Goal: Find specific page/section: Find specific page/section

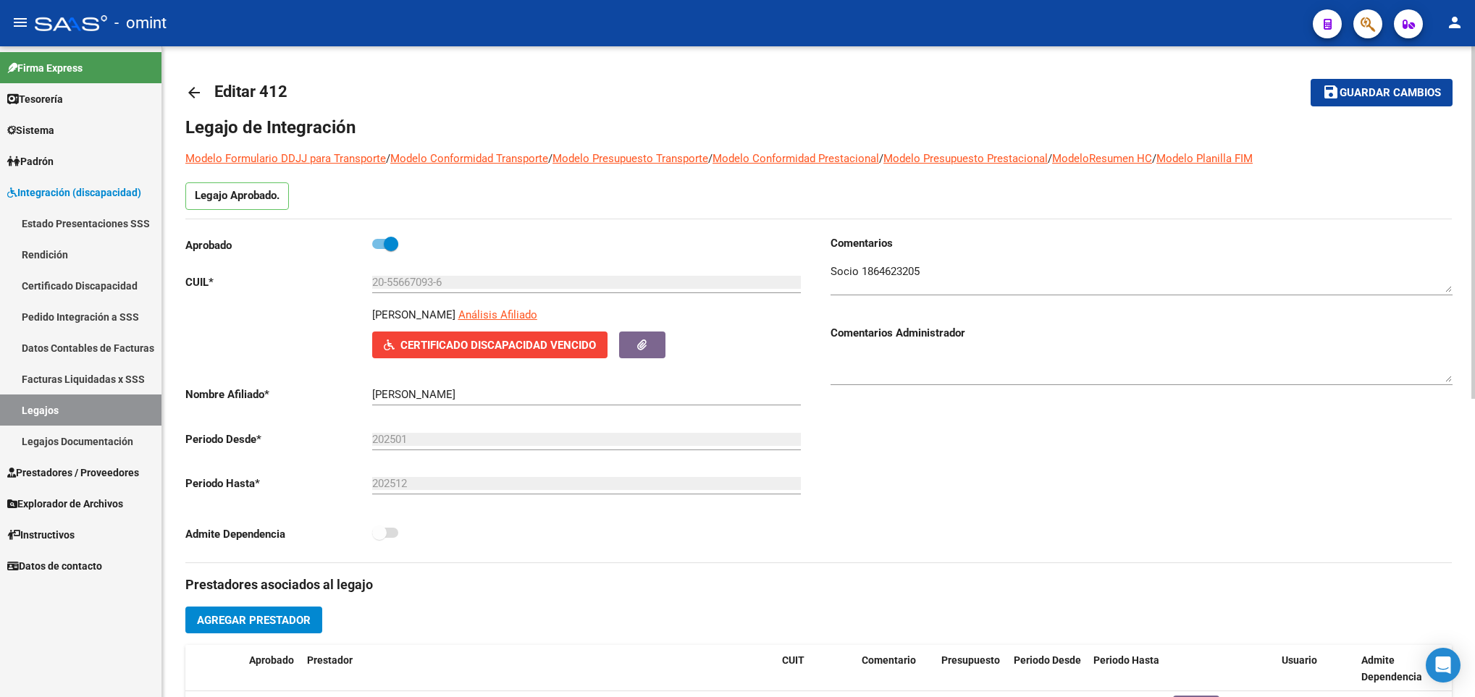
click at [189, 89] on mat-icon "arrow_back" at bounding box center [193, 92] width 17 height 17
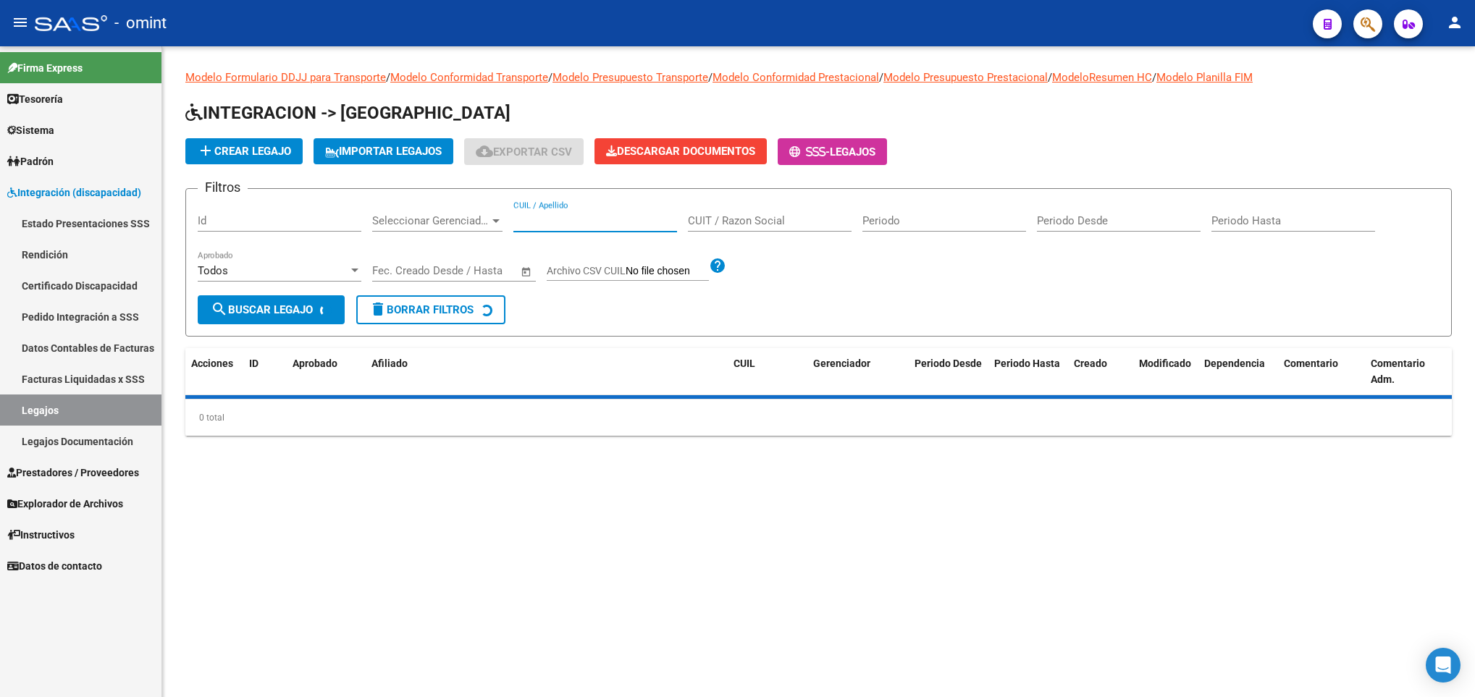
drag, startPoint x: 578, startPoint y: 224, endPoint x: 576, endPoint y: 213, distance: 11.7
click at [578, 224] on input "CUIL / Apellido" at bounding box center [595, 220] width 164 height 13
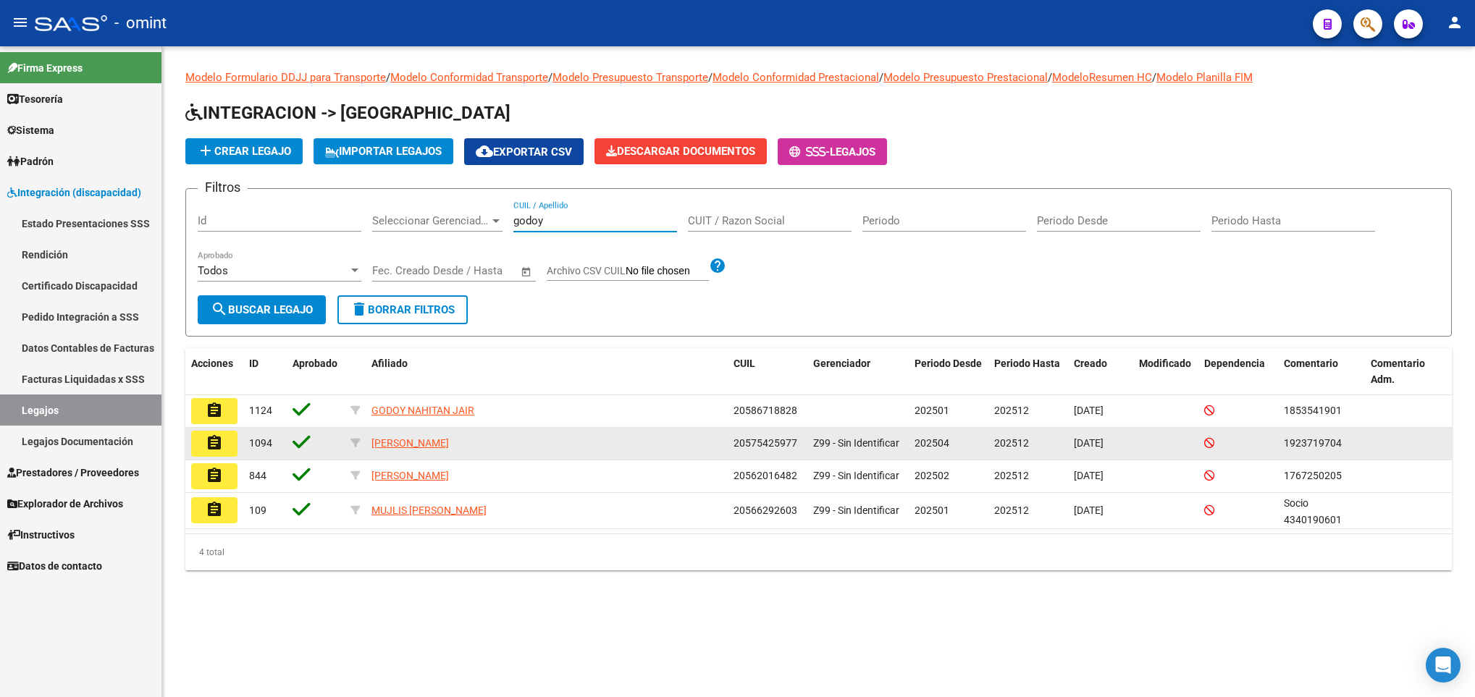
type input "godoy"
click at [229, 452] on button "assignment" at bounding box center [214, 444] width 46 height 26
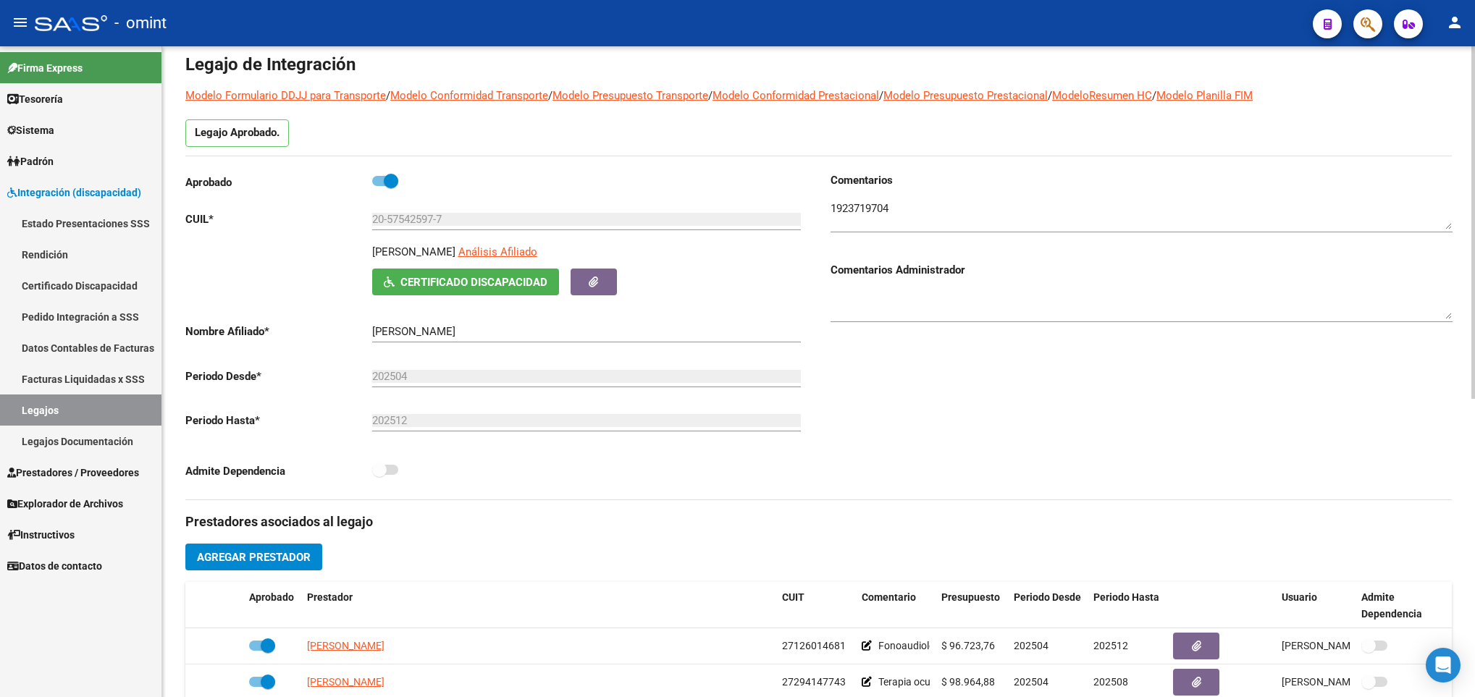
scroll to position [217, 0]
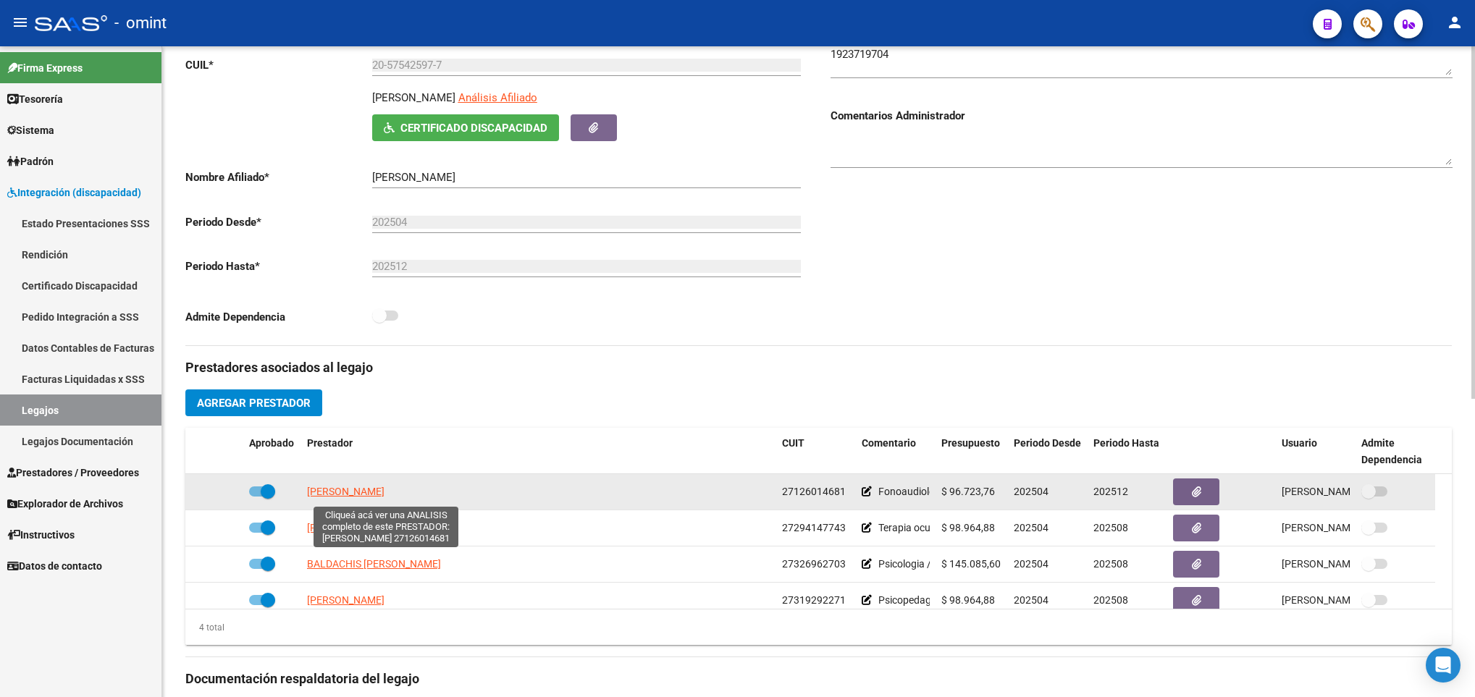
click at [374, 497] on span "[PERSON_NAME]" at bounding box center [345, 492] width 77 height 12
type textarea "27126014681"
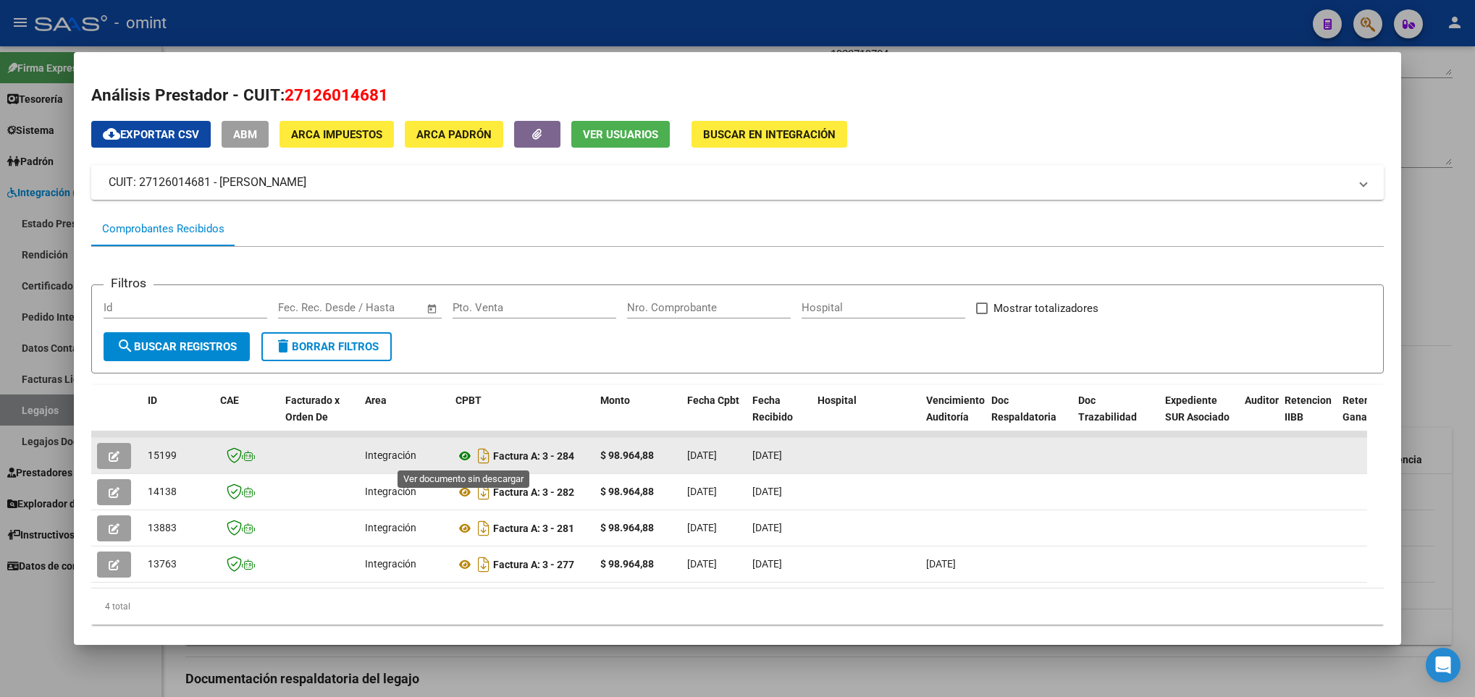
click at [468, 458] on icon at bounding box center [464, 456] width 19 height 17
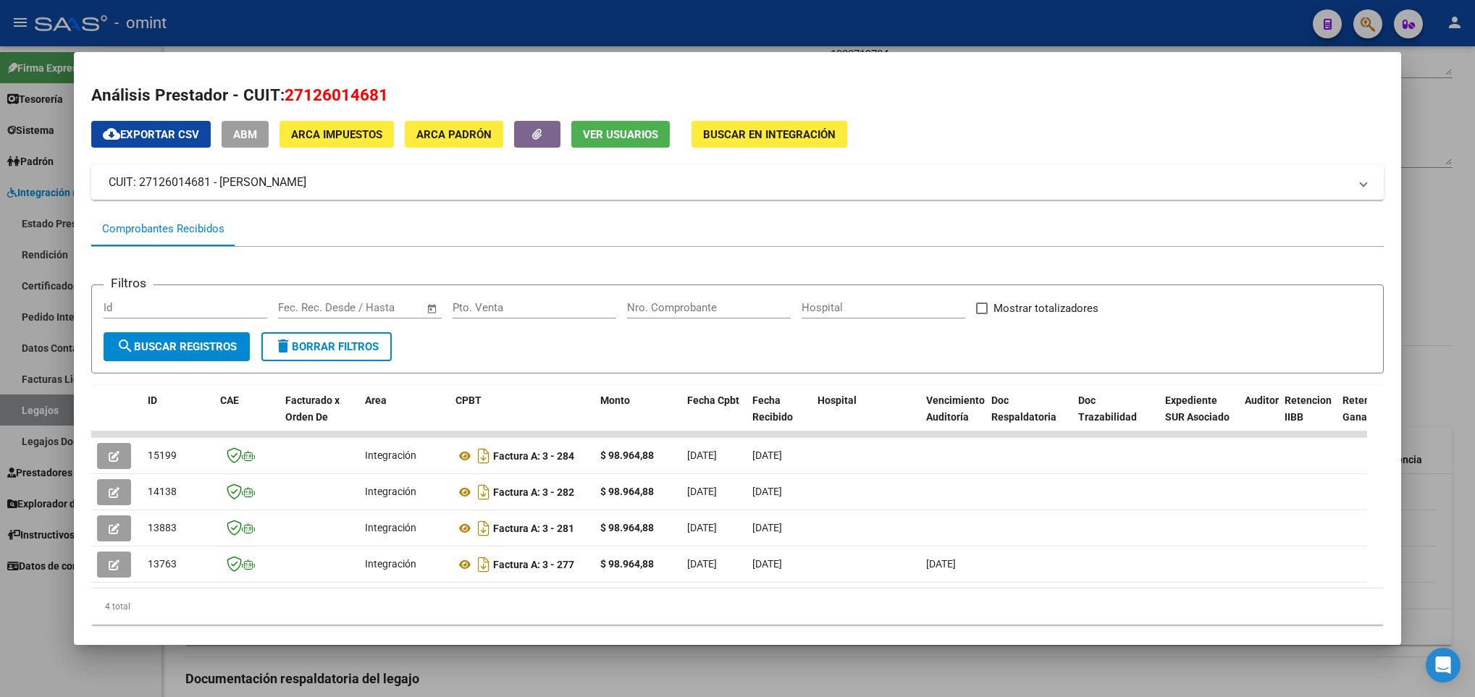
click at [455, 668] on div at bounding box center [737, 348] width 1475 height 697
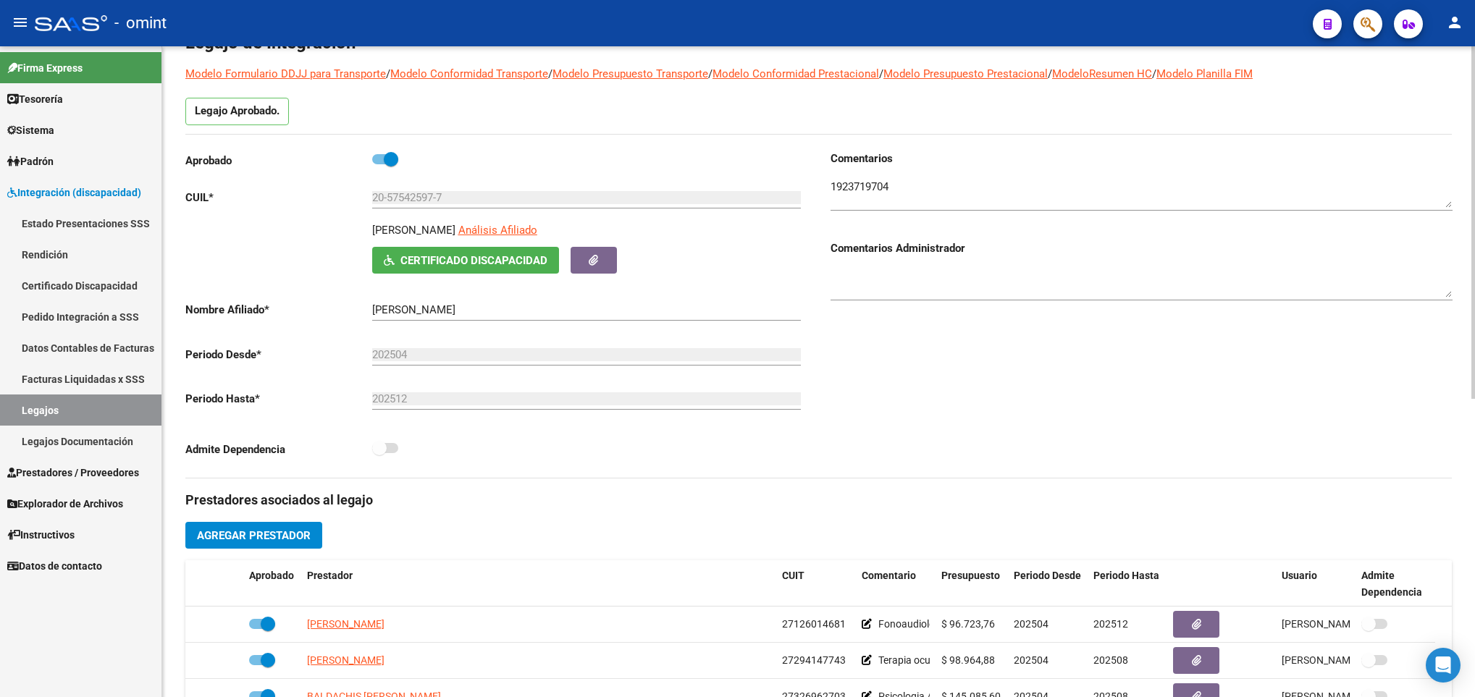
scroll to position [0, 0]
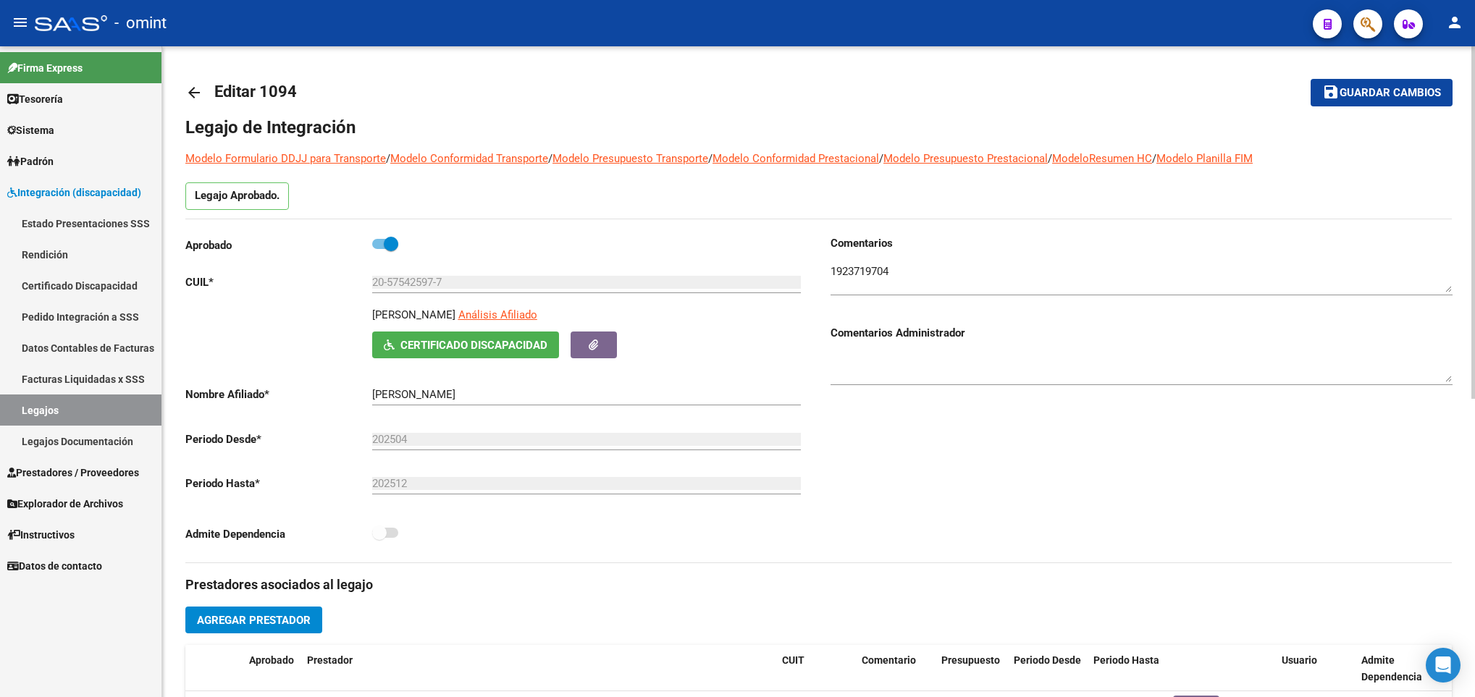
drag, startPoint x: 183, startPoint y: 83, endPoint x: 198, endPoint y: 92, distance: 17.3
click at [183, 83] on div "arrow_back Editar 1094 save Guardar cambios Legajo de Integración Modelo Formul…" at bounding box center [818, 645] width 1313 height 1198
click at [191, 94] on mat-icon "arrow_back" at bounding box center [193, 92] width 17 height 17
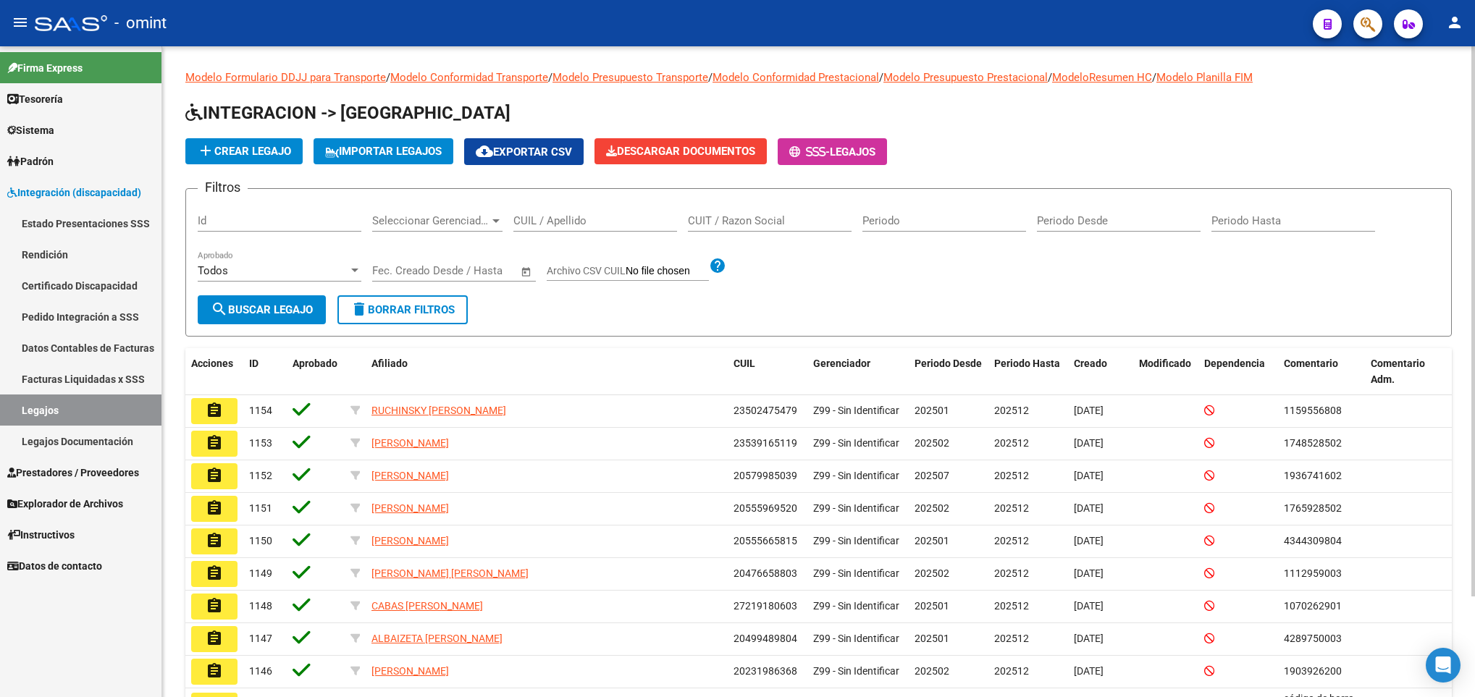
click at [583, 224] on input "CUIL / Apellido" at bounding box center [595, 220] width 164 height 13
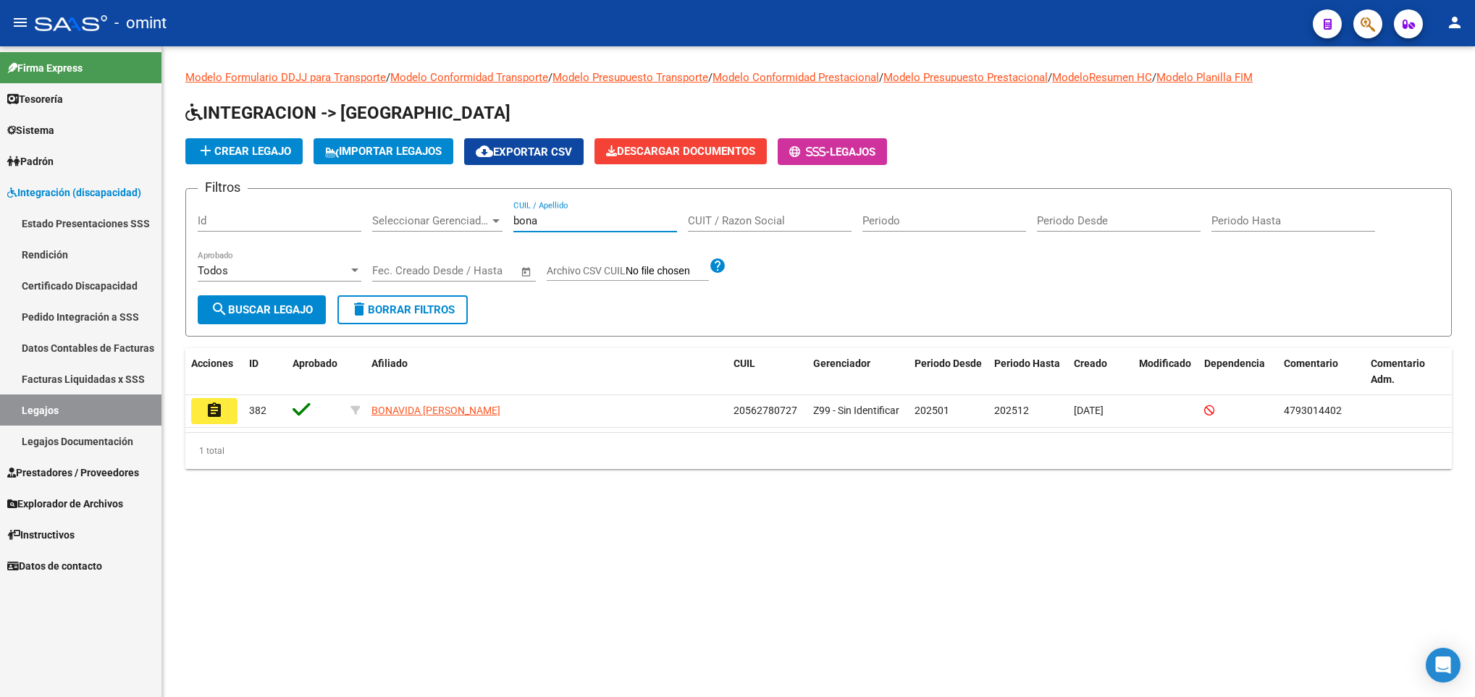
drag, startPoint x: 555, startPoint y: 224, endPoint x: 415, endPoint y: 233, distance: 140.1
click at [415, 233] on div "Filtros Id Seleccionar Gerenciador Seleccionar Gerenciador bona CUIL / Apellido…" at bounding box center [819, 248] width 1242 height 95
paste input "44610303"
click at [369, 274] on div "Filtros Id Seleccionar Gerenciador Seleccionar Gerenciador 44610303 CUIL / Apel…" at bounding box center [819, 248] width 1242 height 95
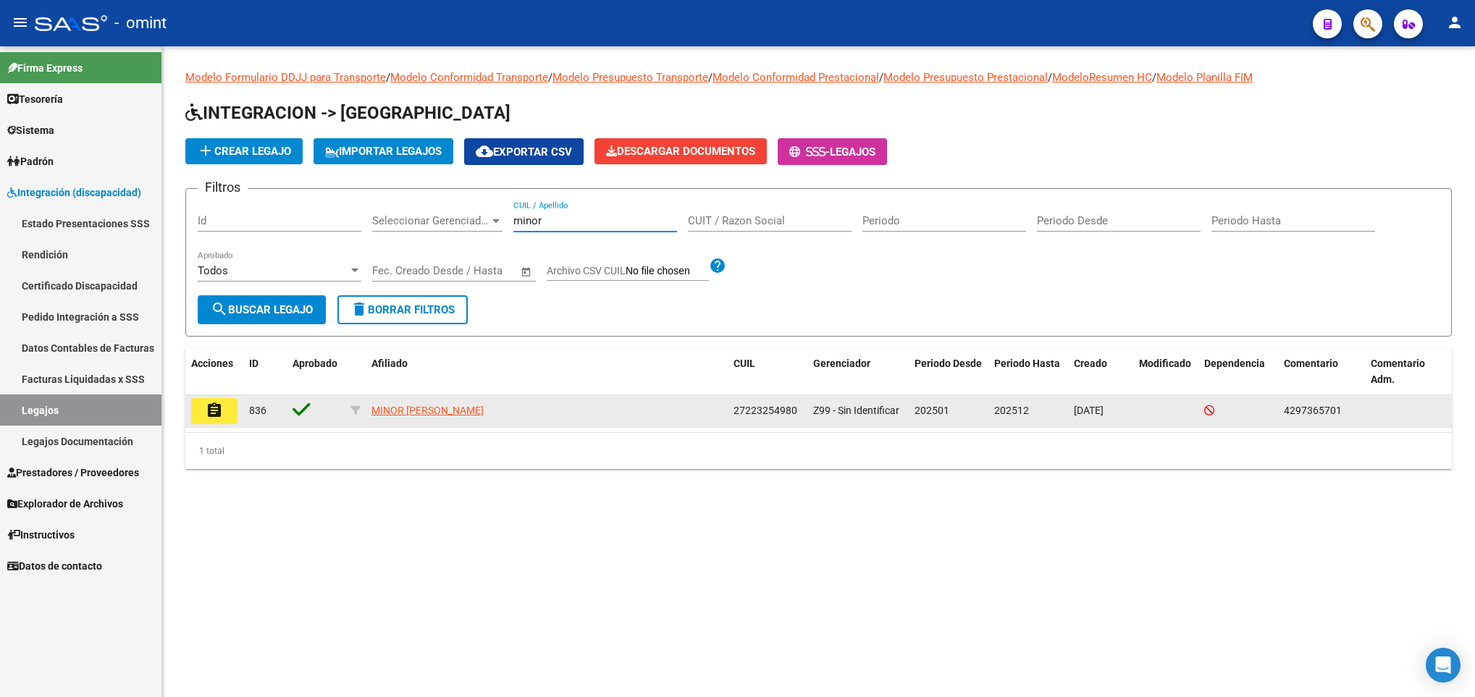
type input "minor"
click at [228, 420] on button "assignment" at bounding box center [214, 411] width 46 height 26
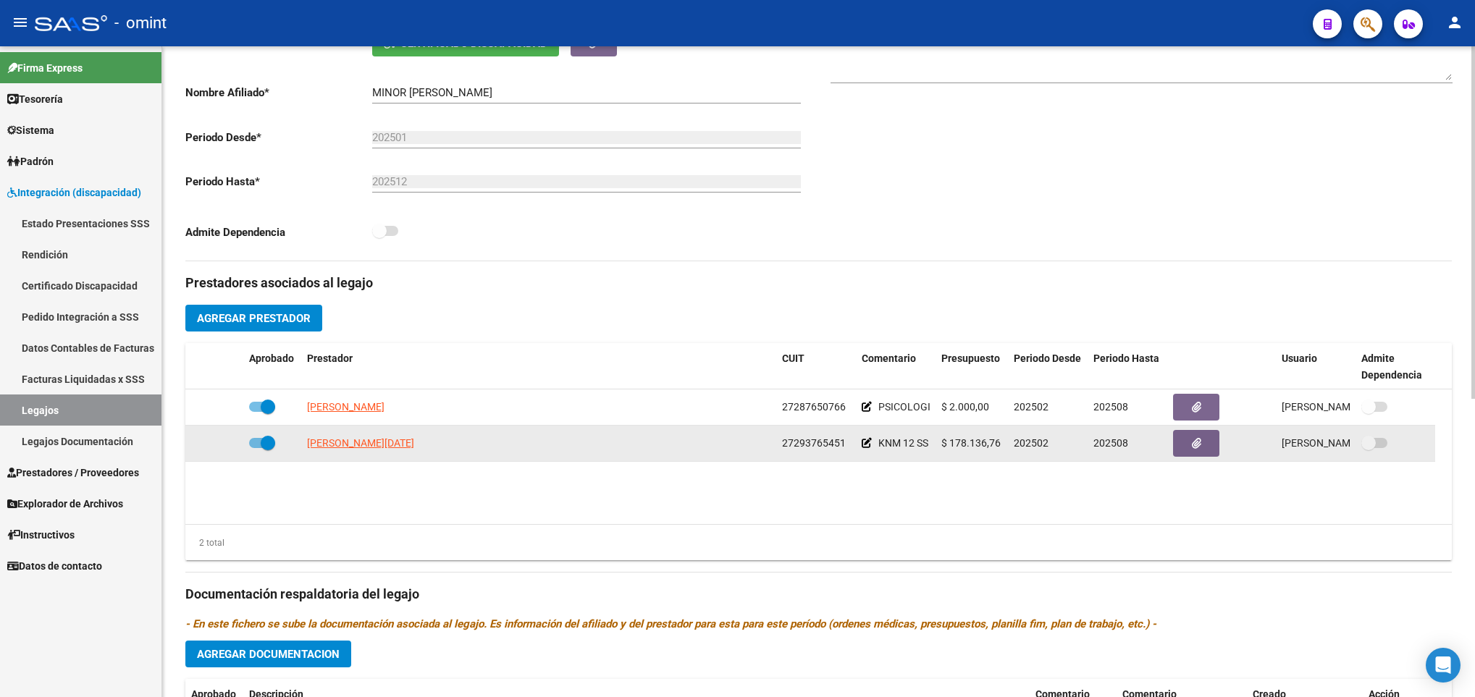
scroll to position [326, 0]
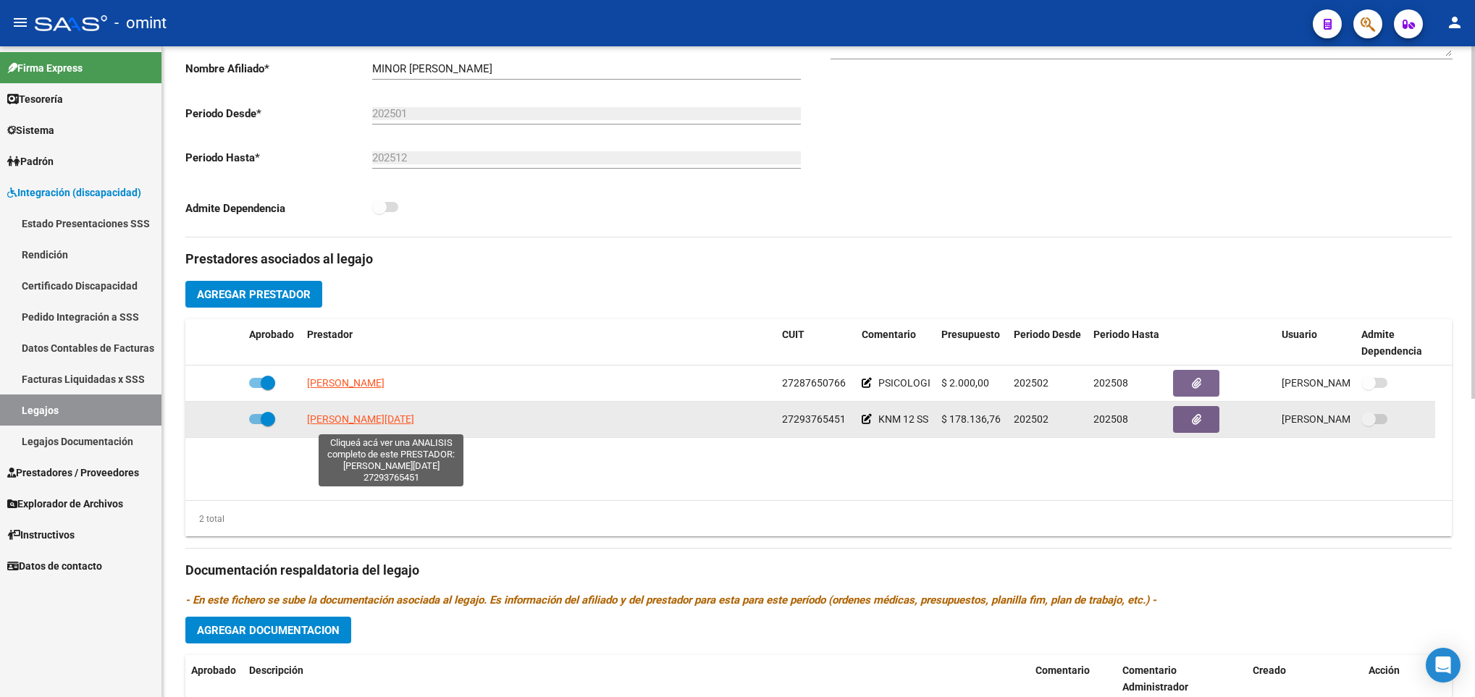
click at [406, 421] on span "[PERSON_NAME][DATE]" at bounding box center [360, 419] width 107 height 12
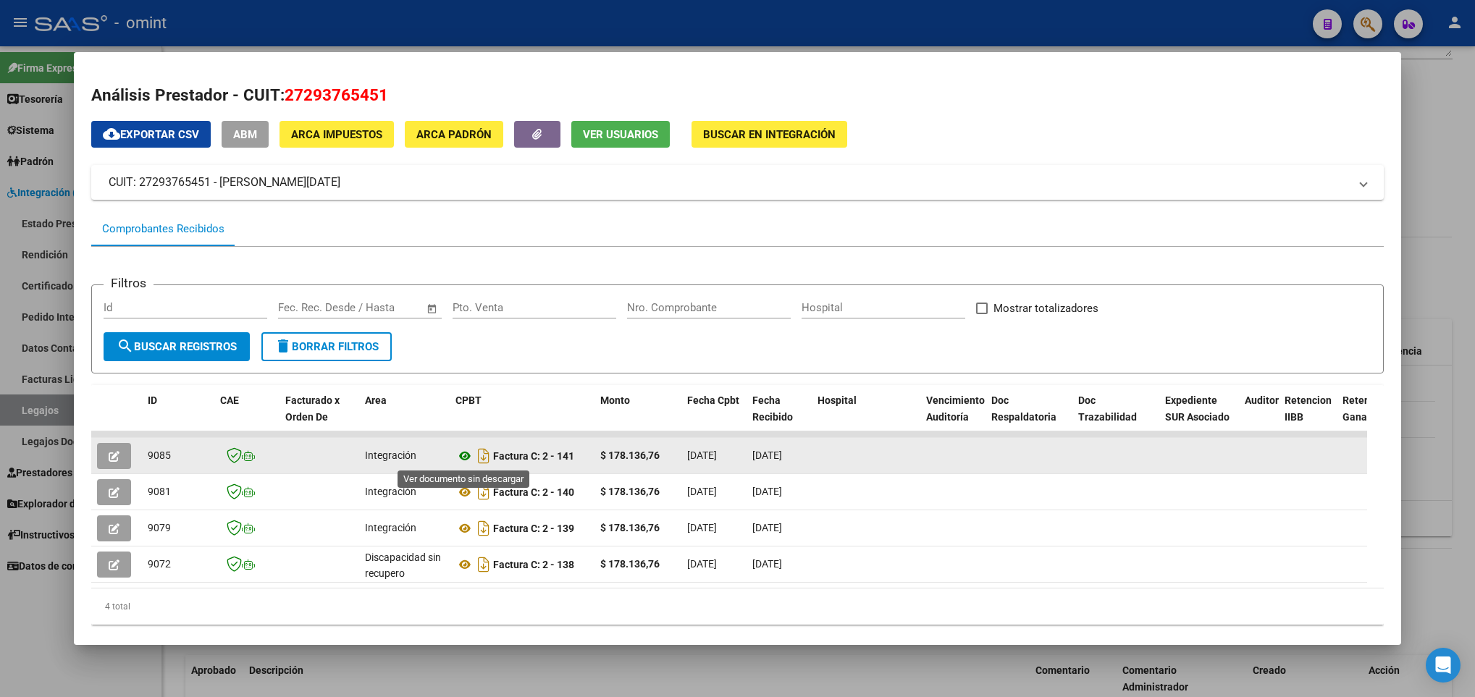
click at [468, 454] on icon at bounding box center [464, 456] width 19 height 17
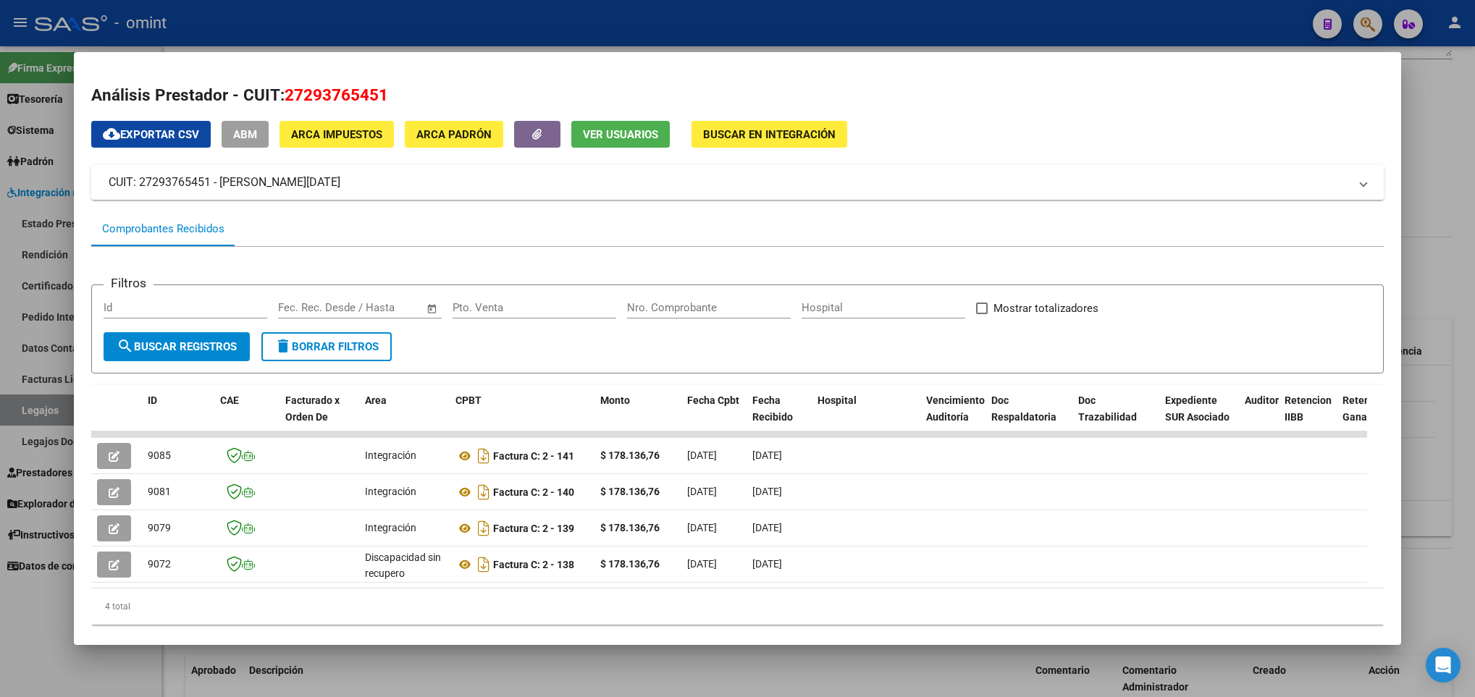
click at [631, 671] on div at bounding box center [737, 348] width 1475 height 697
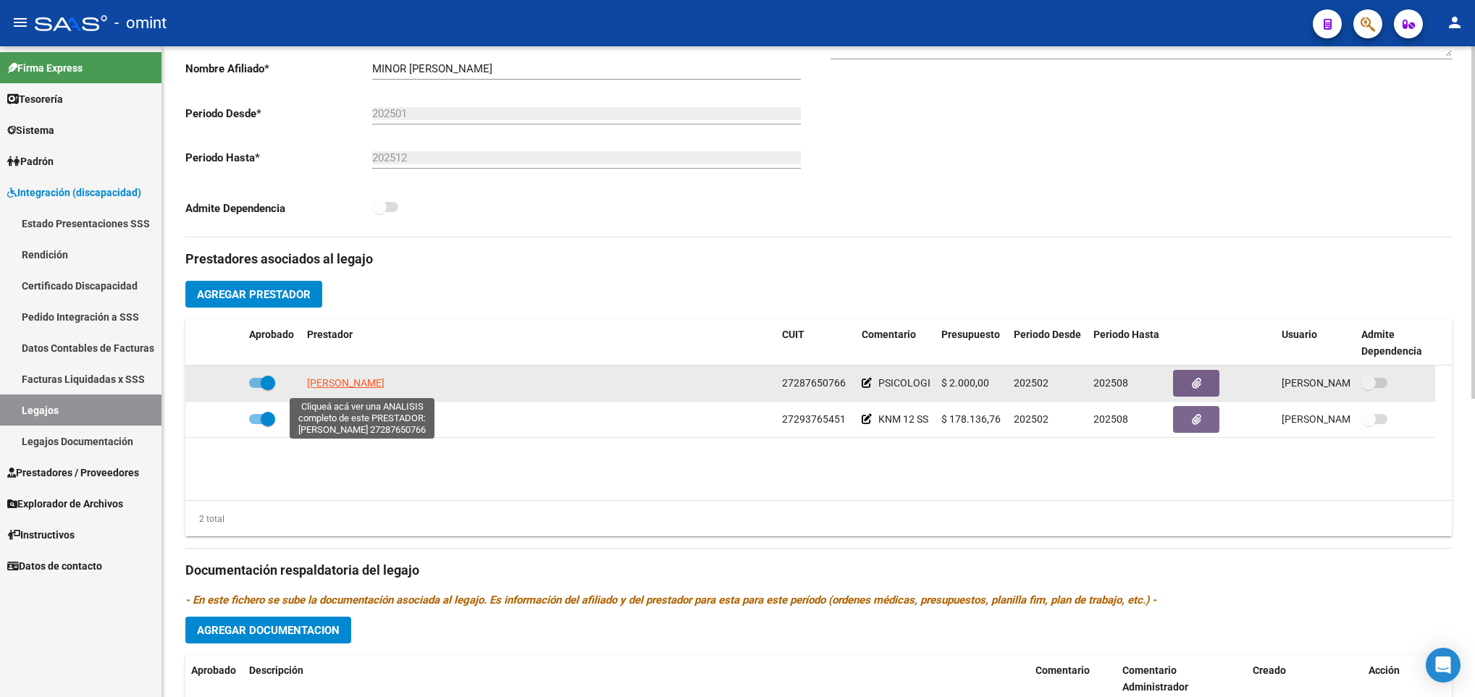
click at [385, 389] on span "[PERSON_NAME]" at bounding box center [345, 383] width 77 height 12
type textarea "27287650766"
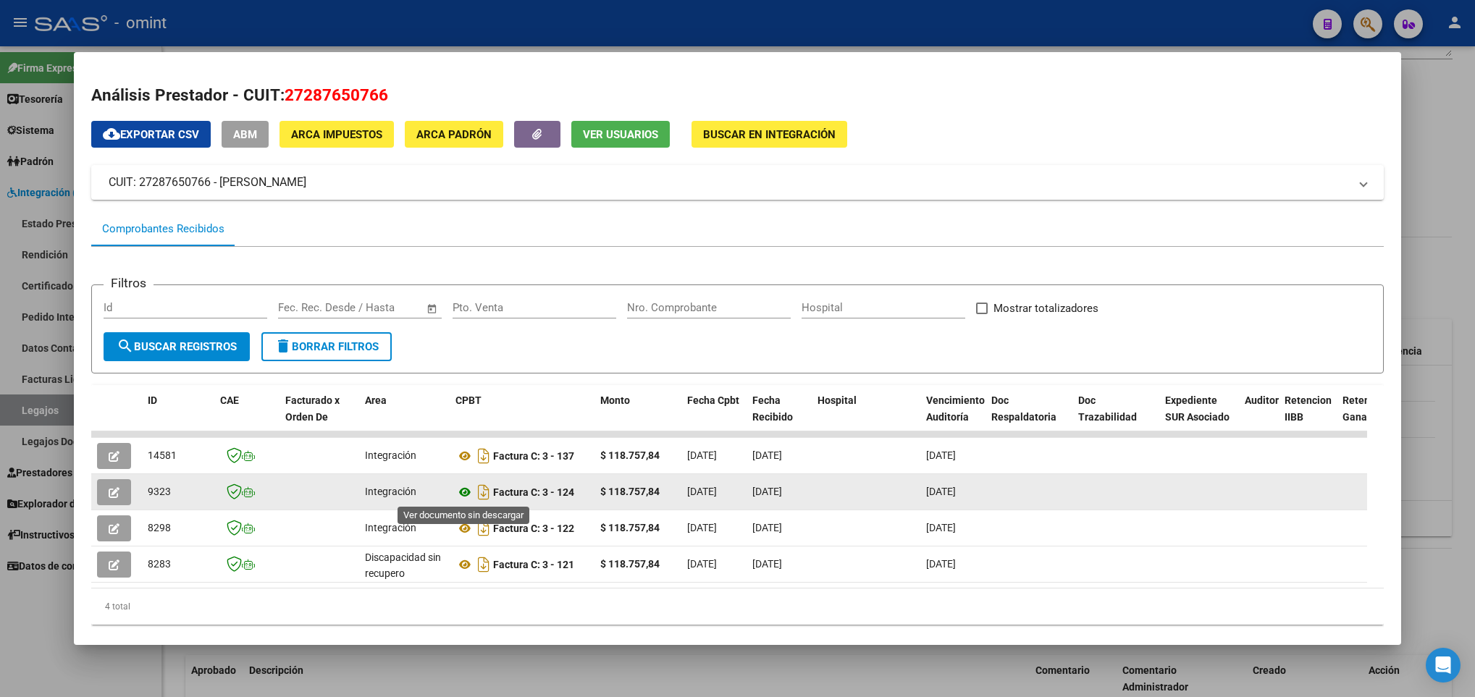
click at [465, 495] on icon at bounding box center [464, 492] width 19 height 17
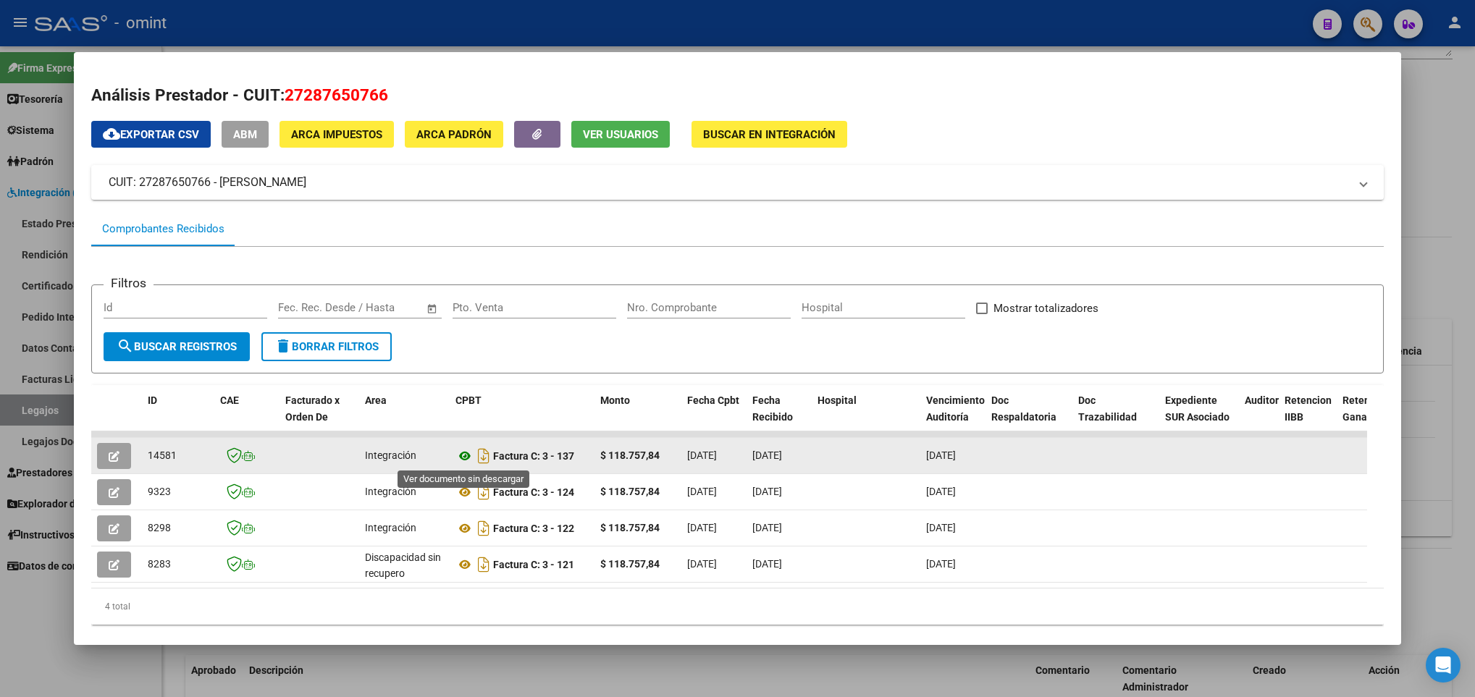
click at [466, 455] on icon at bounding box center [464, 456] width 19 height 17
click at [465, 458] on icon at bounding box center [464, 456] width 19 height 17
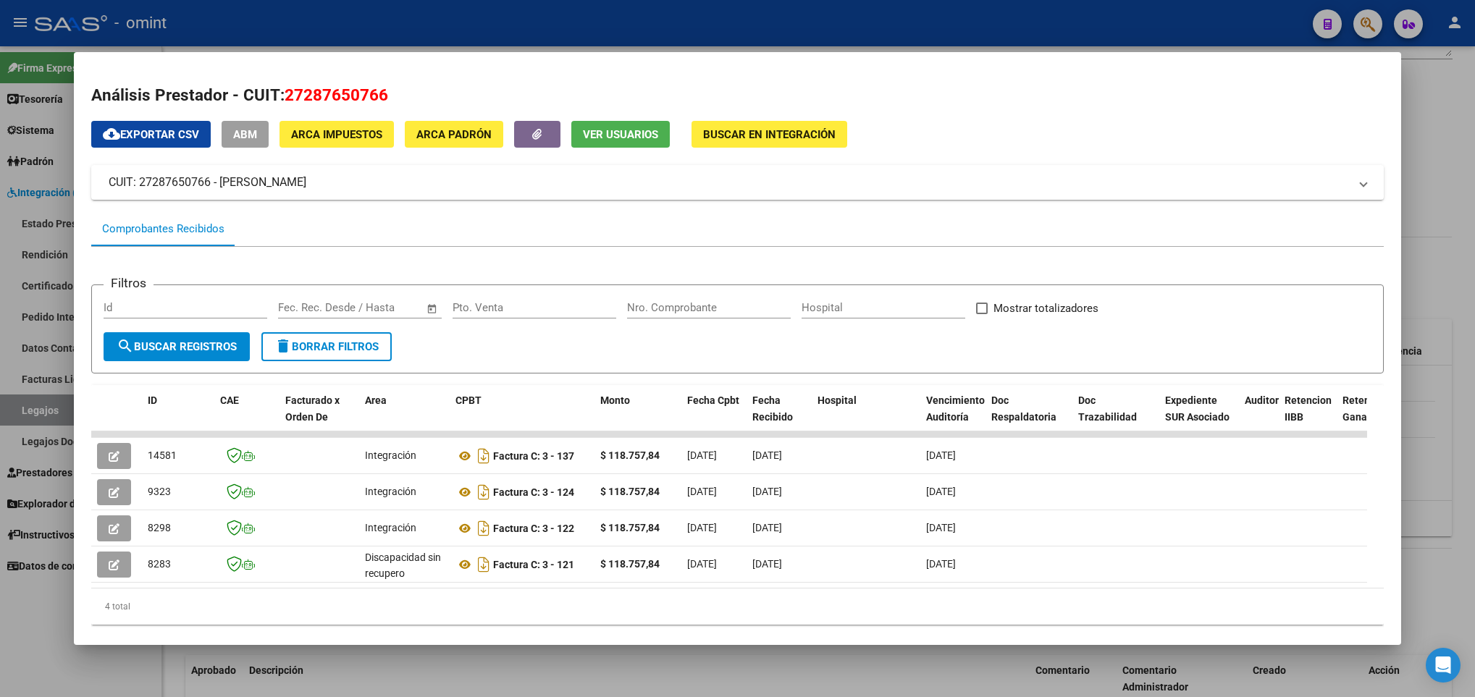
click at [752, 683] on div at bounding box center [737, 348] width 1475 height 697
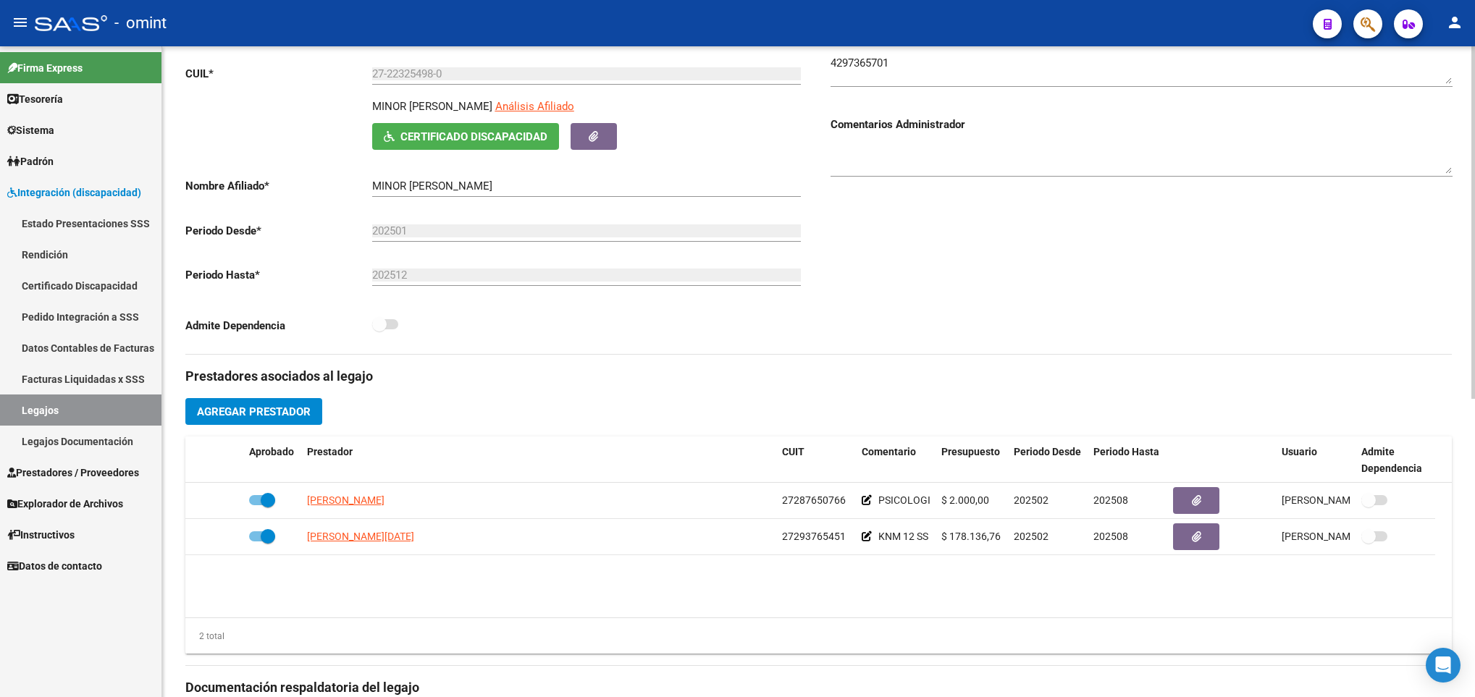
scroll to position [0, 0]
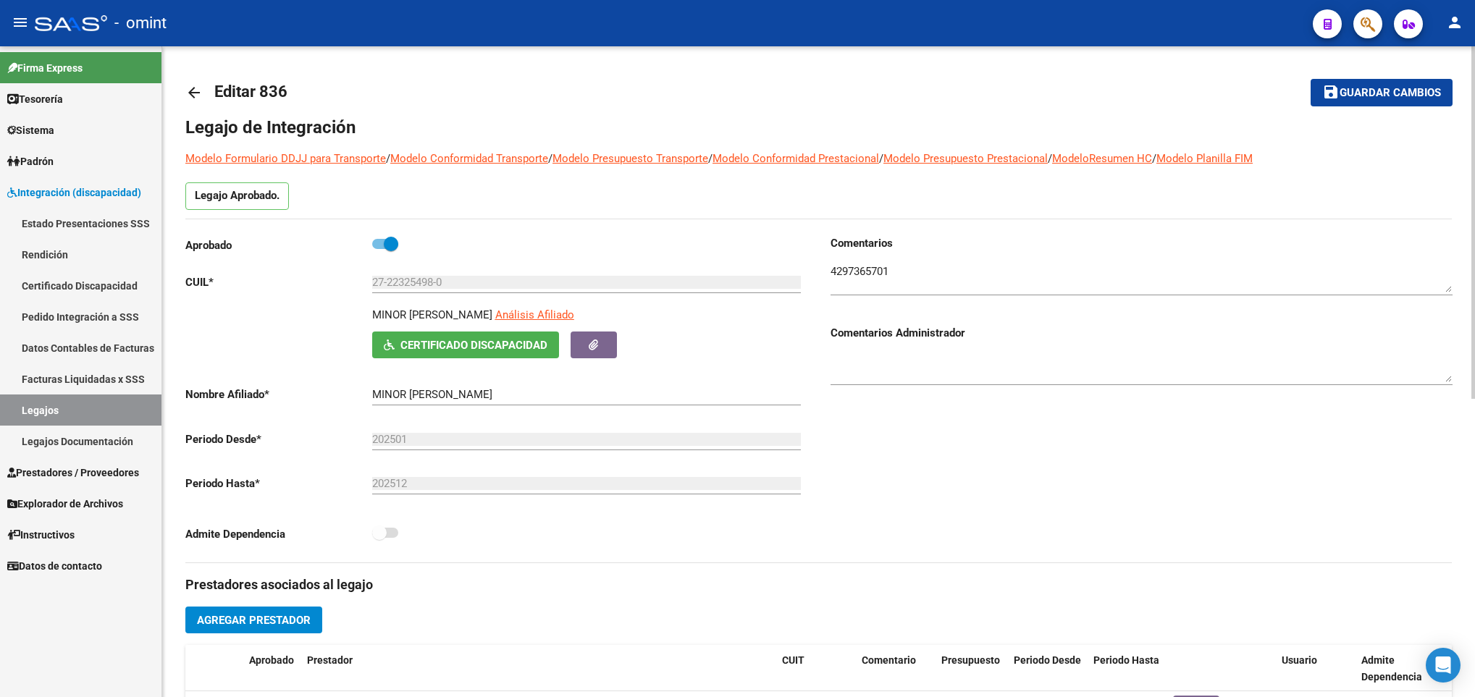
click at [196, 91] on mat-icon "arrow_back" at bounding box center [193, 92] width 17 height 17
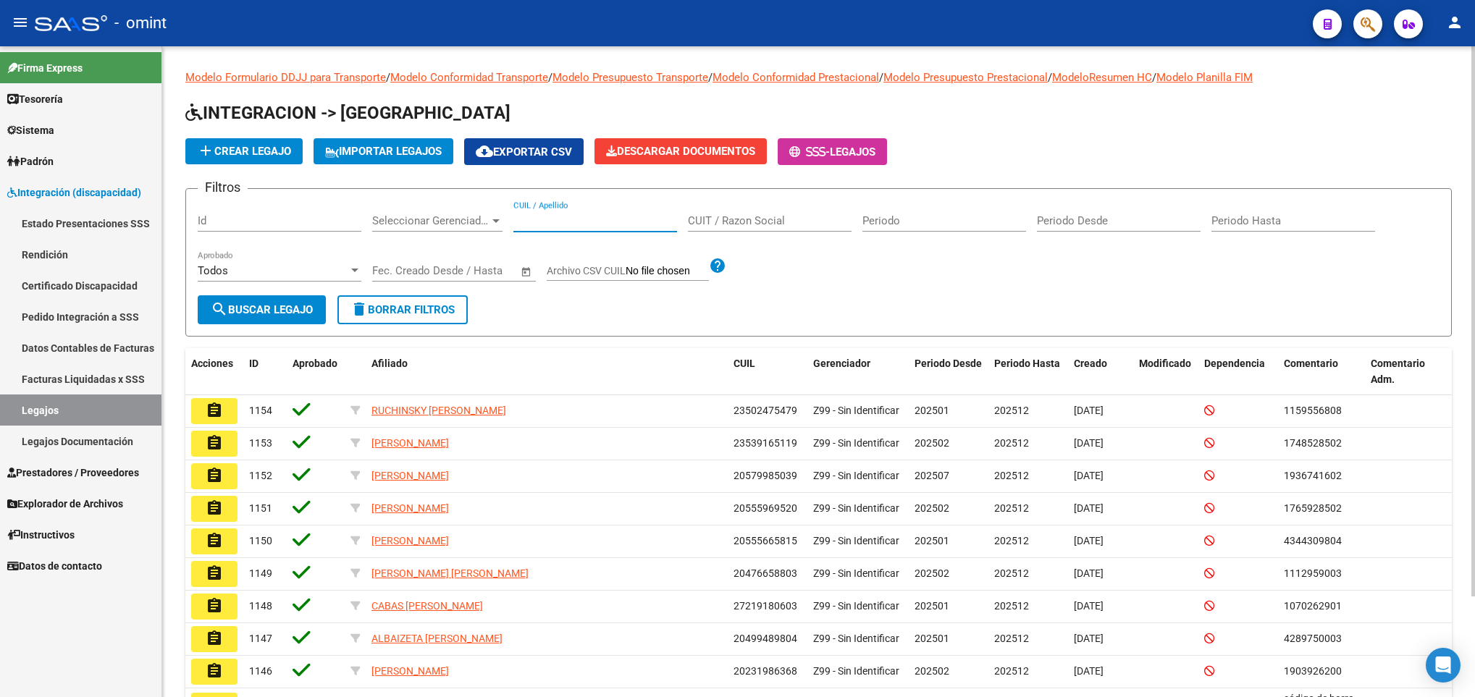
click at [591, 224] on input "CUIL / Apellido" at bounding box center [595, 220] width 164 height 13
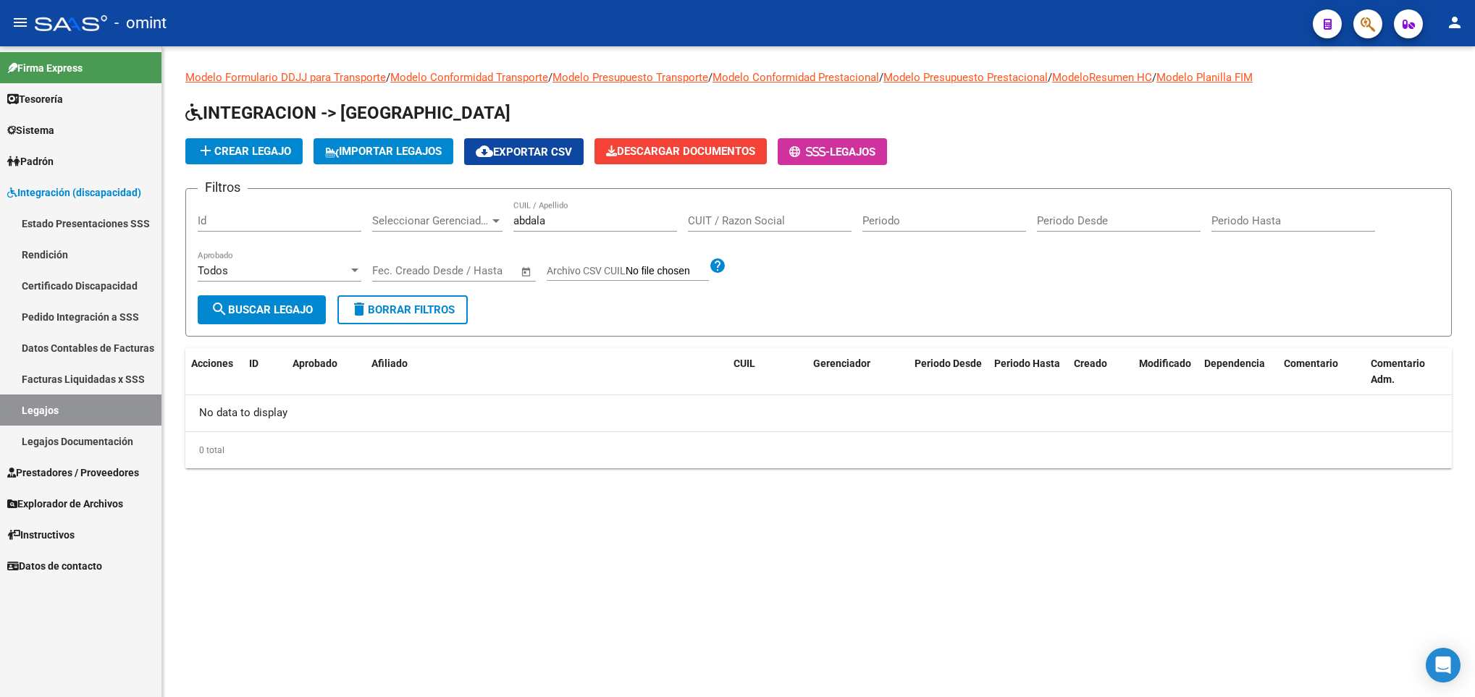
drag, startPoint x: 571, startPoint y: 214, endPoint x: 504, endPoint y: 214, distance: 67.3
click at [504, 214] on div "Filtros Id Seleccionar Gerenciador Seleccionar Gerenciador abdala CUIL / Apelli…" at bounding box center [819, 248] width 1242 height 95
drag, startPoint x: 557, startPoint y: 219, endPoint x: 429, endPoint y: 204, distance: 129.1
click at [429, 204] on div "Filtros Id Seleccionar Gerenciador Seleccionar Gerenciador abdala CUIL / Apelli…" at bounding box center [819, 248] width 1242 height 95
paste input "29543657"
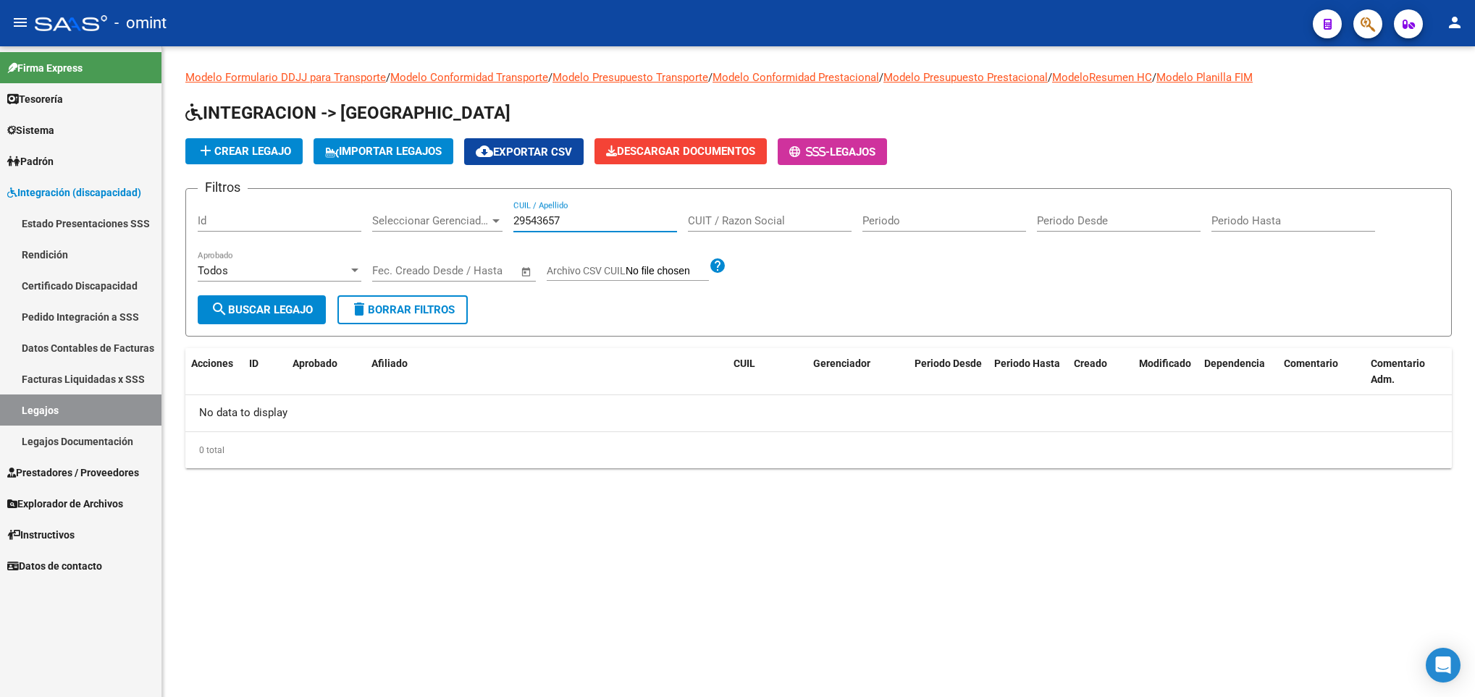
drag, startPoint x: 587, startPoint y: 222, endPoint x: 418, endPoint y: 198, distance: 171.2
click at [418, 198] on form "Filtros Id Seleccionar Gerenciador Seleccionar Gerenciador 29543657 CUIL / Apel…" at bounding box center [818, 262] width 1267 height 148
paste input "33884569"
drag, startPoint x: 581, startPoint y: 214, endPoint x: 326, endPoint y: 228, distance: 255.3
click at [326, 228] on div "Filtros Id Seleccionar Gerenciador Seleccionar Gerenciador 33884569 CUIL / Apel…" at bounding box center [819, 248] width 1242 height 95
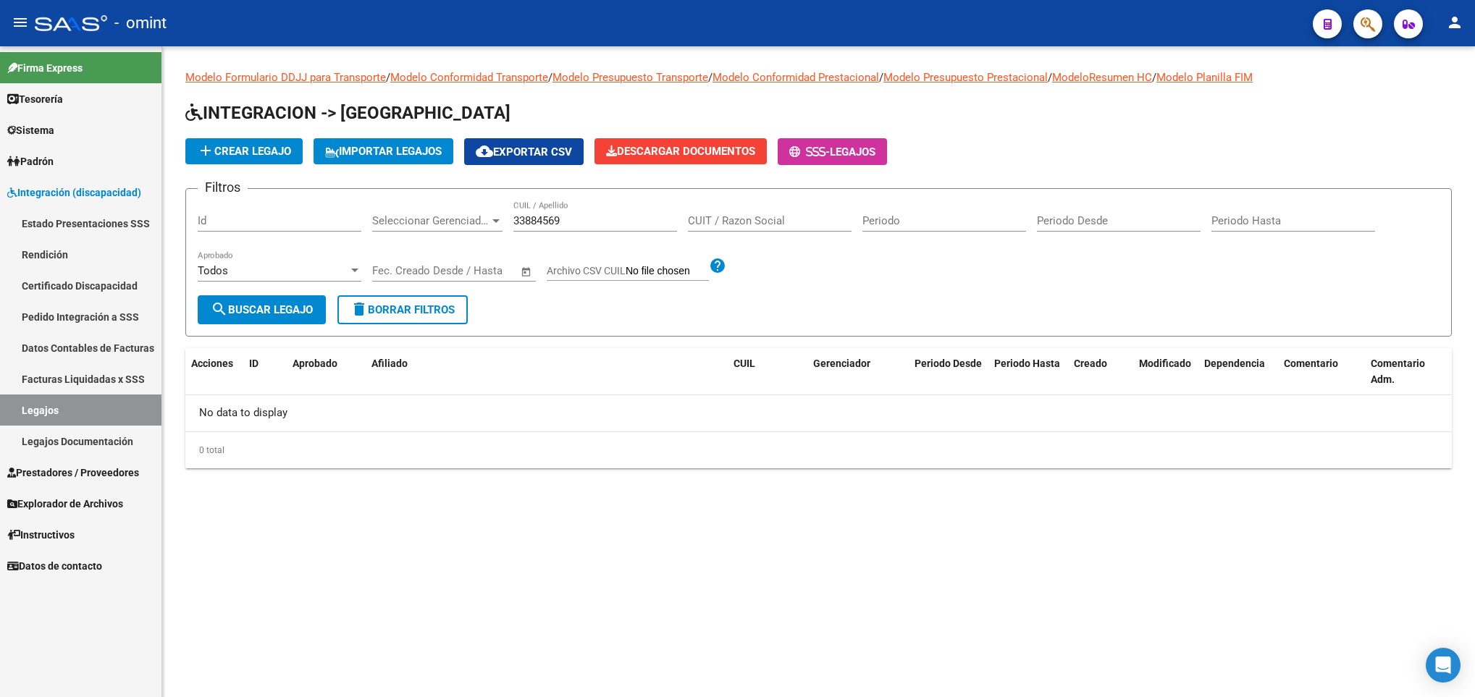
drag, startPoint x: 326, startPoint y: 228, endPoint x: 550, endPoint y: 222, distance: 223.9
click at [516, 211] on div "33884569 CUIL / Apellido" at bounding box center [595, 216] width 164 height 31
click at [620, 231] on div "33884569 CUIL / Apellido" at bounding box center [595, 216] width 164 height 31
drag, startPoint x: 616, startPoint y: 220, endPoint x: 445, endPoint y: 201, distance: 171.3
click at [445, 201] on div "Filtros Id Seleccionar Gerenciador Seleccionar Gerenciador 33884569 CUIL / Apel…" at bounding box center [819, 248] width 1242 height 95
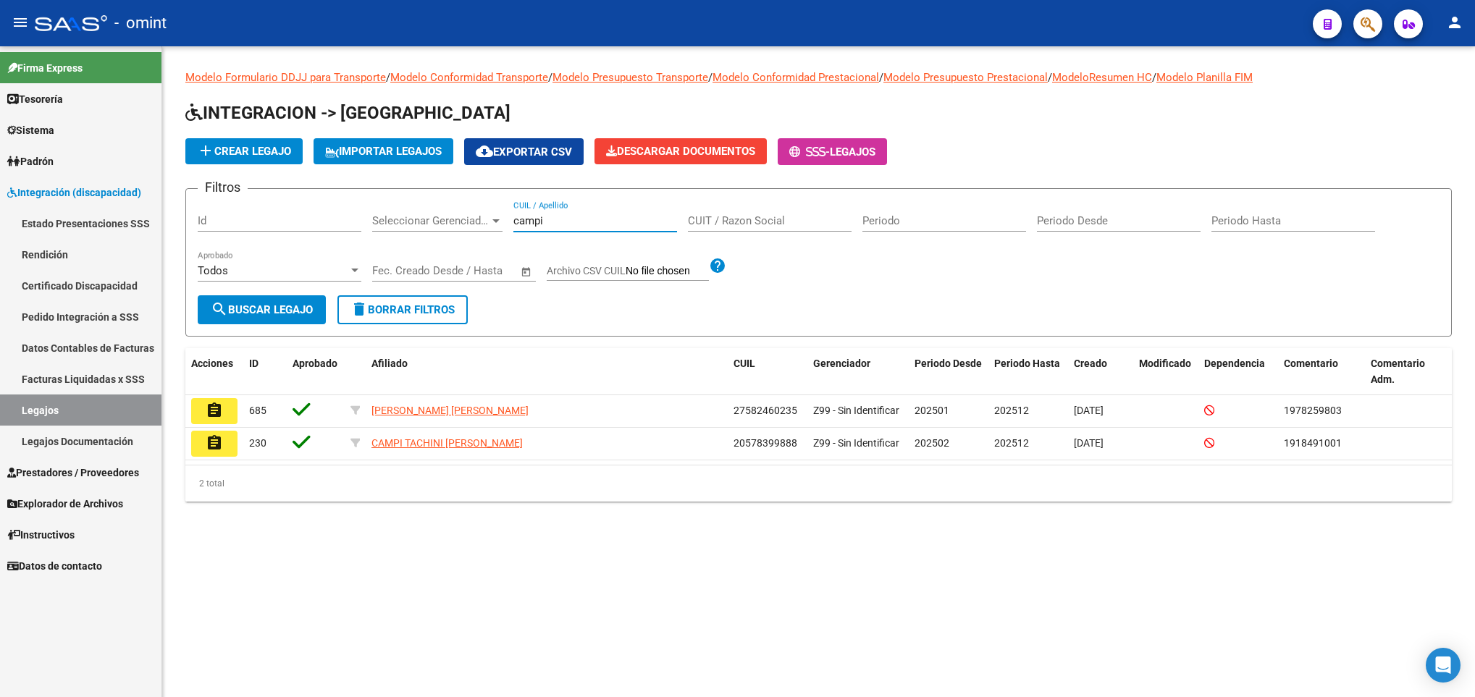
drag, startPoint x: 579, startPoint y: 216, endPoint x: 380, endPoint y: 179, distance: 201.8
click at [370, 215] on div "Filtros Id Seleccionar Gerenciador Seleccionar Gerenciador campi CUIL / Apellid…" at bounding box center [819, 248] width 1242 height 95
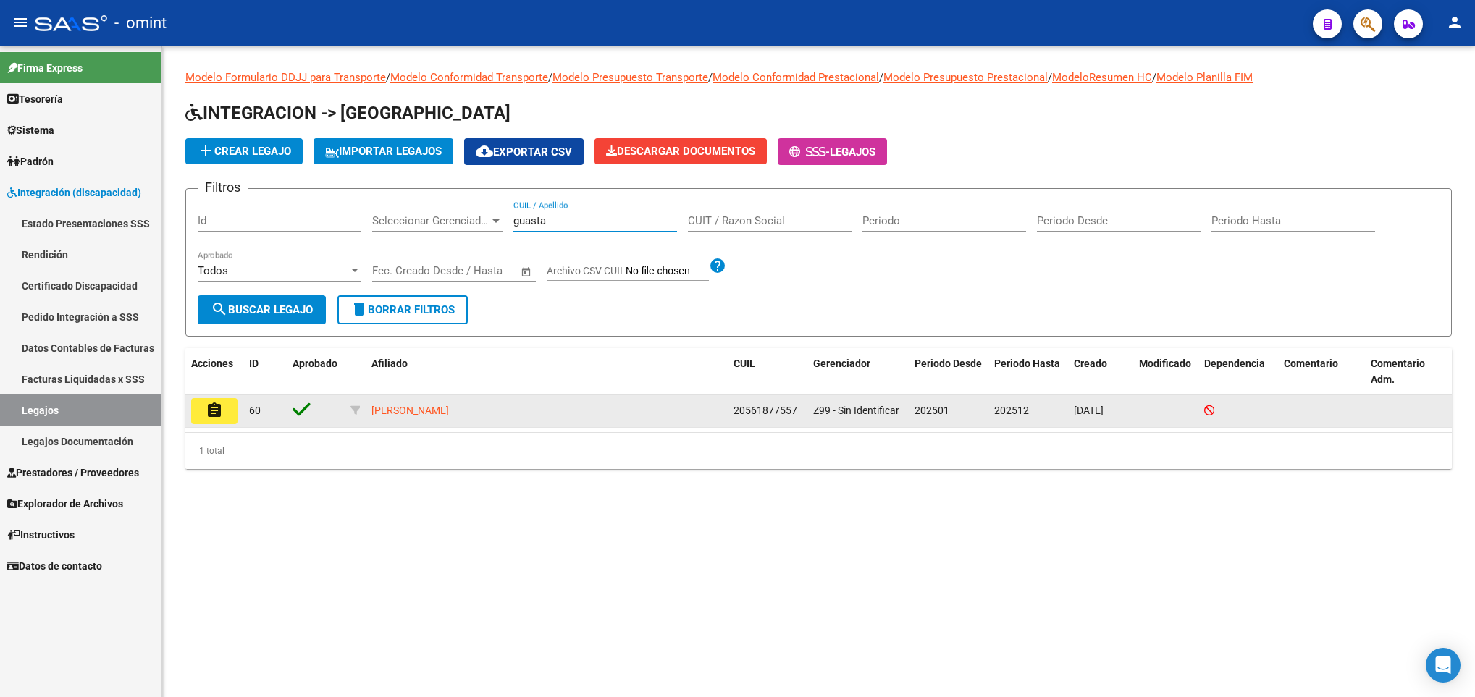
type input "guasta"
click at [206, 417] on mat-icon "assignment" at bounding box center [214, 410] width 17 height 17
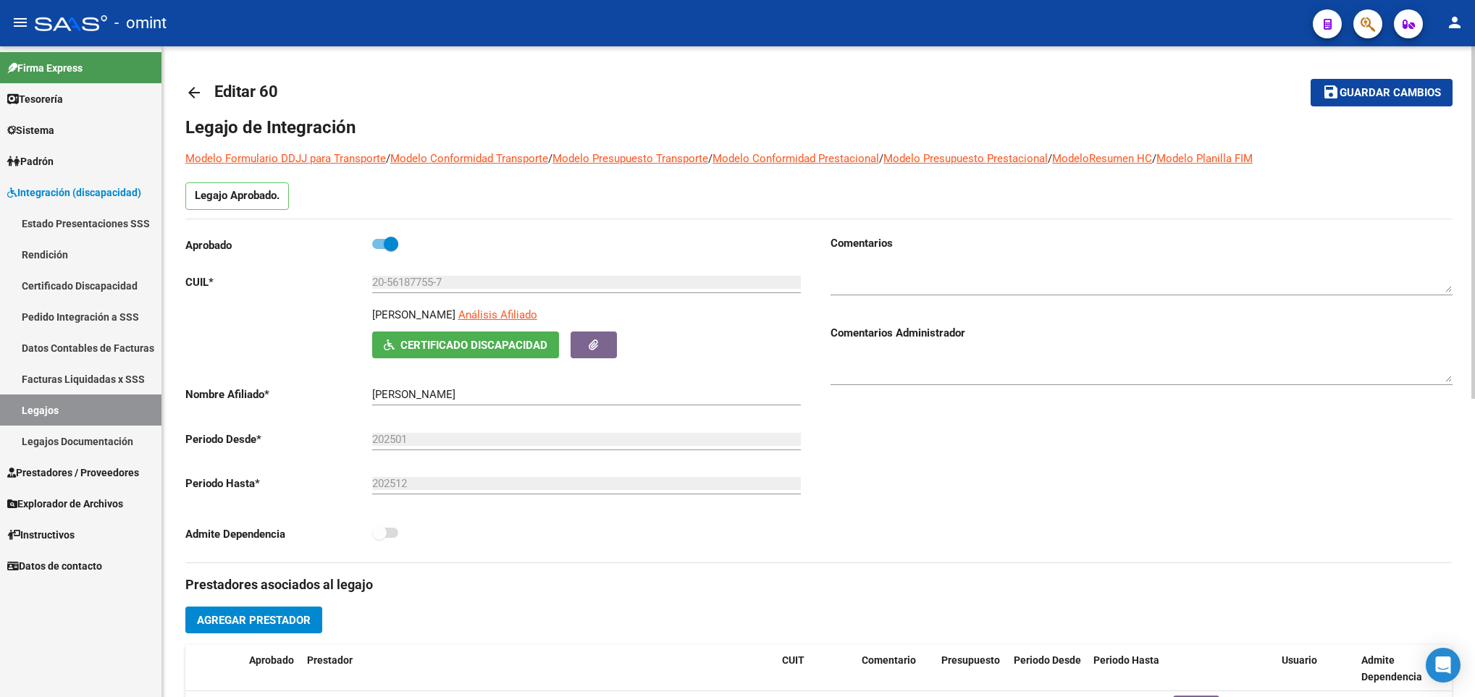
click at [189, 96] on mat-icon "arrow_back" at bounding box center [193, 92] width 17 height 17
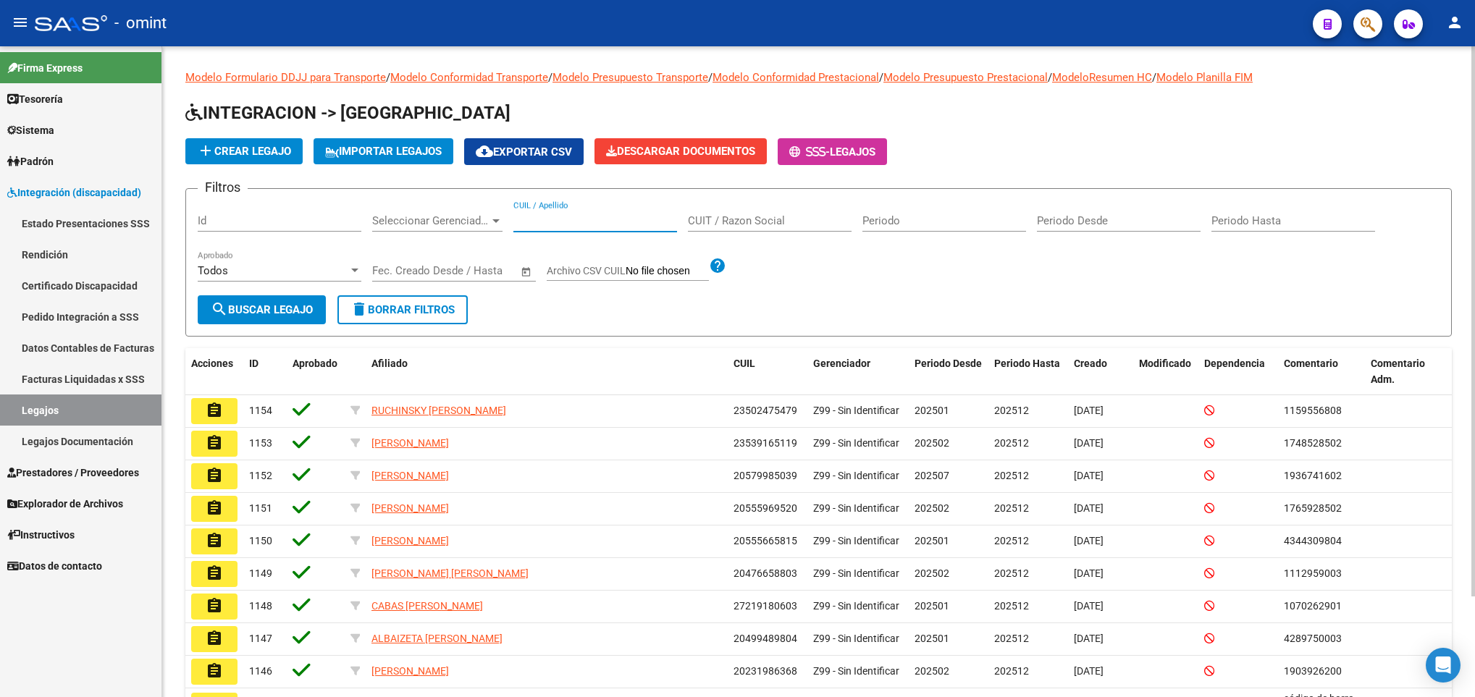
click at [617, 222] on input "CUIL / Apellido" at bounding box center [595, 220] width 164 height 13
paste input "42646374"
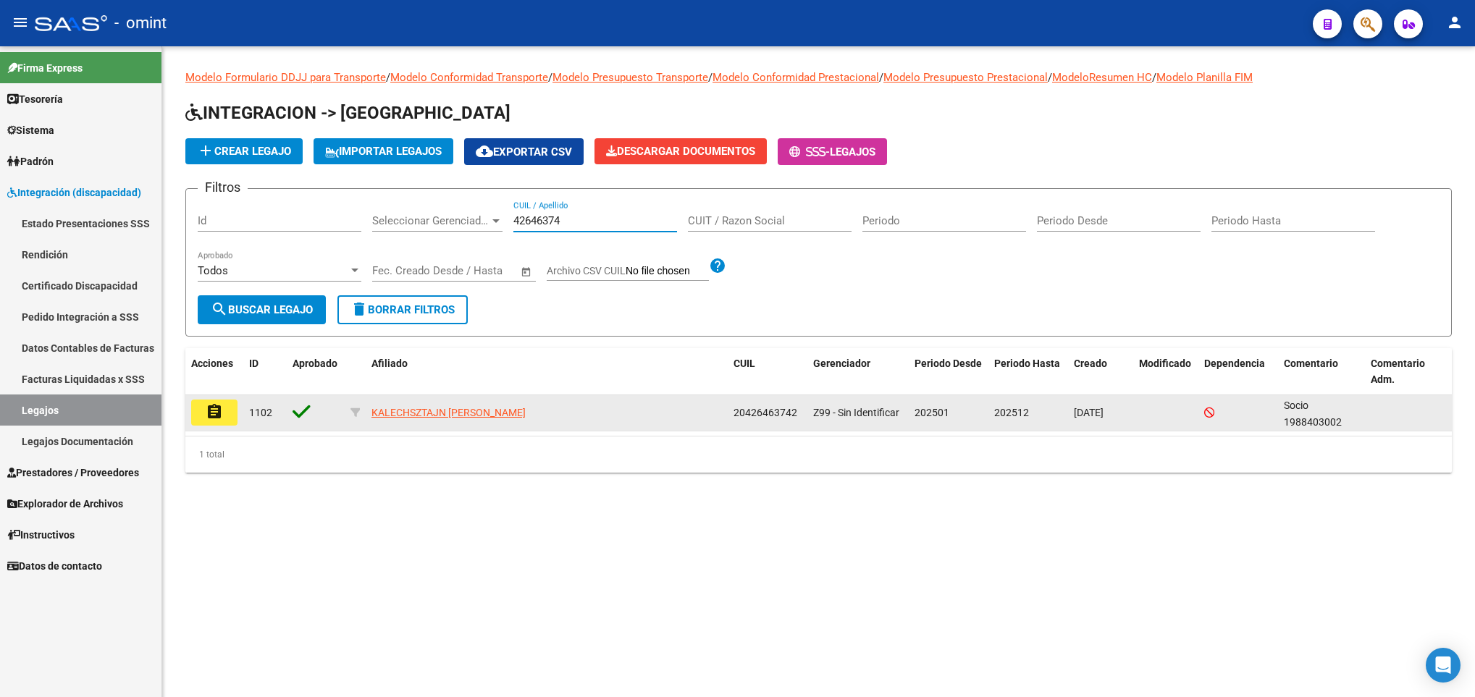
type input "42646374"
click at [220, 405] on mat-icon "assignment" at bounding box center [214, 411] width 17 height 17
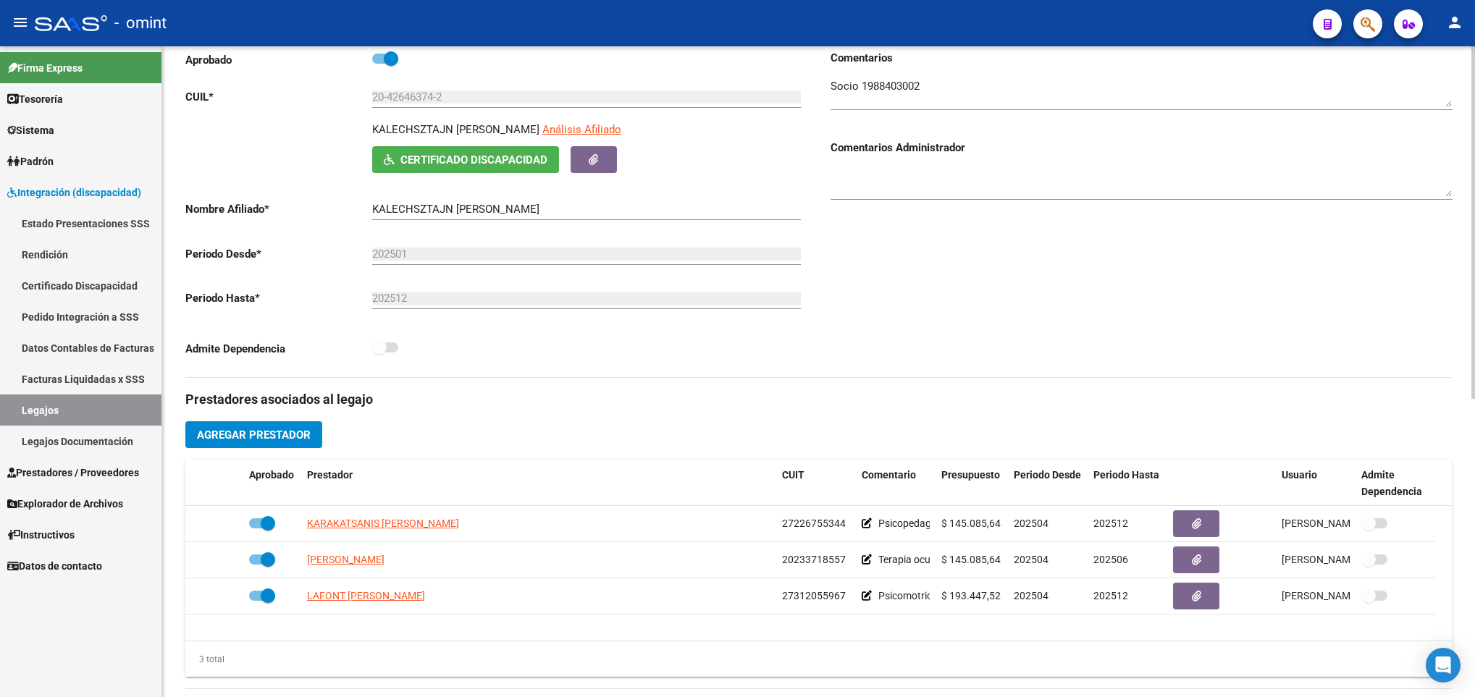
scroll to position [217, 0]
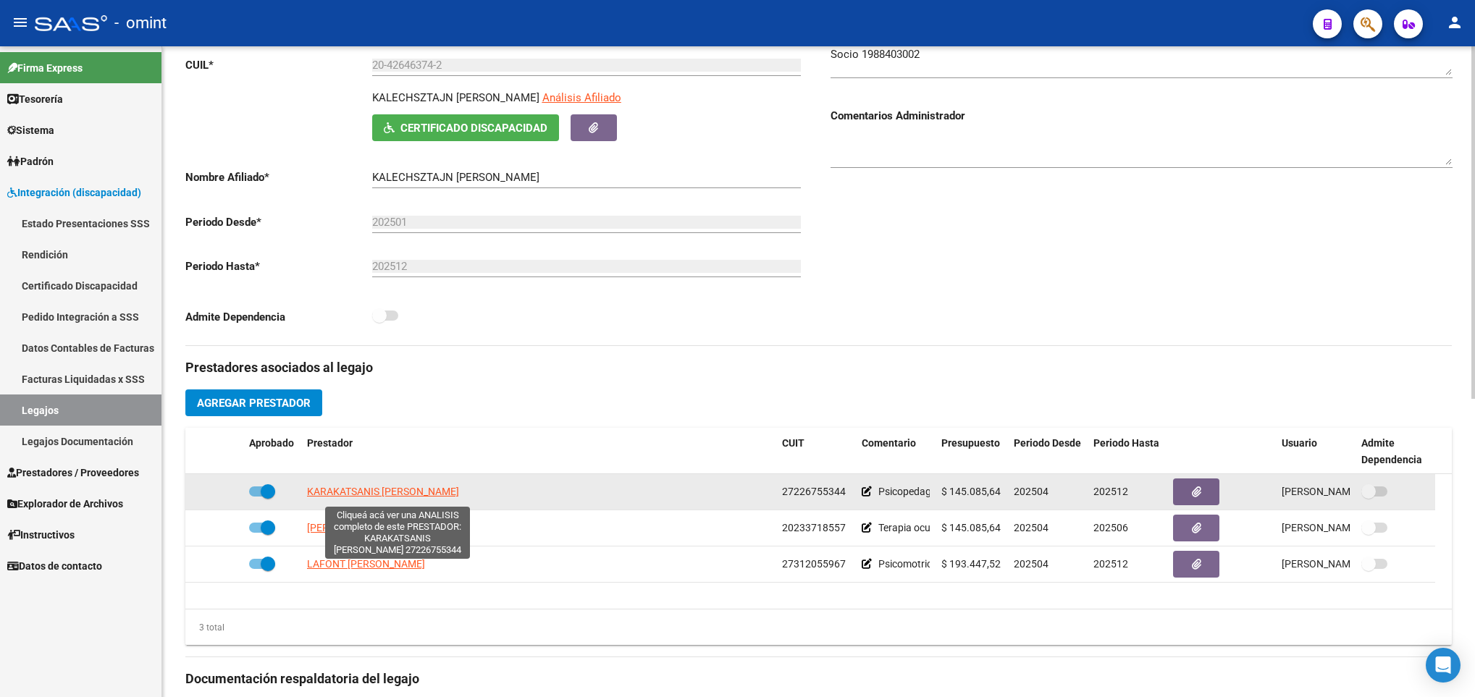
click at [413, 491] on span "KARAKATSANIS [PERSON_NAME]" at bounding box center [383, 492] width 152 height 12
type textarea "27226755344"
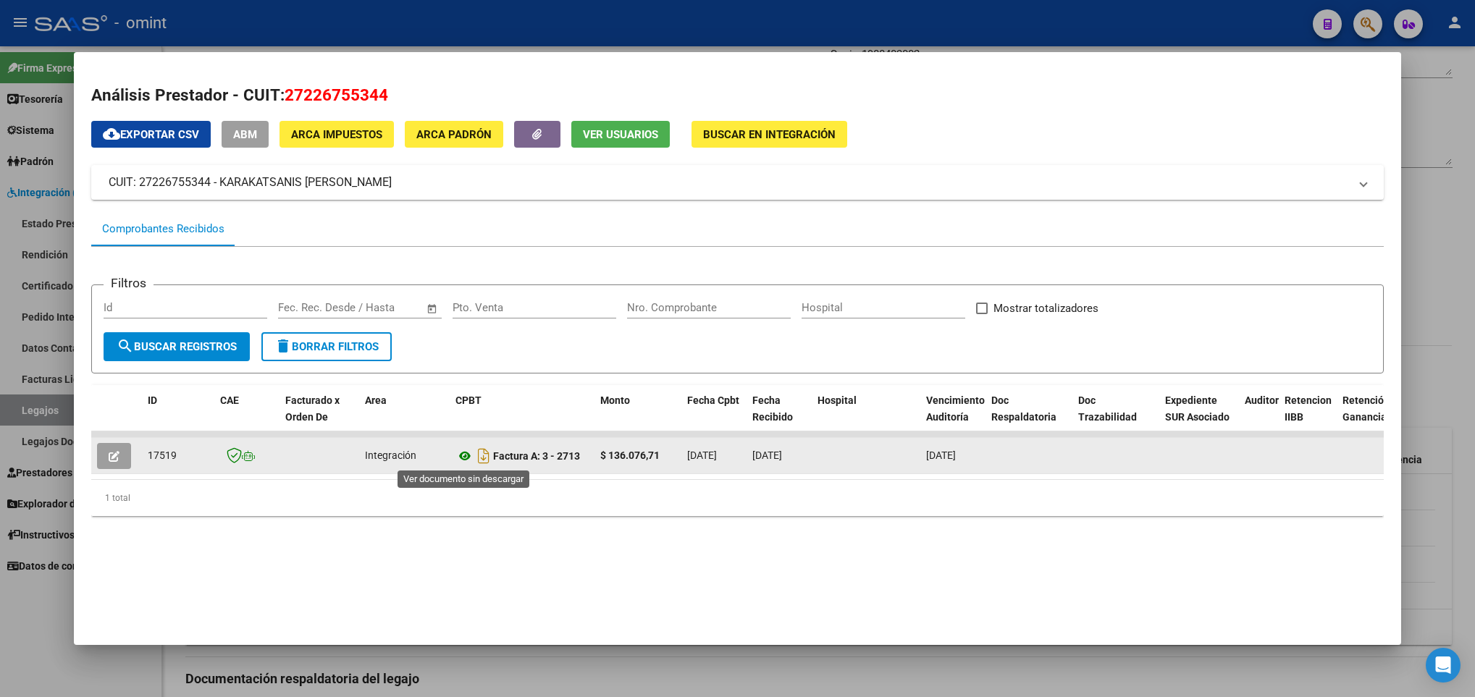
click at [467, 450] on icon at bounding box center [464, 456] width 19 height 17
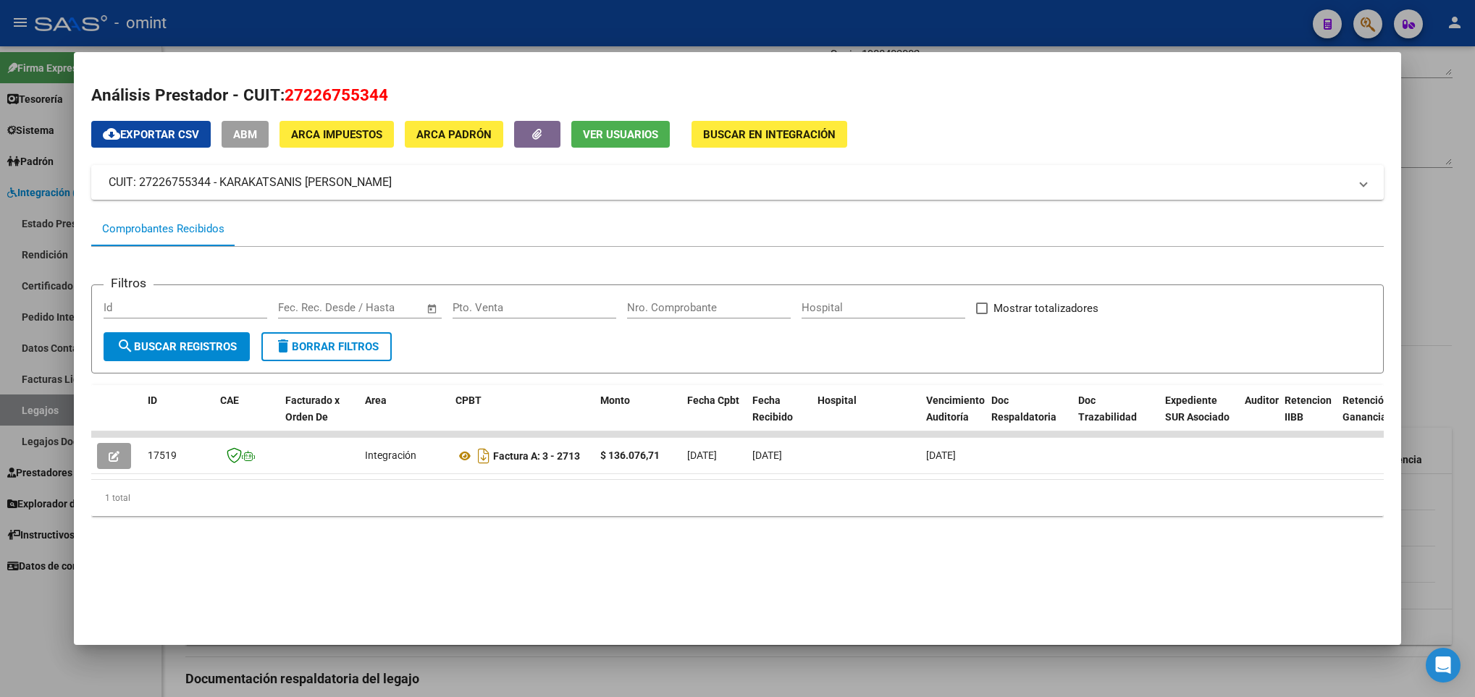
click at [516, 681] on div at bounding box center [737, 348] width 1475 height 697
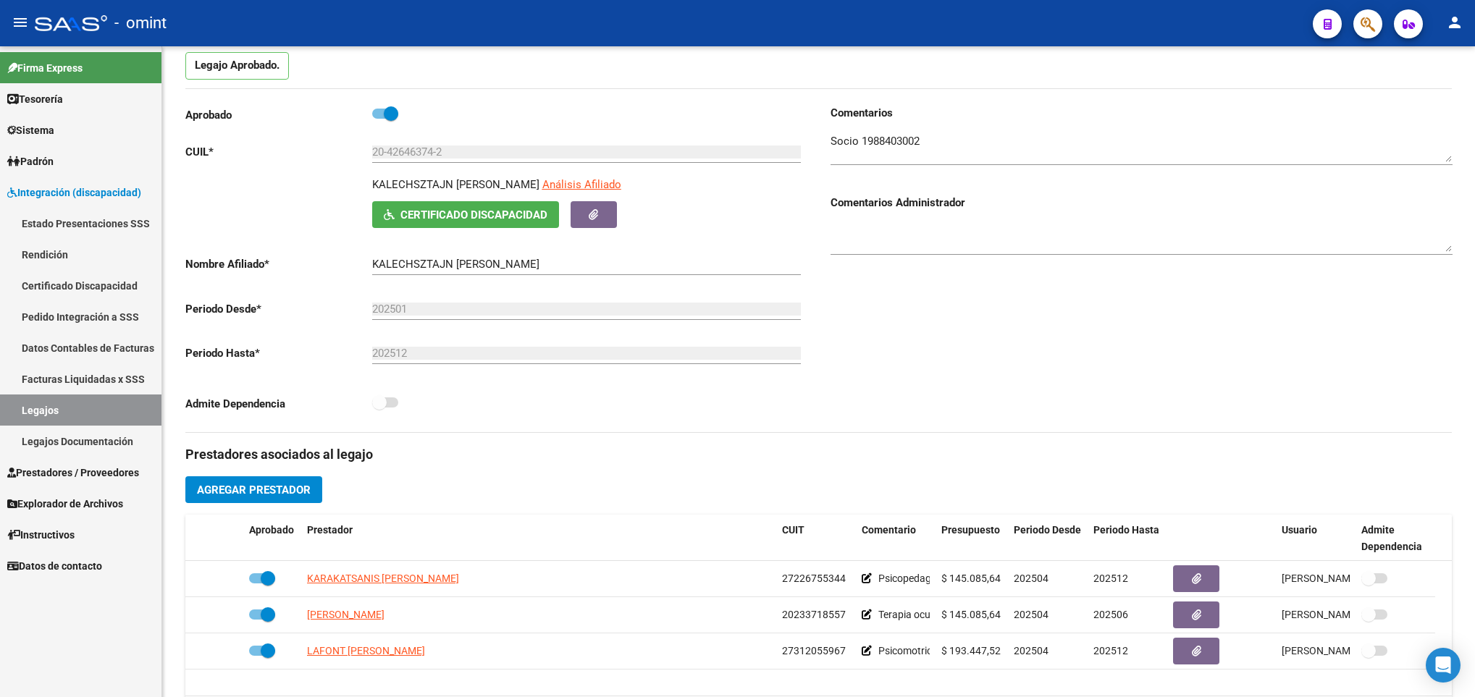
scroll to position [0, 0]
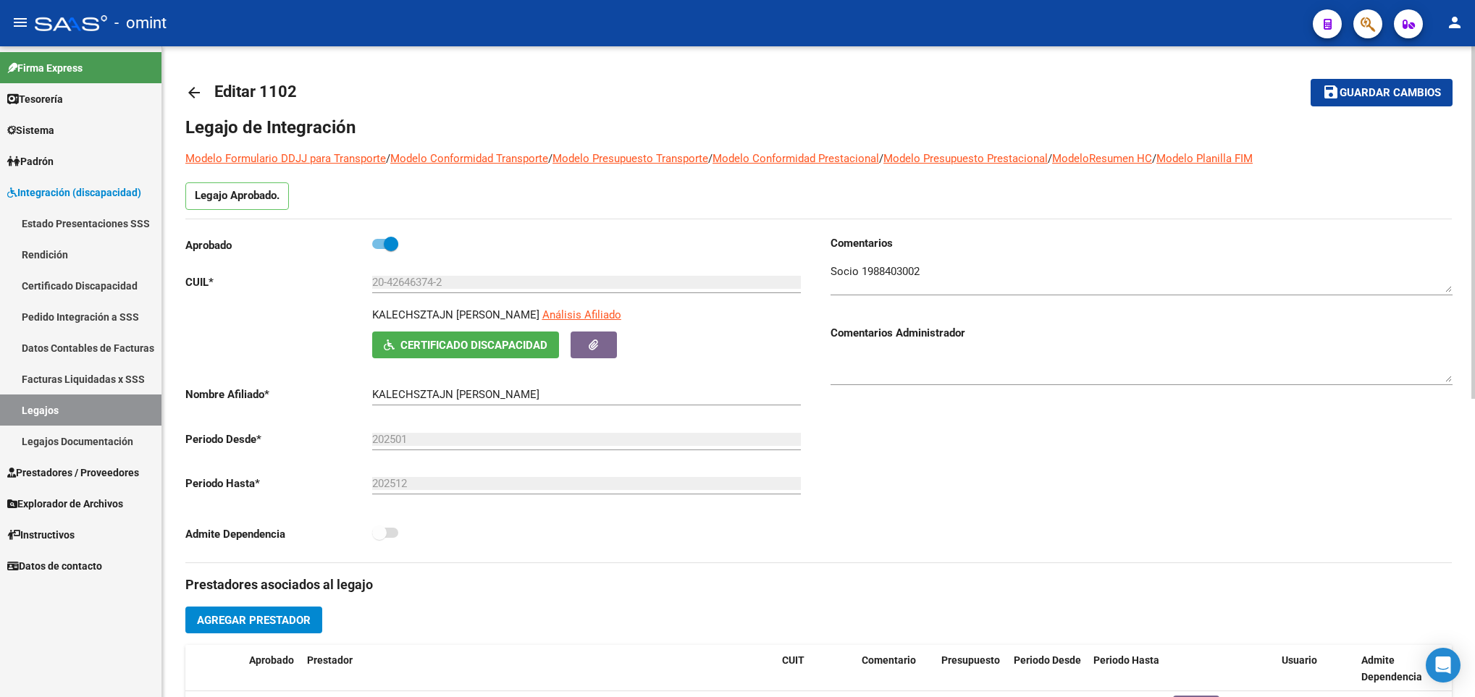
click at [188, 83] on link "arrow_back" at bounding box center [199, 92] width 29 height 34
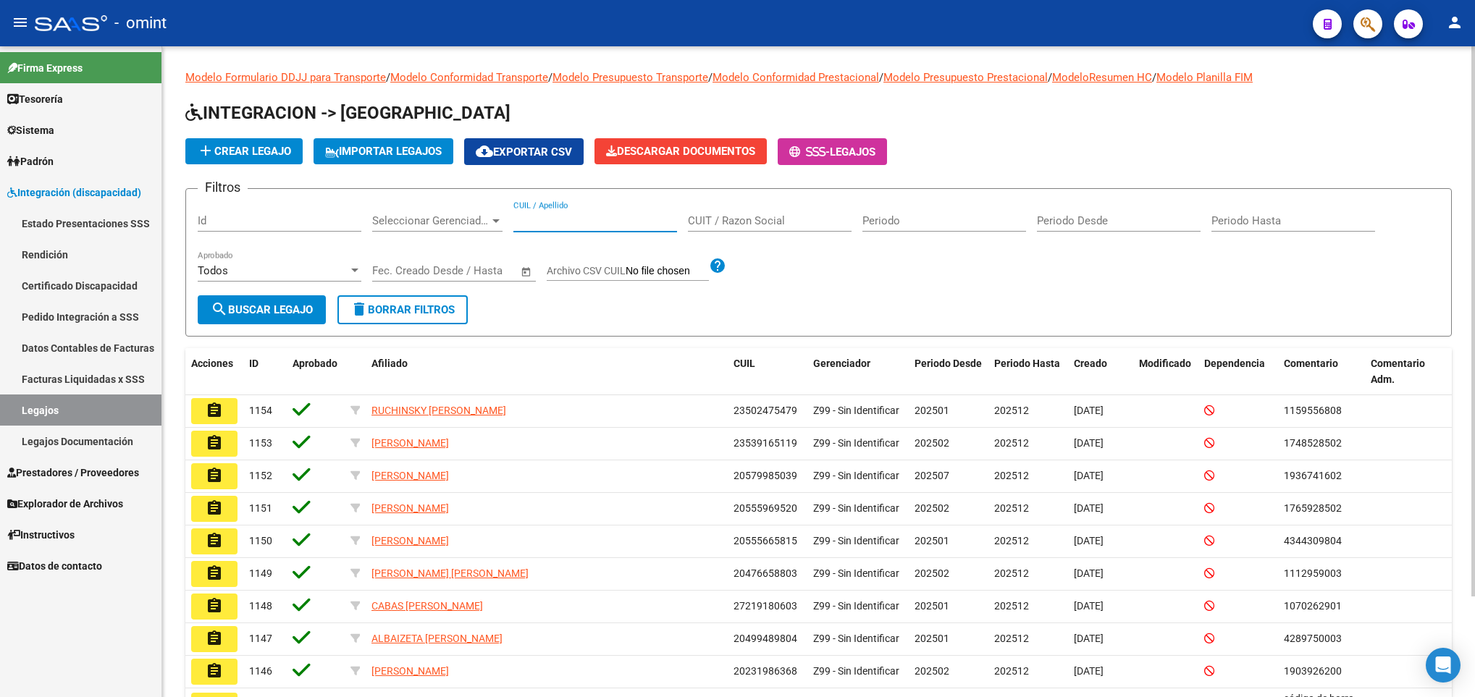
click at [621, 219] on input "CUIL / Apellido" at bounding box center [595, 220] width 164 height 13
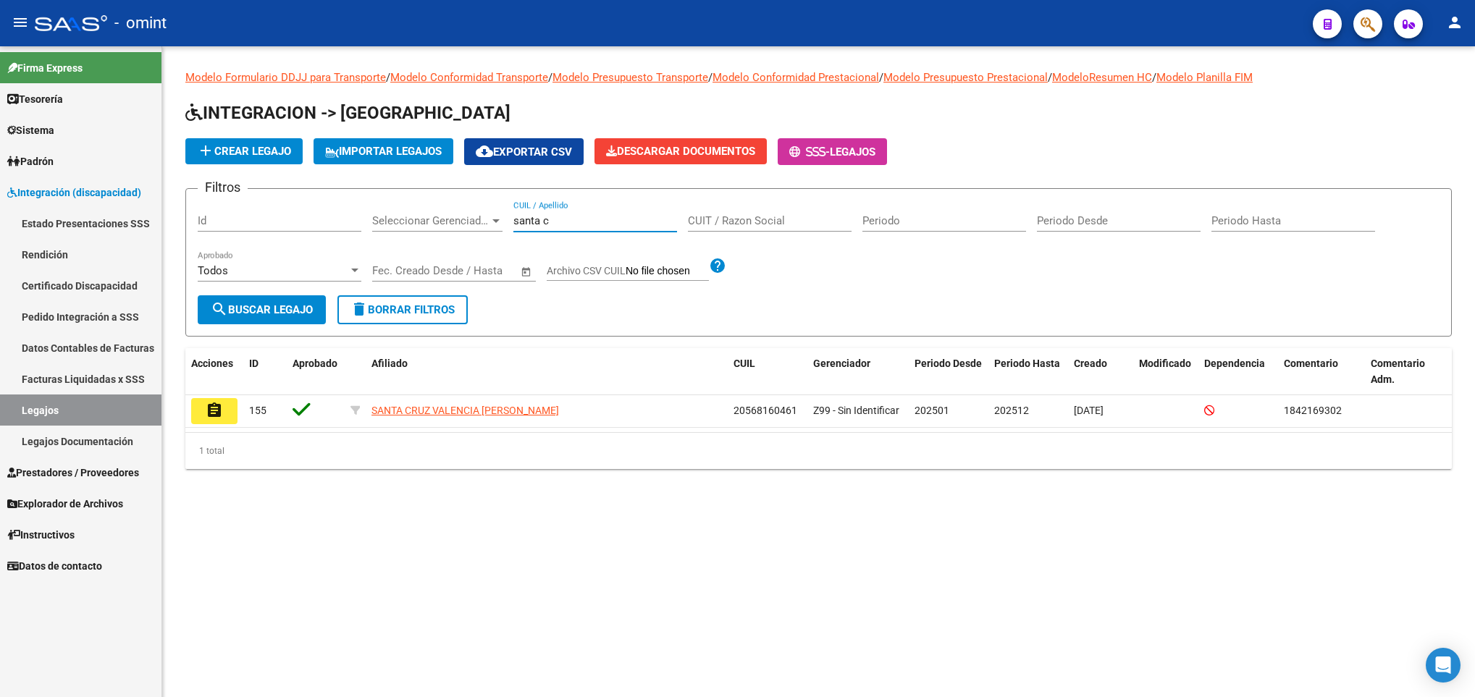
drag, startPoint x: 576, startPoint y: 222, endPoint x: 315, endPoint y: 181, distance: 264.7
click at [315, 187] on app-list-header "INTEGRACION -> Legajos add Crear Legajo IMPORTAR LEGAJOS cloud_download Exporta…" at bounding box center [818, 218] width 1267 height 235
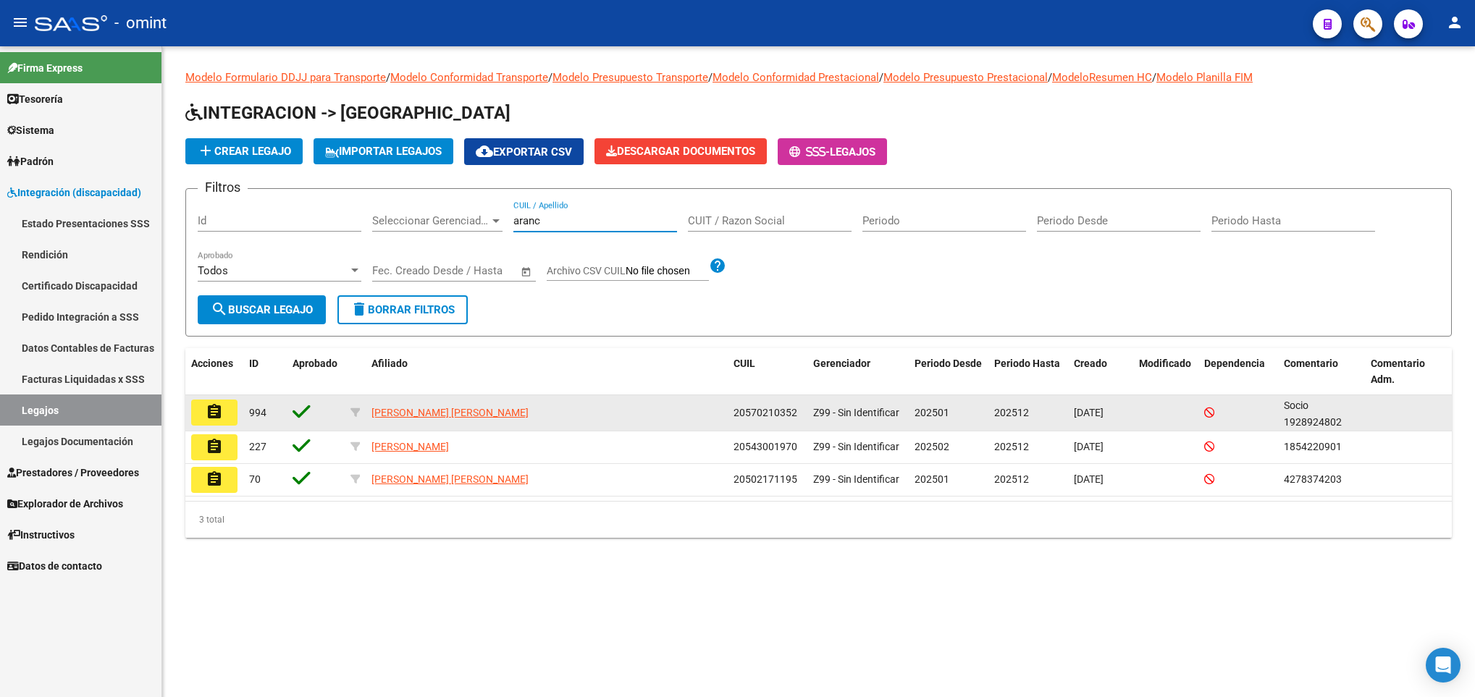
type input "aranc"
click at [219, 413] on mat-icon "assignment" at bounding box center [214, 411] width 17 height 17
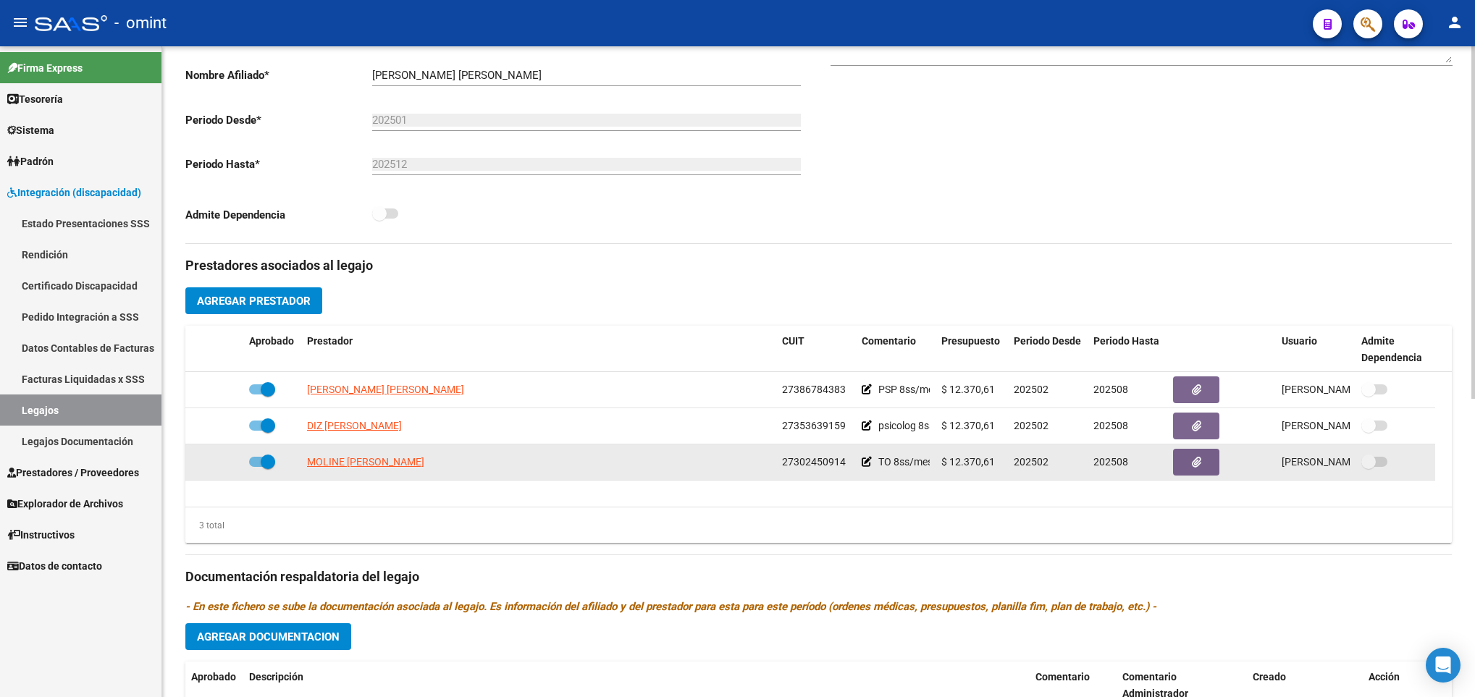
scroll to position [326, 0]
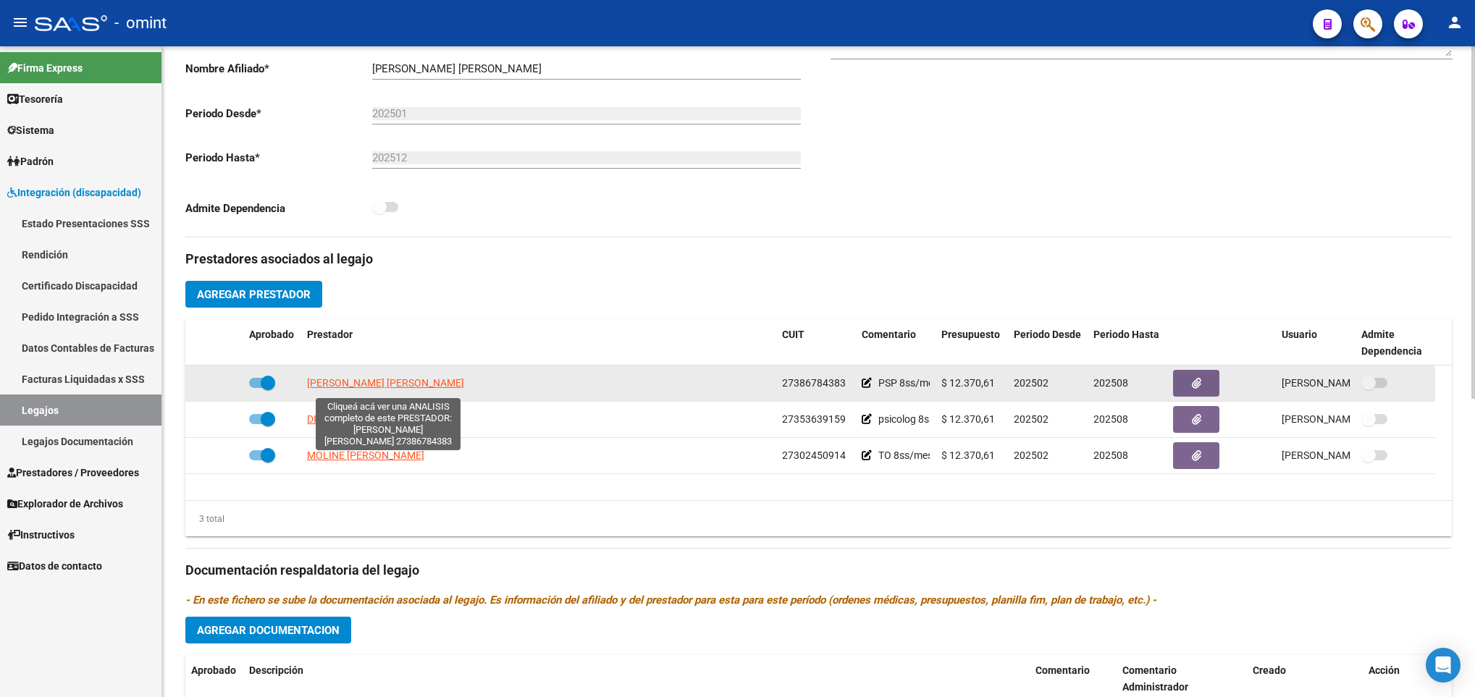
click at [378, 387] on span "[PERSON_NAME] [PERSON_NAME]" at bounding box center [385, 383] width 157 height 12
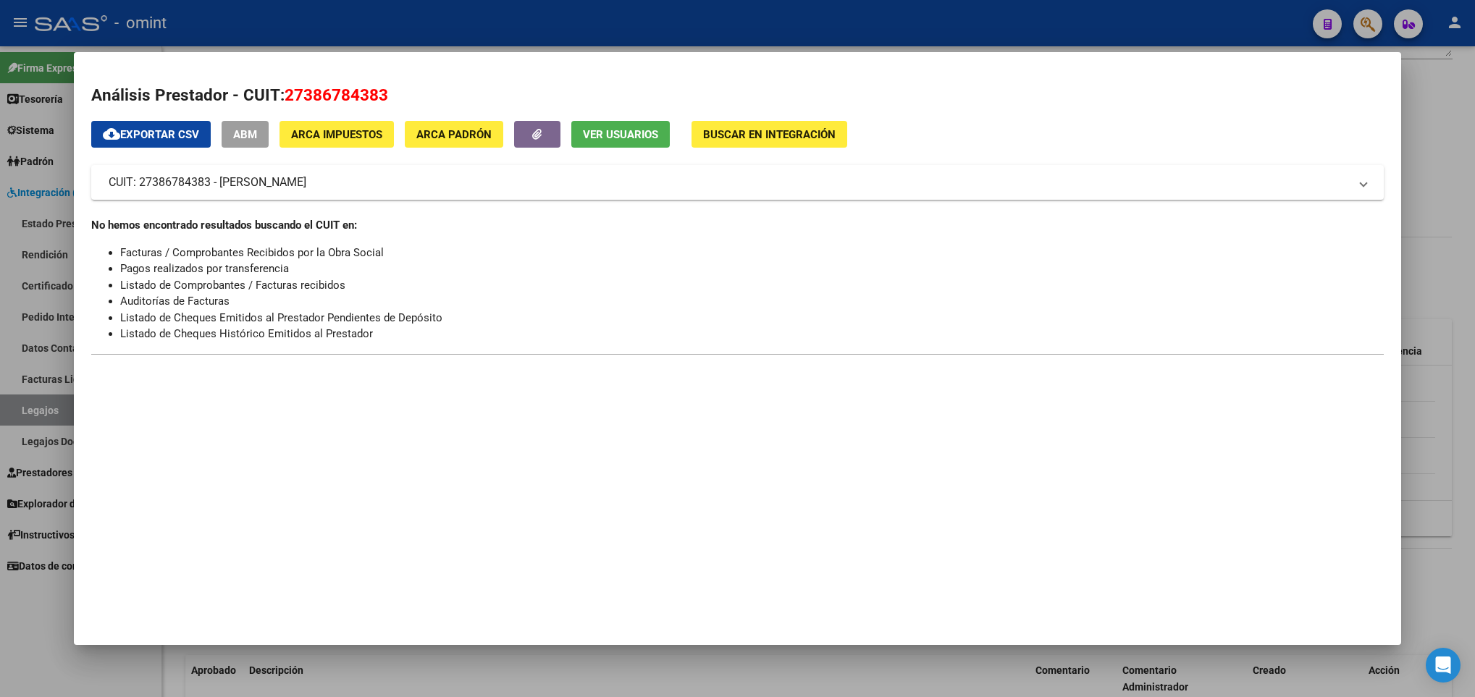
click at [1406, 272] on div at bounding box center [737, 348] width 1475 height 697
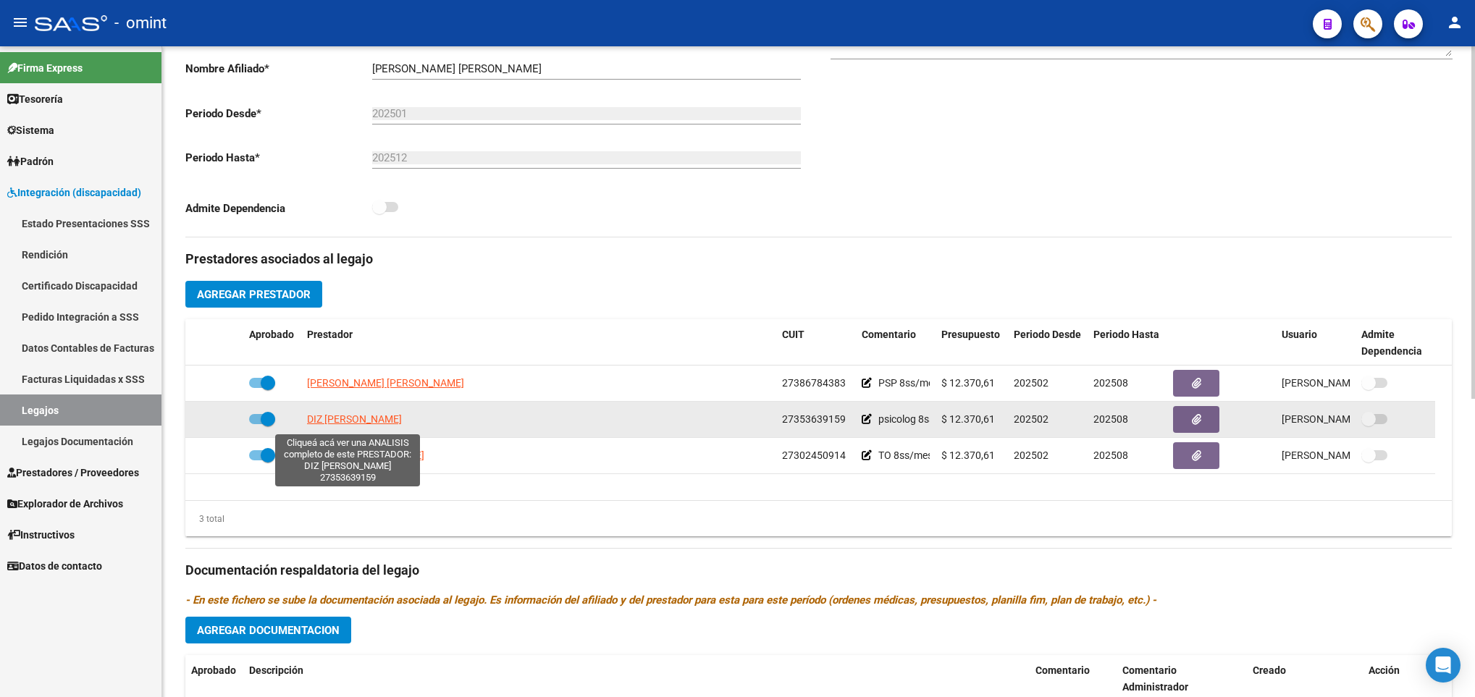
click at [348, 421] on span "DIZ [PERSON_NAME]" at bounding box center [354, 419] width 95 height 12
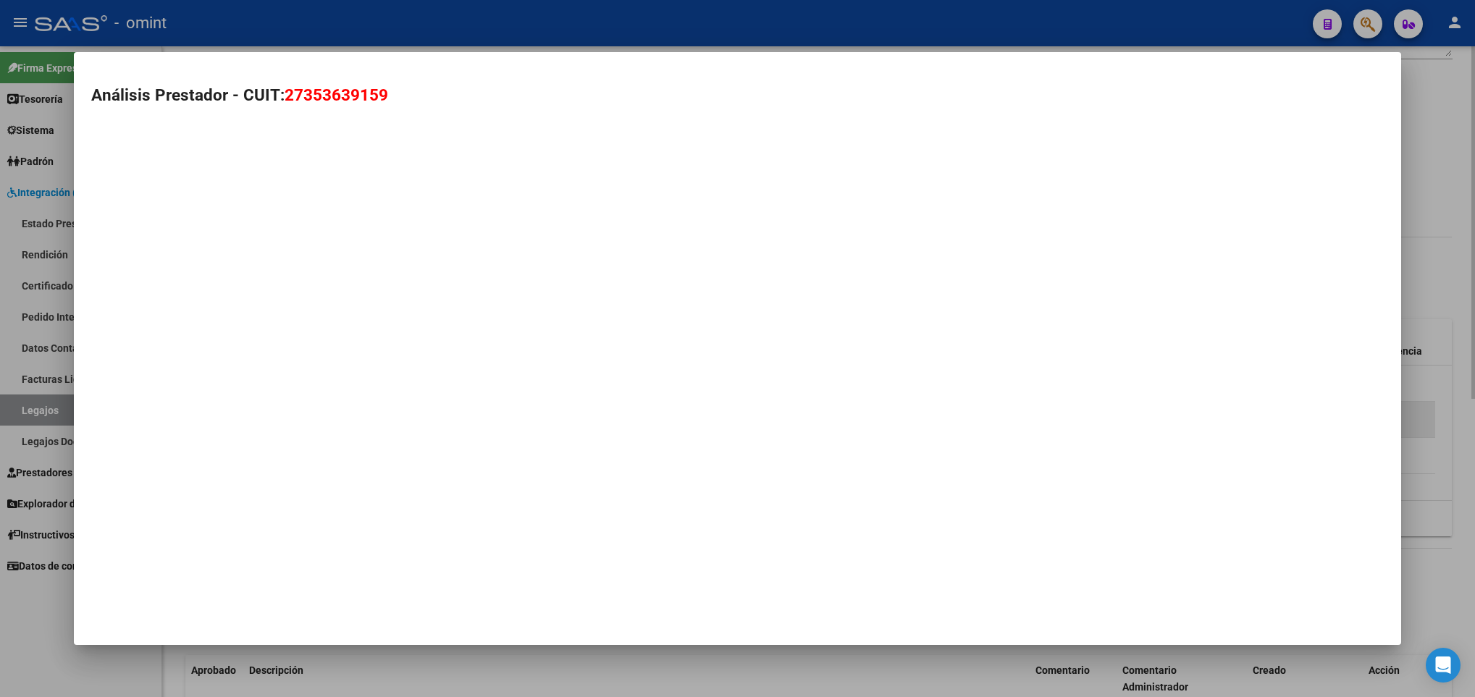
type textarea "27353639159"
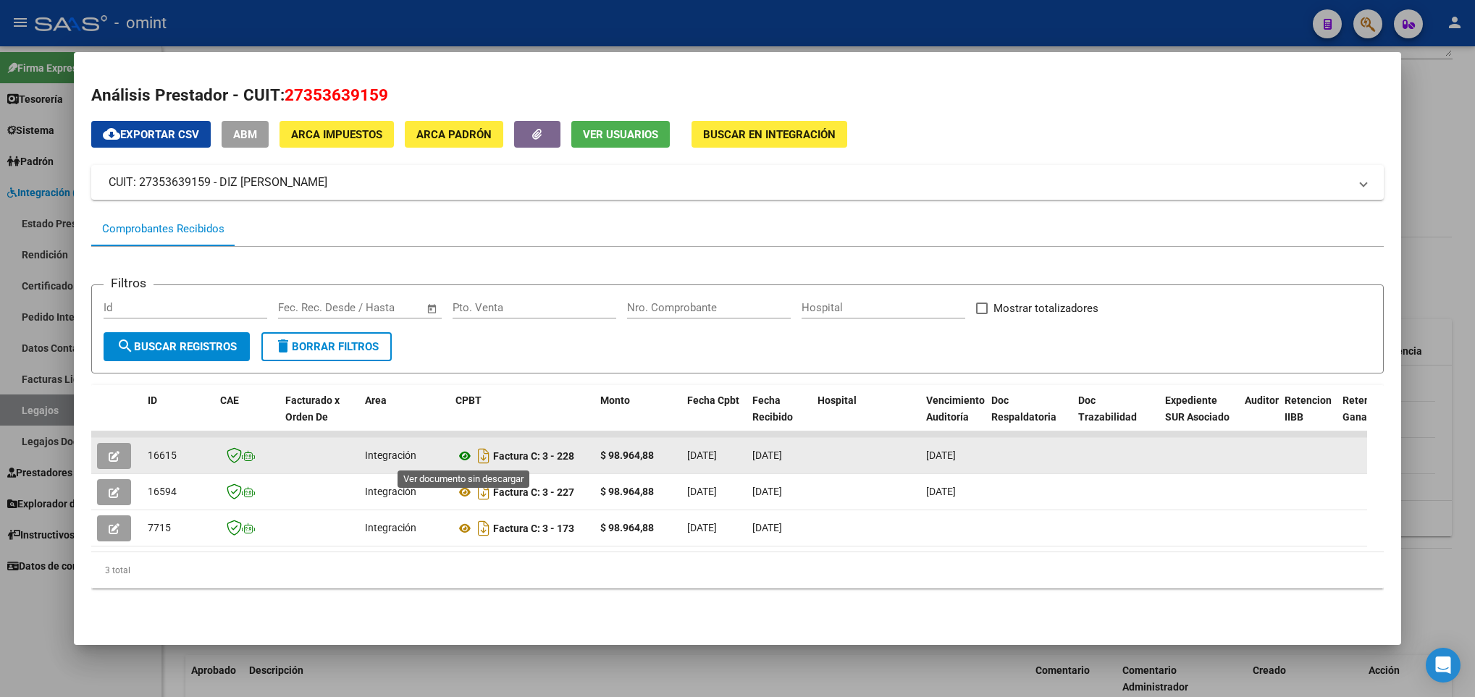
click at [463, 458] on icon at bounding box center [464, 456] width 19 height 17
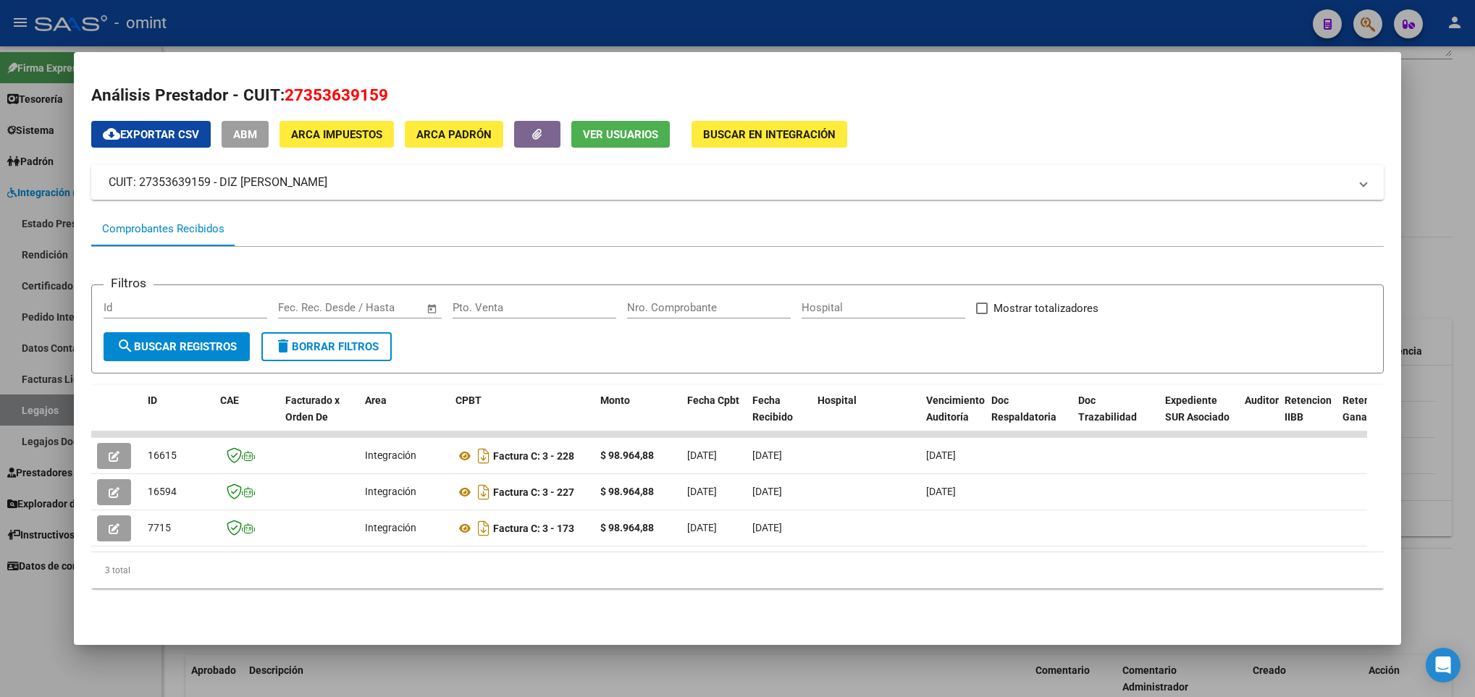
click at [308, 682] on div at bounding box center [737, 348] width 1475 height 697
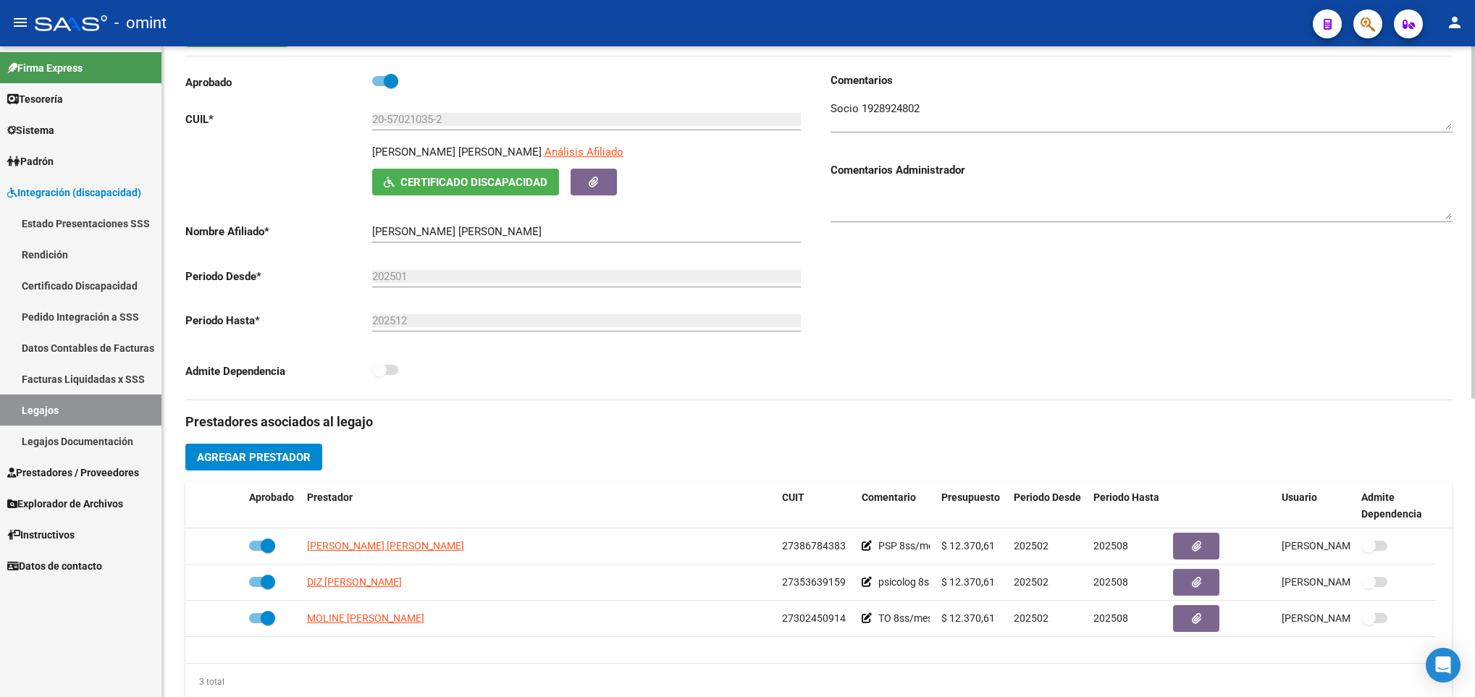
scroll to position [0, 0]
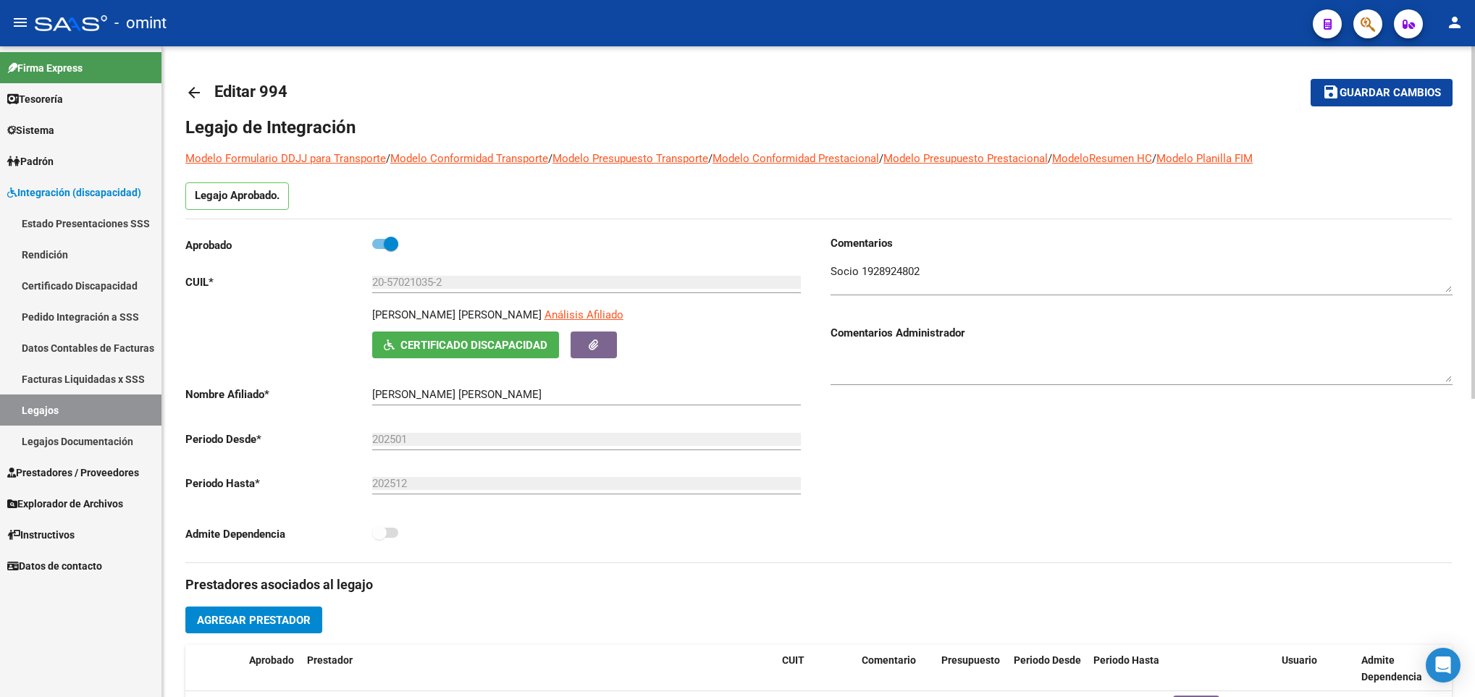
click at [193, 92] on mat-icon "arrow_back" at bounding box center [193, 92] width 17 height 17
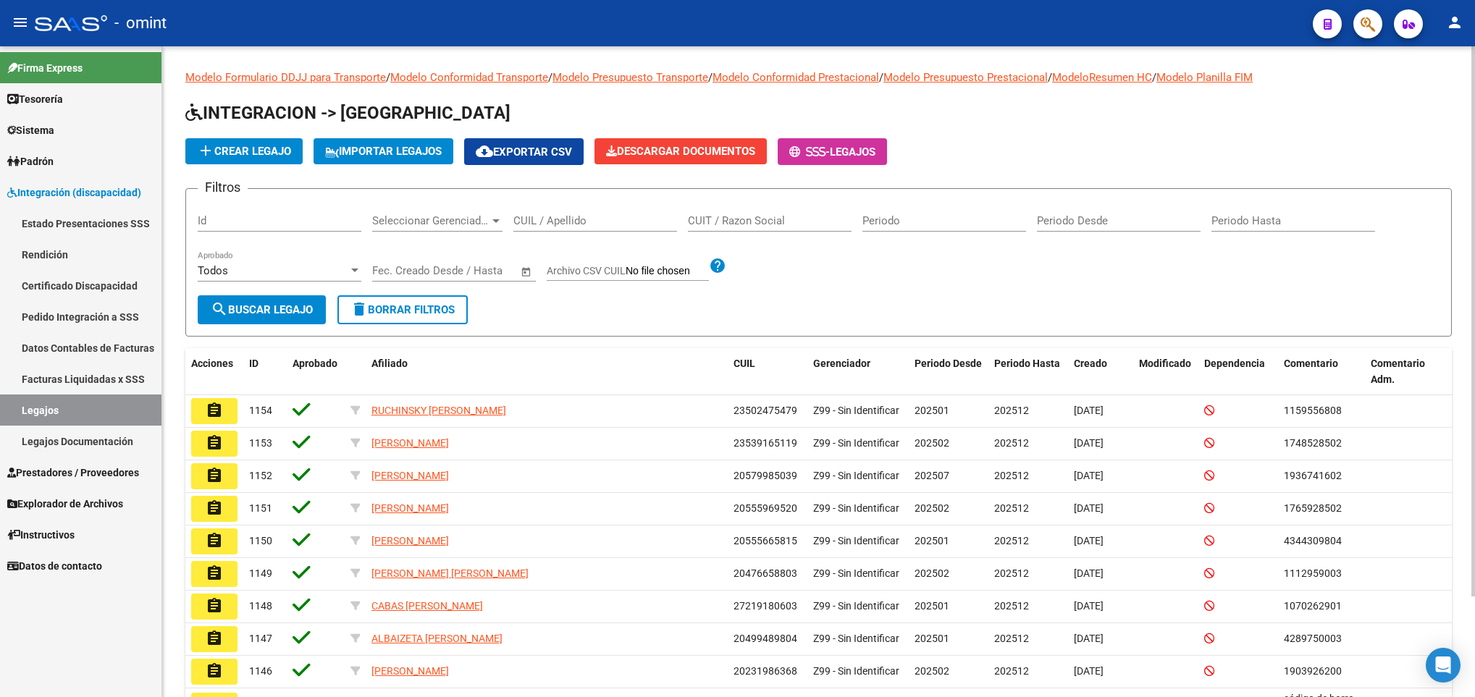
click at [581, 222] on input "CUIL / Apellido" at bounding box center [595, 220] width 164 height 13
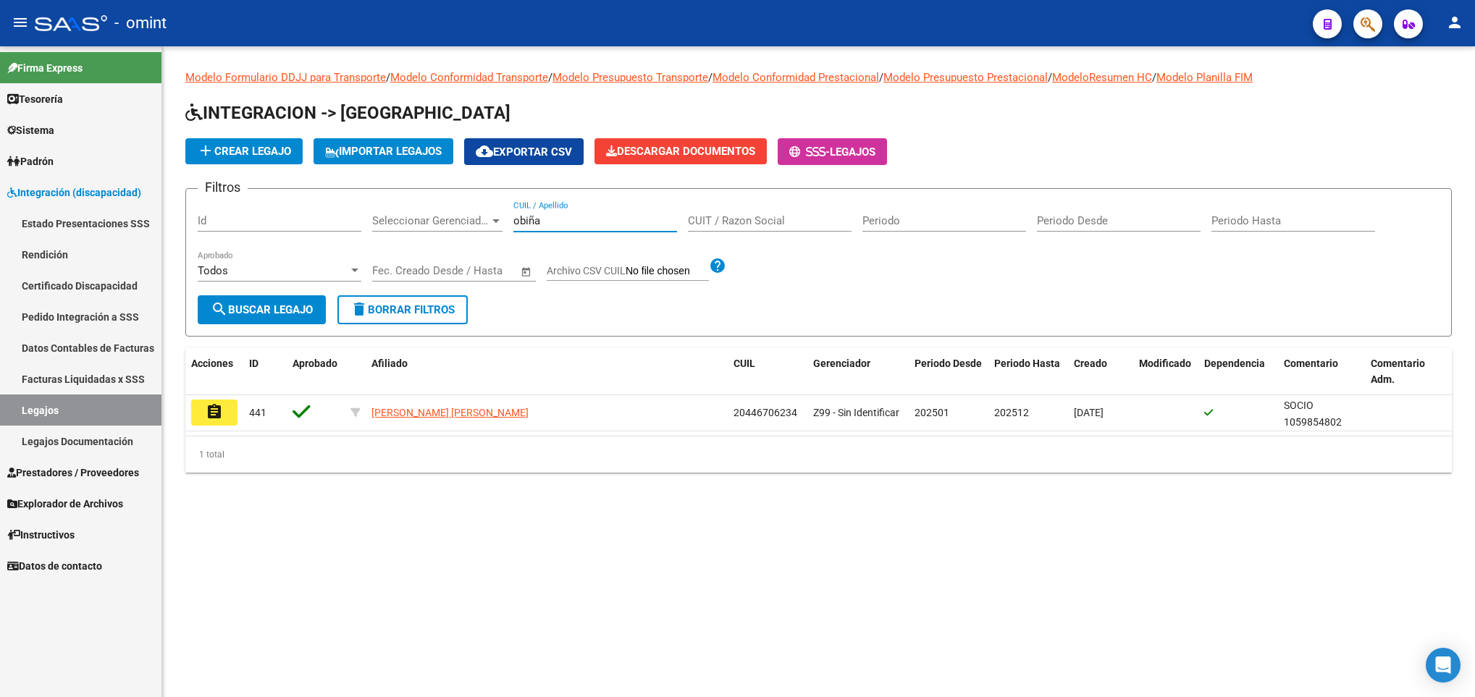
drag, startPoint x: 555, startPoint y: 224, endPoint x: 311, endPoint y: 198, distance: 245.5
click at [311, 198] on form "Filtros Id Seleccionar Gerenciador Seleccionar Gerenciador [PERSON_NAME] / Apel…" at bounding box center [818, 262] width 1267 height 148
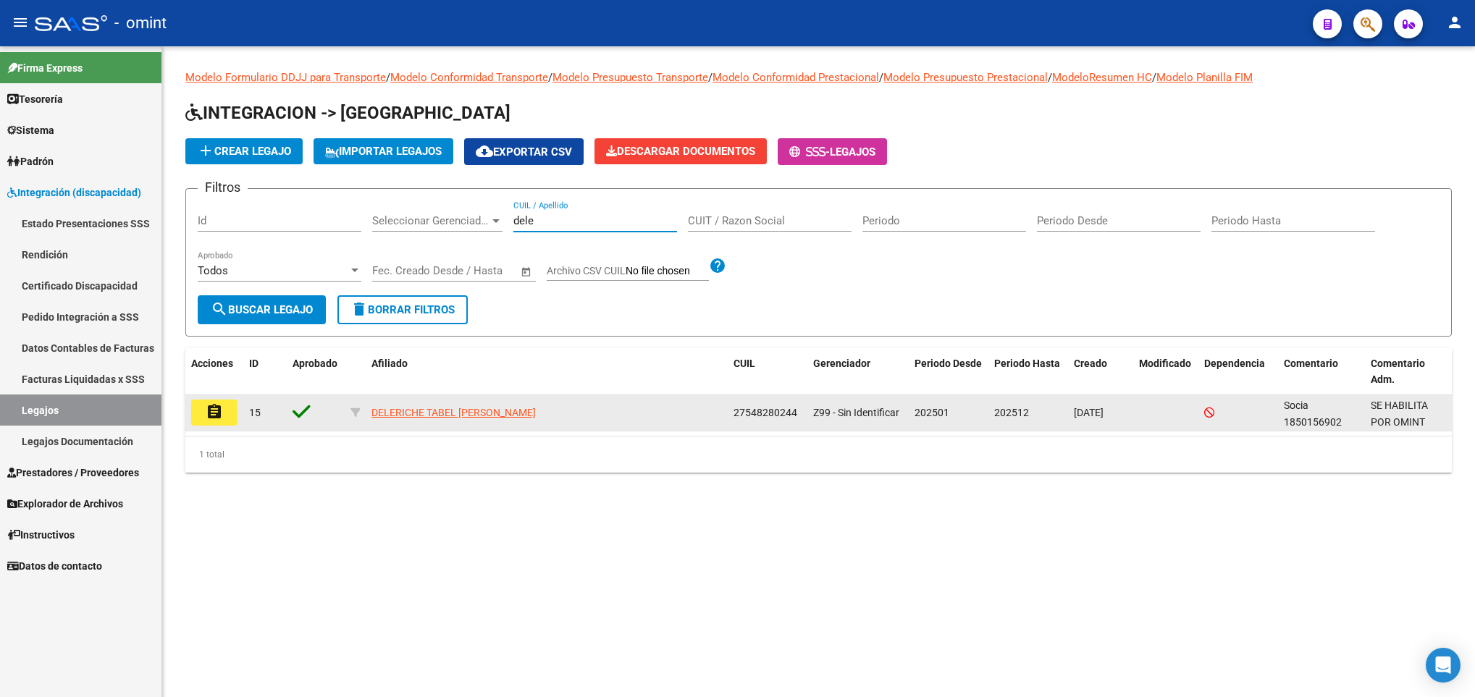
type input "dele"
click at [237, 409] on button "assignment" at bounding box center [214, 413] width 46 height 26
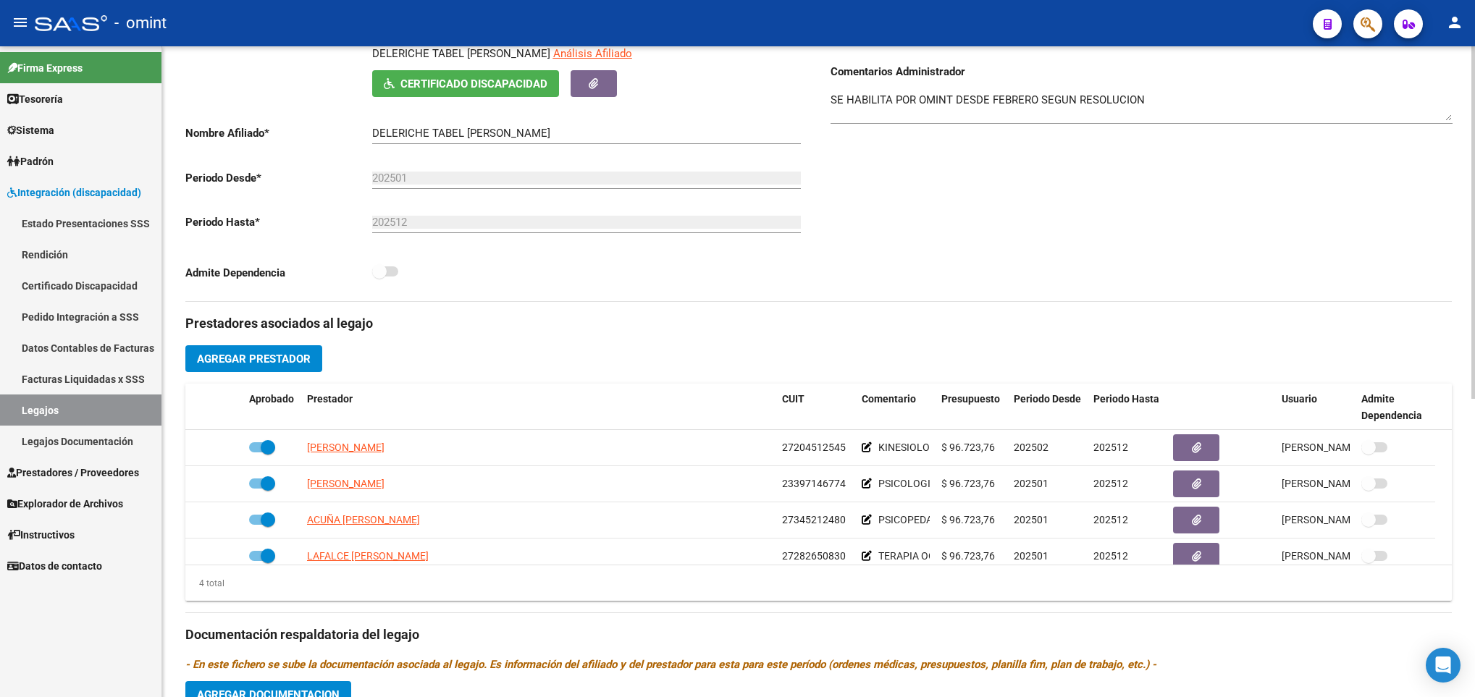
scroll to position [326, 0]
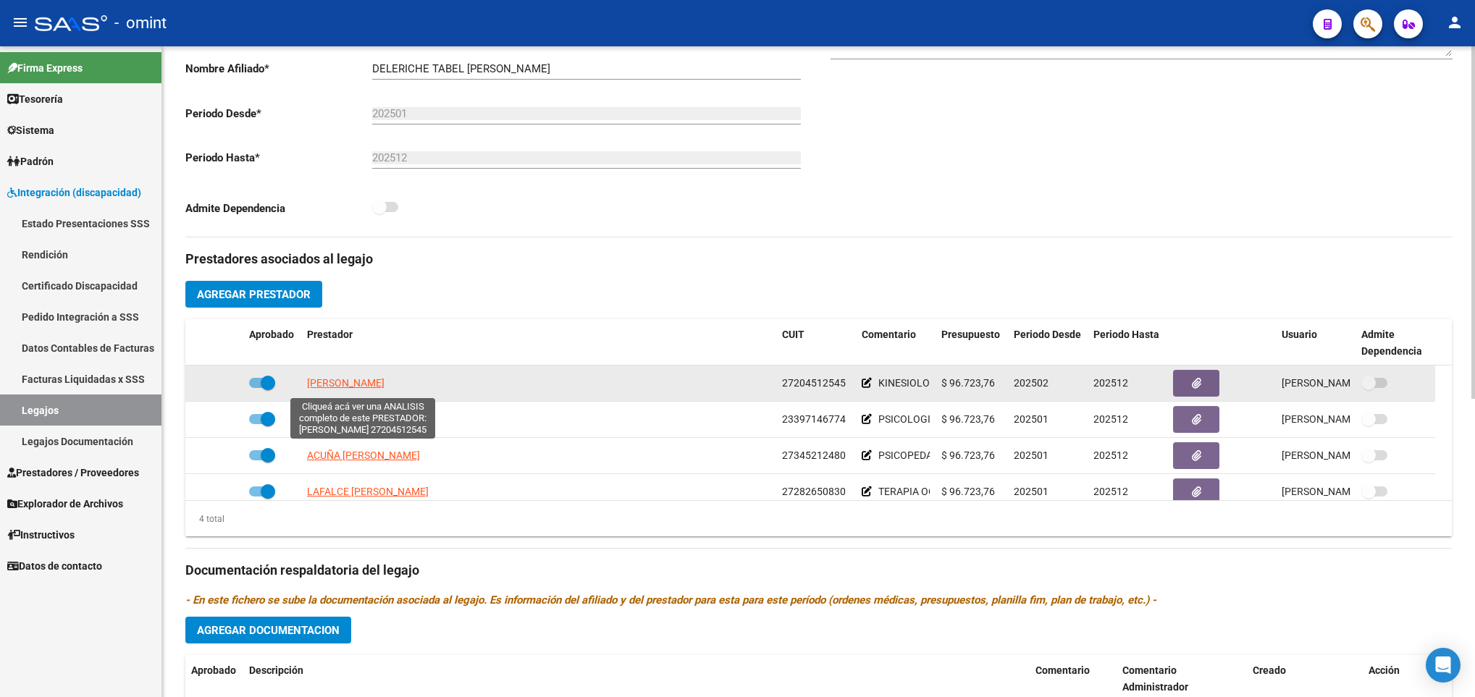
click at [341, 381] on span "[PERSON_NAME]" at bounding box center [345, 383] width 77 height 12
type textarea "27204512545"
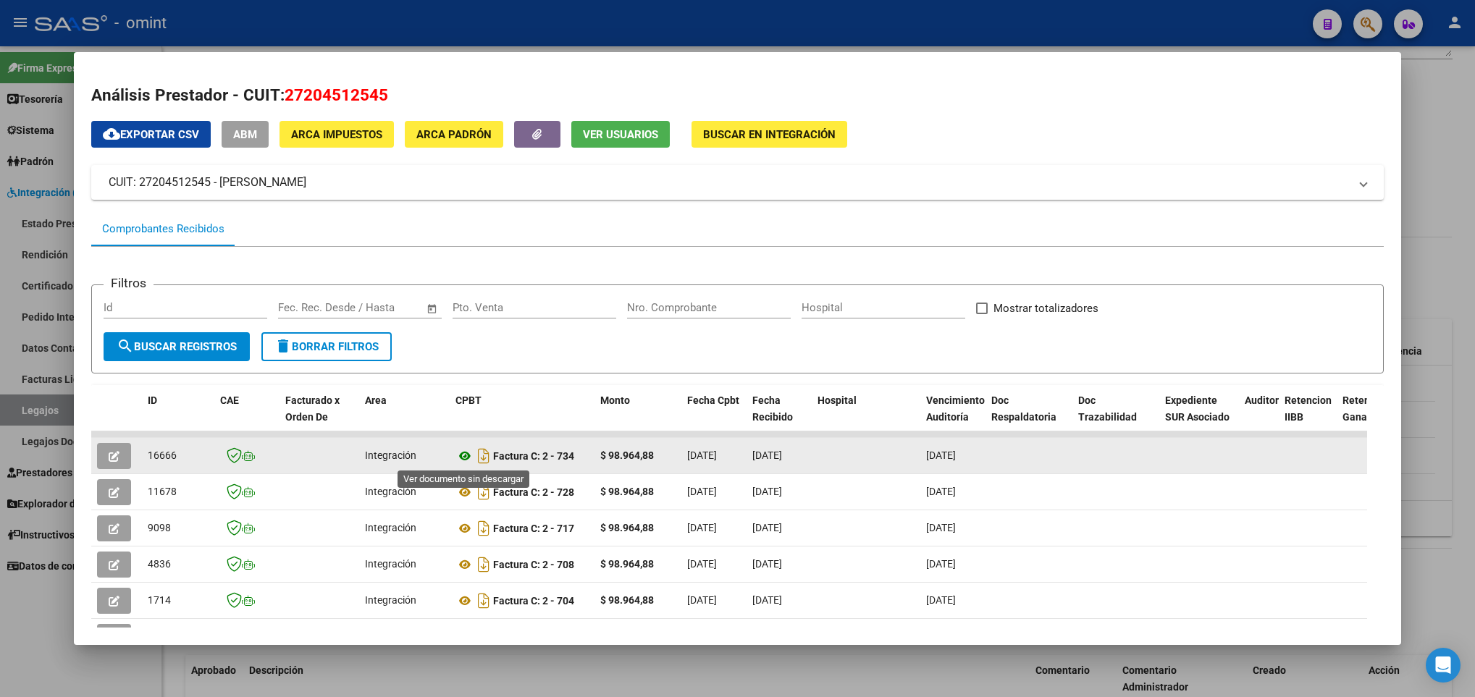
click at [461, 457] on icon at bounding box center [464, 456] width 19 height 17
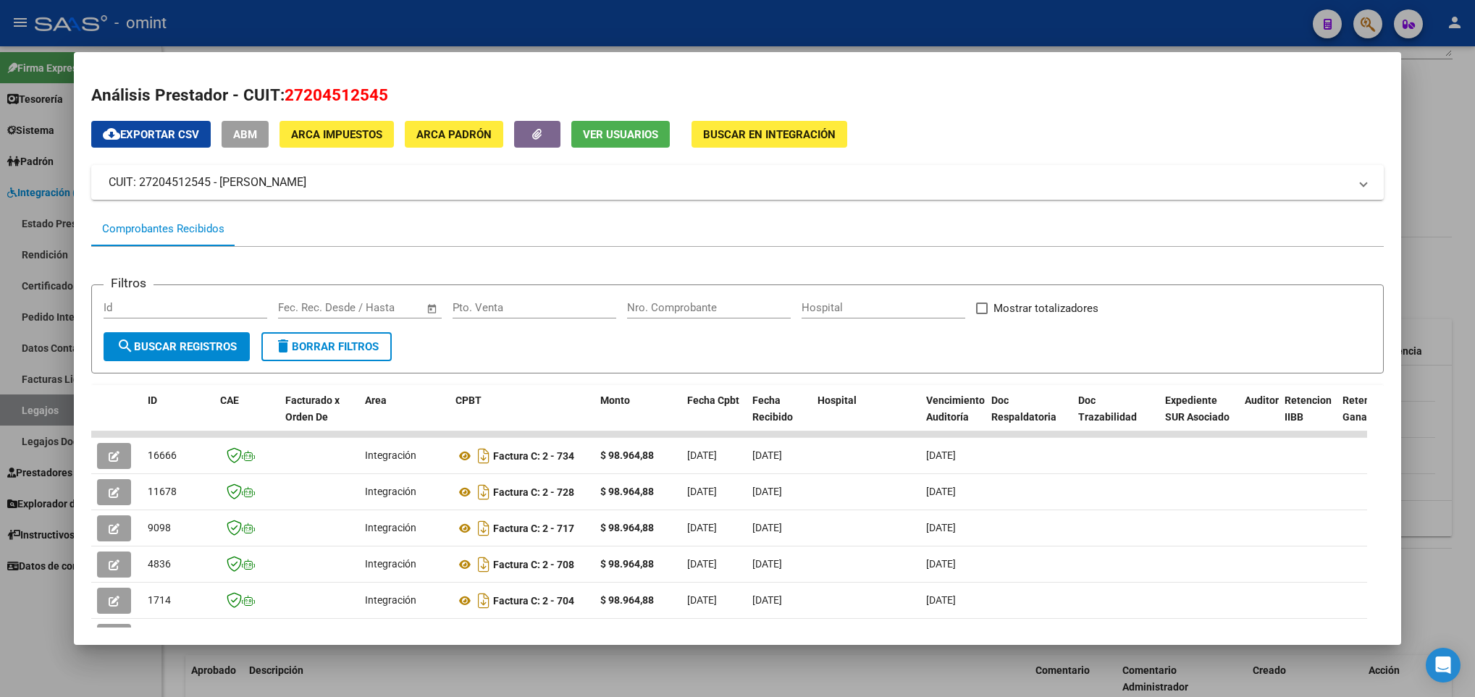
click at [487, 693] on div at bounding box center [737, 348] width 1475 height 697
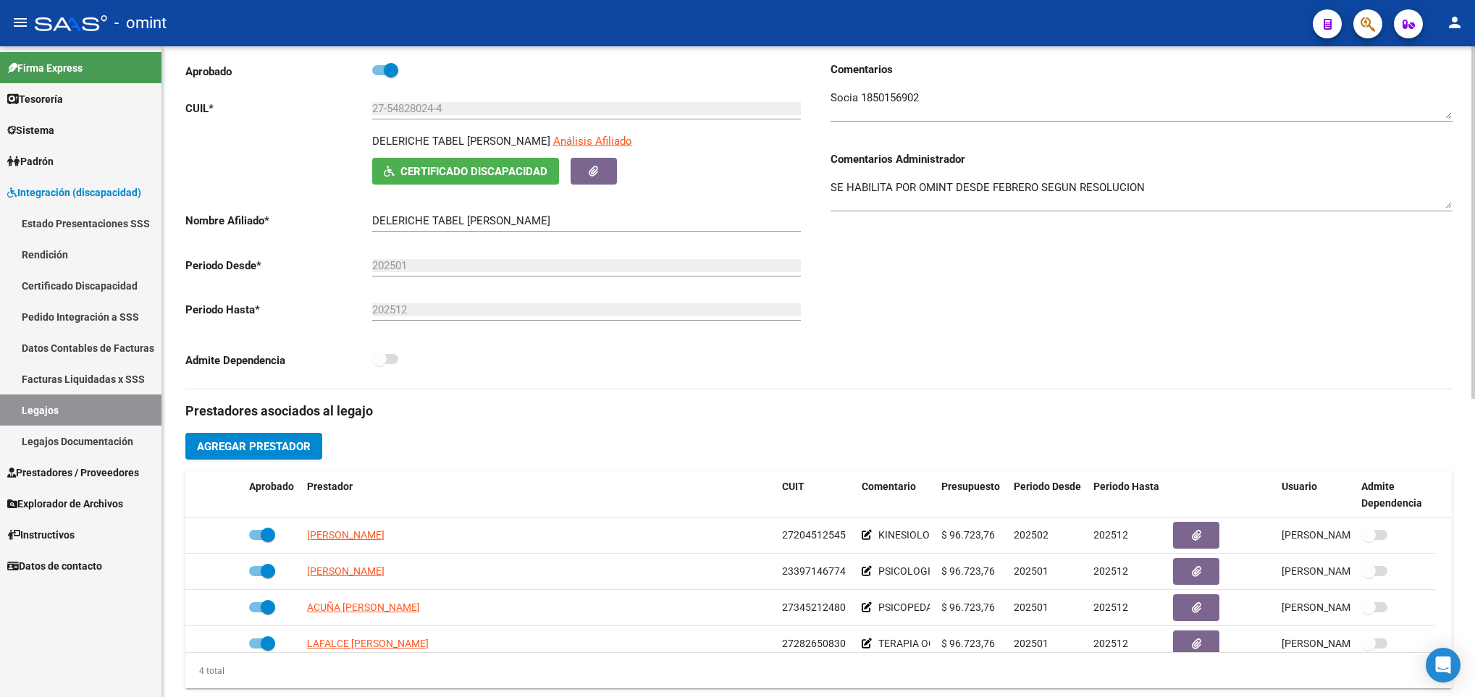
scroll to position [0, 0]
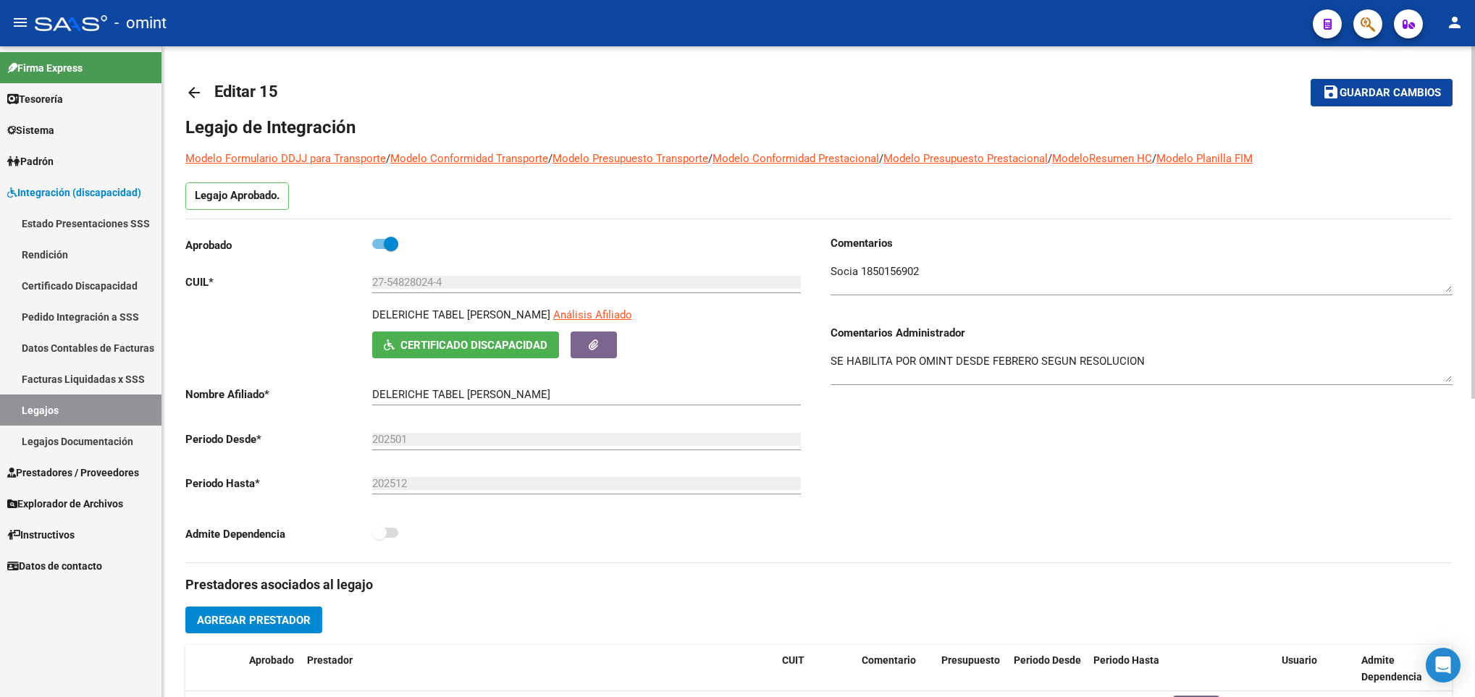
click at [198, 89] on mat-icon "arrow_back" at bounding box center [193, 92] width 17 height 17
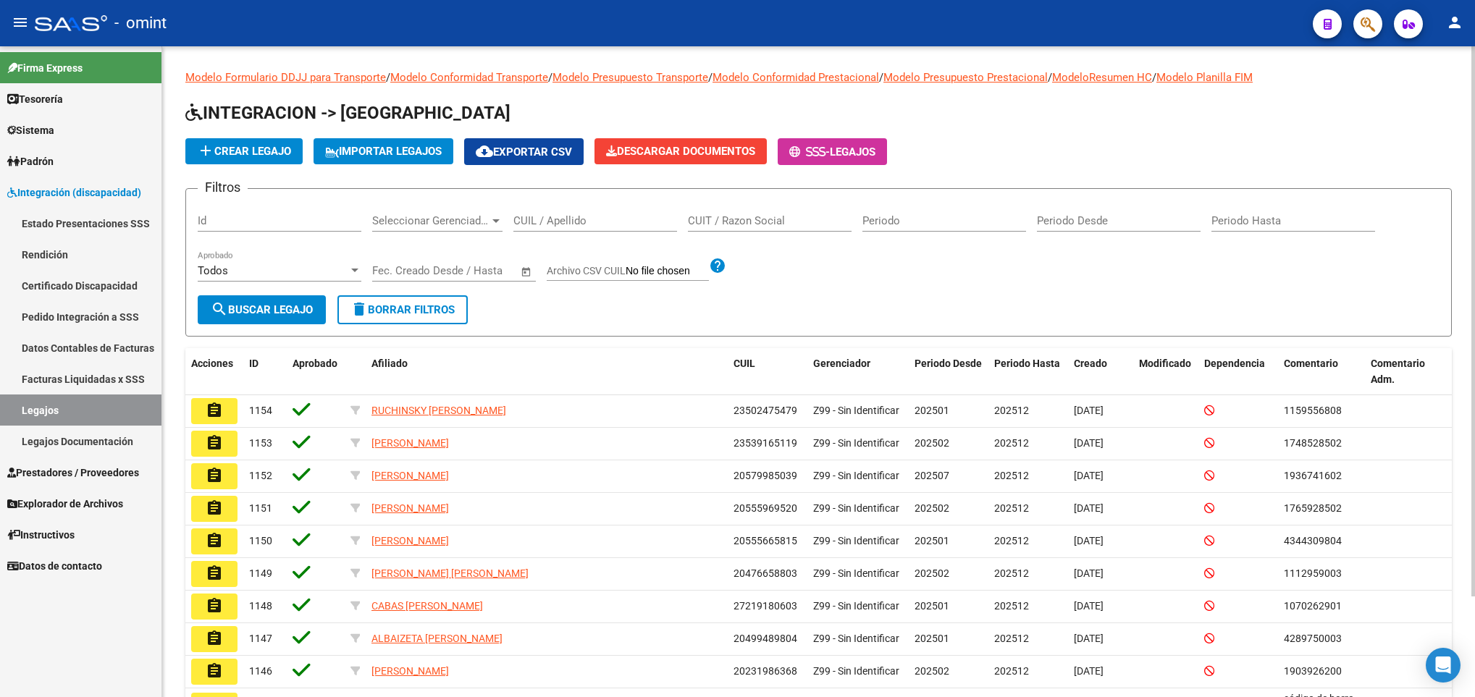
click at [561, 216] on input "CUIL / Apellido" at bounding box center [595, 220] width 164 height 13
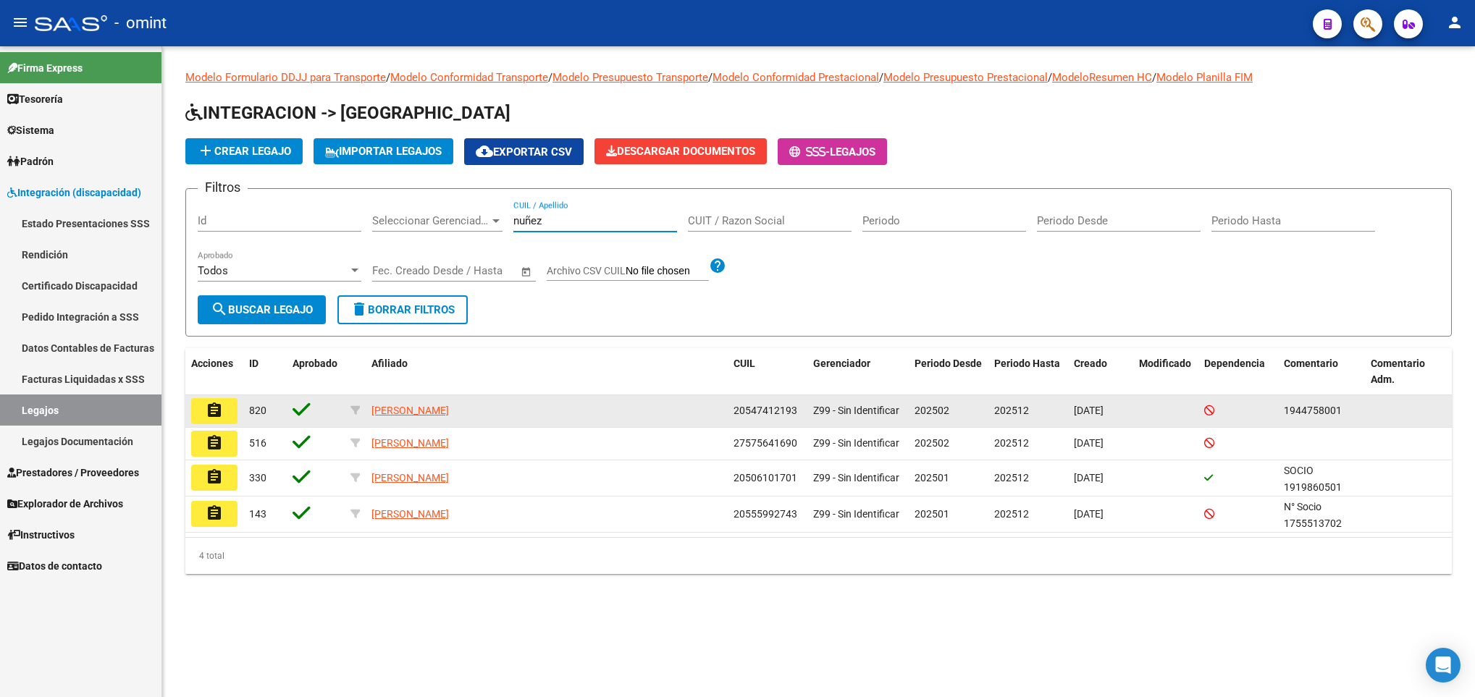
type input "nuñez"
click at [206, 413] on mat-icon "assignment" at bounding box center [214, 410] width 17 height 17
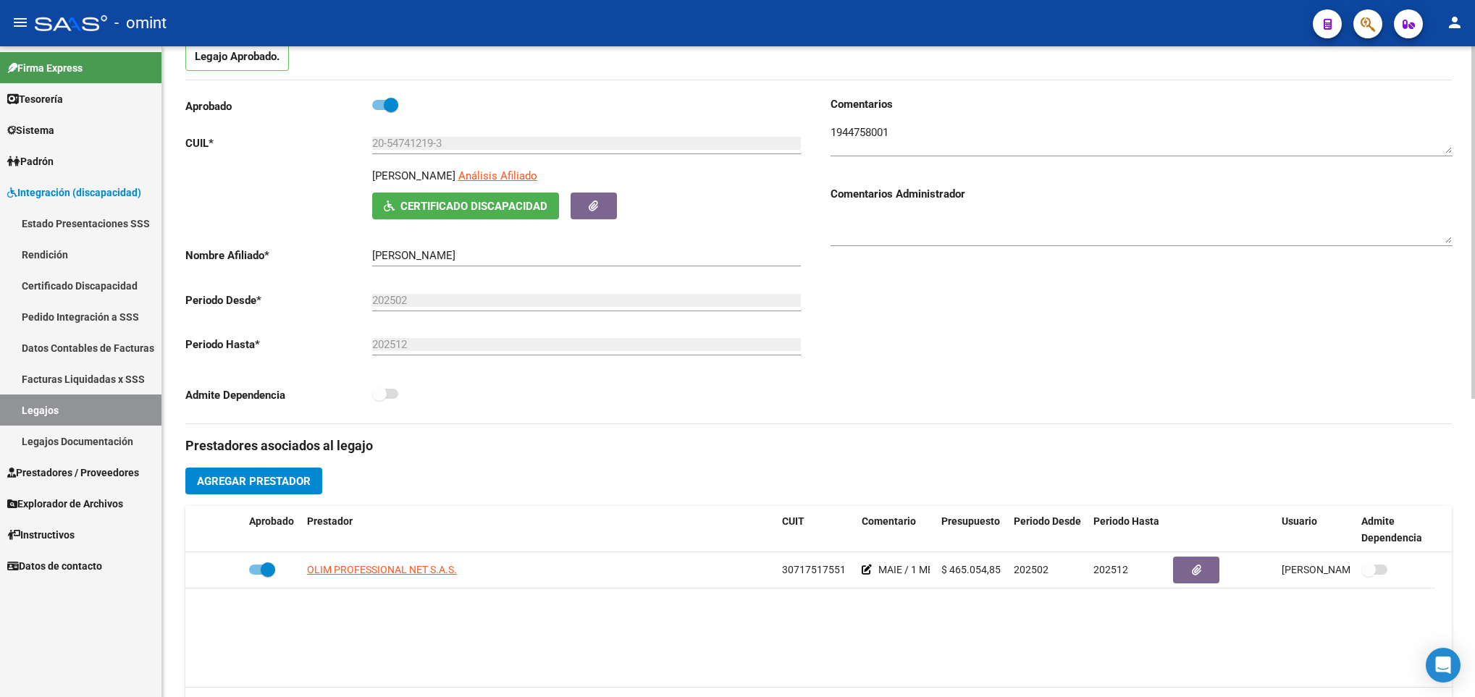
scroll to position [326, 0]
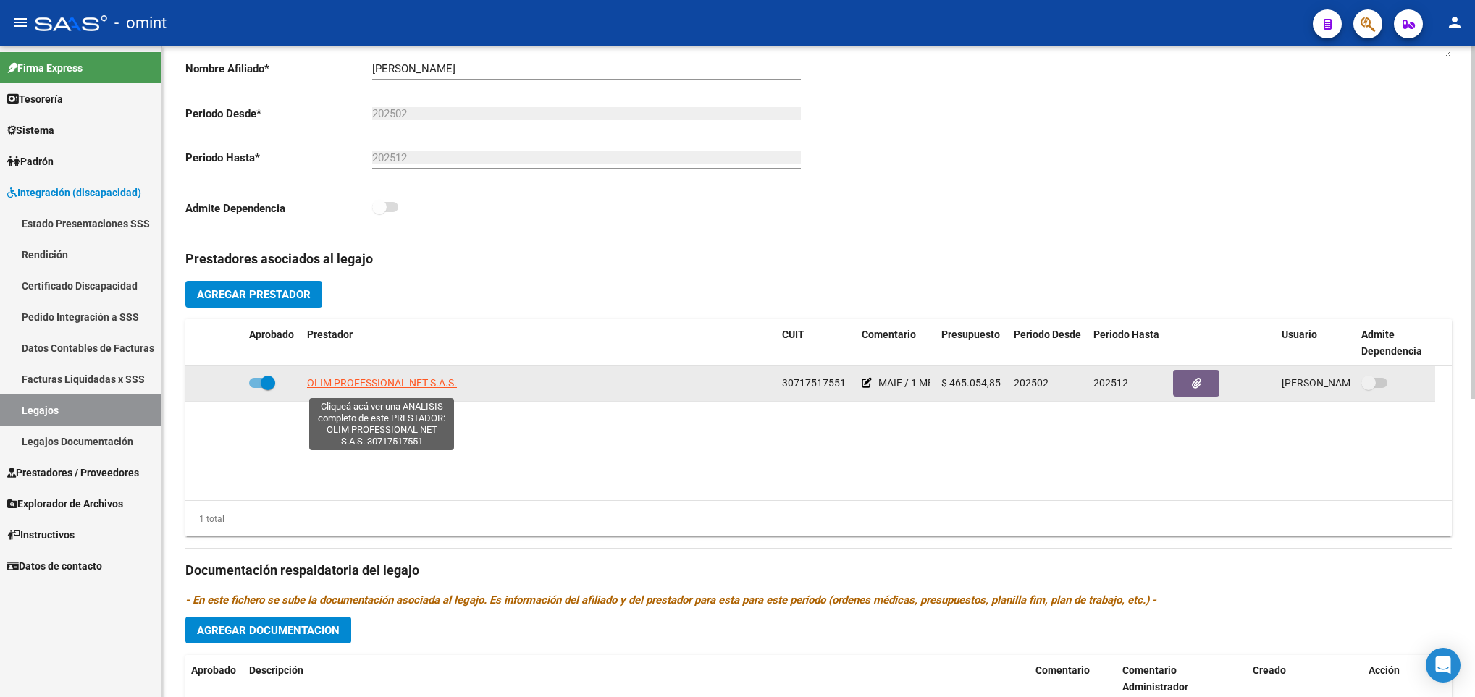
click at [400, 383] on span "OLIM PROFESSIONAL NET S.A.S." at bounding box center [382, 383] width 150 height 12
type textarea "30717517551"
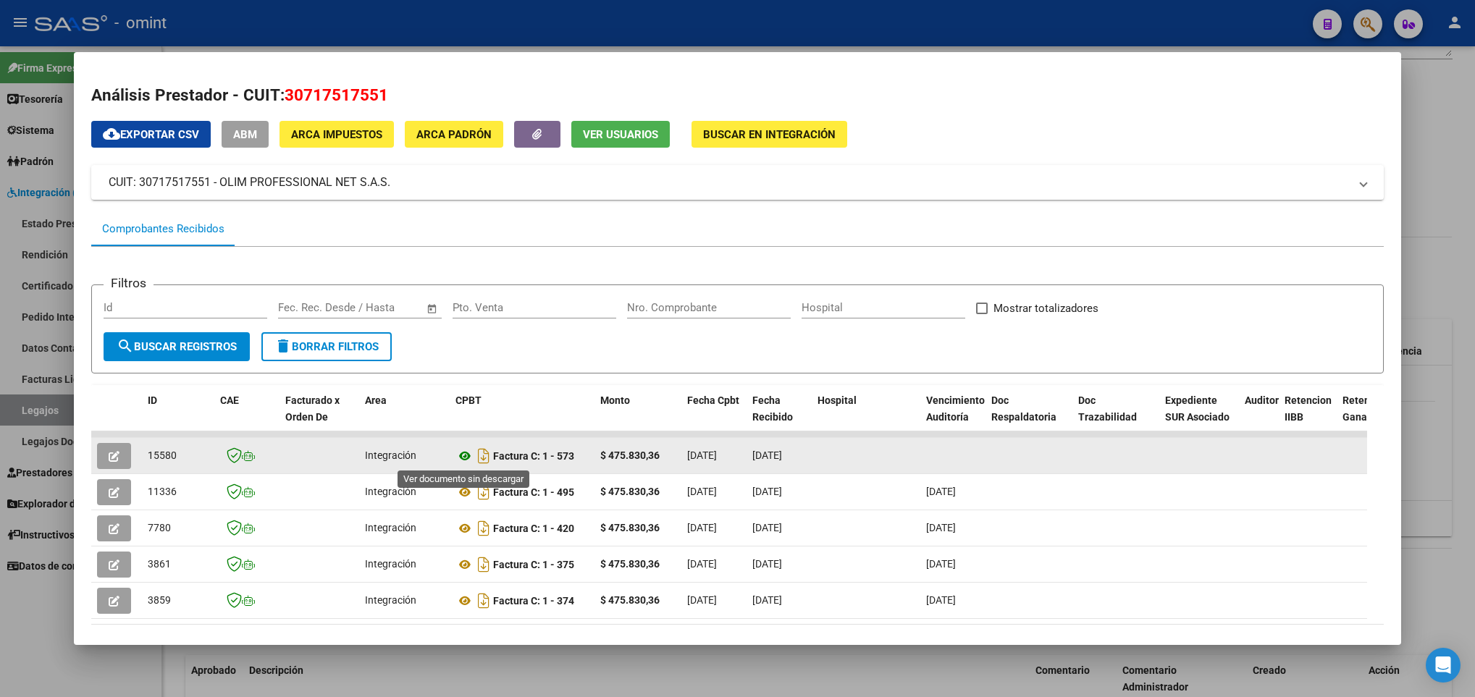
click at [466, 452] on icon at bounding box center [464, 456] width 19 height 17
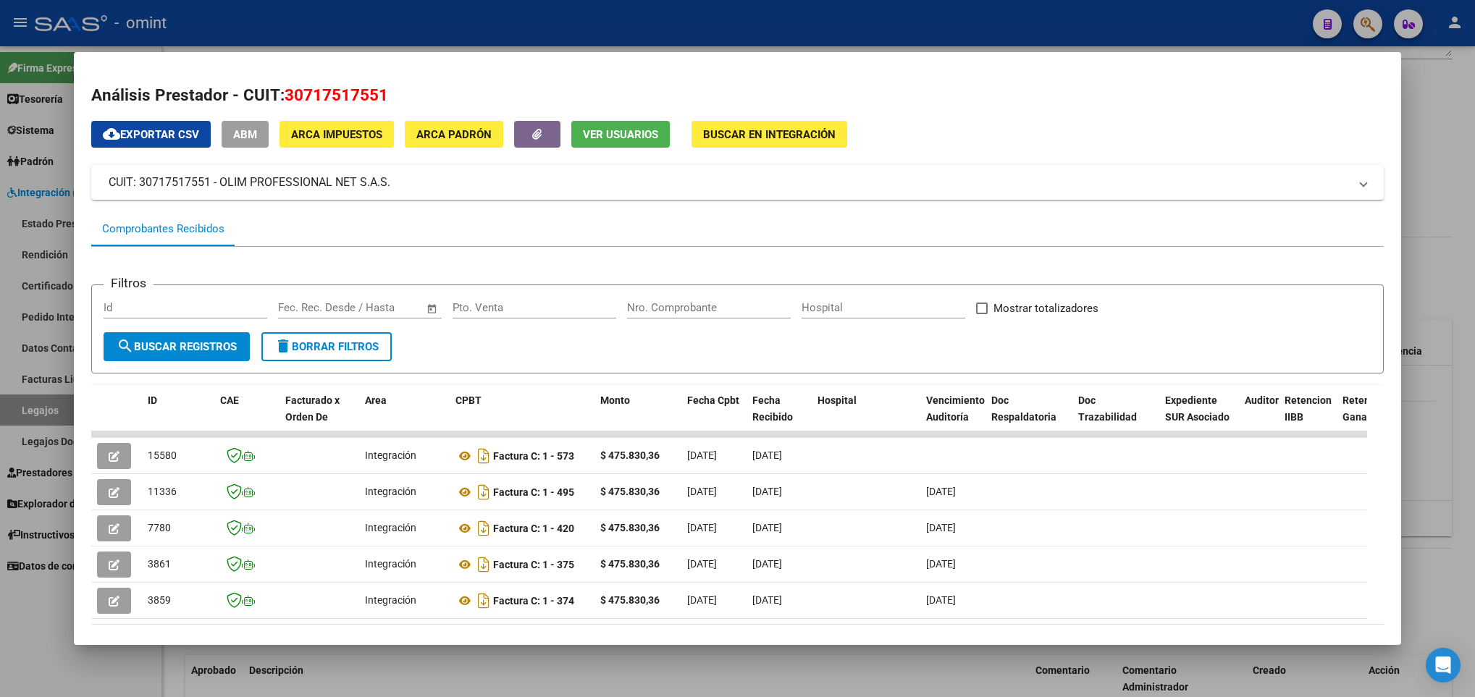
click at [637, 685] on div at bounding box center [737, 348] width 1475 height 697
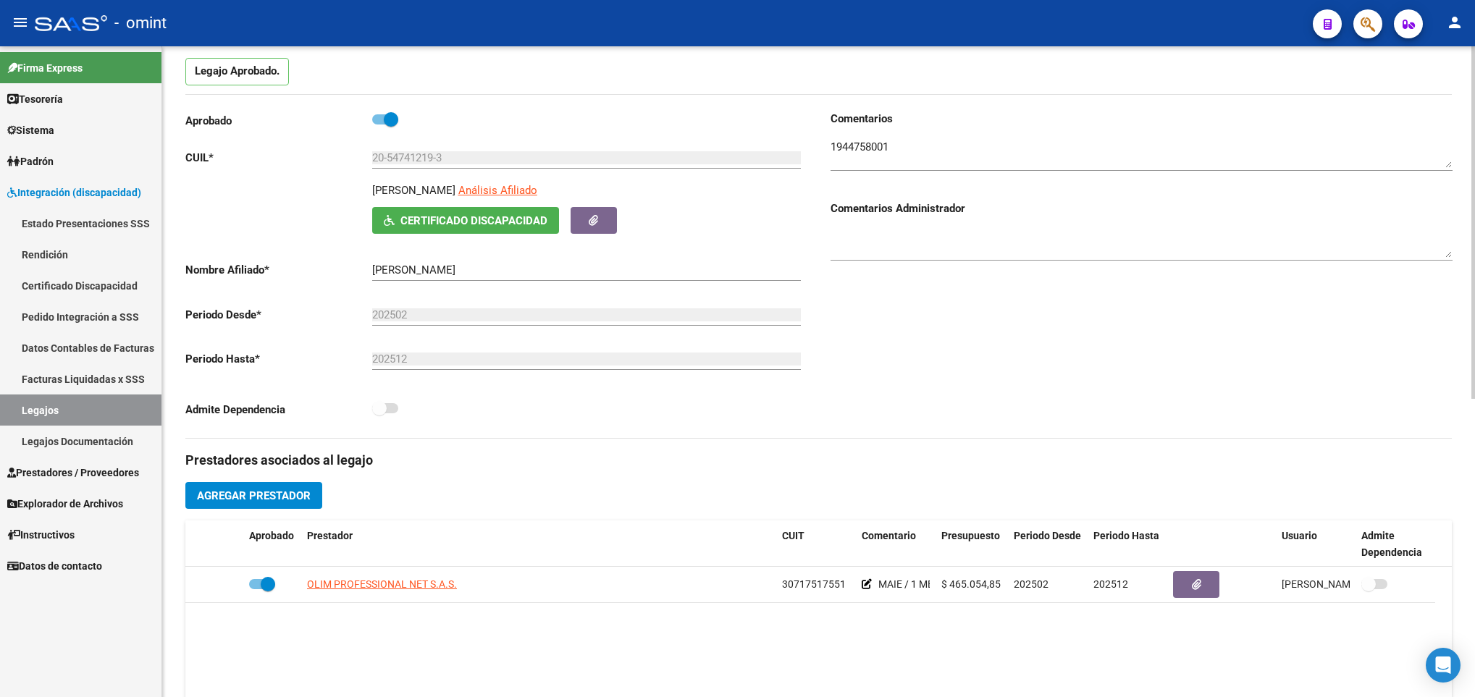
scroll to position [0, 0]
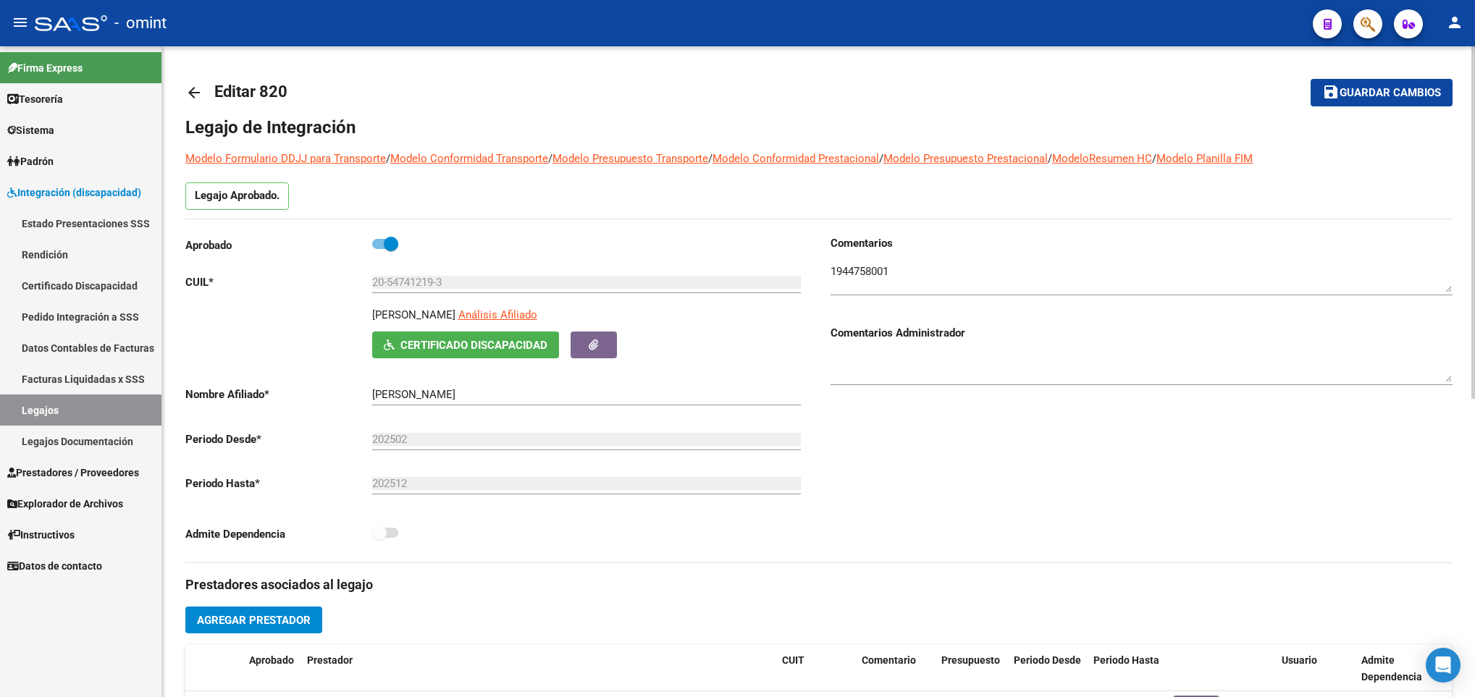
click at [198, 96] on mat-icon "arrow_back" at bounding box center [193, 92] width 17 height 17
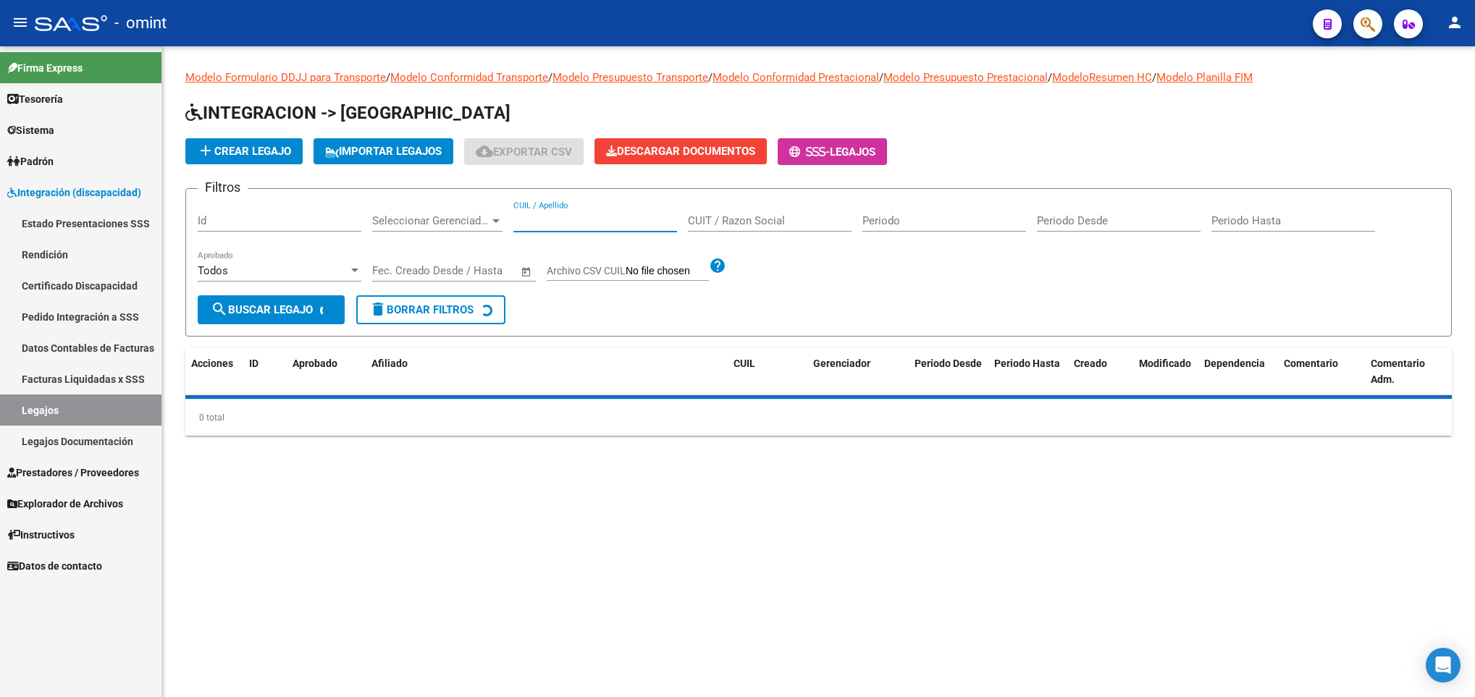
click at [566, 216] on input "CUIL / Apellido" at bounding box center [595, 220] width 164 height 13
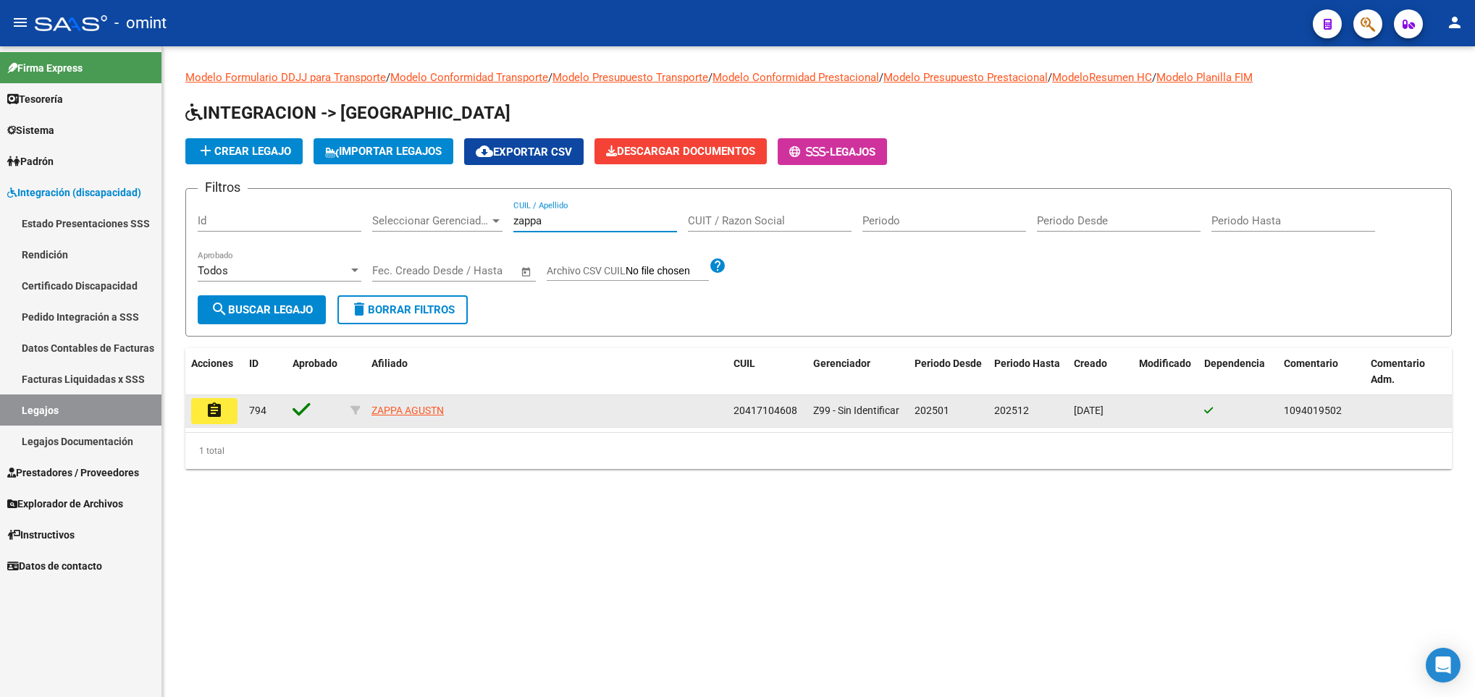
type input "zappa"
click at [214, 404] on mat-icon "assignment" at bounding box center [214, 410] width 17 height 17
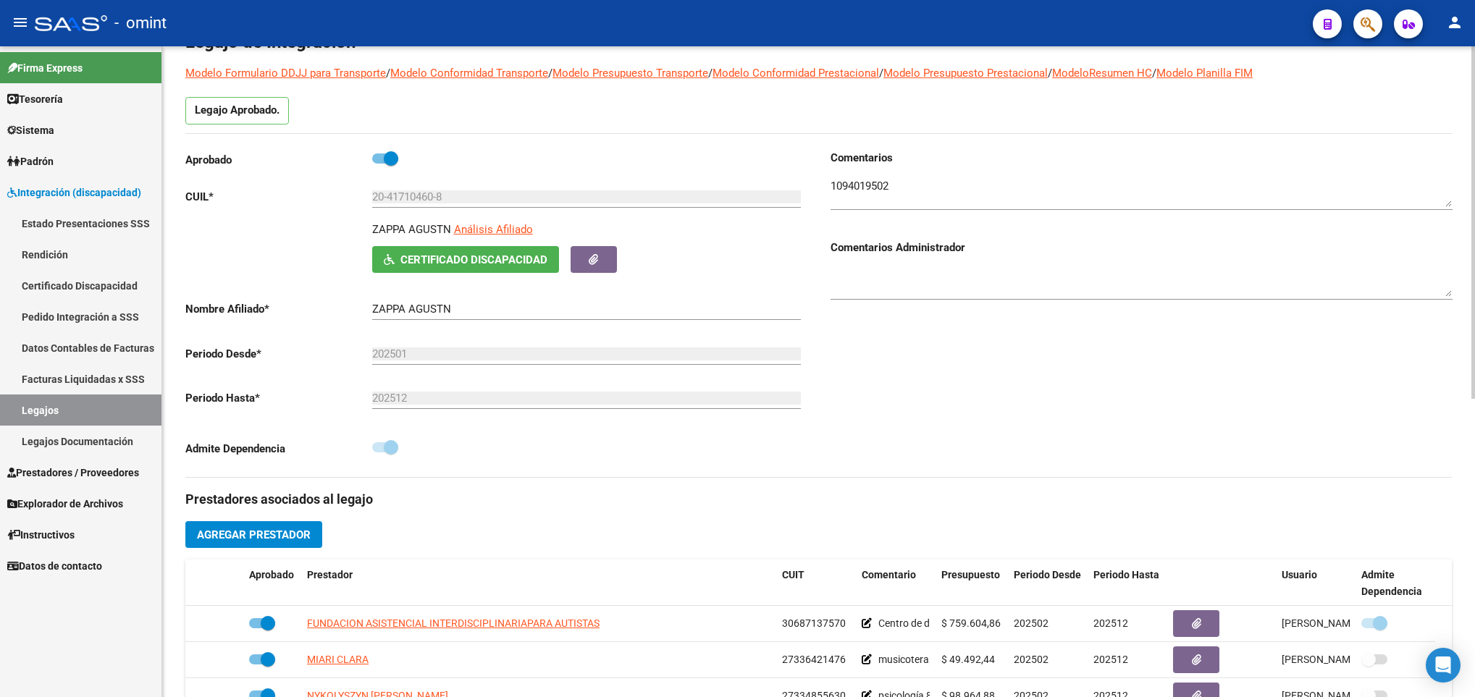
scroll to position [217, 0]
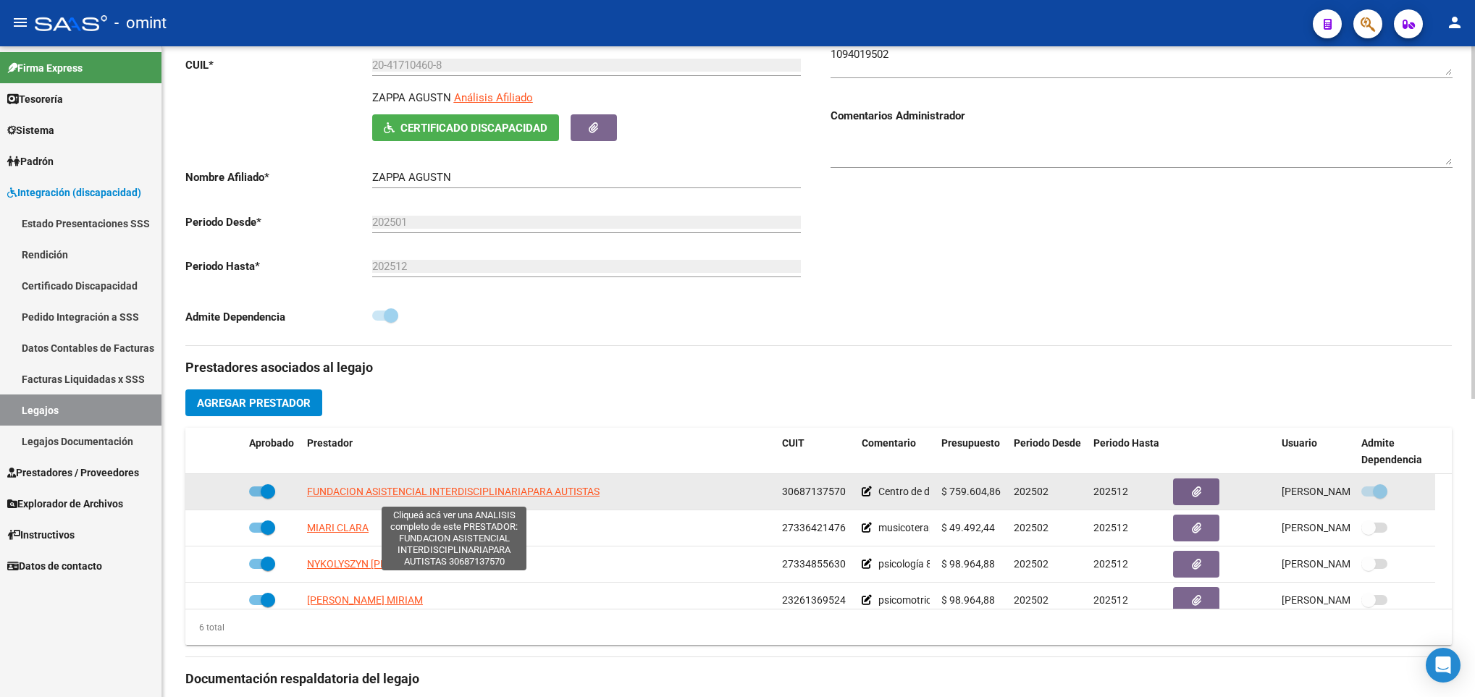
click at [542, 491] on span "FUNDACION ASISTENCIAL INTERDISCIPLINARIAPARA AUTISTAS" at bounding box center [453, 492] width 293 height 12
type textarea "30687137570"
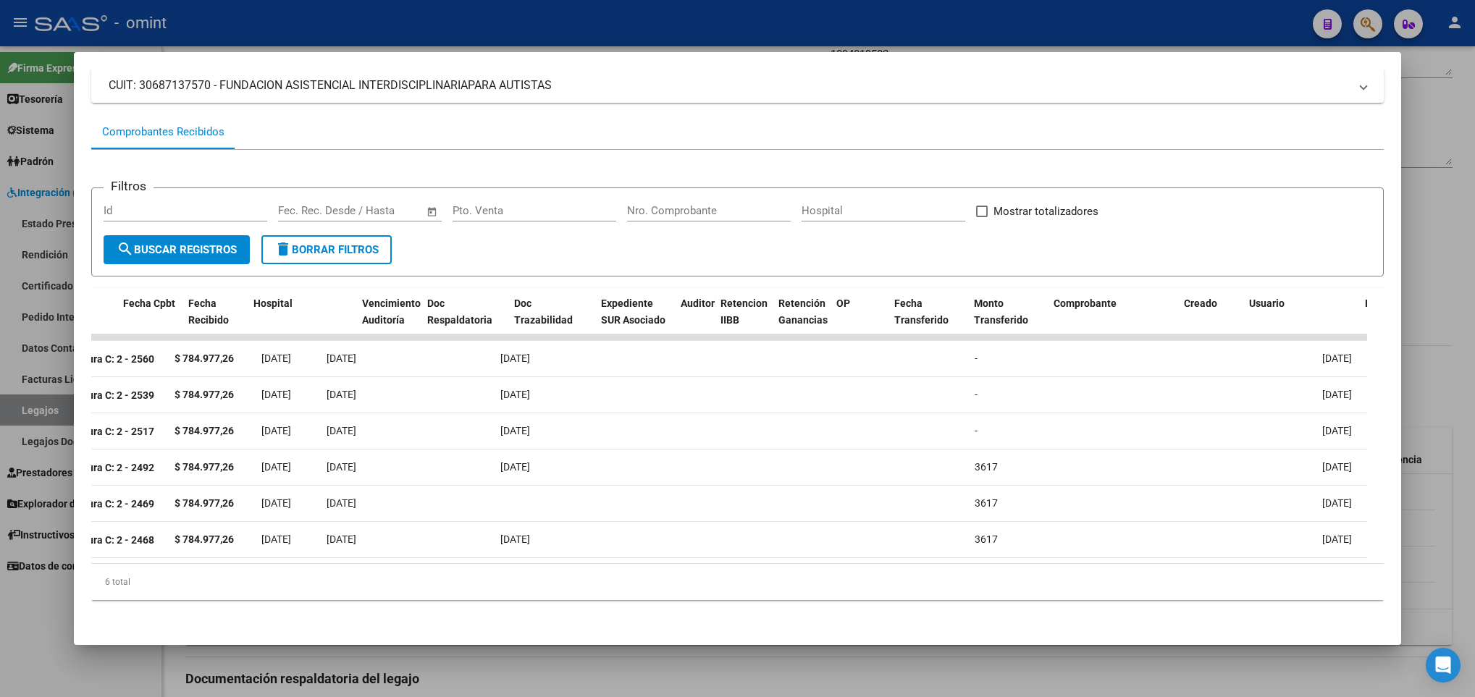
scroll to position [0, 0]
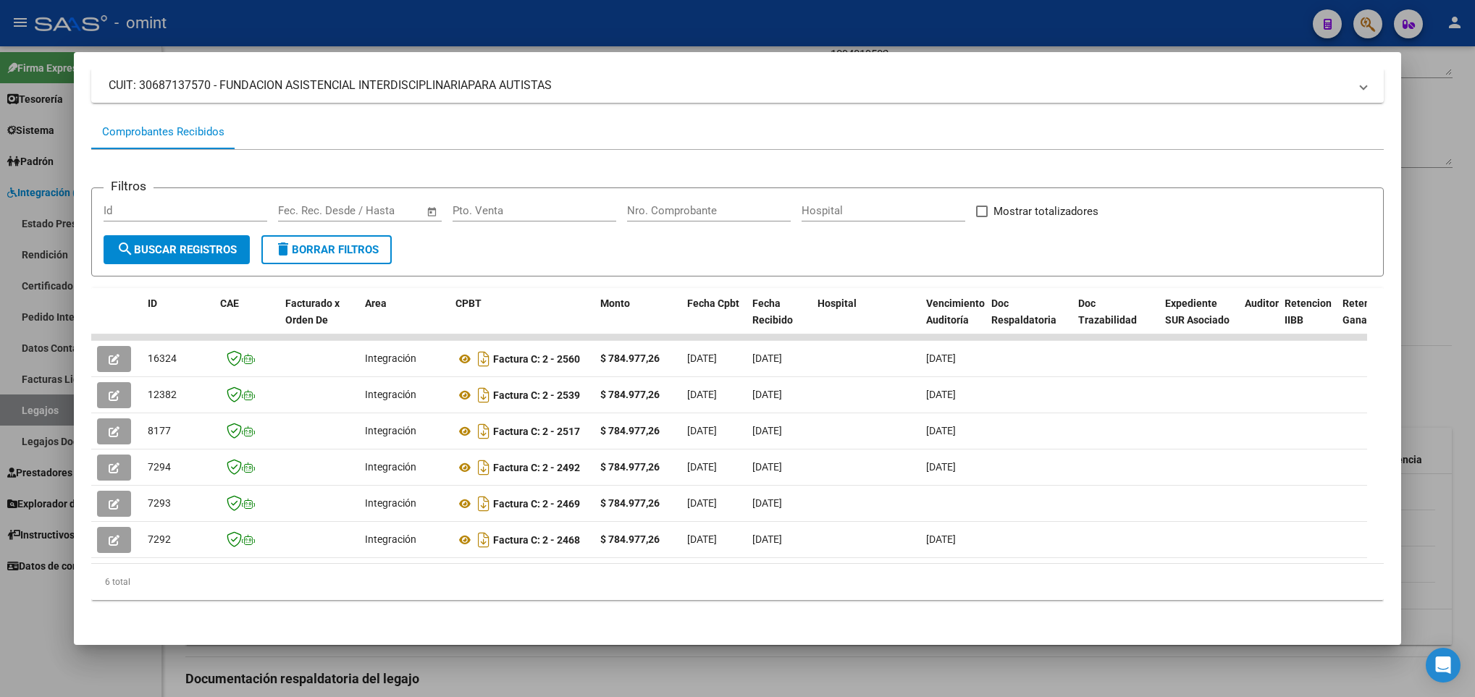
click at [570, 678] on div at bounding box center [737, 348] width 1475 height 697
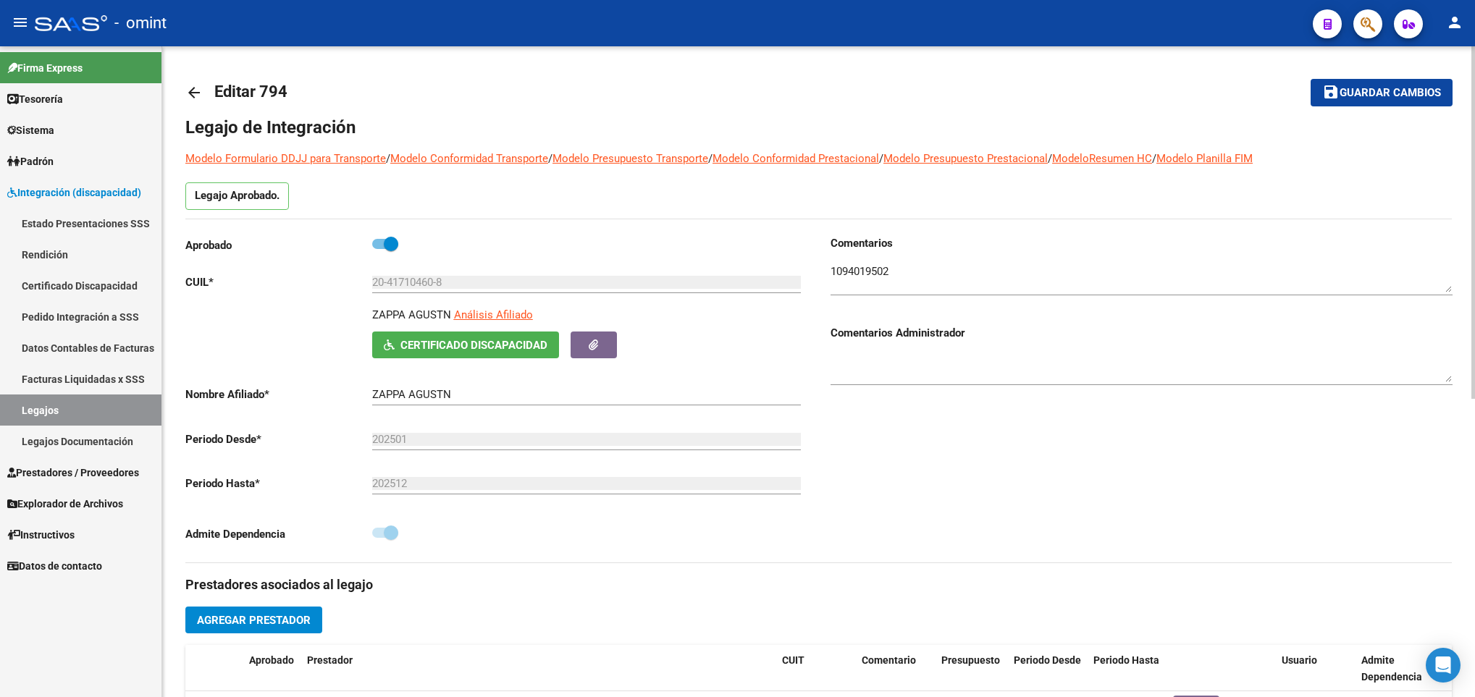
click at [193, 91] on mat-icon "arrow_back" at bounding box center [193, 92] width 17 height 17
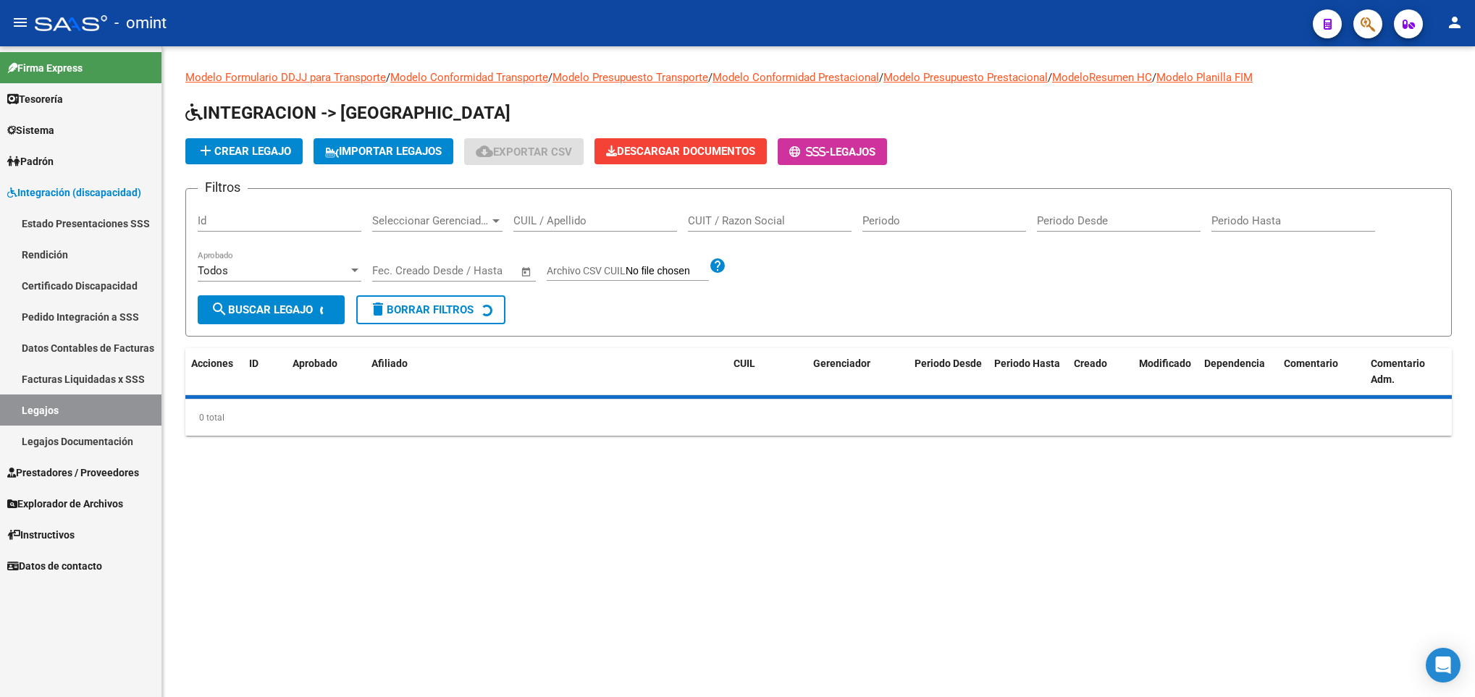
click at [541, 216] on input "CUIL / Apellido" at bounding box center [595, 220] width 164 height 13
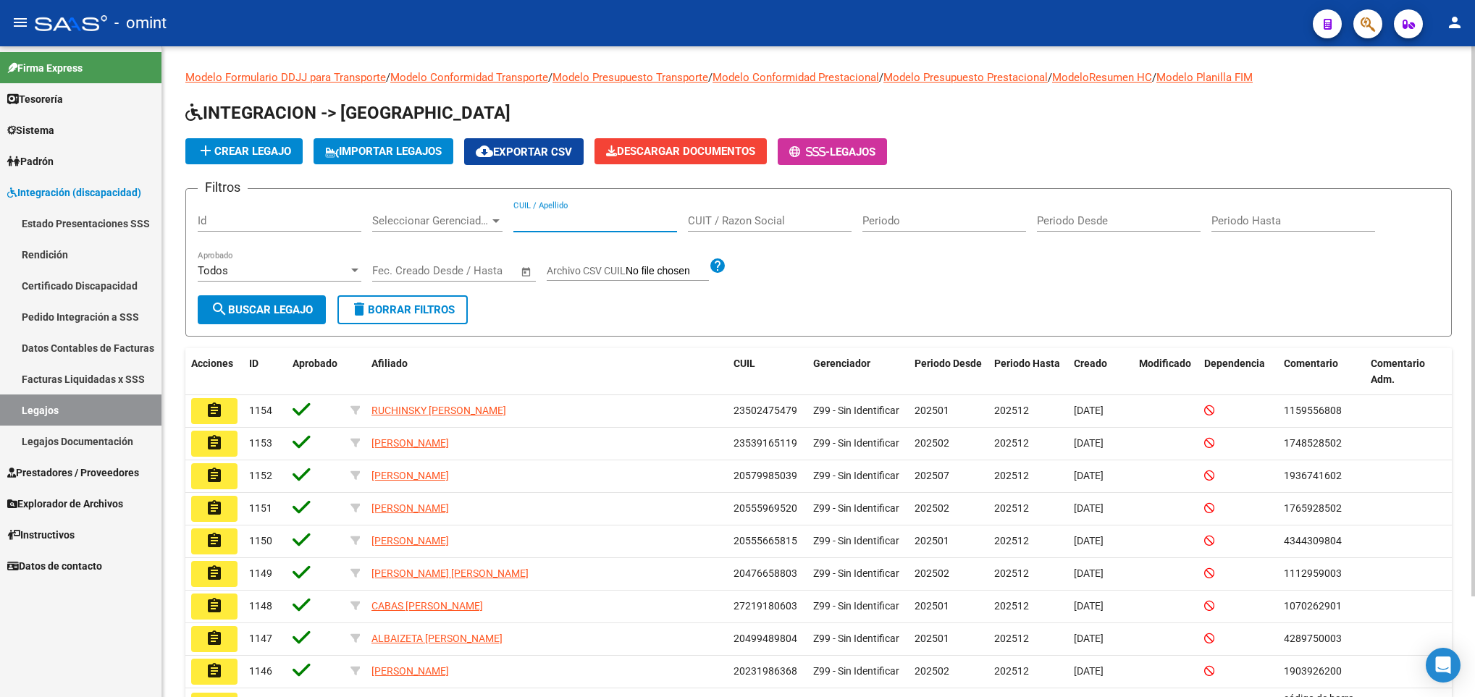
paste input "42115908"
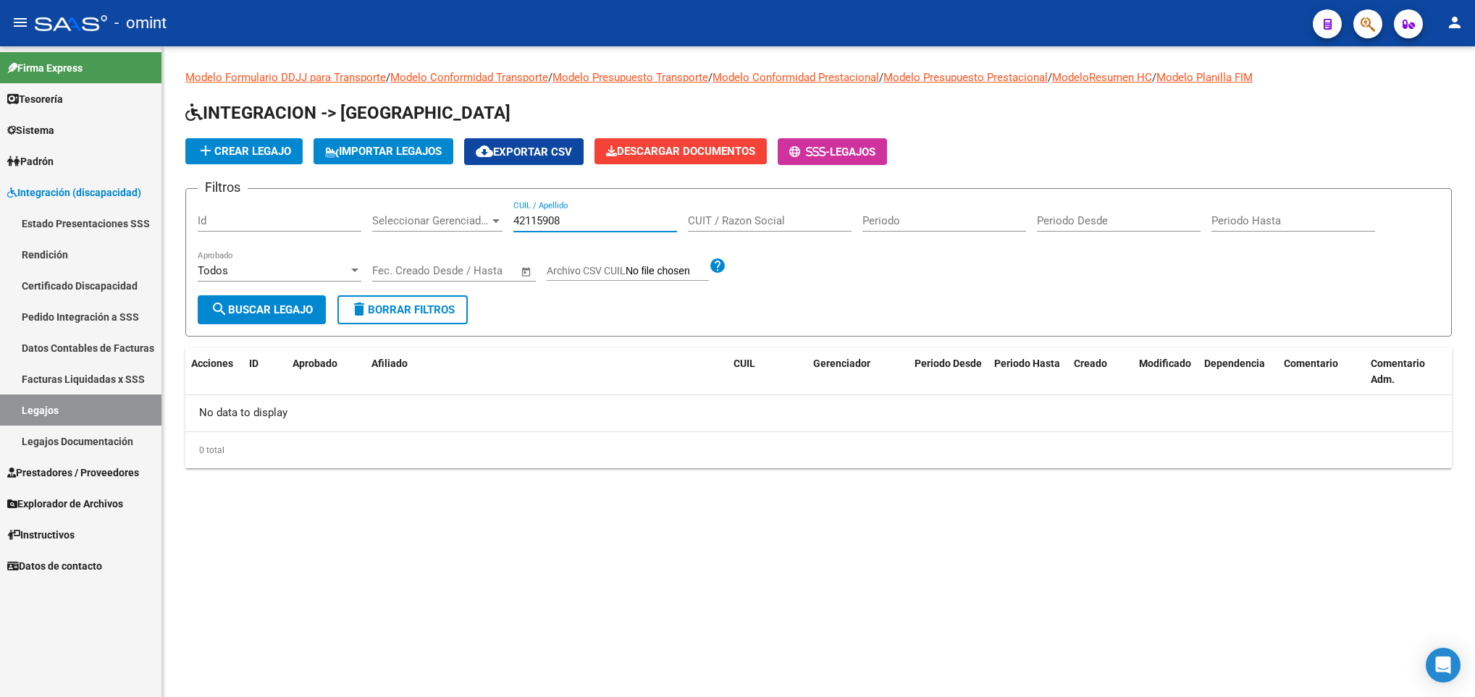
drag, startPoint x: 609, startPoint y: 219, endPoint x: 303, endPoint y: 187, distance: 308.0
click at [301, 190] on form "Filtros Id Seleccionar Gerenciador Seleccionar Gerenciador 42115908 CUIL / Apel…" at bounding box center [818, 262] width 1267 height 148
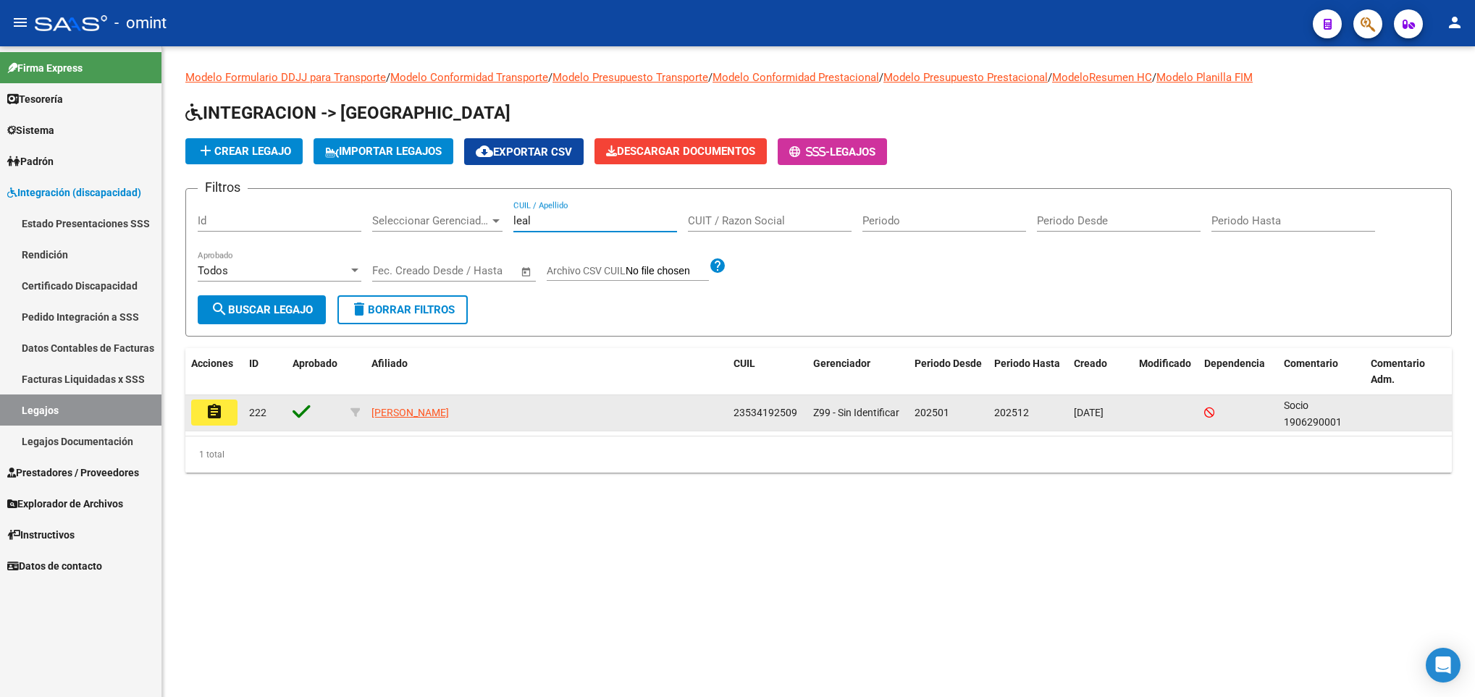
type input "leal"
click at [218, 413] on mat-icon "assignment" at bounding box center [214, 411] width 17 height 17
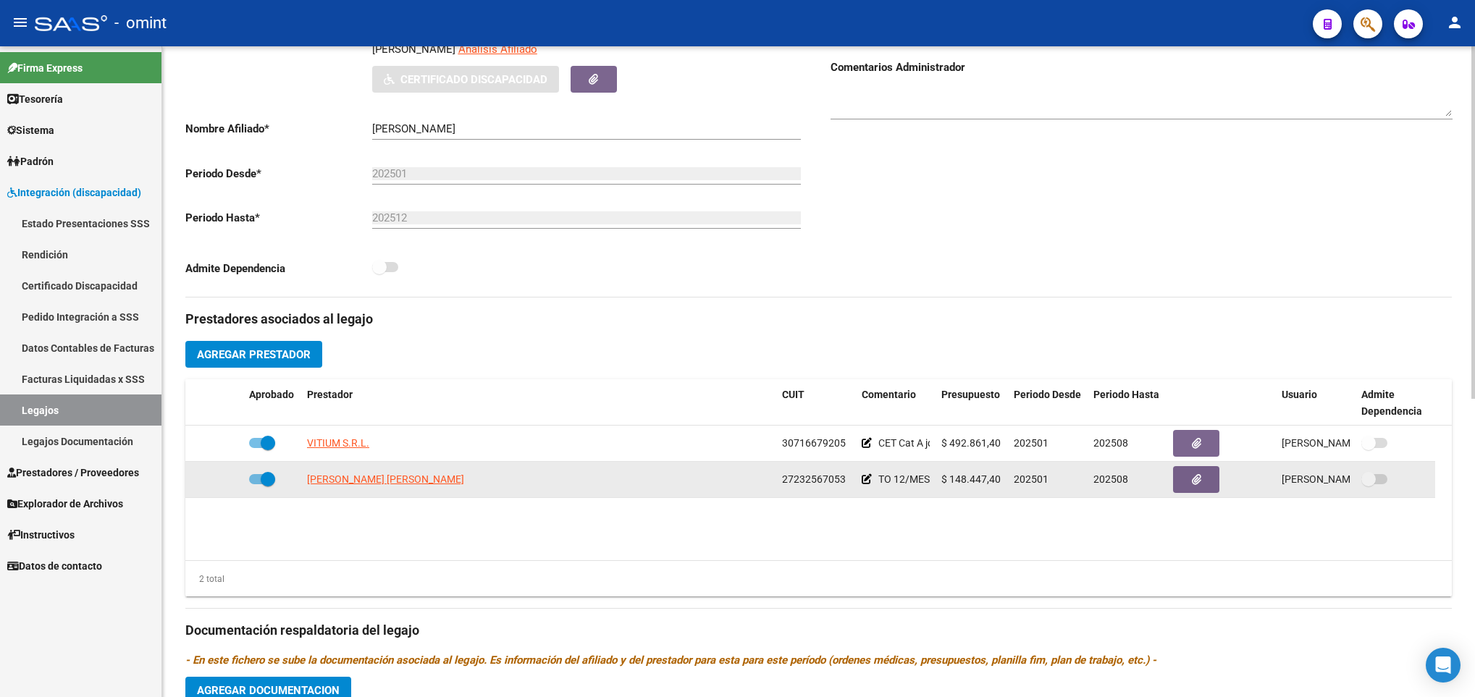
scroll to position [326, 0]
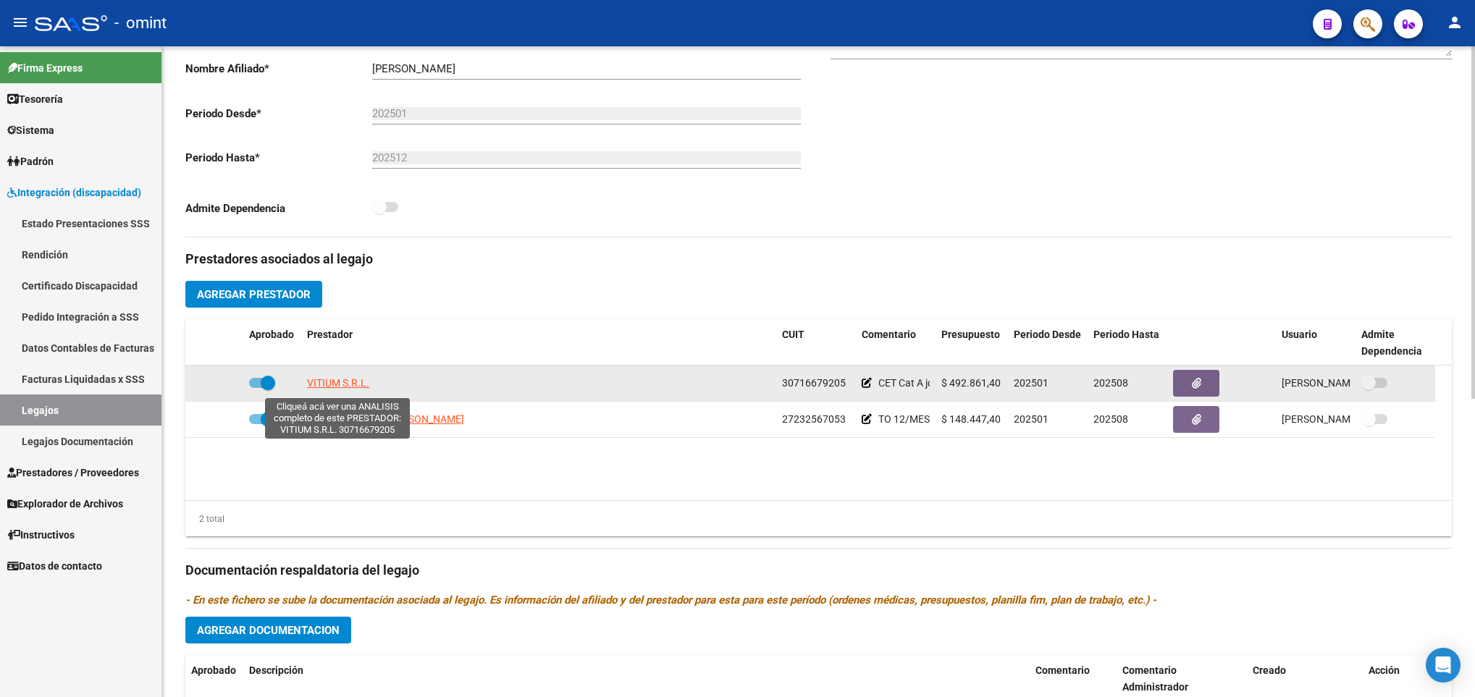
click at [357, 387] on span "VITIUM S.R.L." at bounding box center [338, 383] width 62 height 12
type textarea "30716679205"
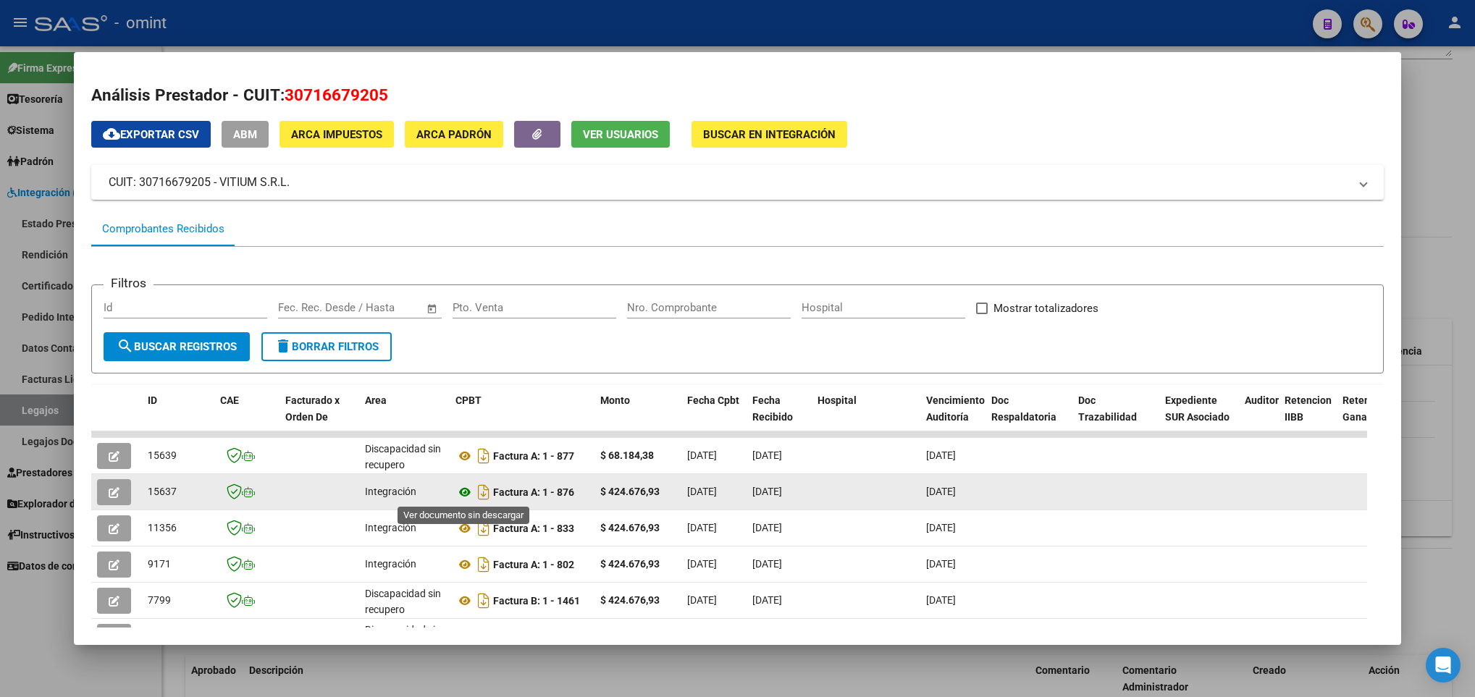
click at [466, 493] on icon at bounding box center [464, 492] width 19 height 17
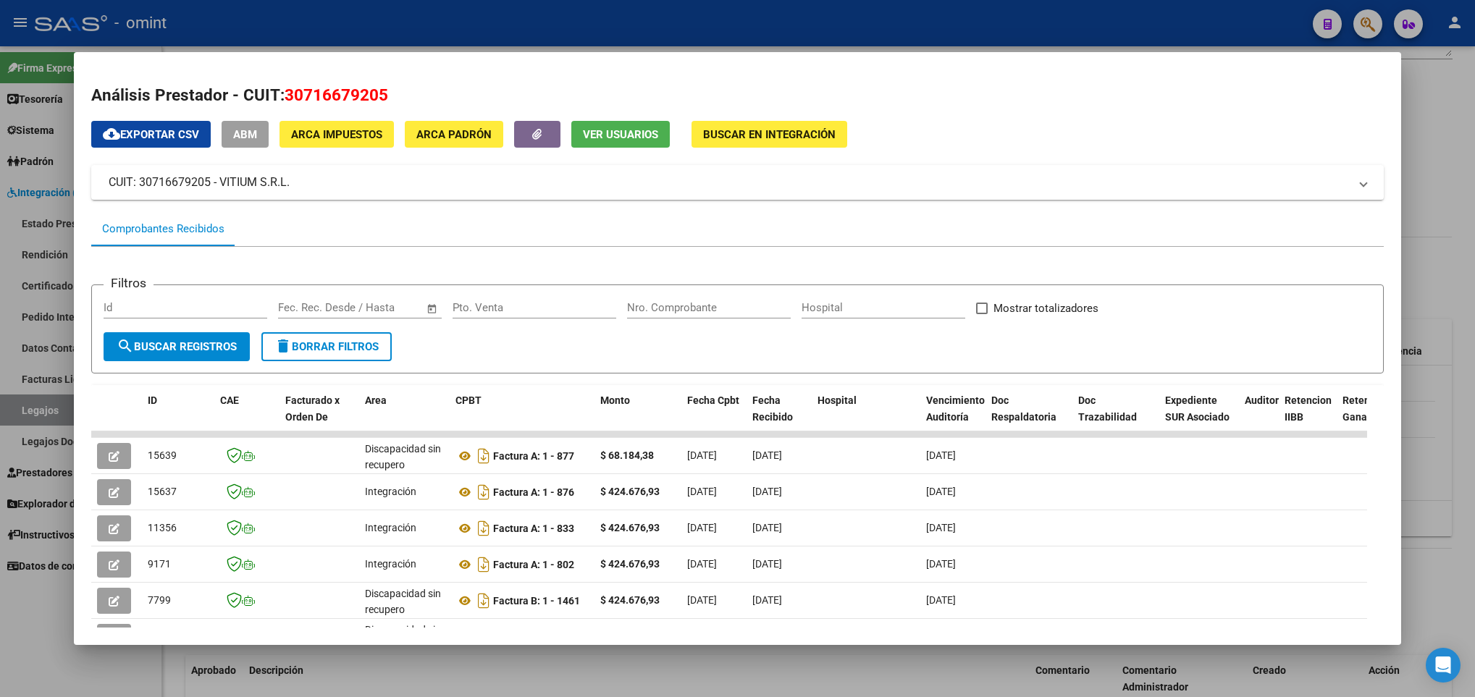
click at [637, 669] on div at bounding box center [737, 348] width 1475 height 697
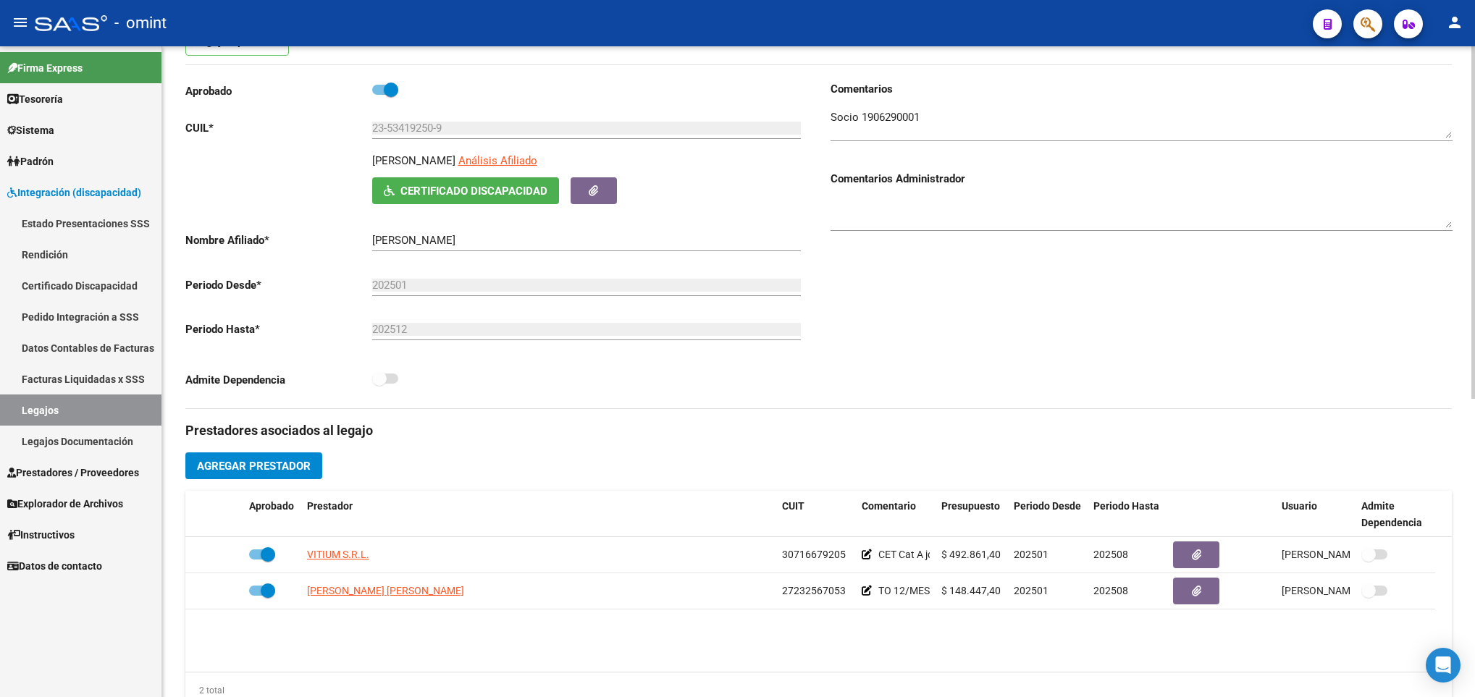
scroll to position [0, 0]
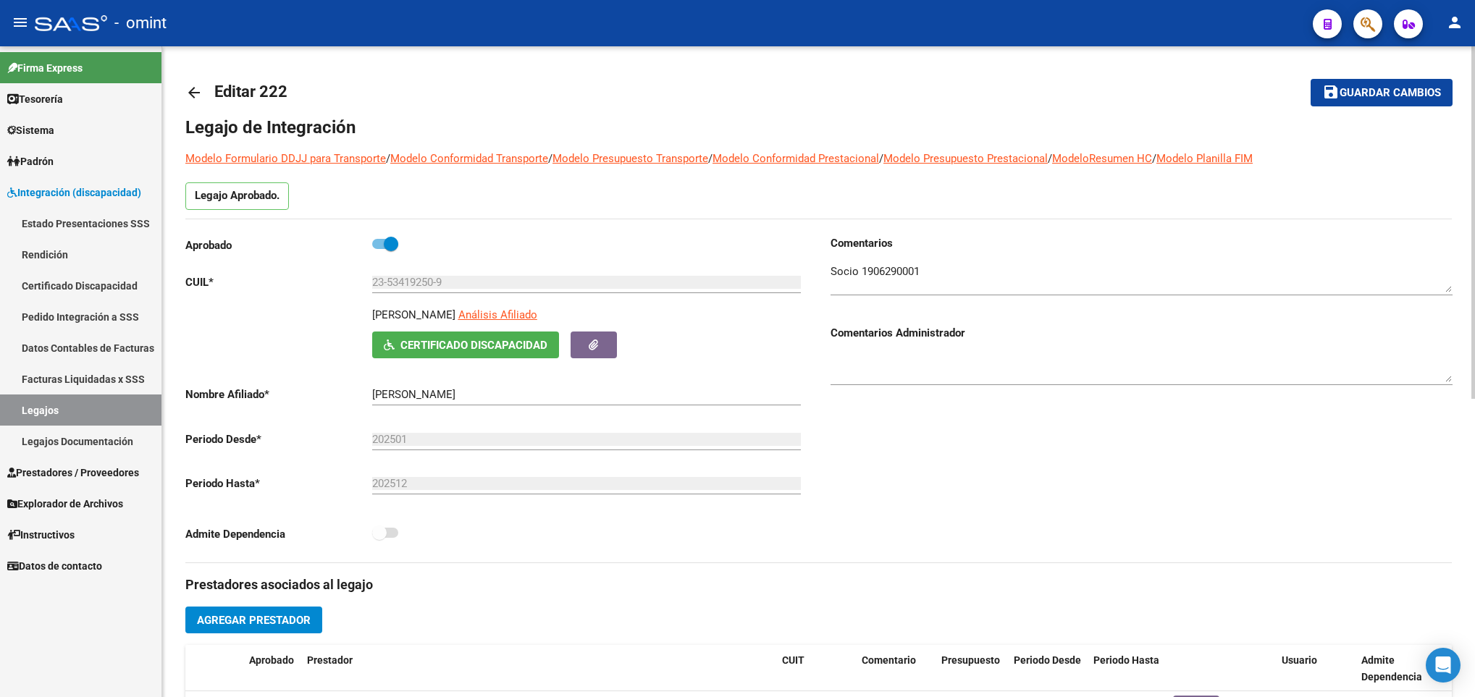
click at [189, 89] on mat-icon "arrow_back" at bounding box center [193, 92] width 17 height 17
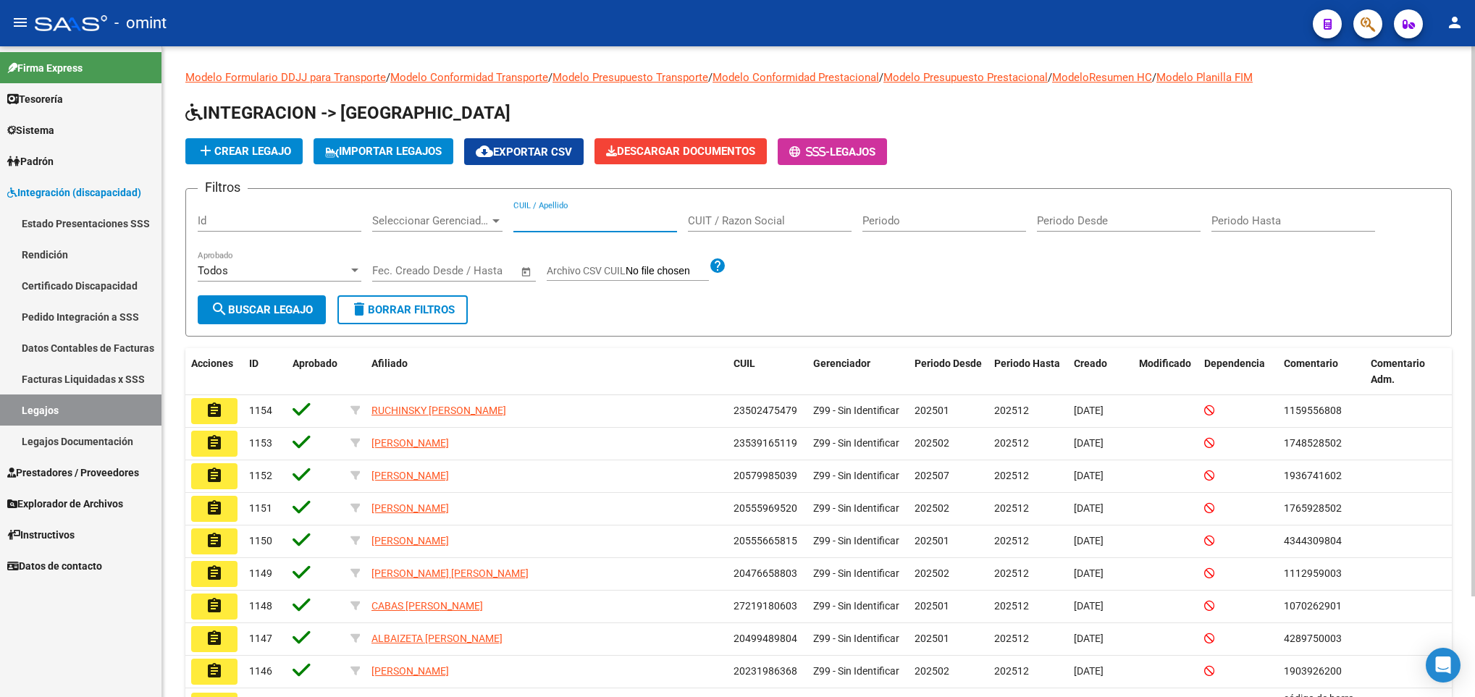
click at [565, 220] on input "CUIL / Apellido" at bounding box center [595, 220] width 164 height 13
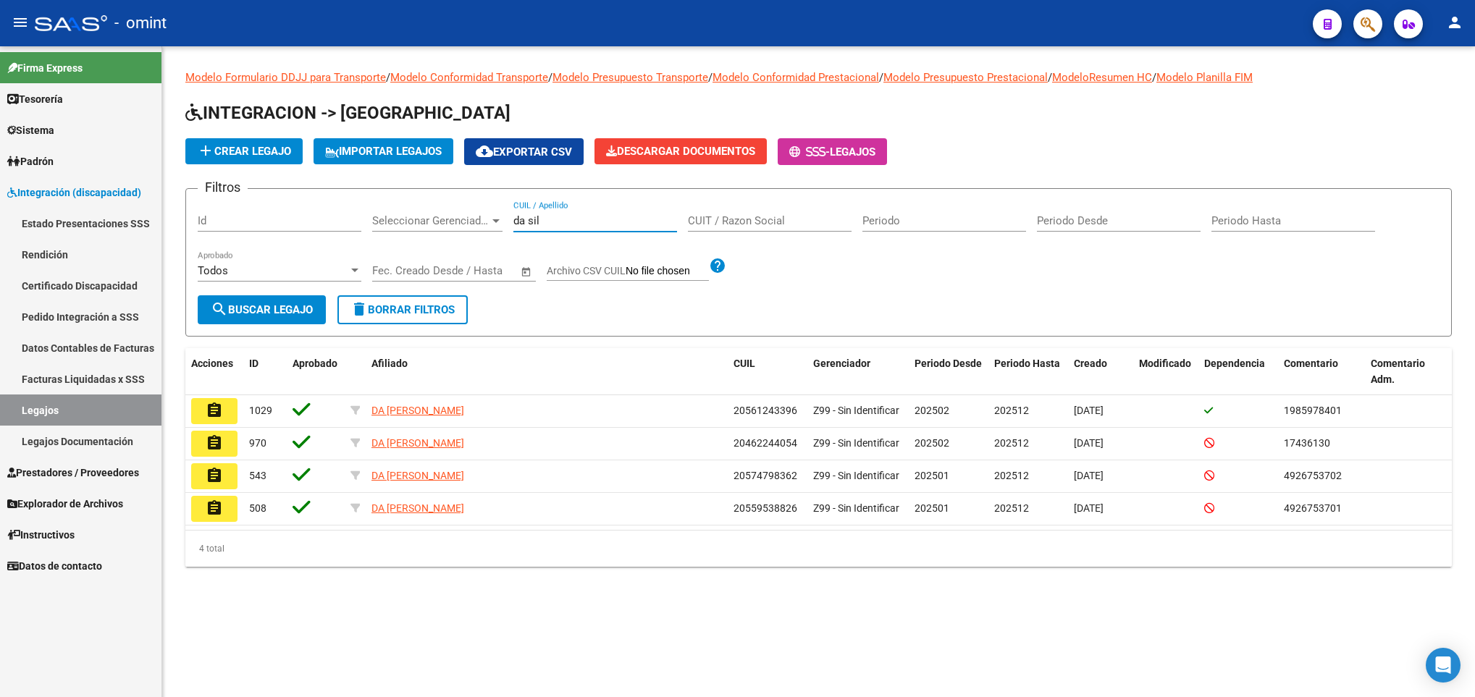
type input "da sil"
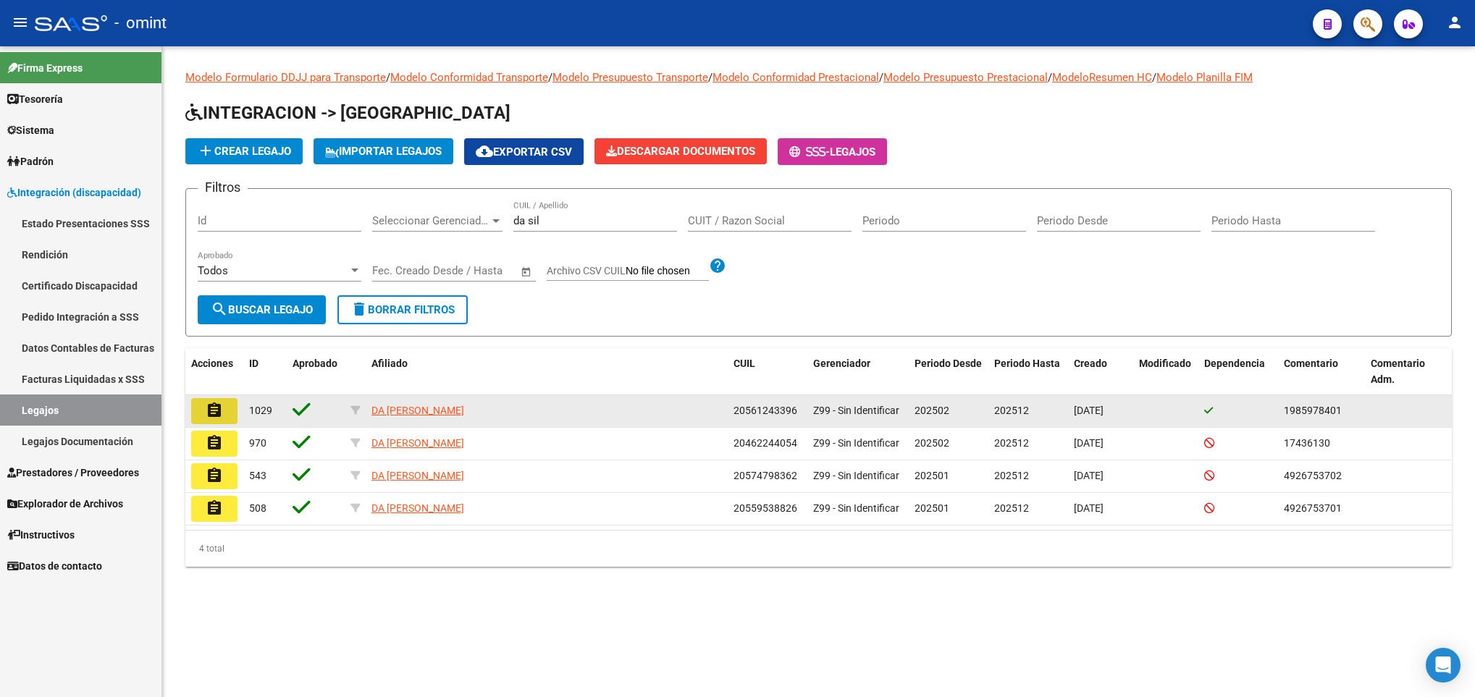
click at [222, 420] on button "assignment" at bounding box center [214, 411] width 46 height 26
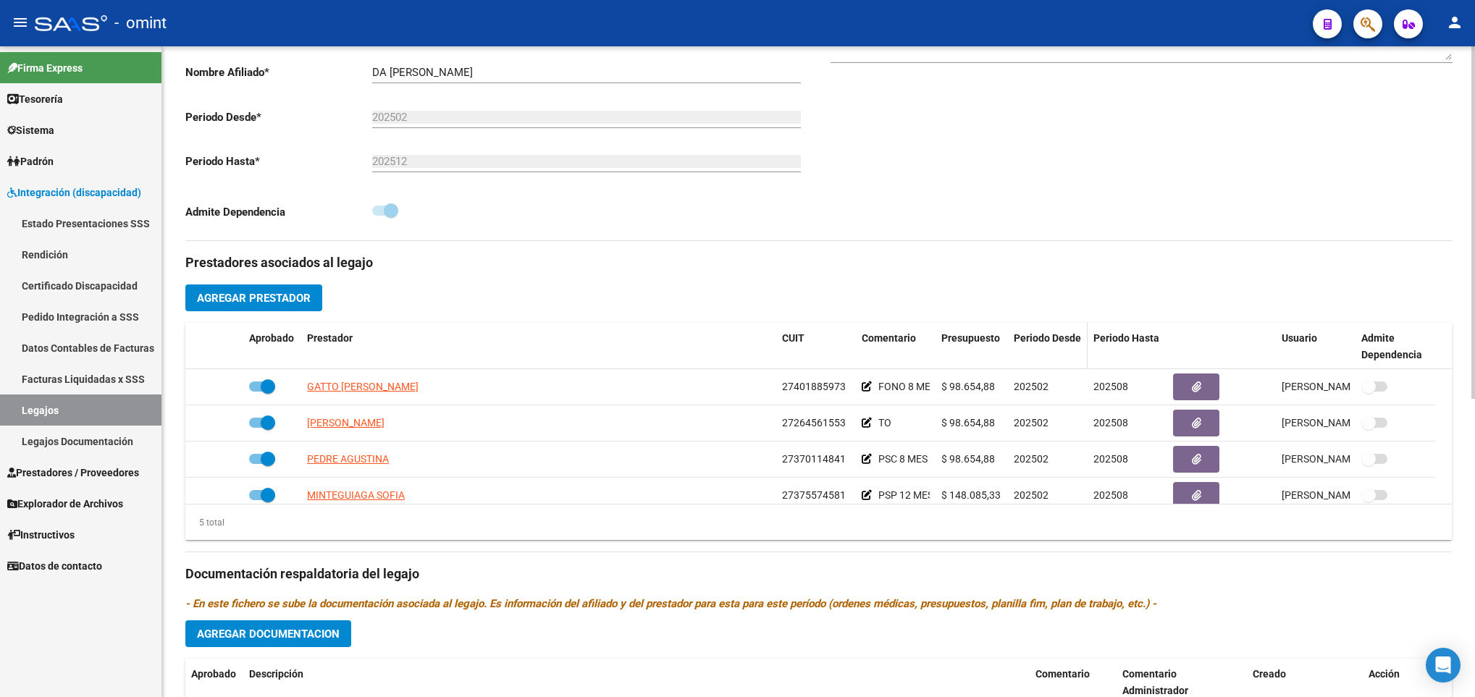
scroll to position [326, 0]
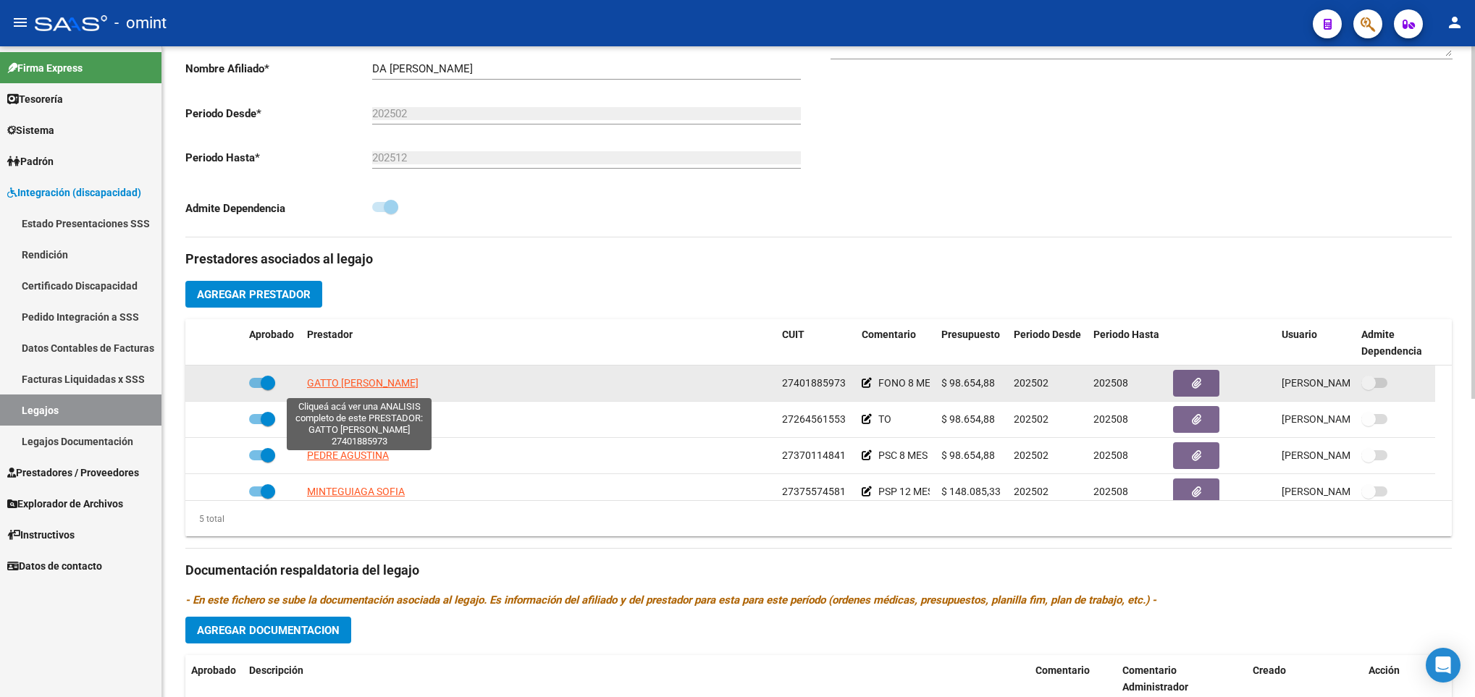
click at [365, 387] on span "GATTO [PERSON_NAME]" at bounding box center [363, 383] width 112 height 12
type textarea "27401885973"
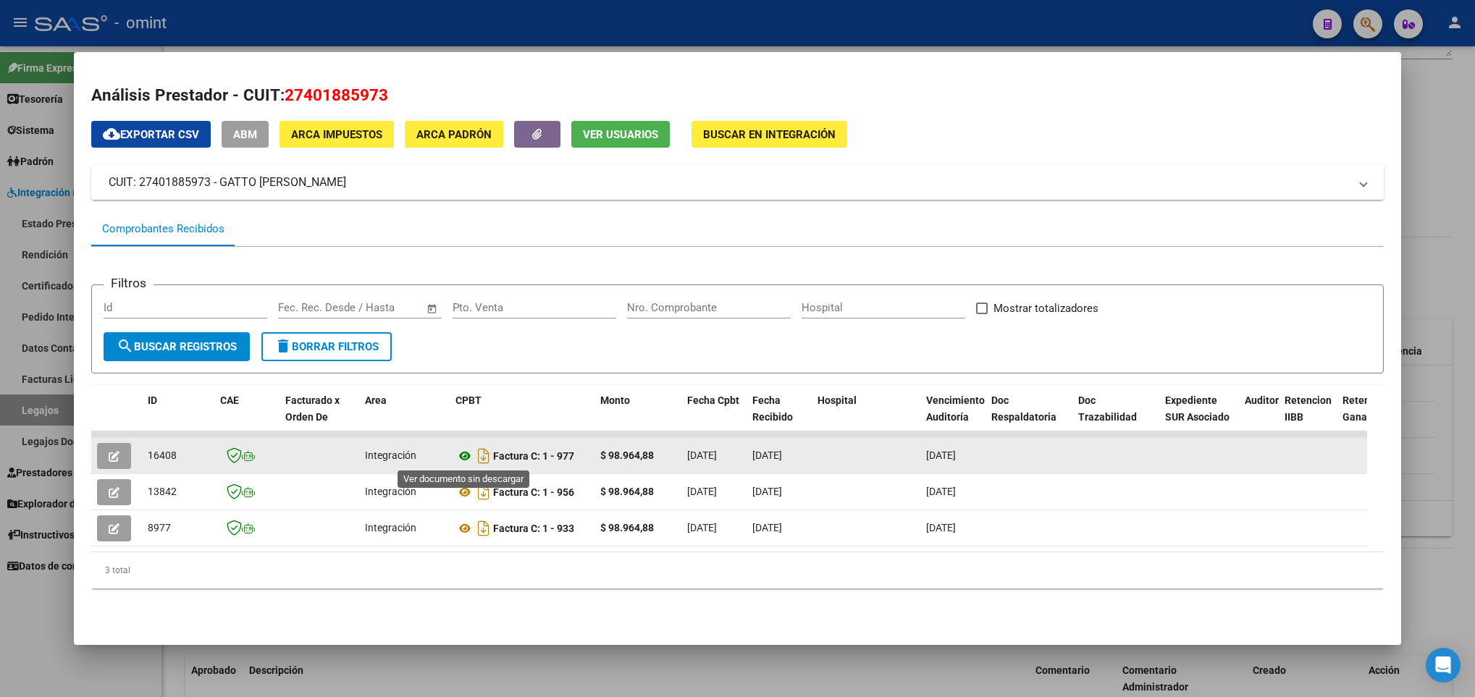
click at [467, 457] on icon at bounding box center [464, 456] width 19 height 17
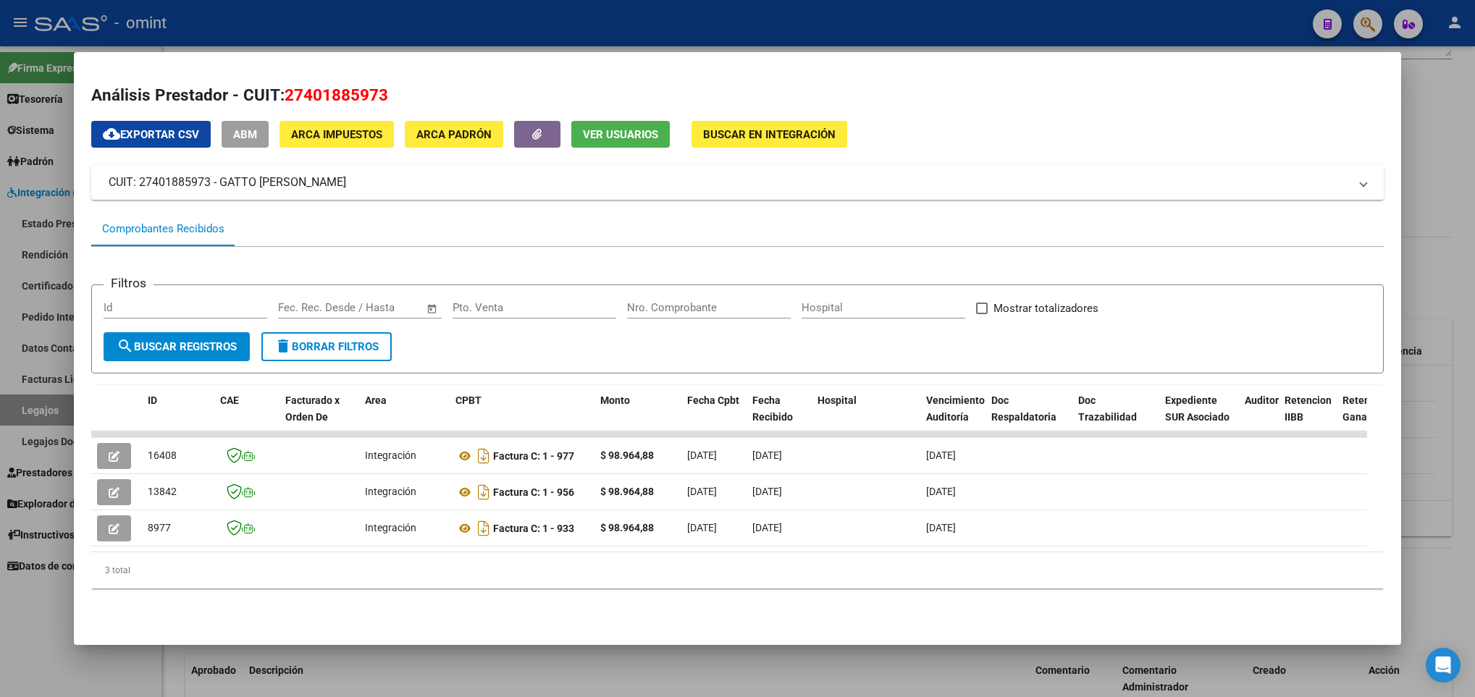
click at [364, 680] on div at bounding box center [737, 348] width 1475 height 697
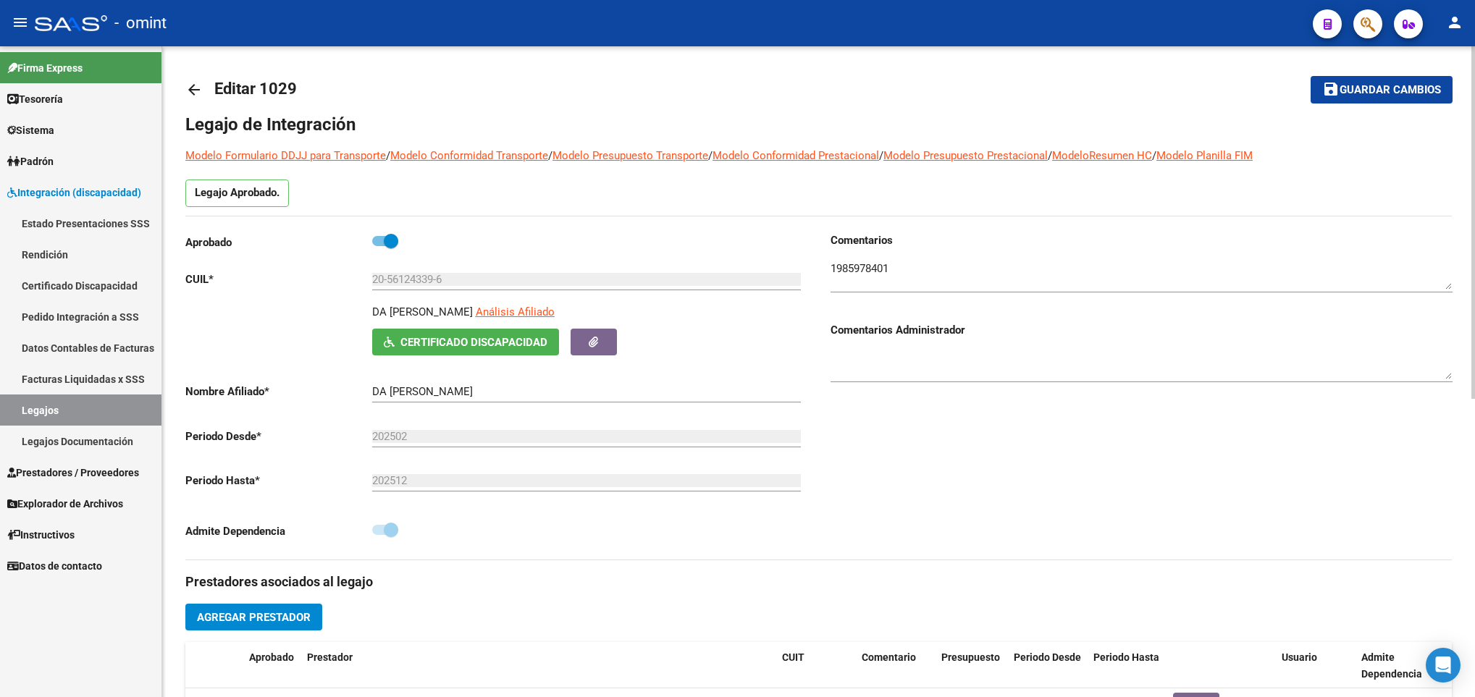
scroll to position [0, 0]
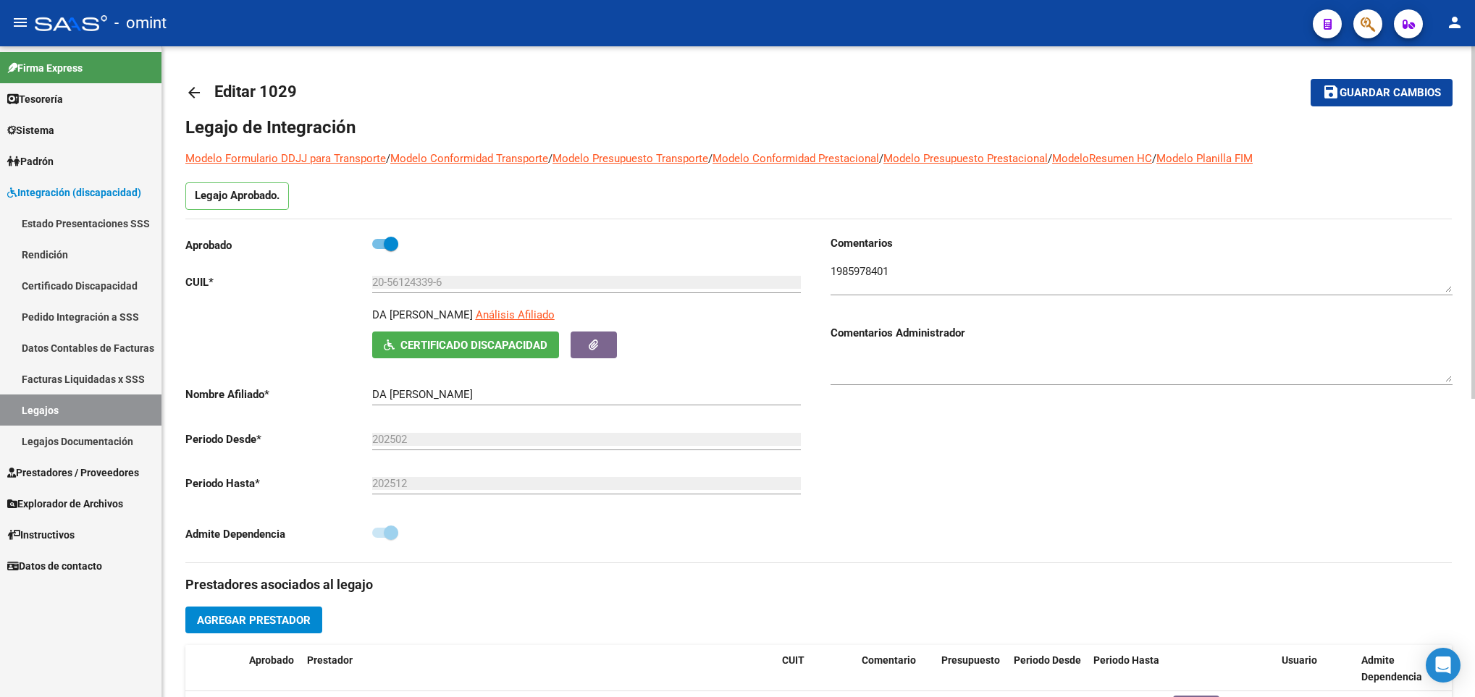
click at [190, 92] on mat-icon "arrow_back" at bounding box center [193, 92] width 17 height 17
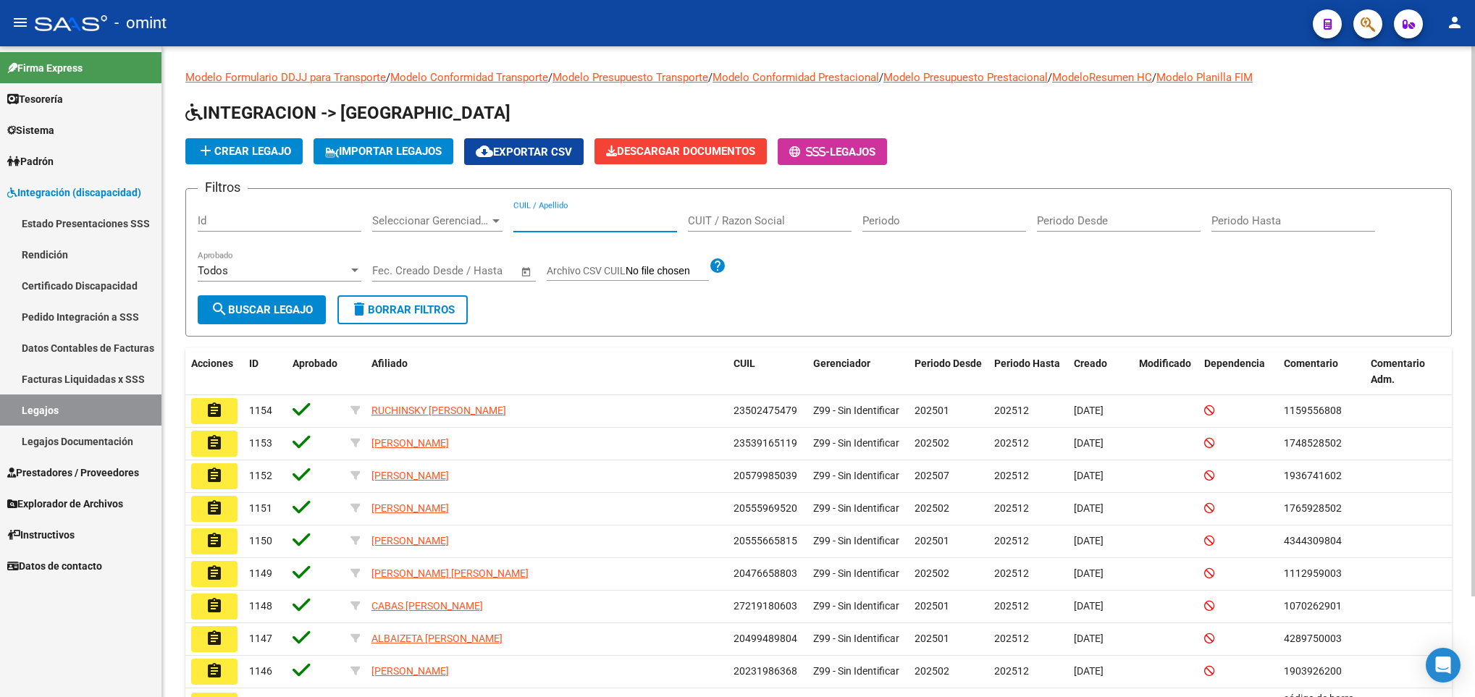
click at [556, 219] on input "CUIL / Apellido" at bounding box center [595, 220] width 164 height 13
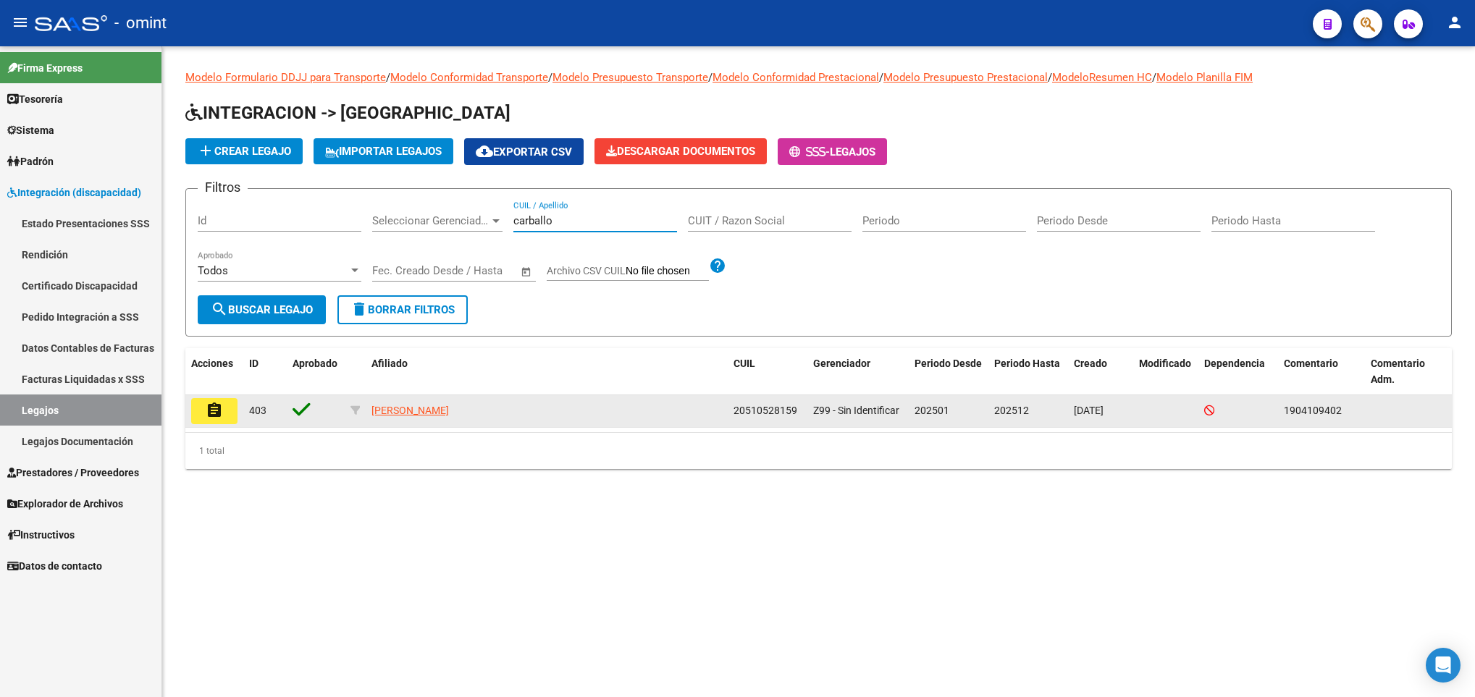
type input "carballo"
click at [196, 418] on button "assignment" at bounding box center [214, 411] width 46 height 26
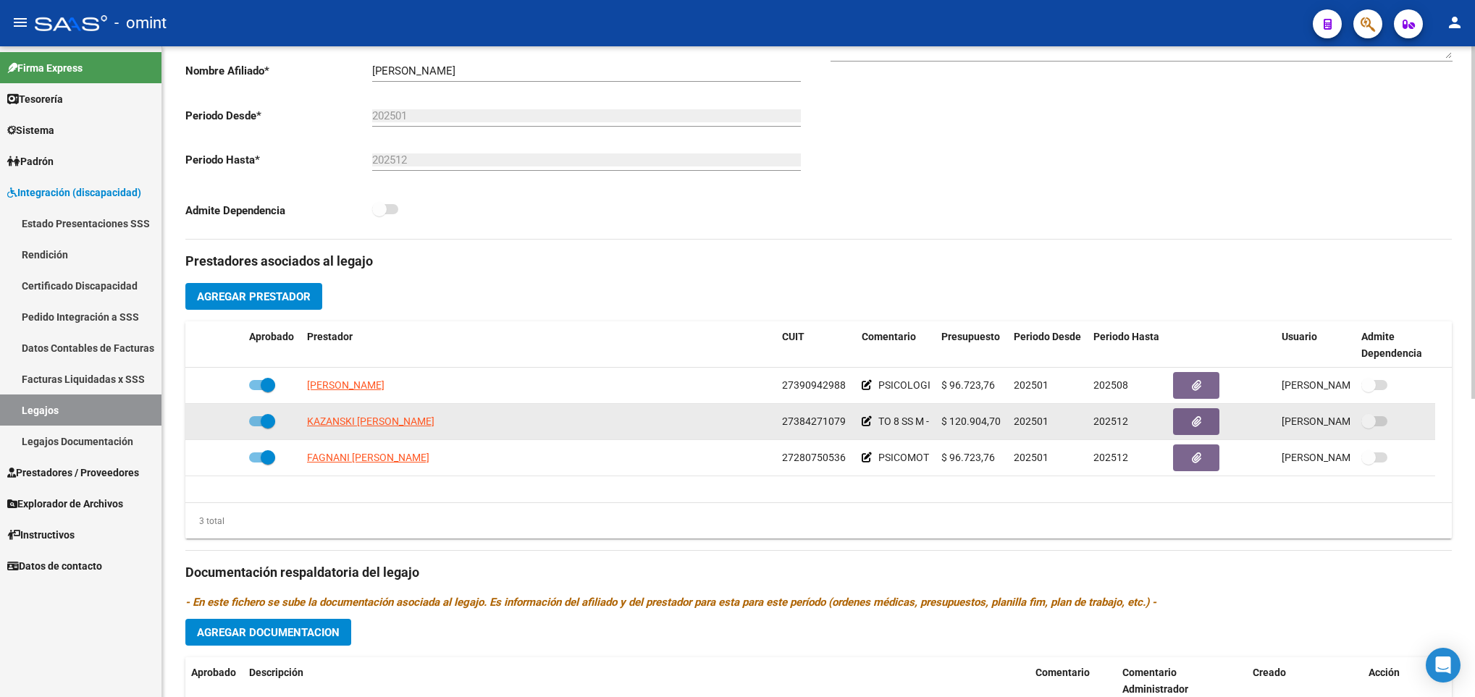
scroll to position [326, 0]
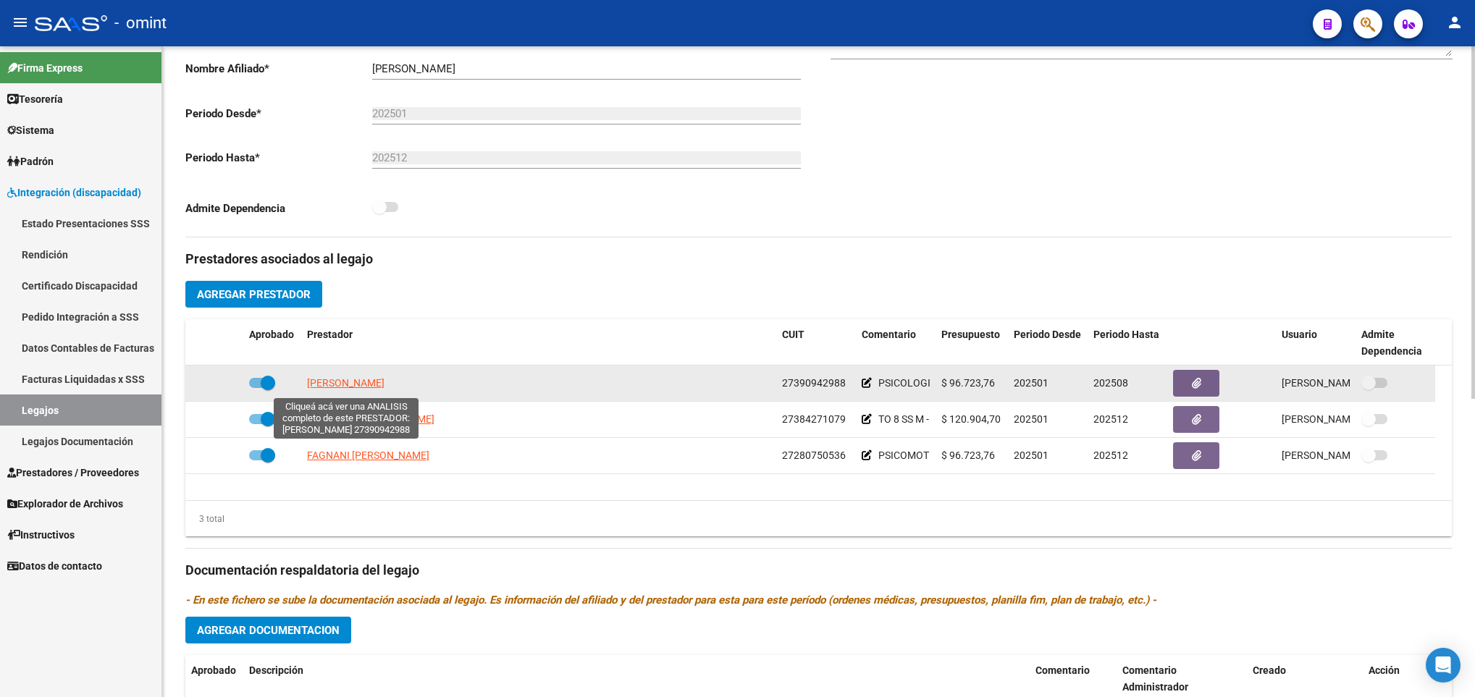
click at [339, 385] on span "[PERSON_NAME]" at bounding box center [345, 383] width 77 height 12
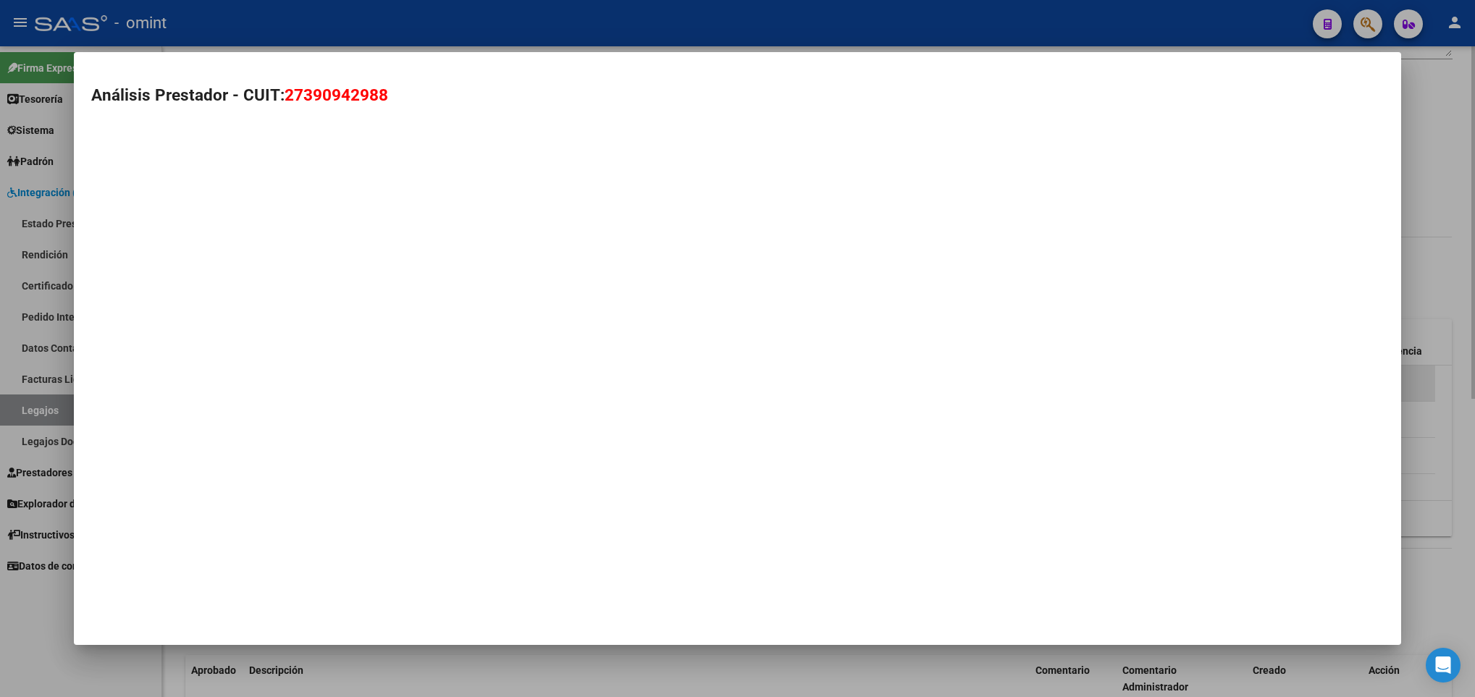
type textarea "27390942988"
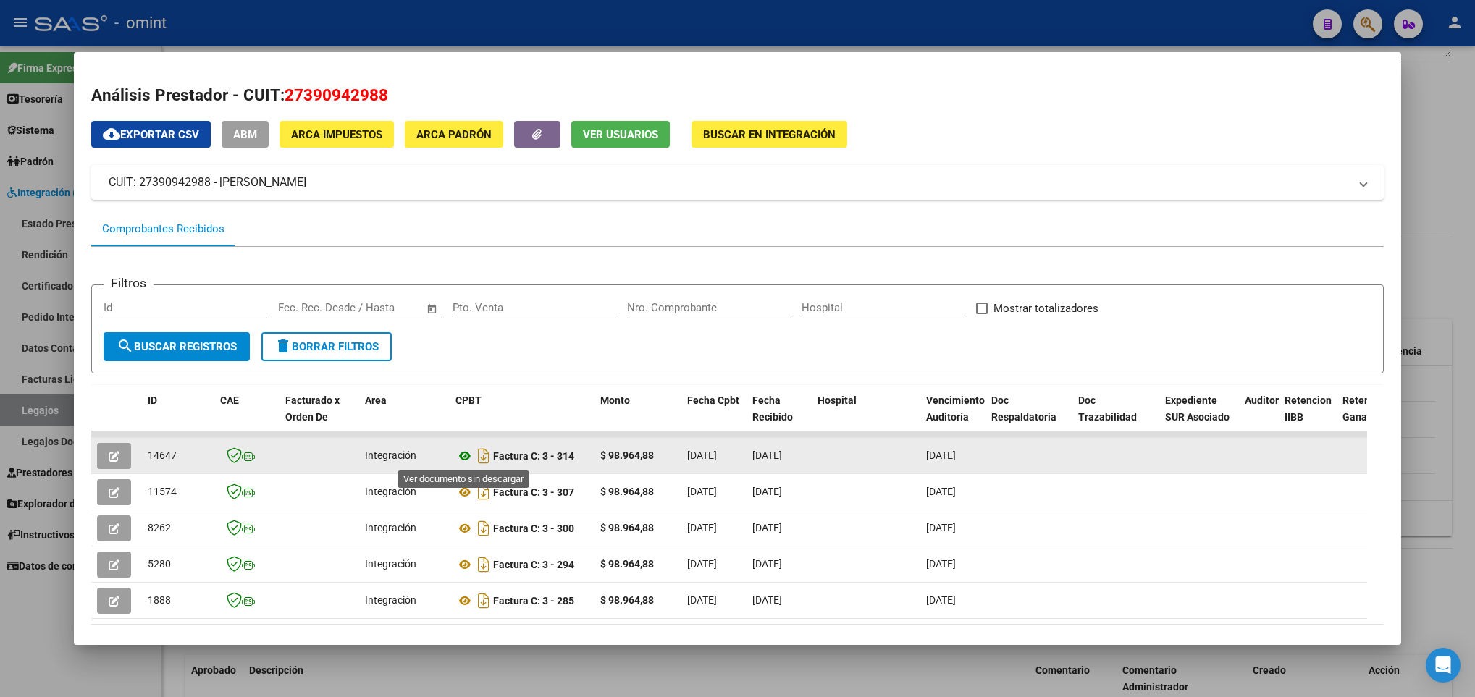
click at [461, 453] on icon at bounding box center [464, 456] width 19 height 17
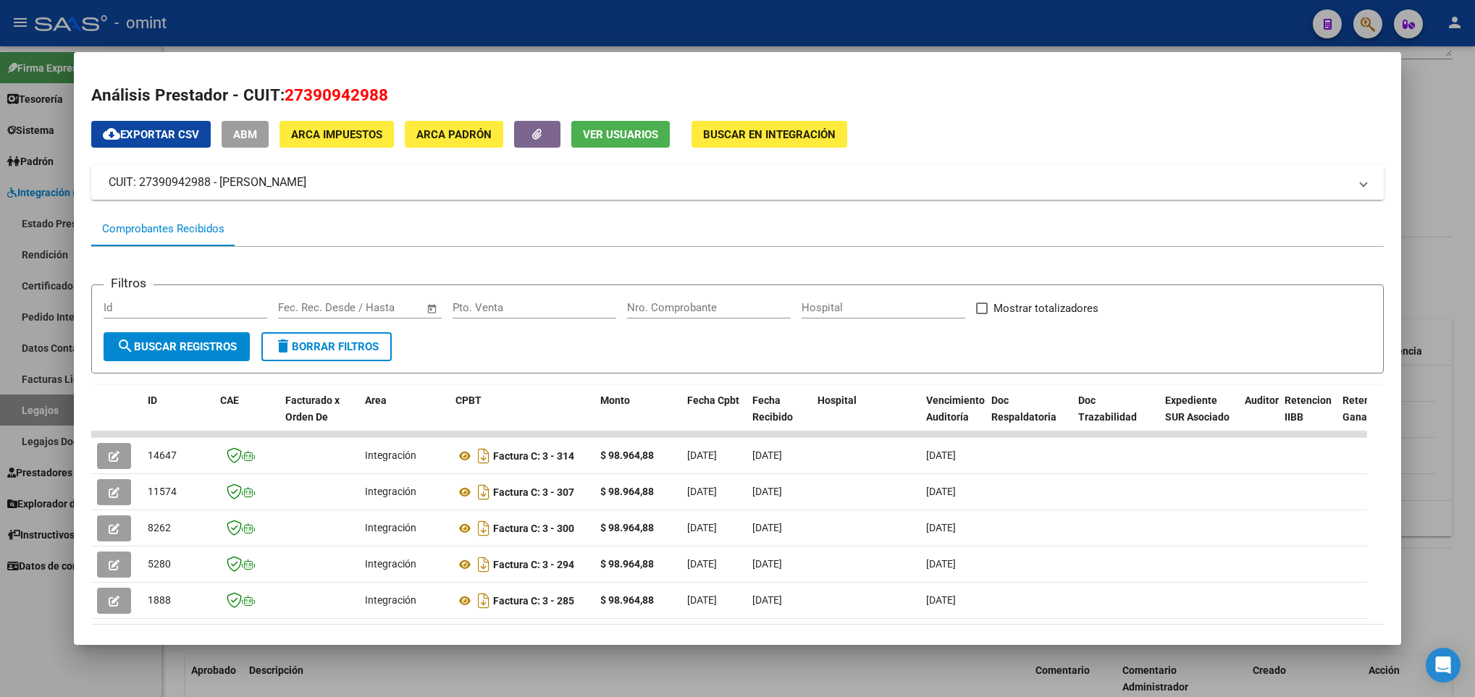
click at [594, 656] on div at bounding box center [737, 348] width 1475 height 697
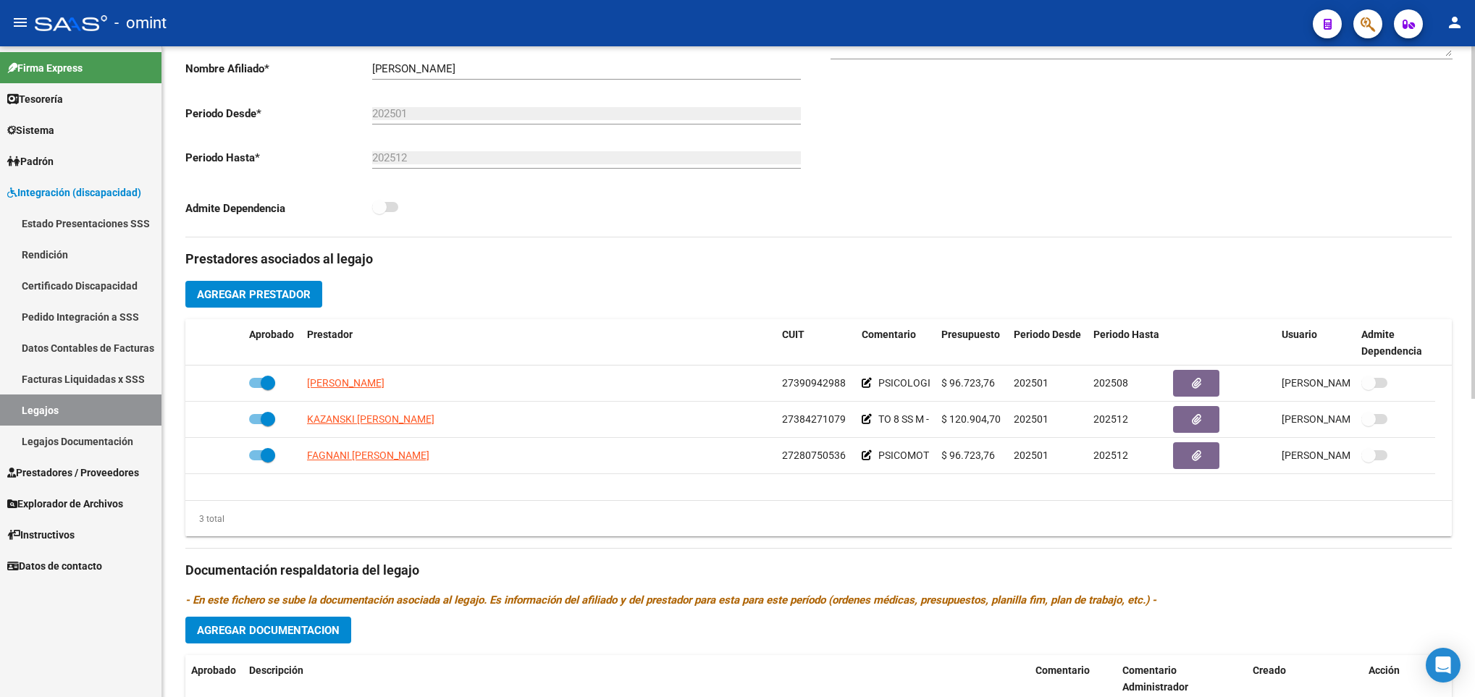
scroll to position [0, 0]
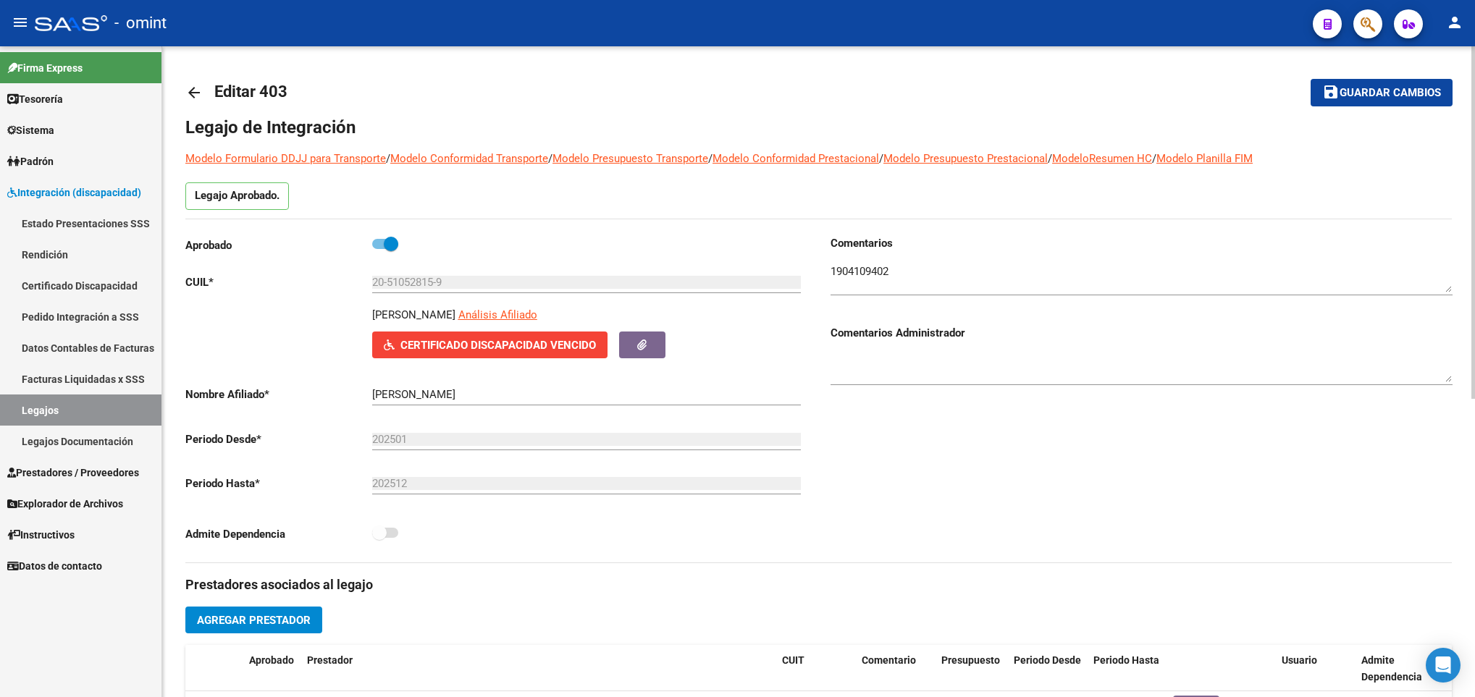
click at [191, 93] on mat-icon "arrow_back" at bounding box center [193, 92] width 17 height 17
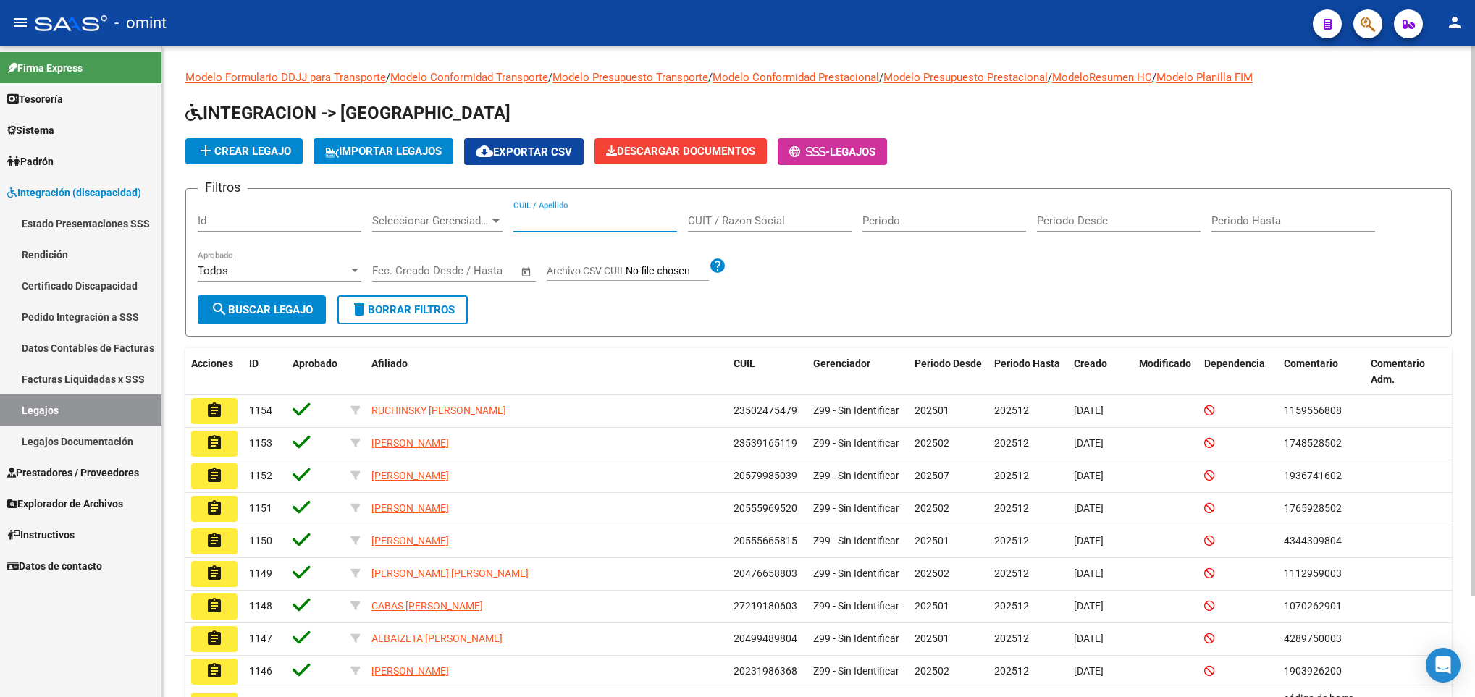
drag, startPoint x: 616, startPoint y: 220, endPoint x: 606, endPoint y: 219, distance: 9.4
click at [616, 220] on input "CUIL / Apellido" at bounding box center [595, 220] width 164 height 13
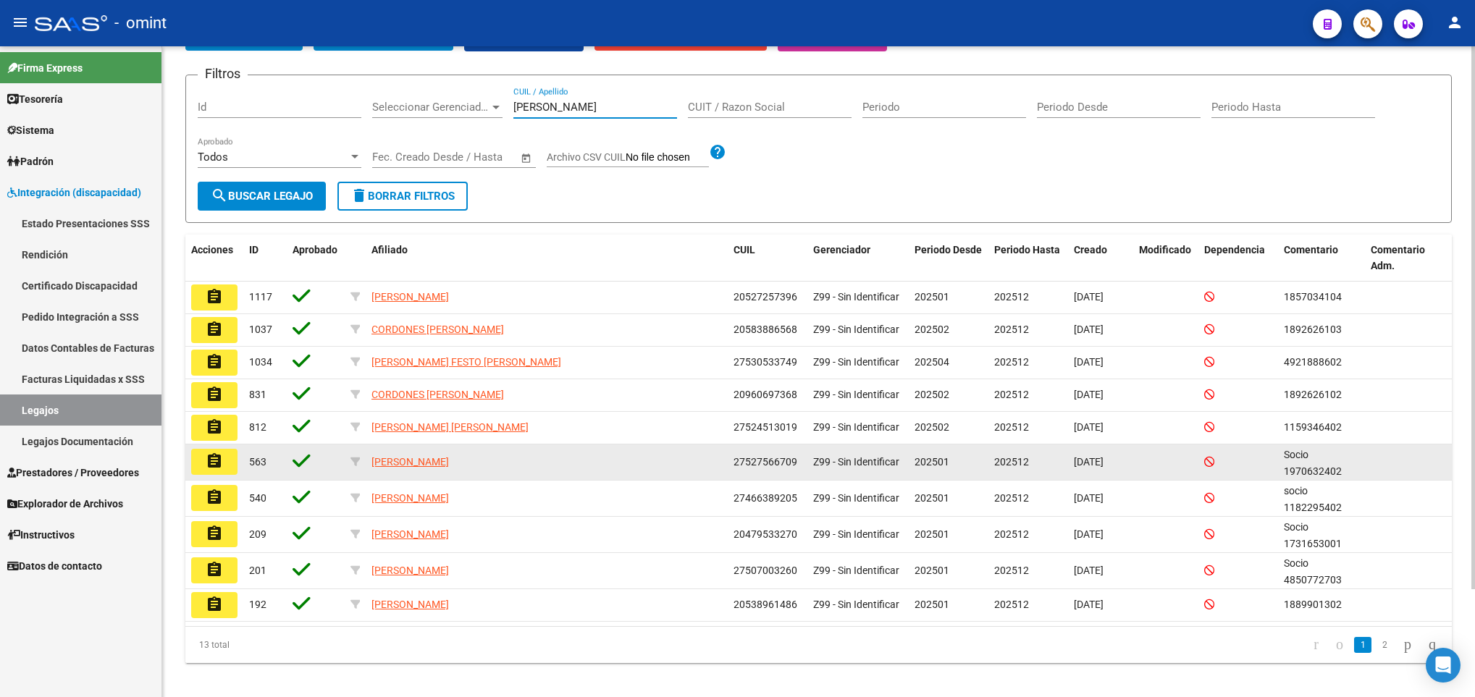
scroll to position [129, 0]
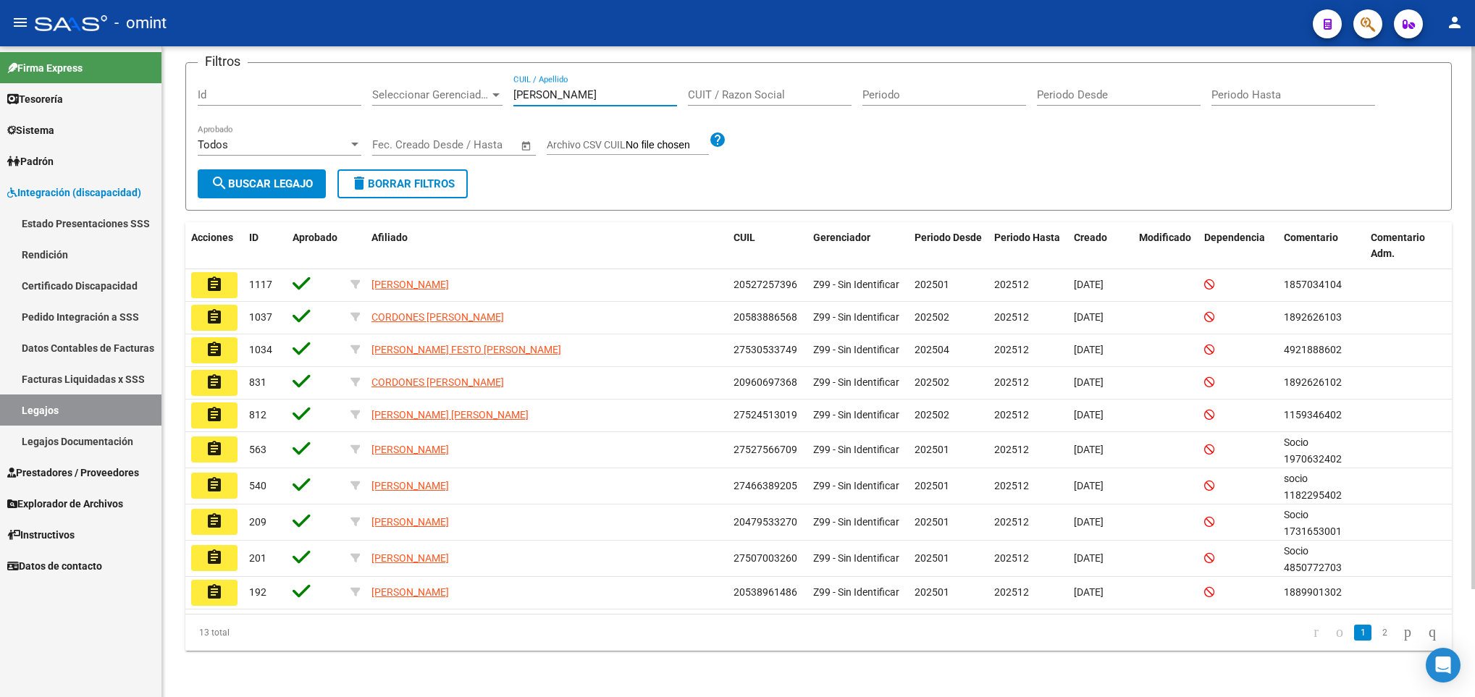
click at [1378, 630] on li "2" at bounding box center [1385, 633] width 22 height 25
click at [1376, 634] on link "2" at bounding box center [1384, 633] width 17 height 16
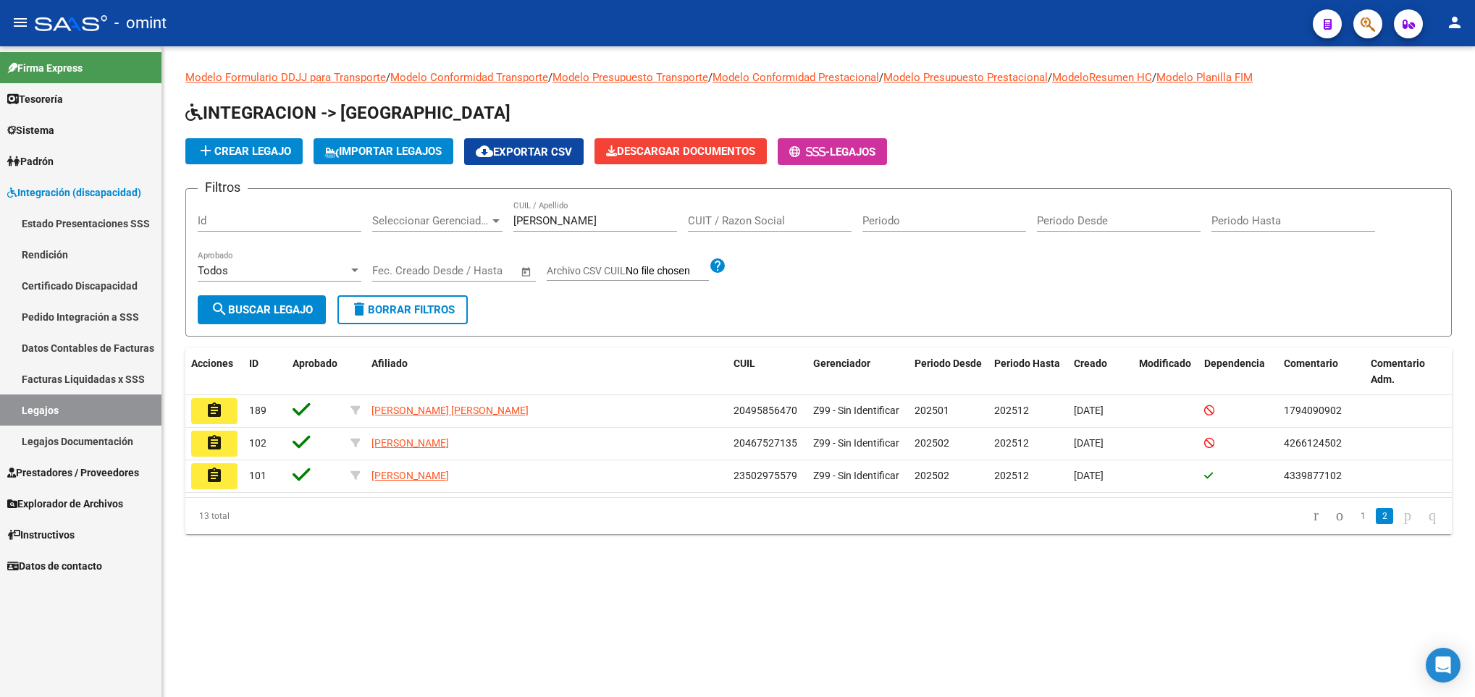
scroll to position [0, 0]
click at [1354, 522] on link "1" at bounding box center [1362, 516] width 17 height 16
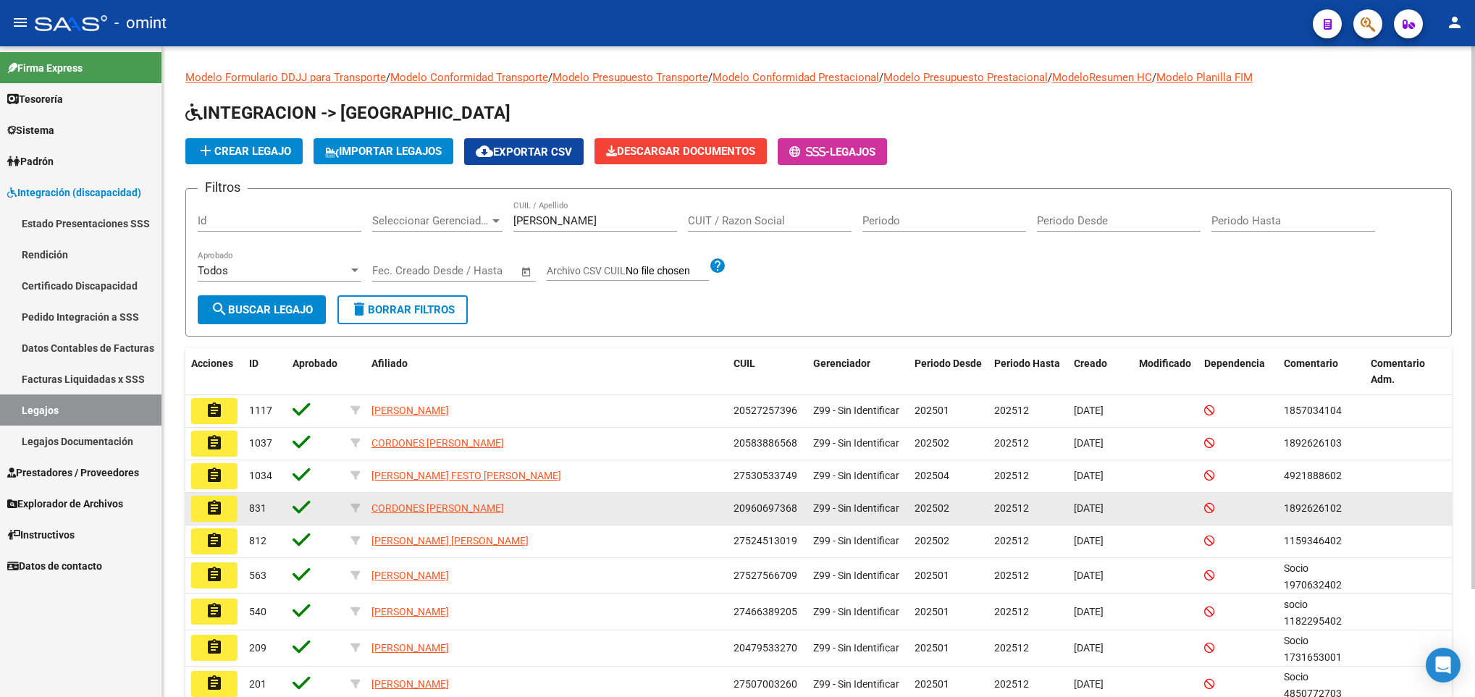
scroll to position [109, 0]
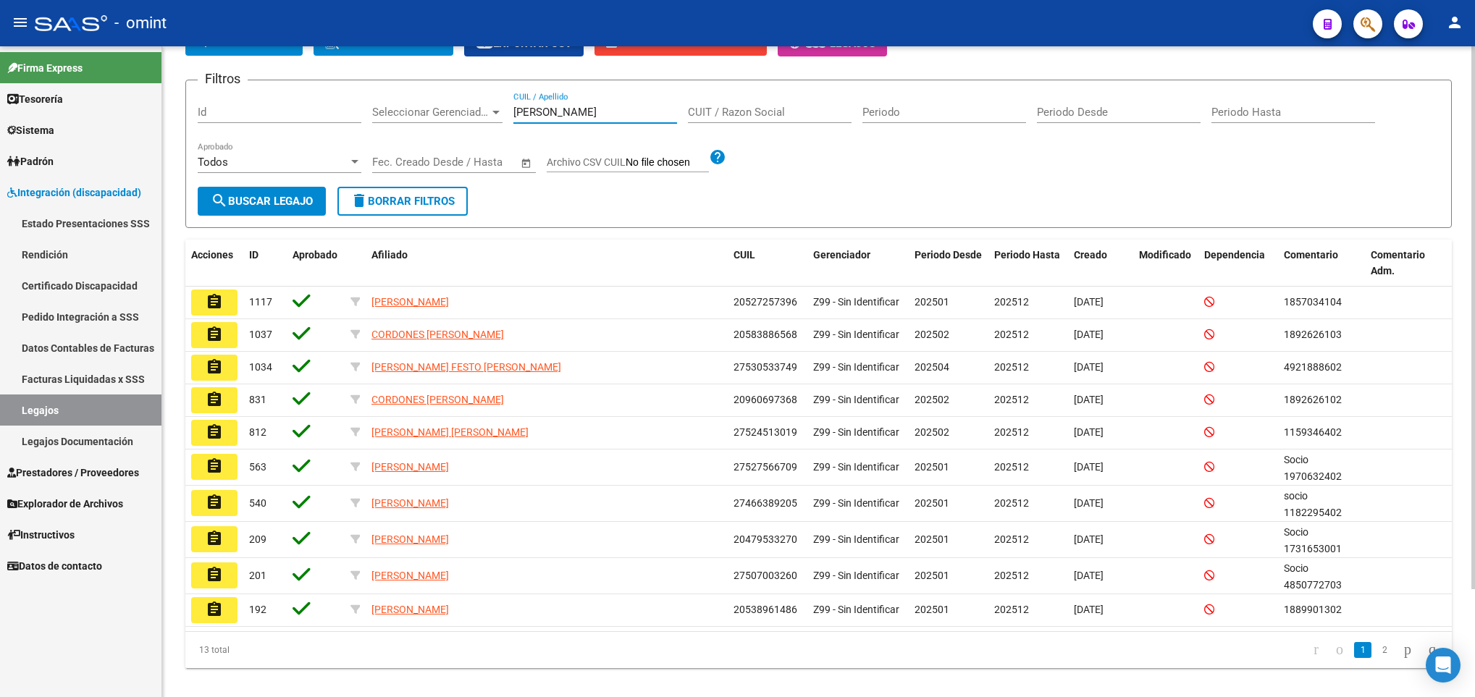
drag, startPoint x: 556, startPoint y: 107, endPoint x: 426, endPoint y: 101, distance: 130.5
click at [424, 105] on div "Filtros Id Seleccionar Gerenciador Seleccionar Gerenciador garcia CUIL / Apelli…" at bounding box center [819, 139] width 1242 height 95
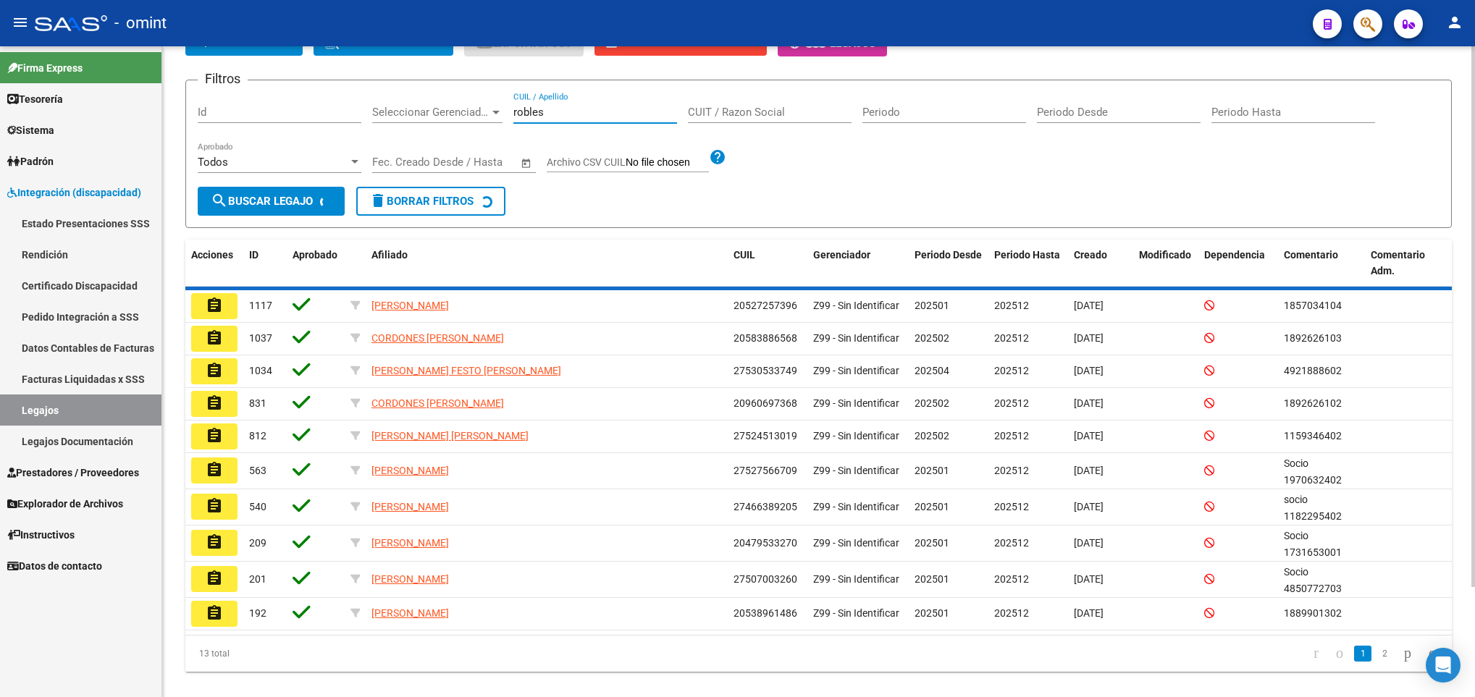
scroll to position [0, 0]
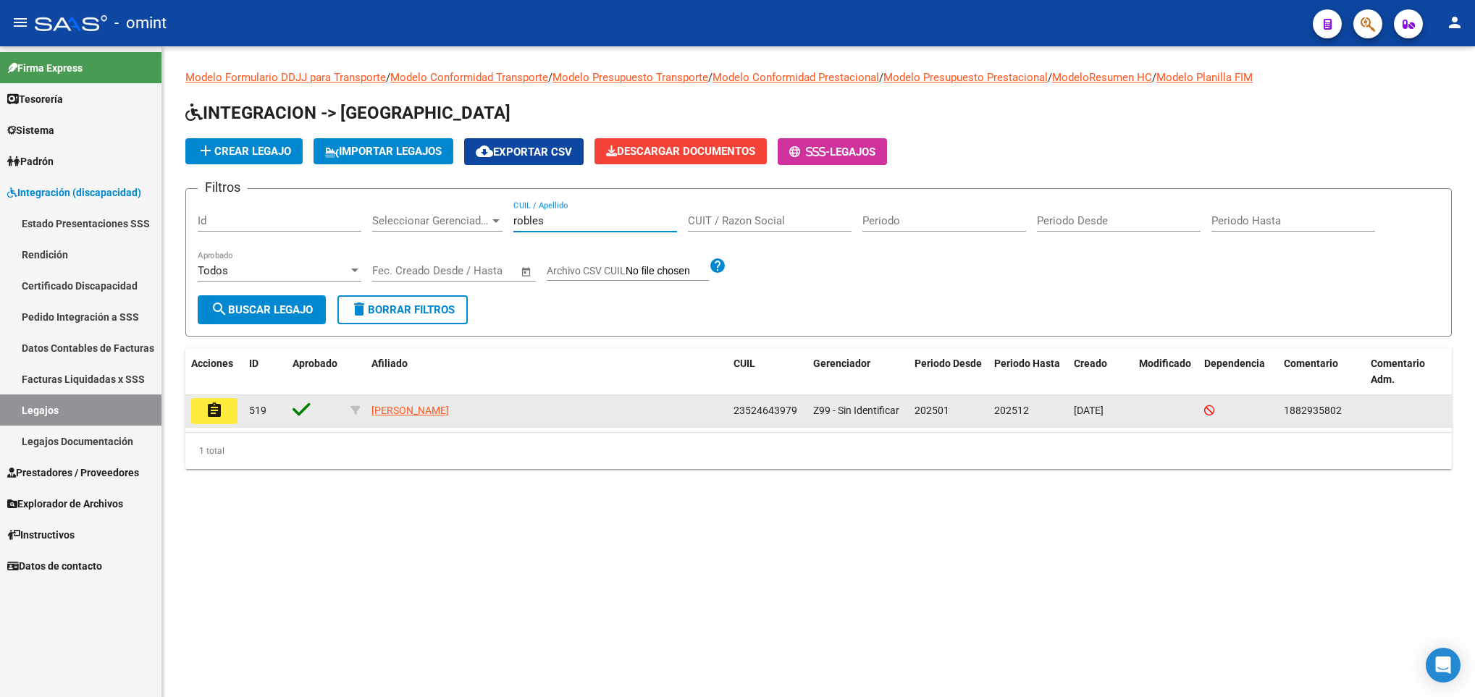
type input "robles"
click at [203, 426] on datatable-body-cell "assignment" at bounding box center [214, 411] width 58 height 32
click at [204, 419] on button "assignment" at bounding box center [214, 411] width 46 height 26
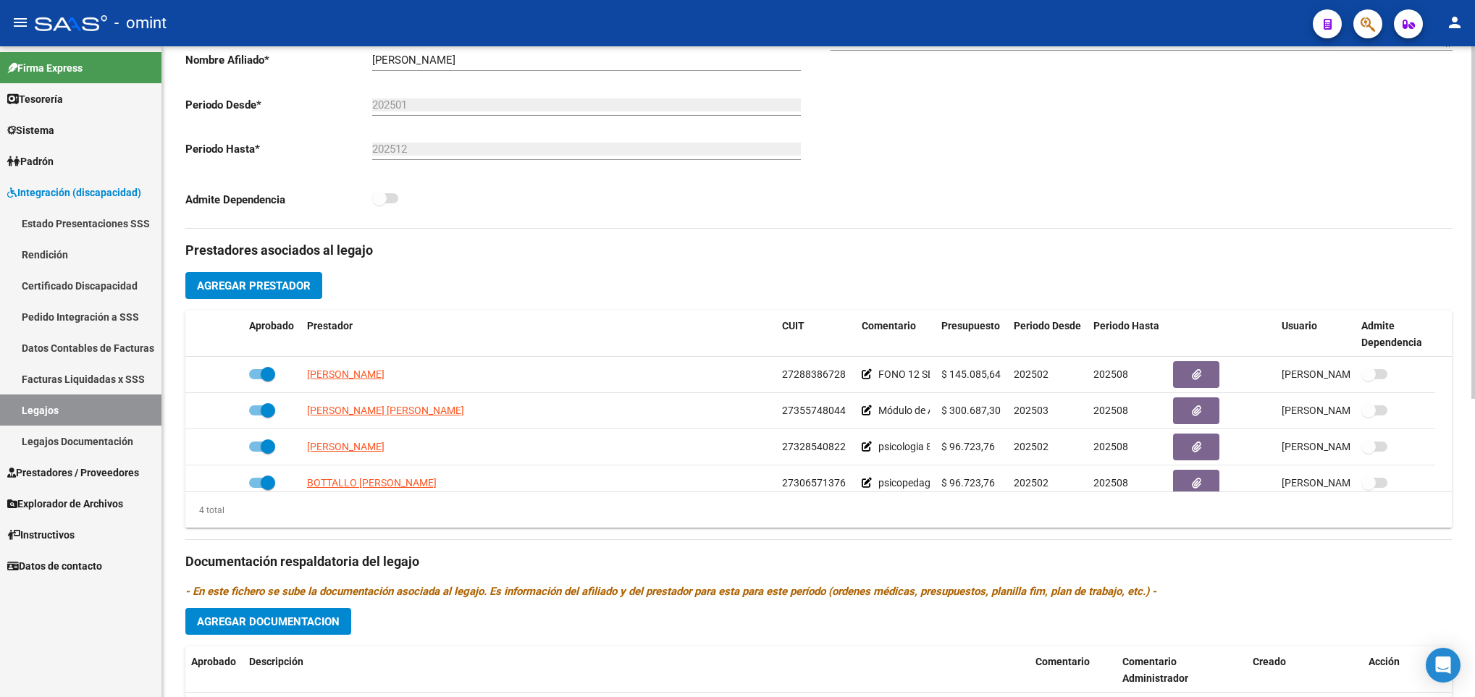
scroll to position [434, 0]
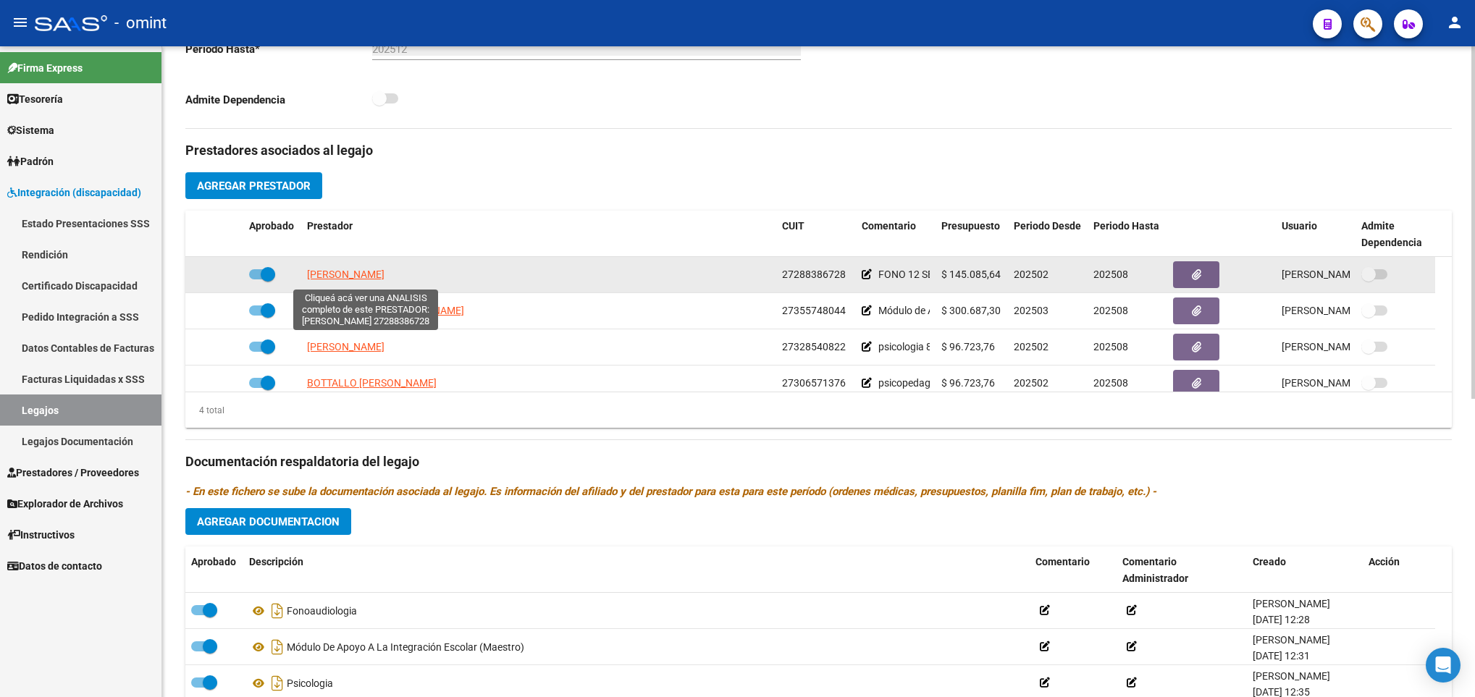
click at [385, 276] on span "[PERSON_NAME]" at bounding box center [345, 275] width 77 height 12
type textarea "27288386728"
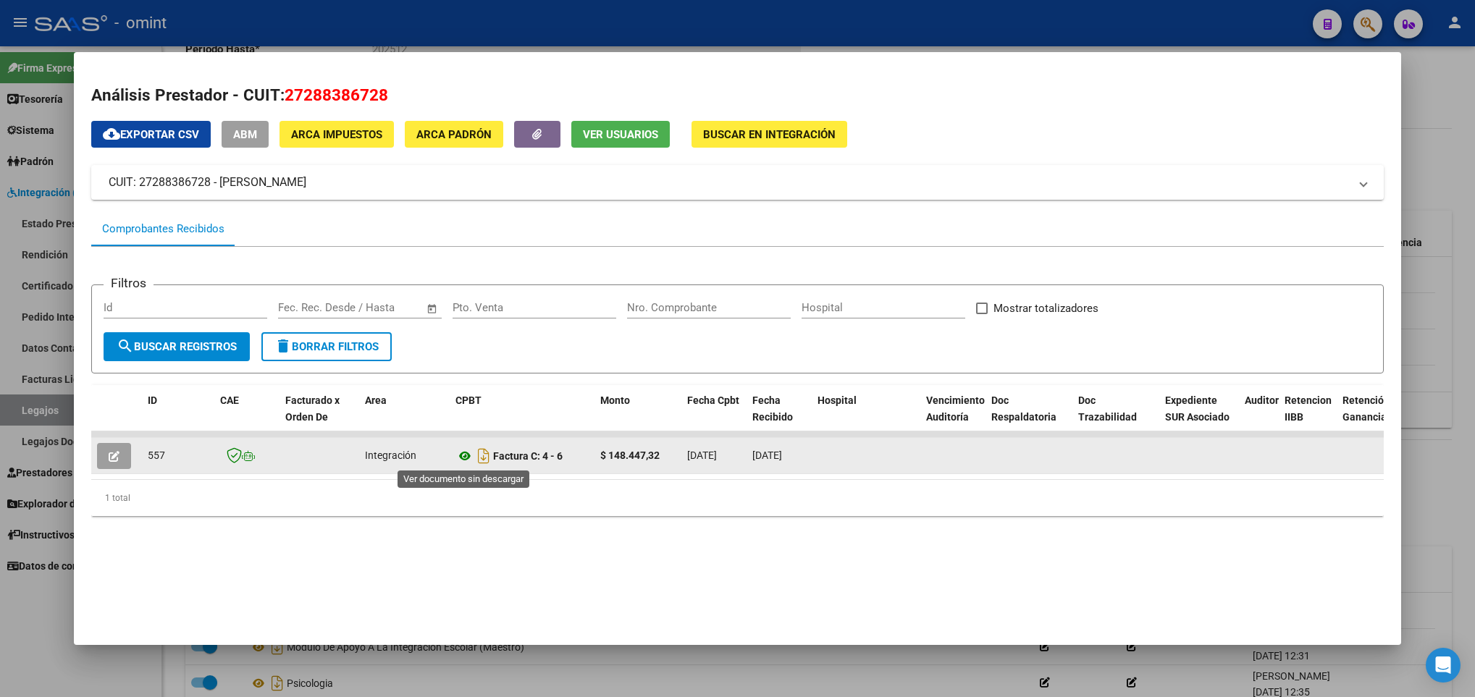
click at [458, 454] on icon at bounding box center [464, 456] width 19 height 17
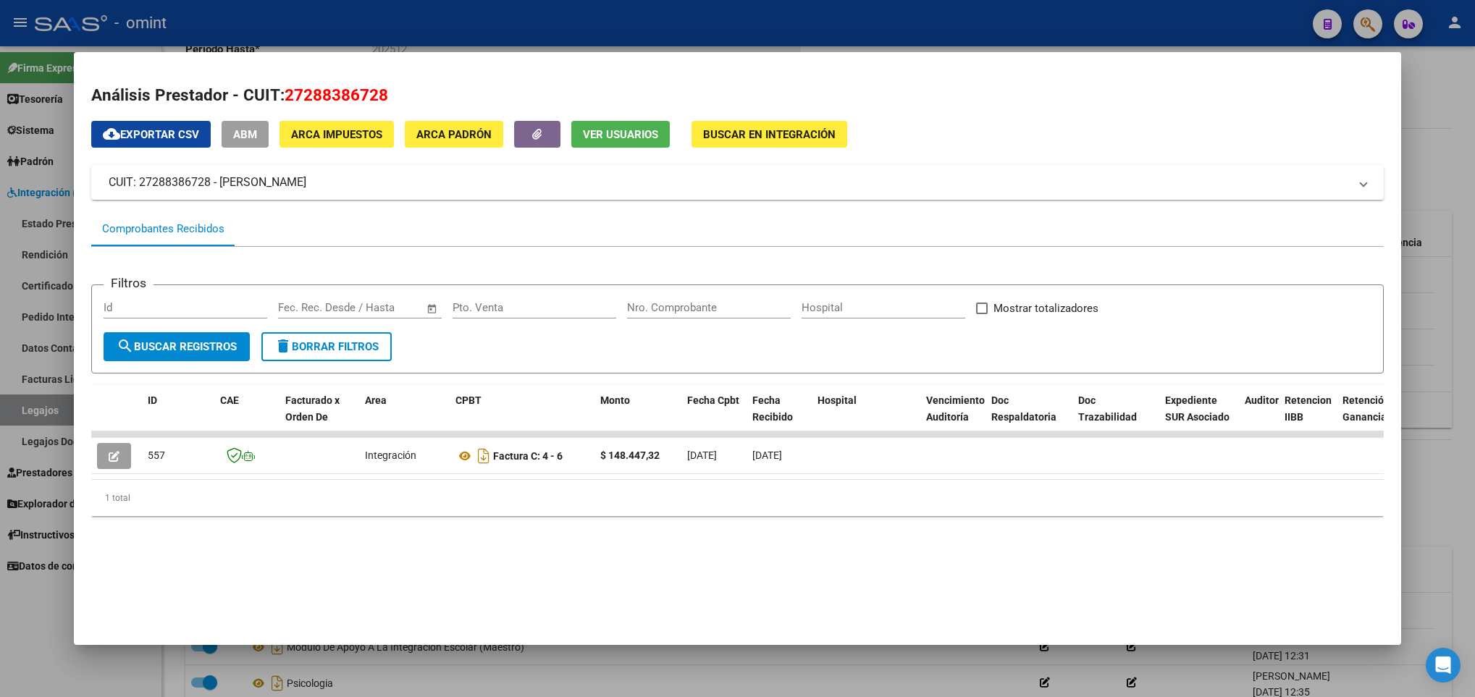
click at [654, 681] on div at bounding box center [737, 348] width 1475 height 697
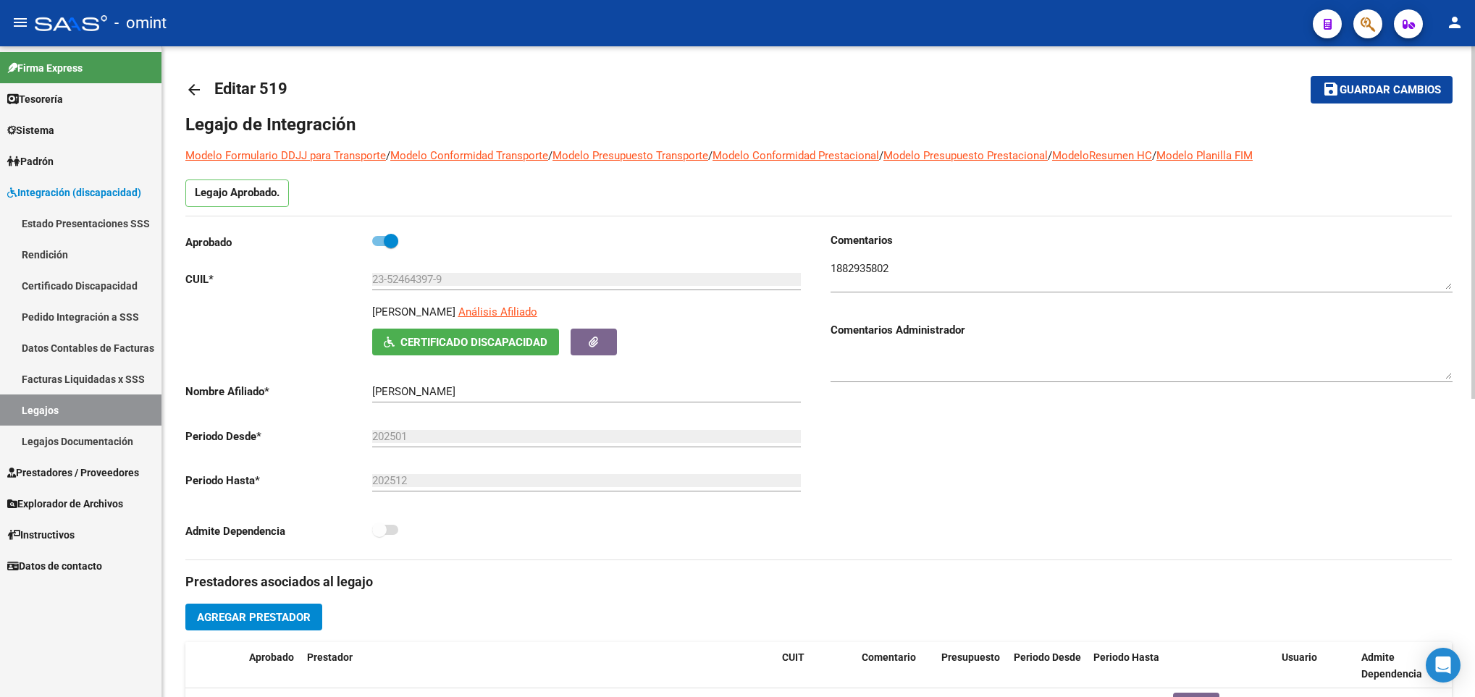
scroll to position [0, 0]
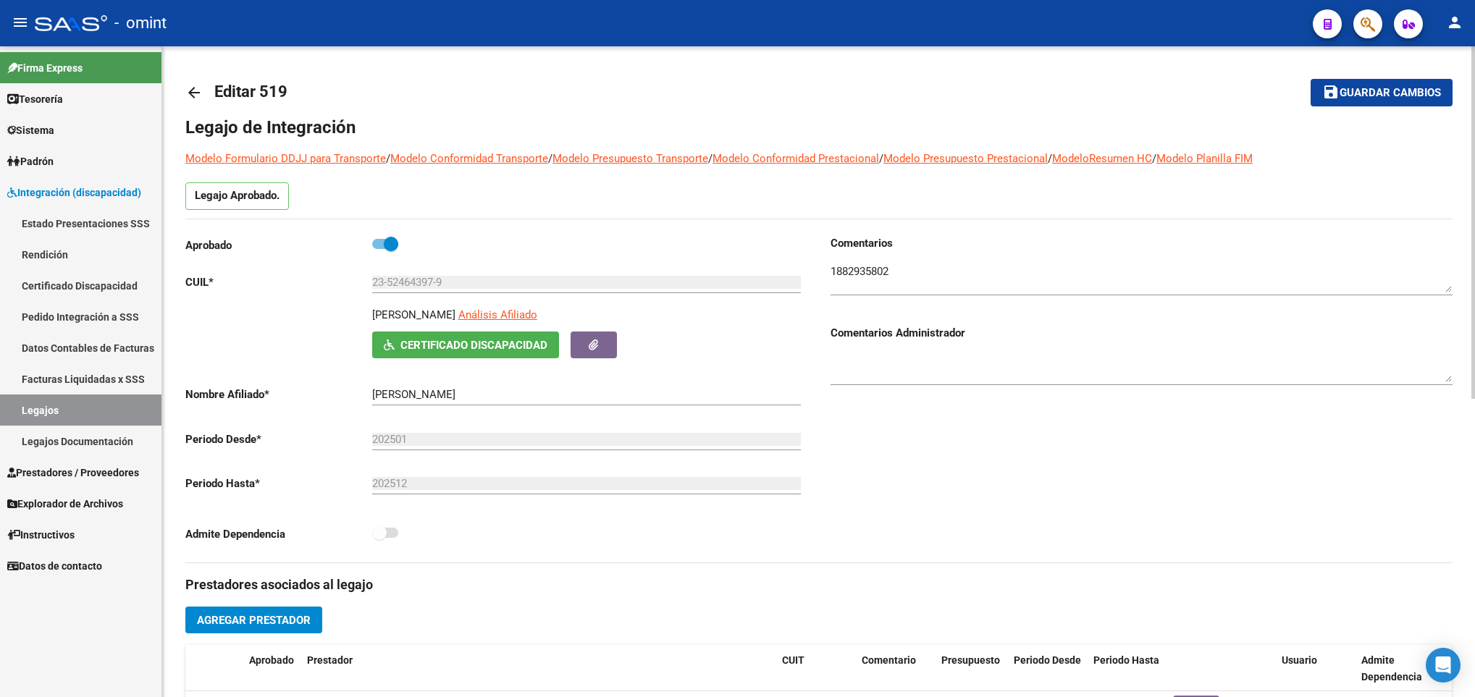
click at [192, 88] on mat-icon "arrow_back" at bounding box center [193, 92] width 17 height 17
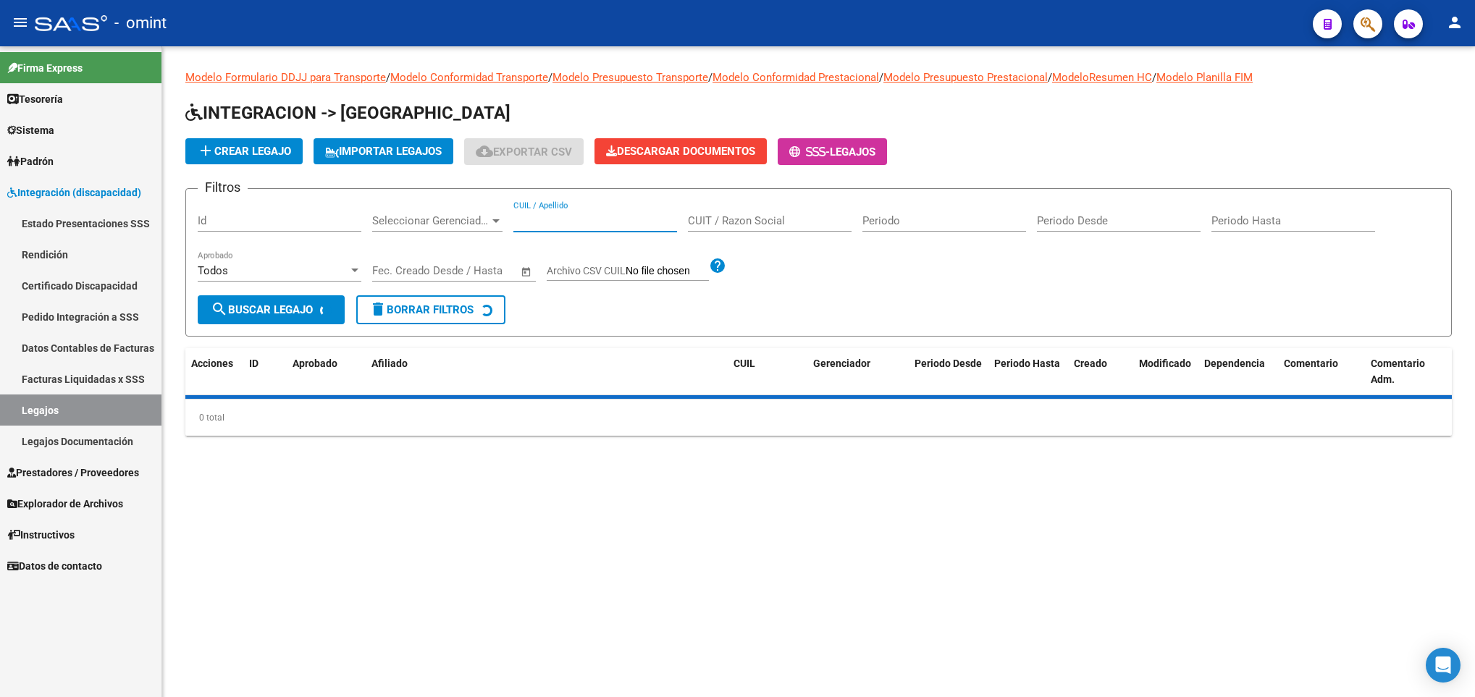
click at [626, 222] on input "CUIL / Apellido" at bounding box center [595, 220] width 164 height 13
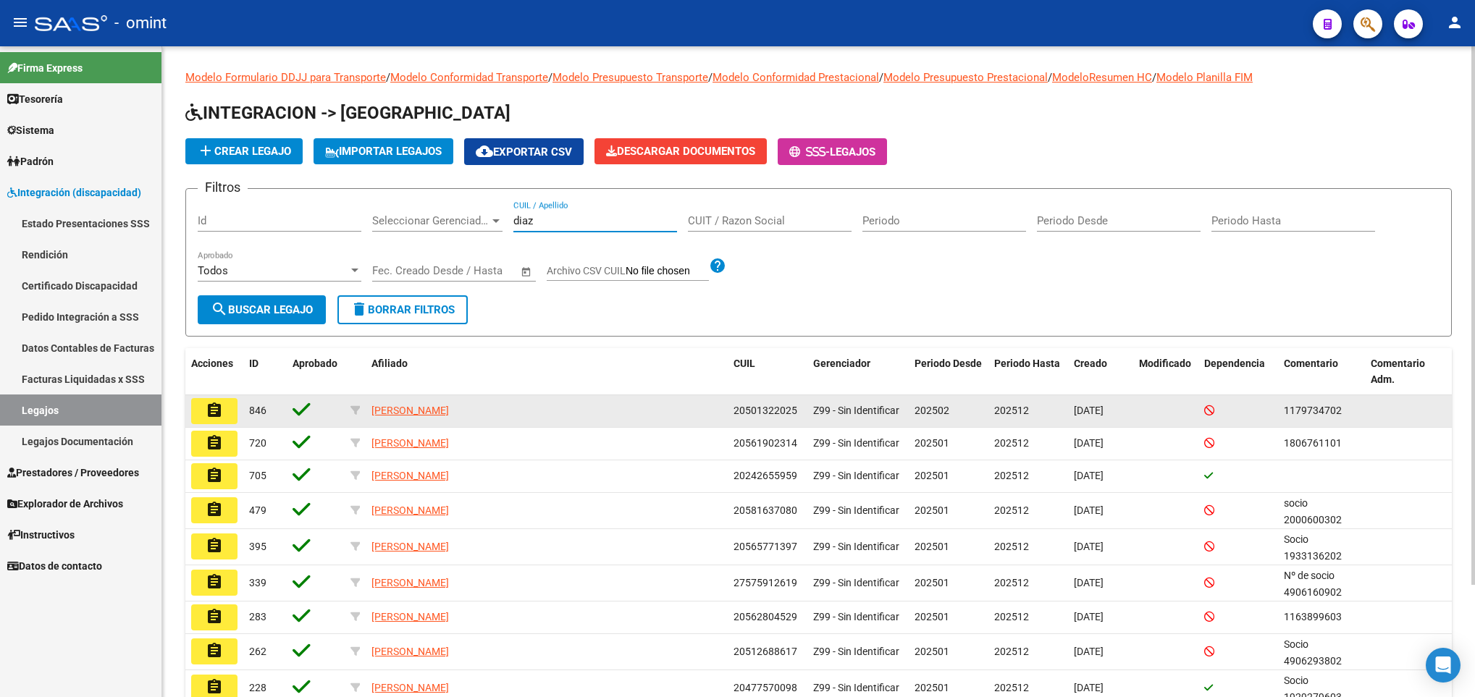
type input "diaz"
click at [219, 408] on mat-icon "assignment" at bounding box center [214, 410] width 17 height 17
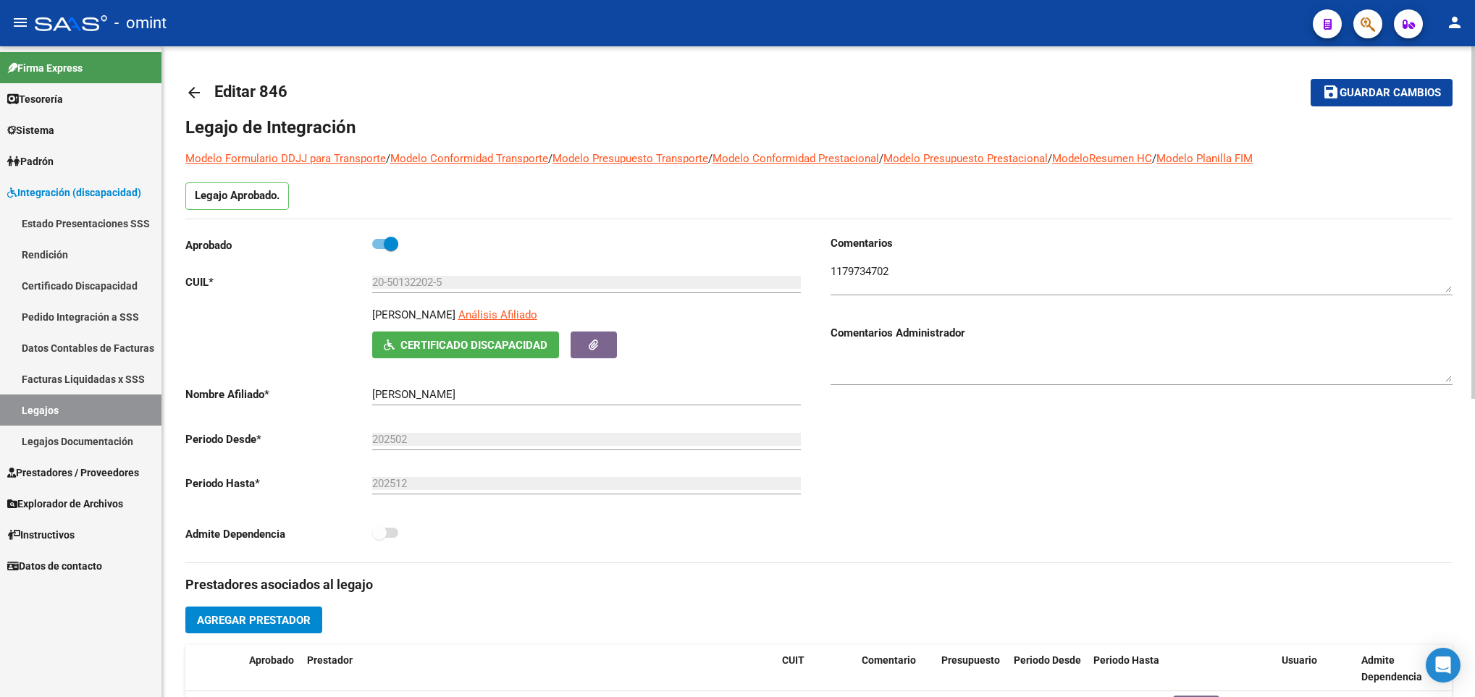
click at [189, 85] on mat-icon "arrow_back" at bounding box center [193, 92] width 17 height 17
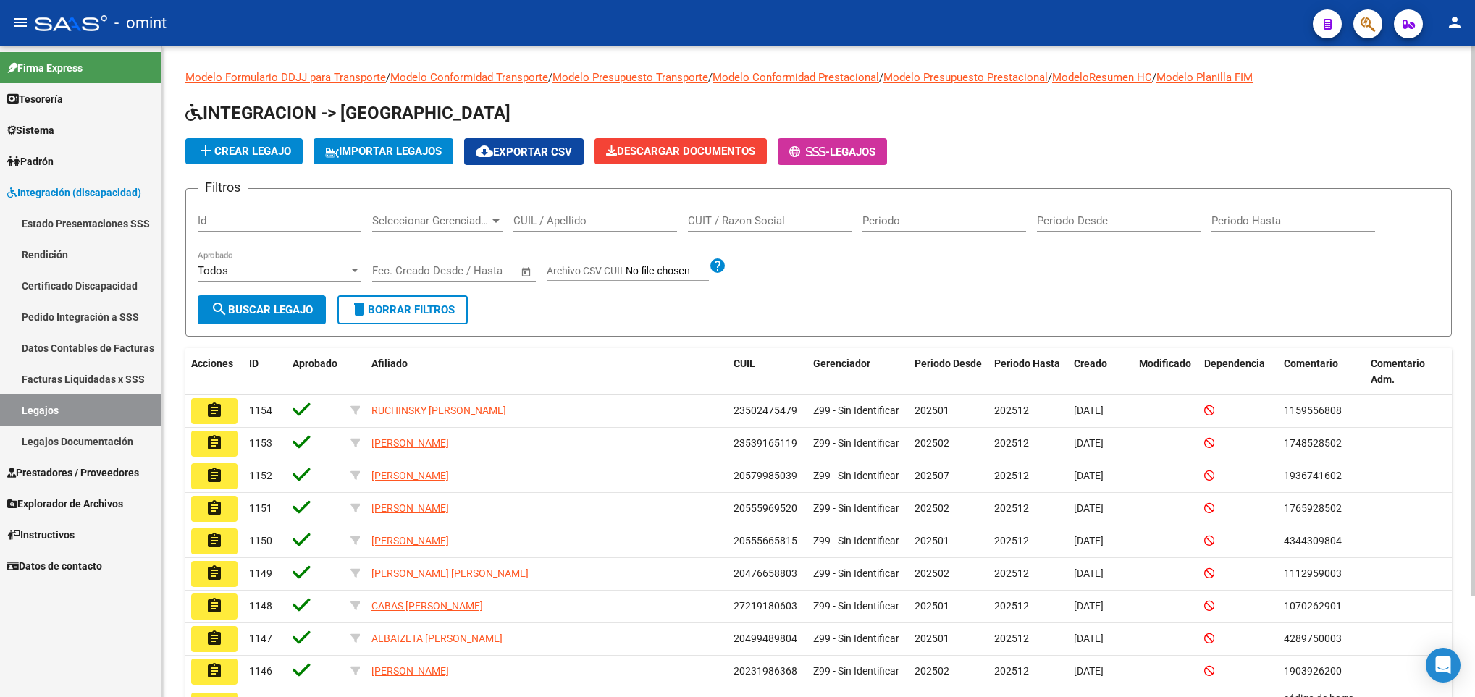
click at [632, 214] on div "CUIL / Apellido" at bounding box center [595, 216] width 164 height 31
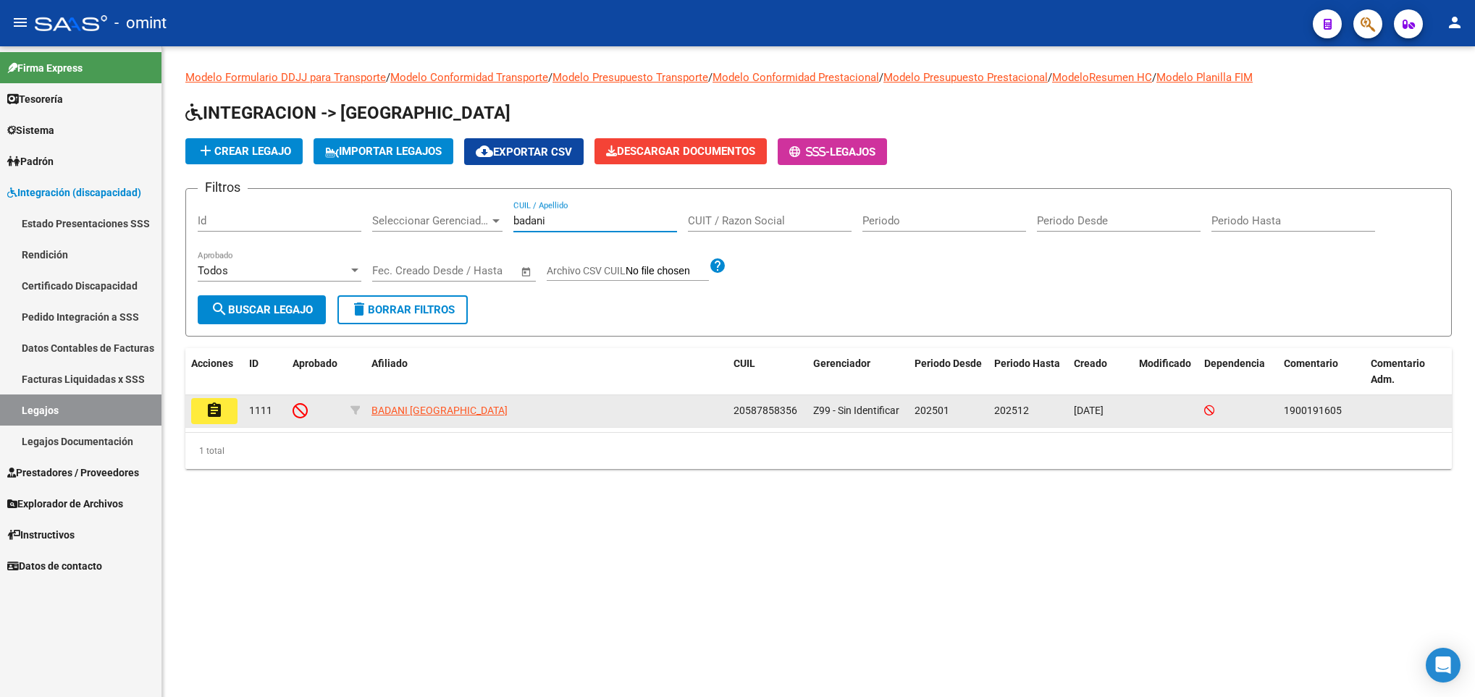
type input "badani"
click at [219, 413] on mat-icon "assignment" at bounding box center [214, 410] width 17 height 17
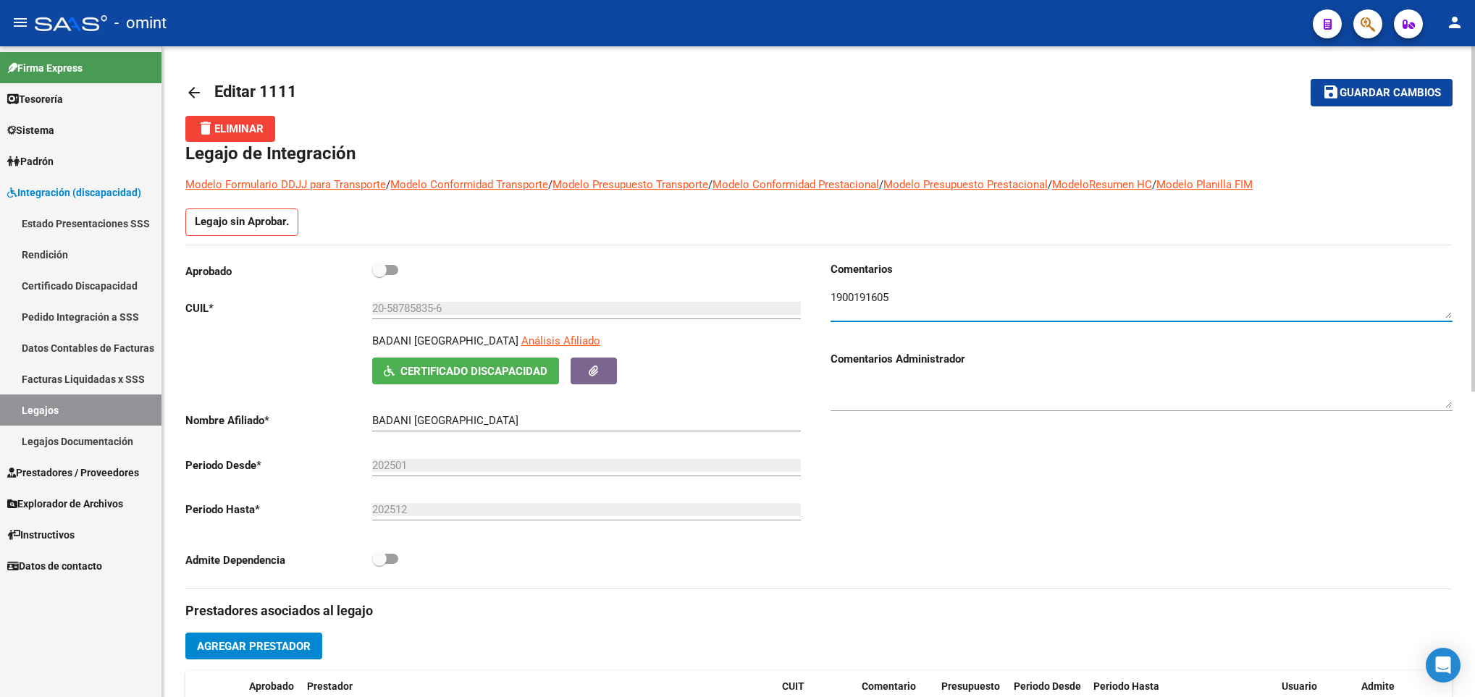
click at [883, 292] on textarea at bounding box center [1142, 304] width 622 height 29
click at [196, 79] on link "arrow_back" at bounding box center [199, 92] width 29 height 34
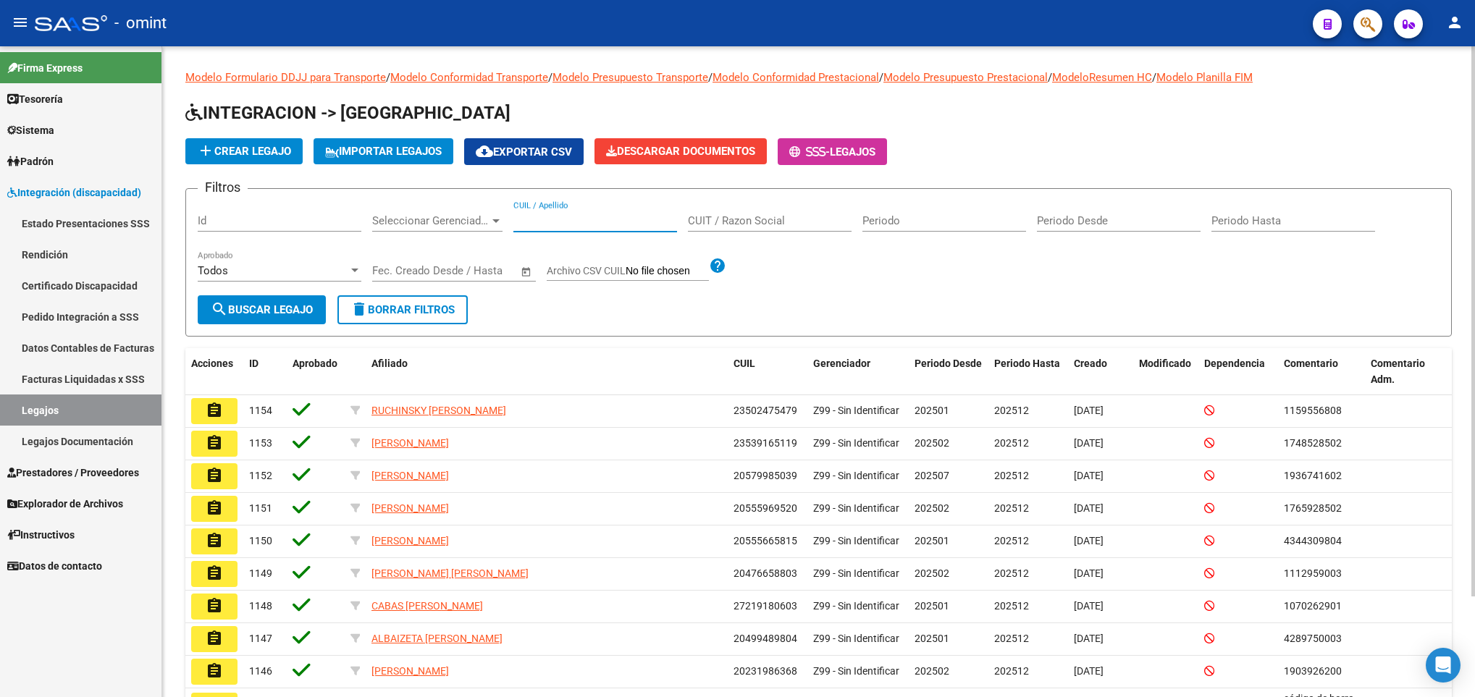
click at [578, 218] on input "CUIL / Apellido" at bounding box center [595, 220] width 164 height 13
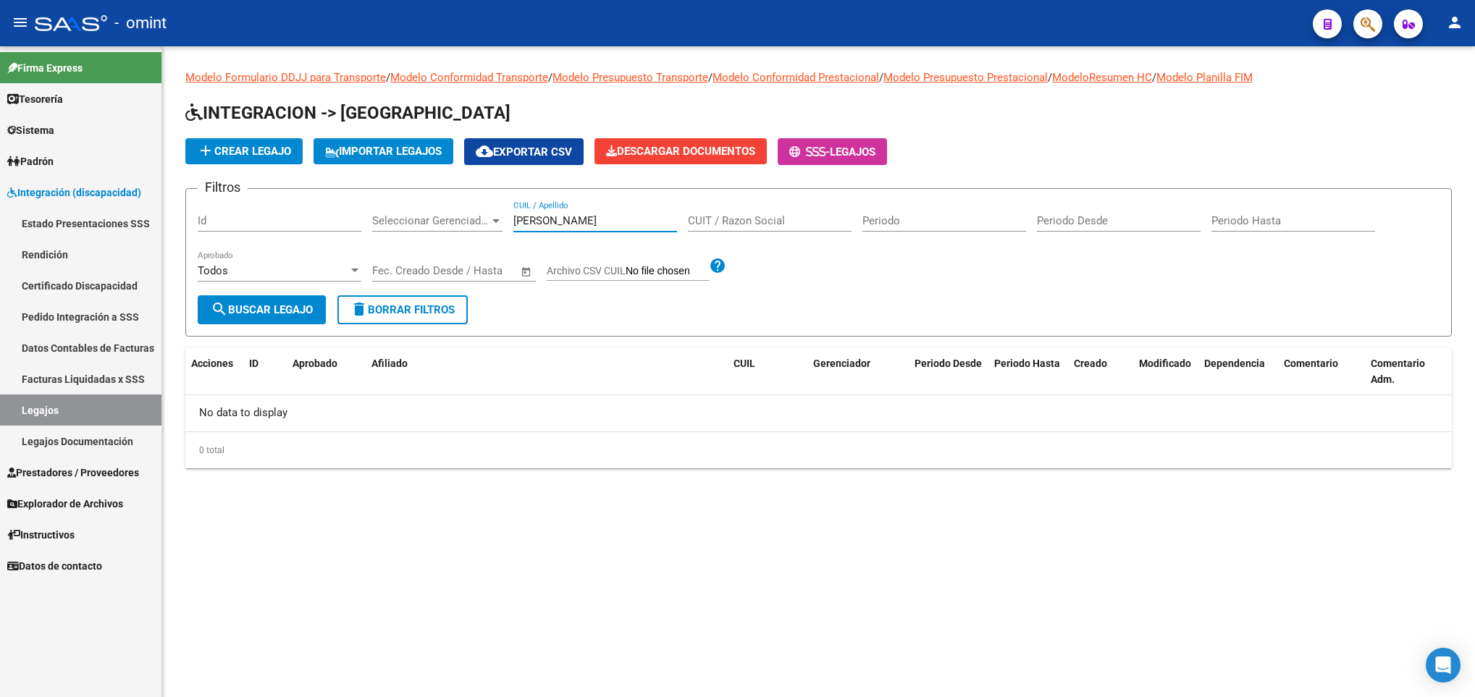
drag, startPoint x: 556, startPoint y: 224, endPoint x: 417, endPoint y: 204, distance: 140.5
click at [417, 204] on div "Filtros Id Seleccionar Gerenciador Seleccionar Gerenciador [PERSON_NAME] CUIL /…" at bounding box center [819, 248] width 1242 height 95
paste input "41646452"
click at [68, 152] on link "Padrón" at bounding box center [80, 161] width 161 height 31
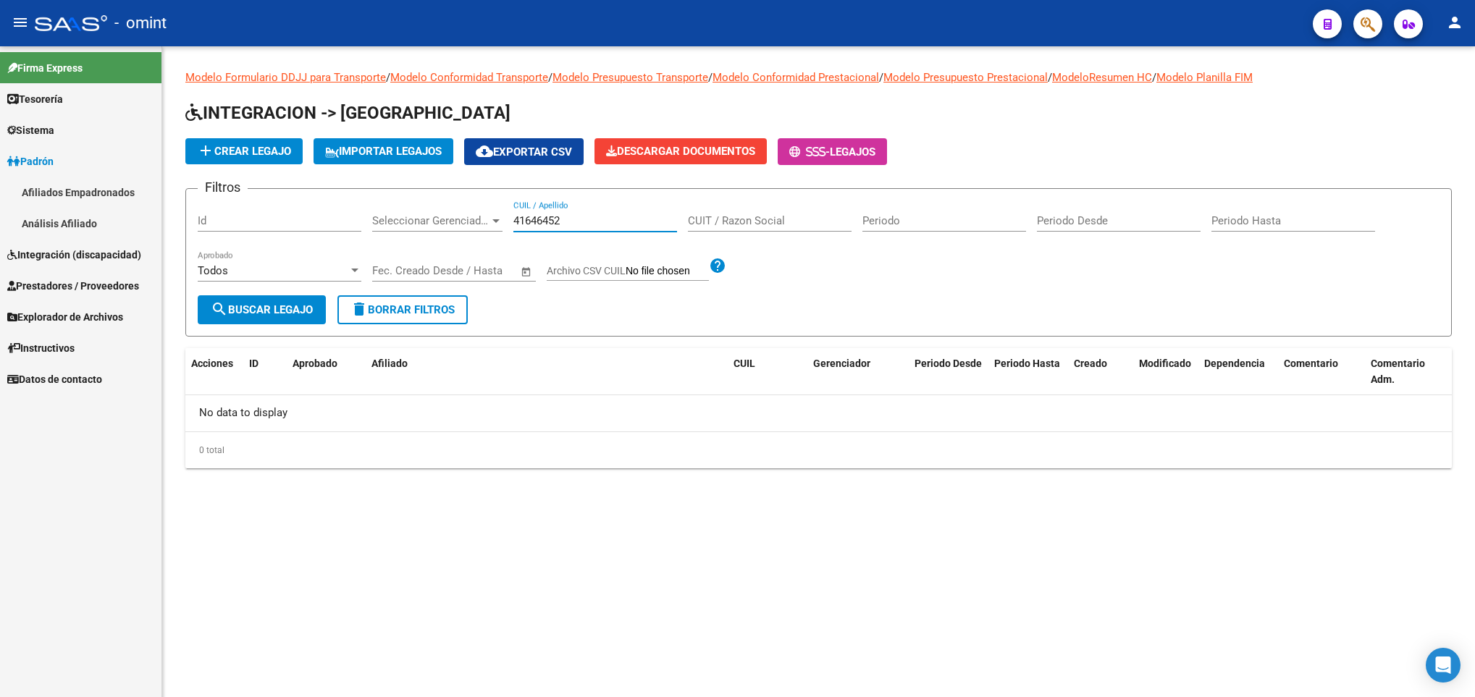
click at [608, 222] on input "41646452" at bounding box center [595, 220] width 164 height 13
drag, startPoint x: 608, startPoint y: 220, endPoint x: 443, endPoint y: 220, distance: 165.1
click at [443, 220] on div "Filtros Id Seleccionar Gerenciador Seleccionar Gerenciador 41646452 CUIL / Apel…" at bounding box center [819, 248] width 1242 height 95
paste input "text"
drag, startPoint x: 592, startPoint y: 226, endPoint x: 235, endPoint y: 217, distance: 356.4
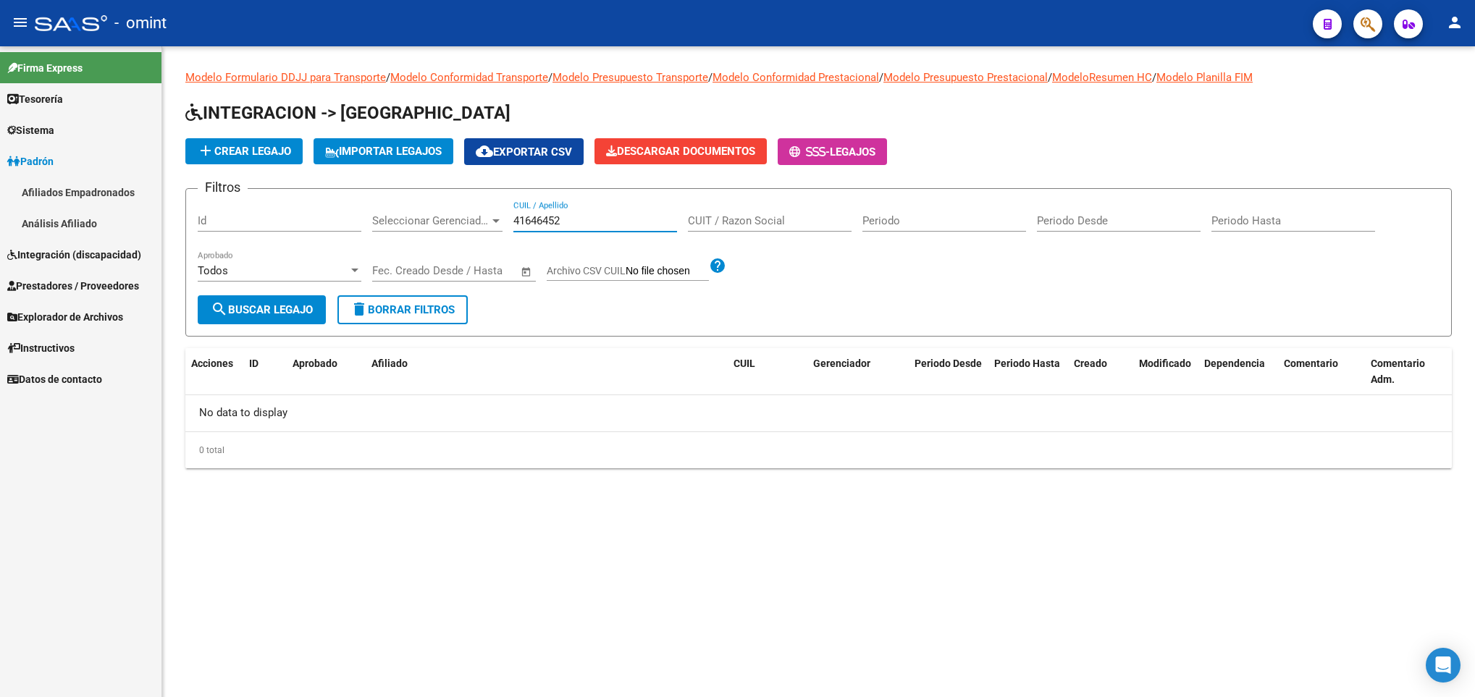
click at [235, 217] on div "Filtros Id Seleccionar Gerenciador Seleccionar Gerenciador 41646452 CUIL / Apel…" at bounding box center [819, 248] width 1242 height 95
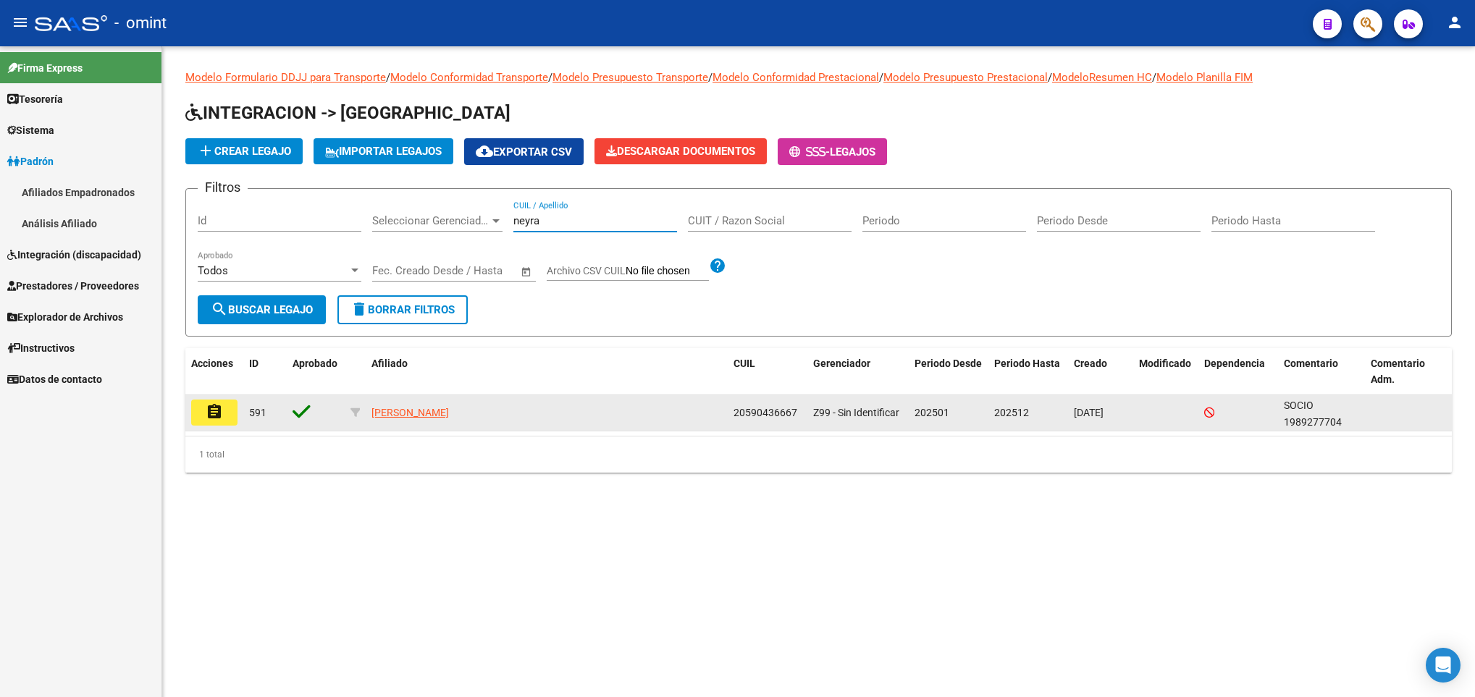
type input "neyra"
click at [209, 419] on mat-icon "assignment" at bounding box center [214, 411] width 17 height 17
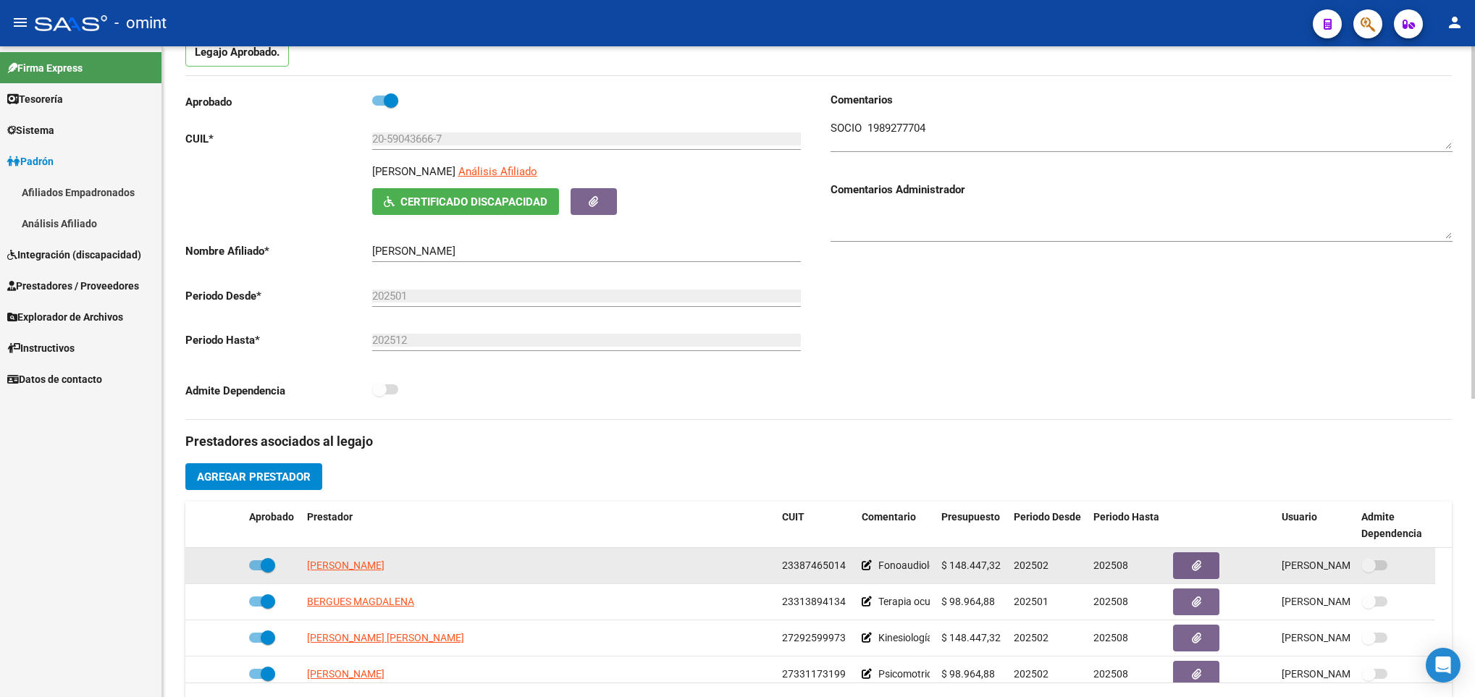
scroll to position [543, 0]
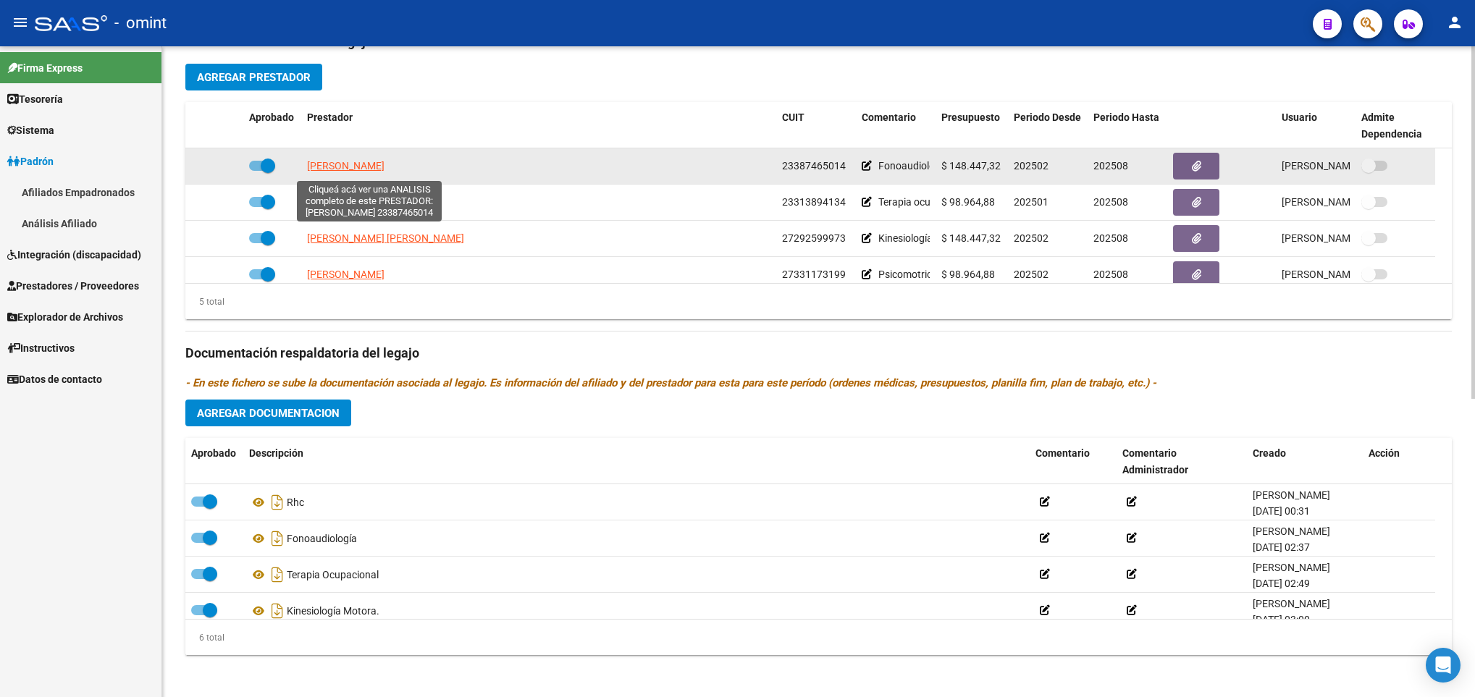
click at [328, 166] on span "[PERSON_NAME]" at bounding box center [345, 166] width 77 height 12
type textarea "23387465014"
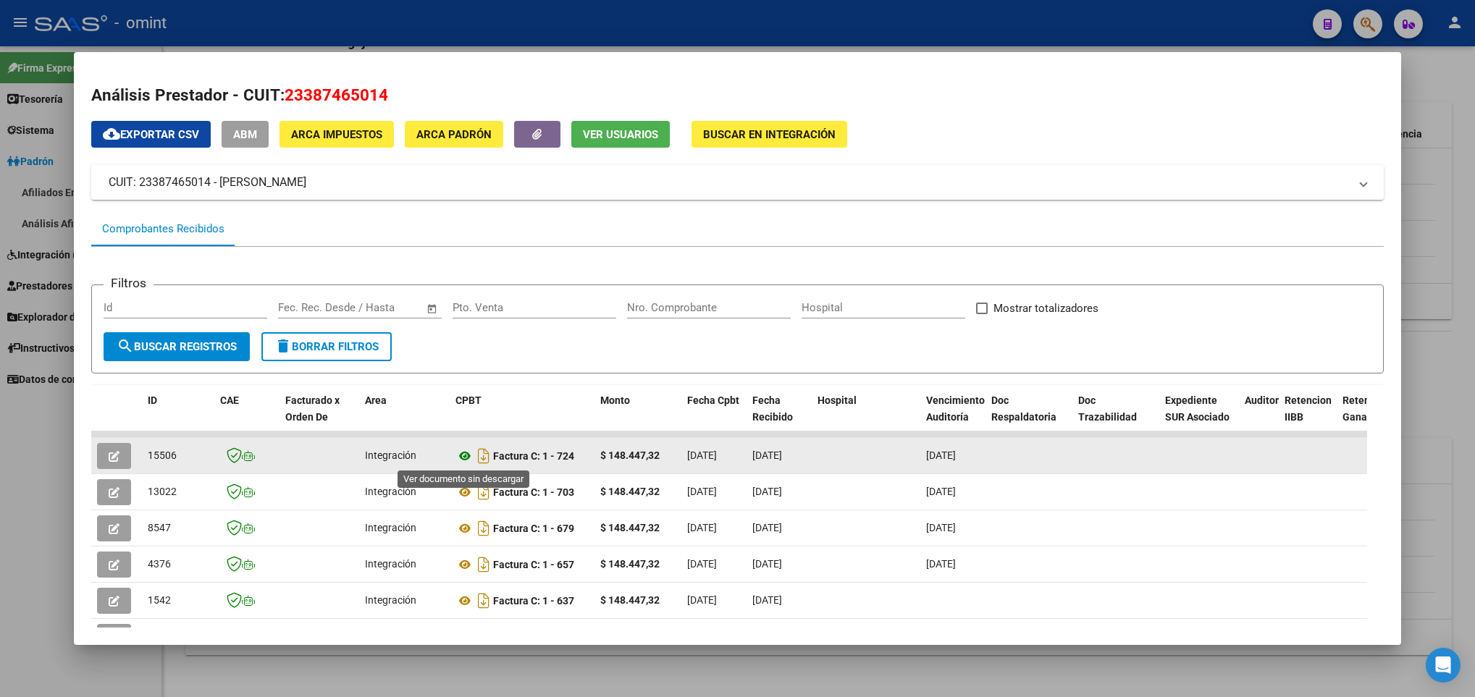
click at [472, 463] on icon at bounding box center [464, 456] width 19 height 17
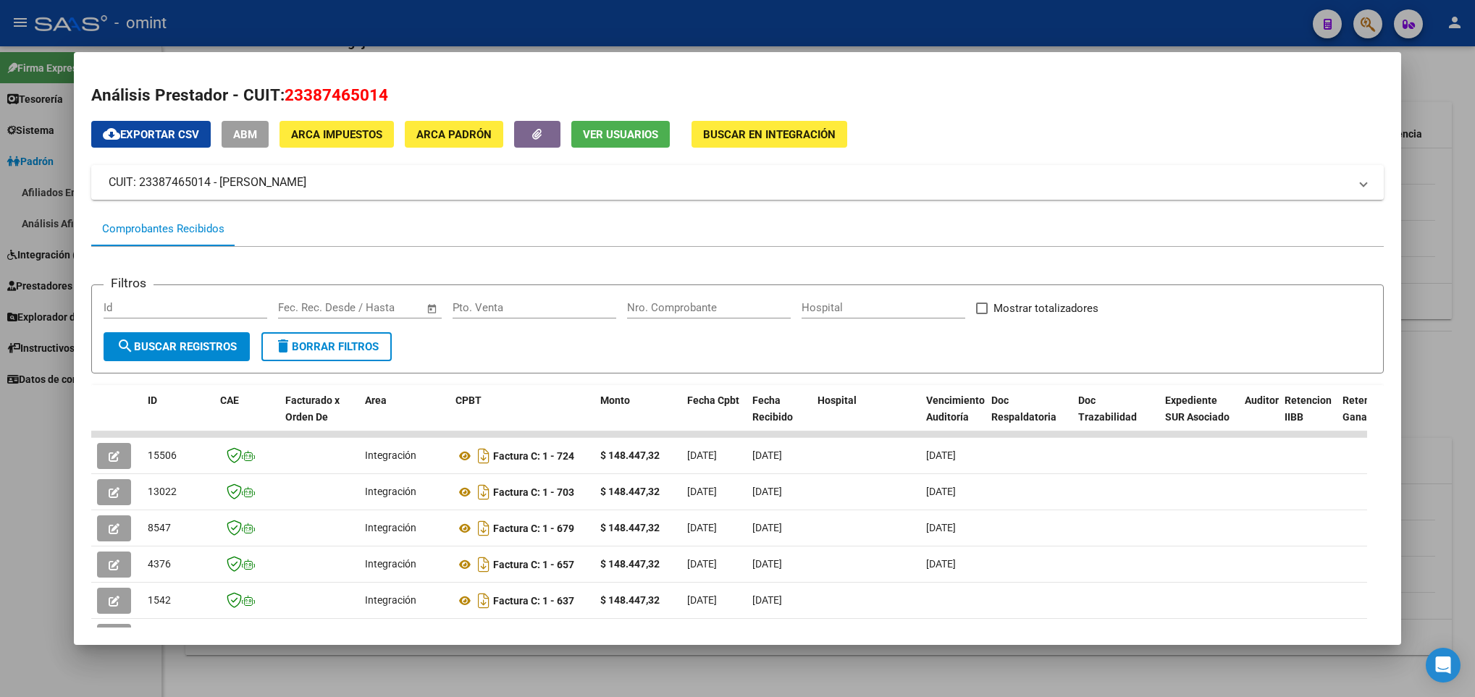
click at [520, 674] on div at bounding box center [737, 348] width 1475 height 697
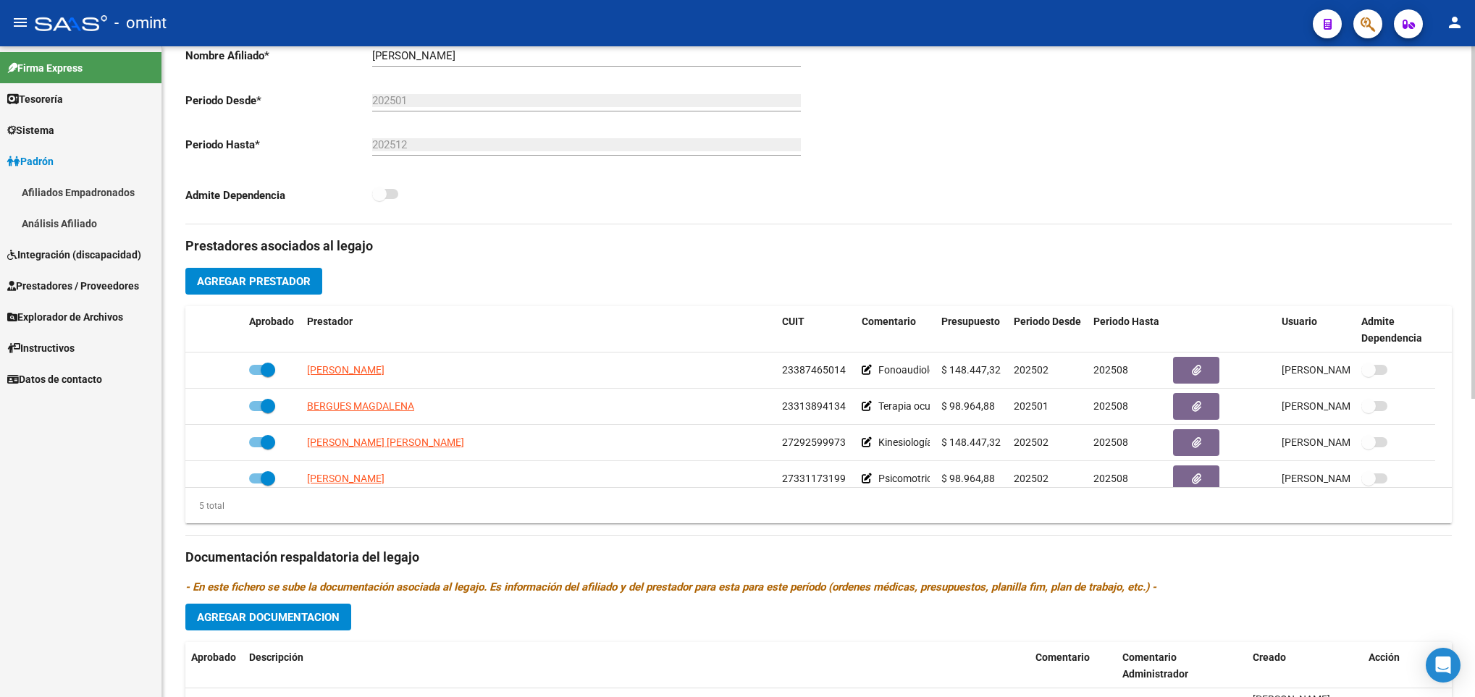
scroll to position [0, 0]
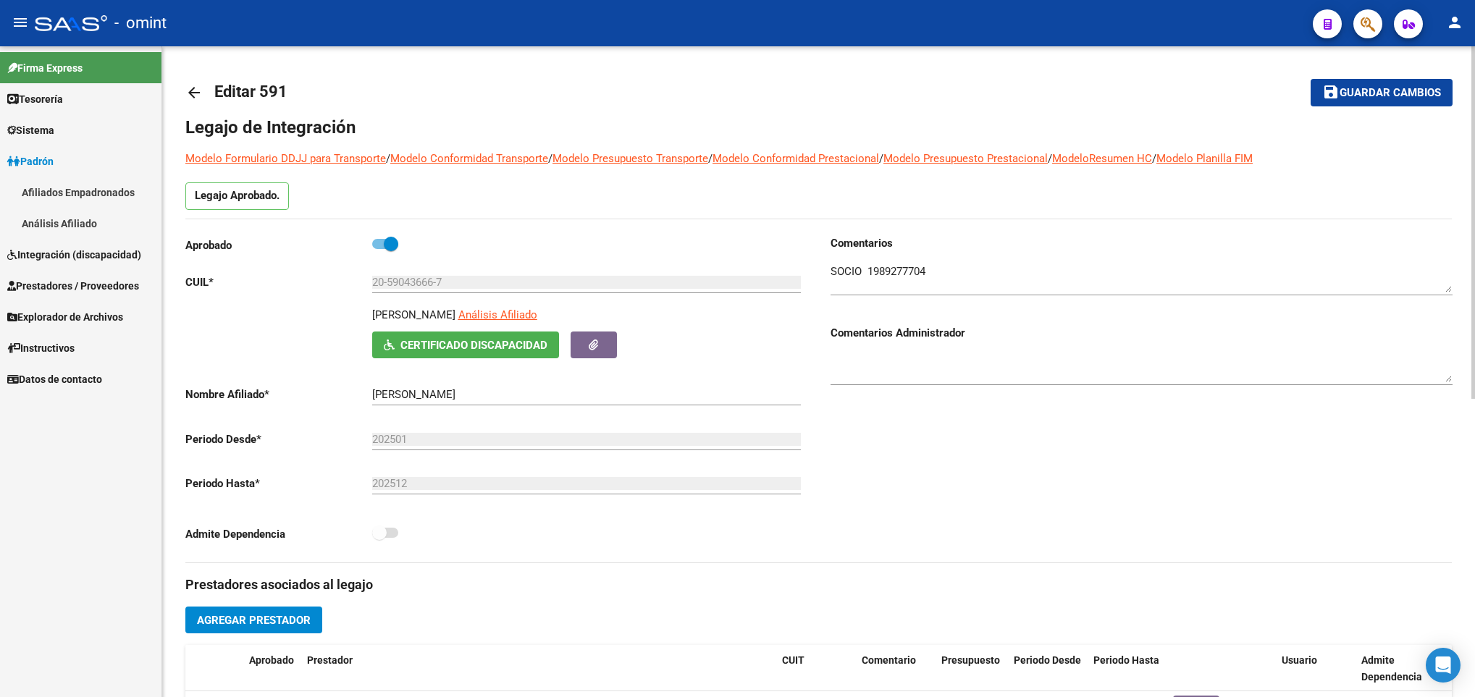
click at [193, 94] on mat-icon "arrow_back" at bounding box center [193, 92] width 17 height 17
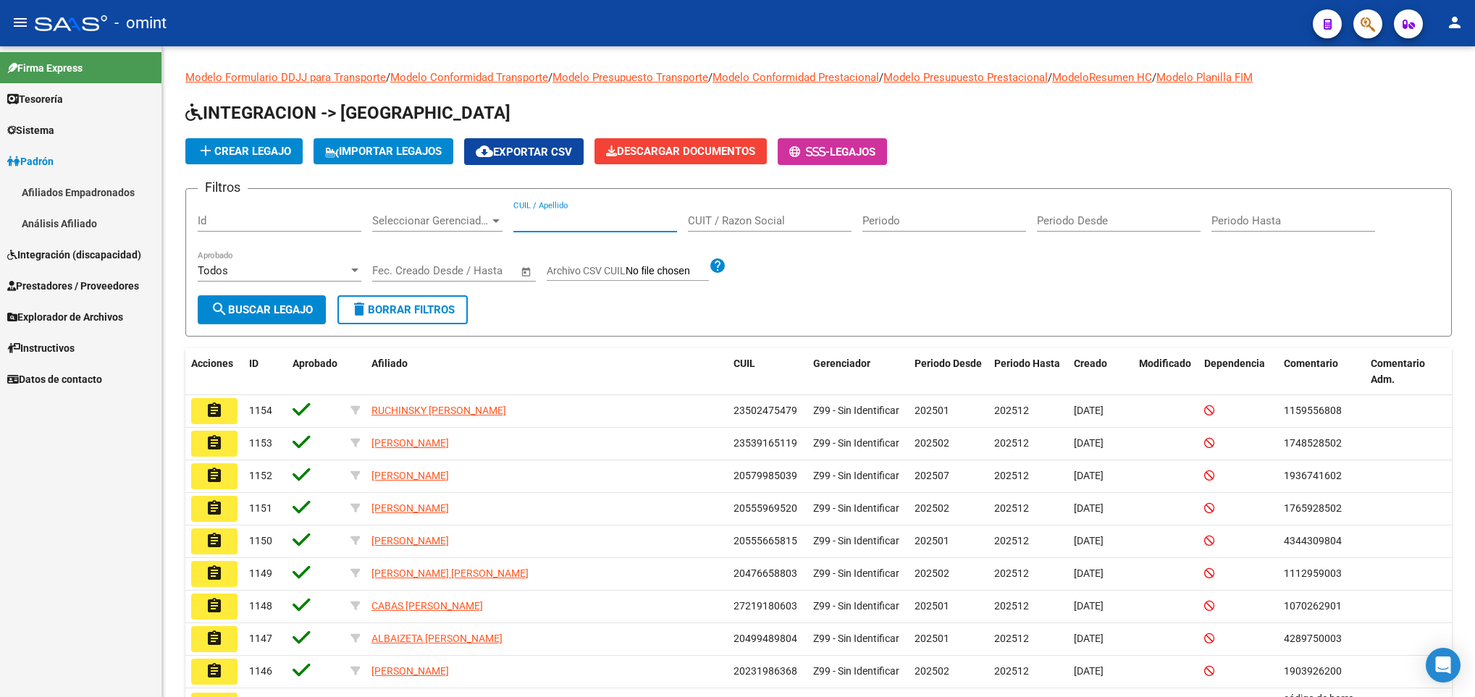
click at [576, 222] on input "CUIL / Apellido" at bounding box center [595, 220] width 164 height 13
paste input "28343782"
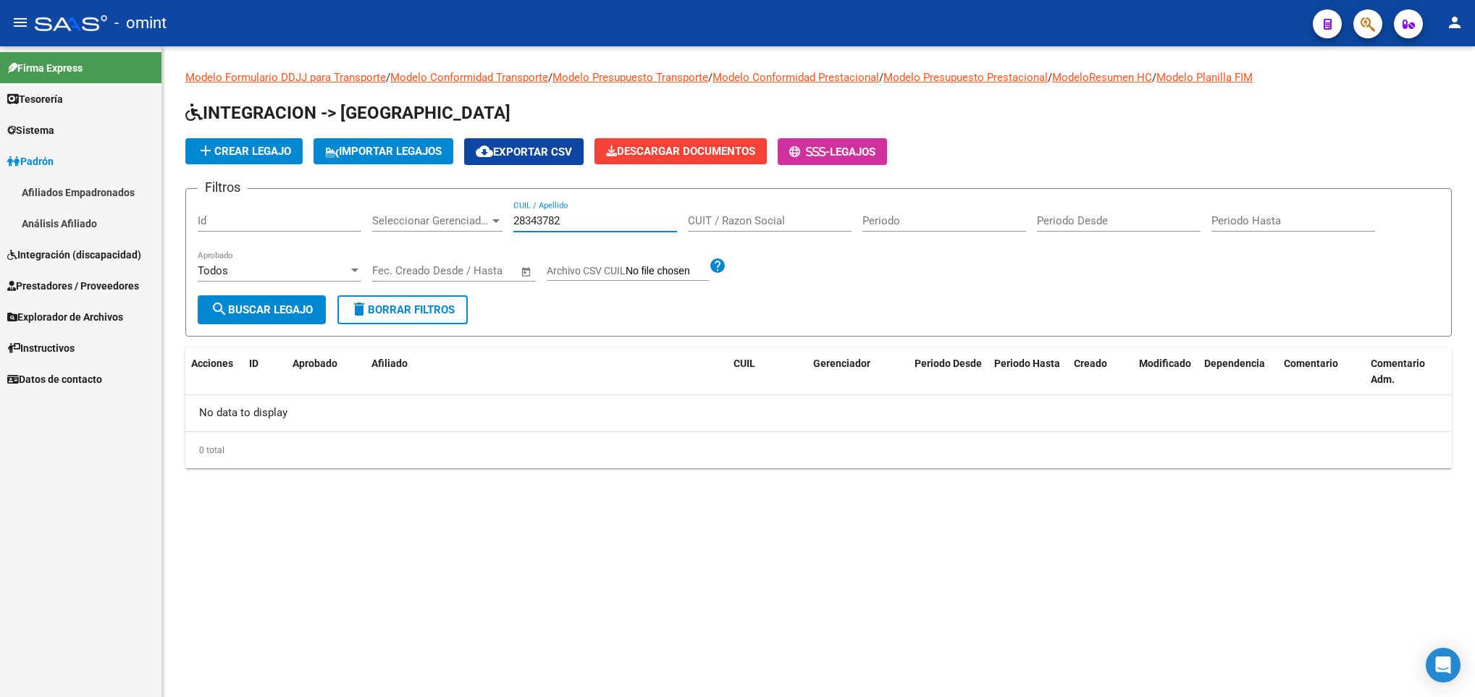
drag, startPoint x: 576, startPoint y: 226, endPoint x: 385, endPoint y: 220, distance: 191.3
click at [385, 220] on div "Filtros Id Seleccionar Gerenciador Seleccionar Gerenciador 28343782 CUIL / Apel…" at bounding box center [819, 248] width 1242 height 95
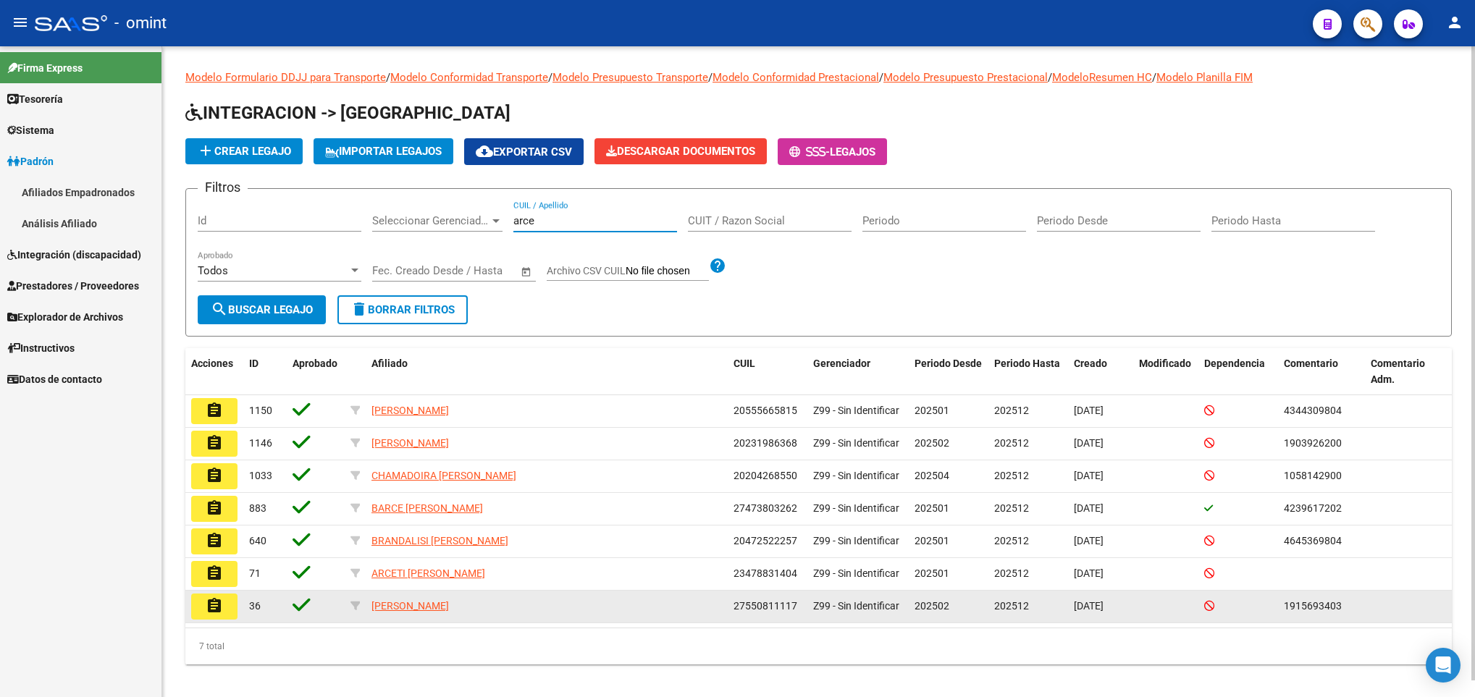
type input "arce"
click at [211, 611] on mat-icon "assignment" at bounding box center [214, 605] width 17 height 17
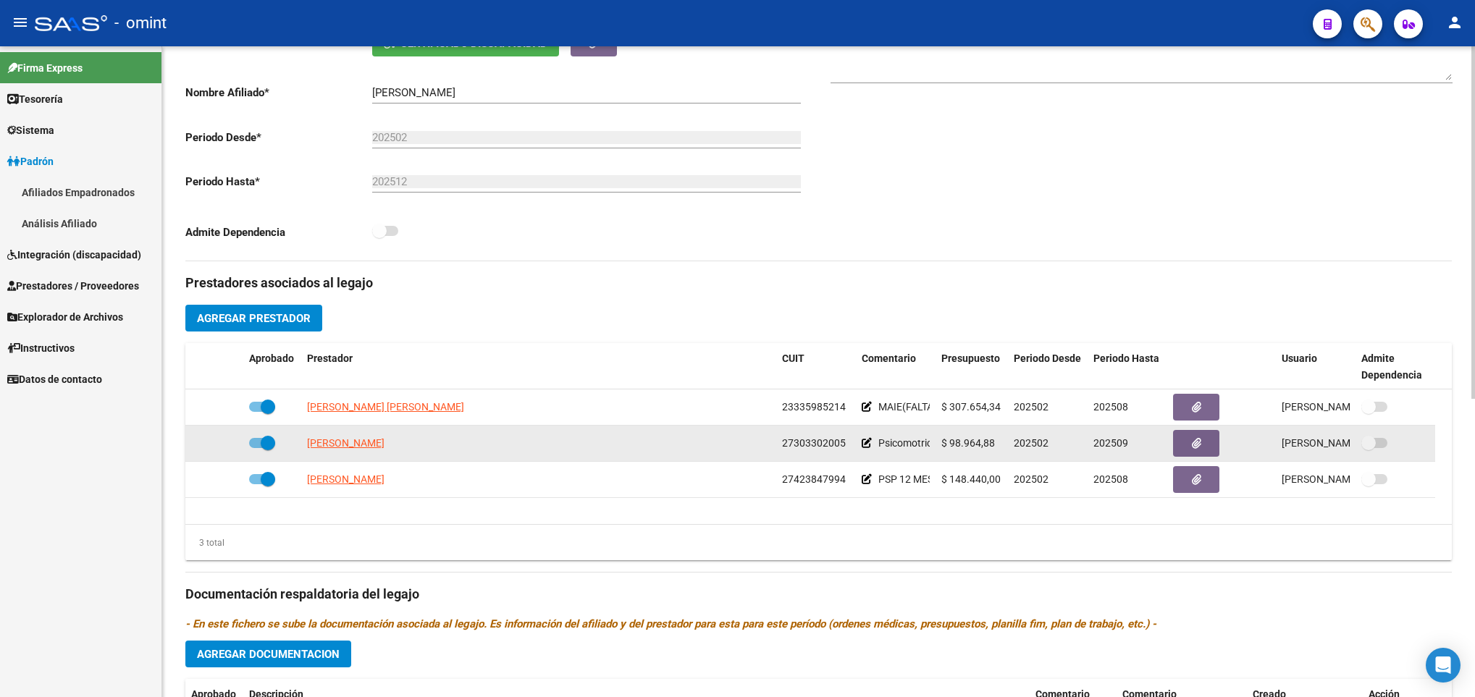
scroll to position [326, 0]
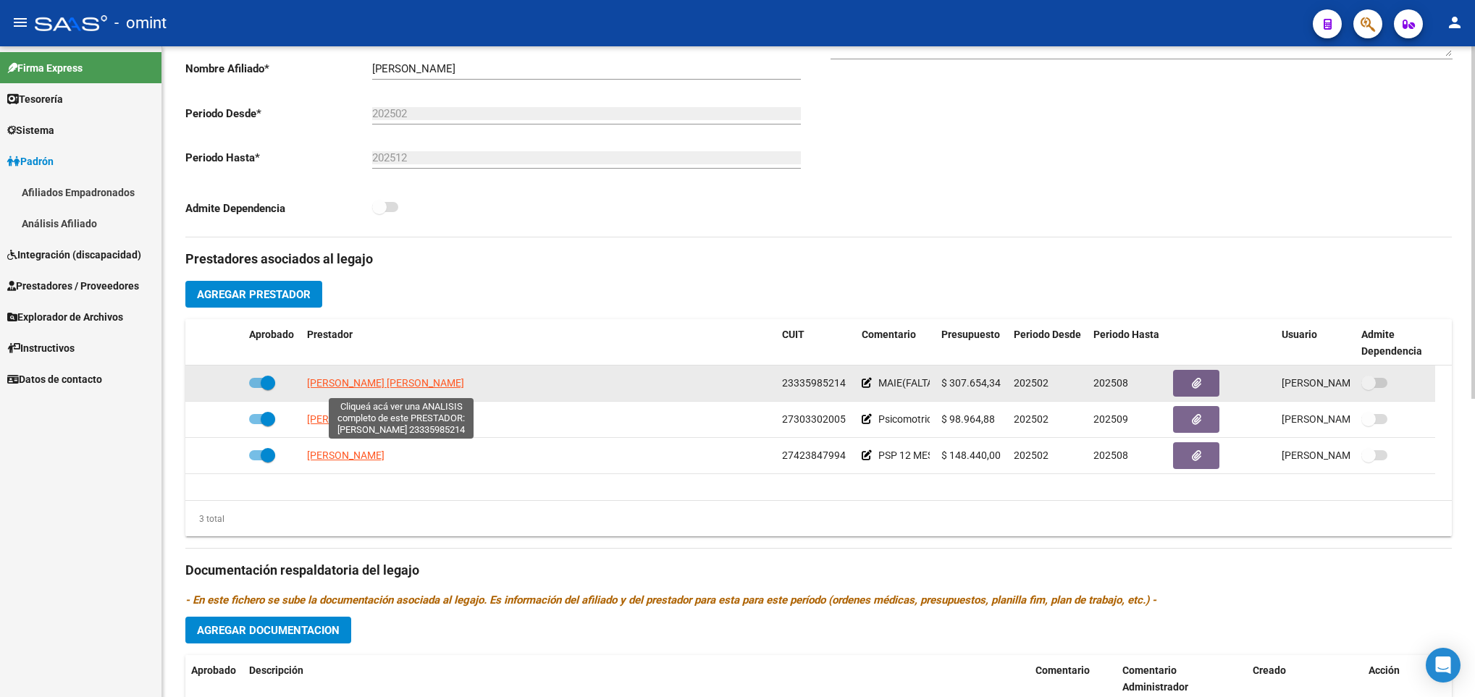
click at [427, 387] on span "[PERSON_NAME] [PERSON_NAME]" at bounding box center [385, 383] width 157 height 12
type textarea "23335985214"
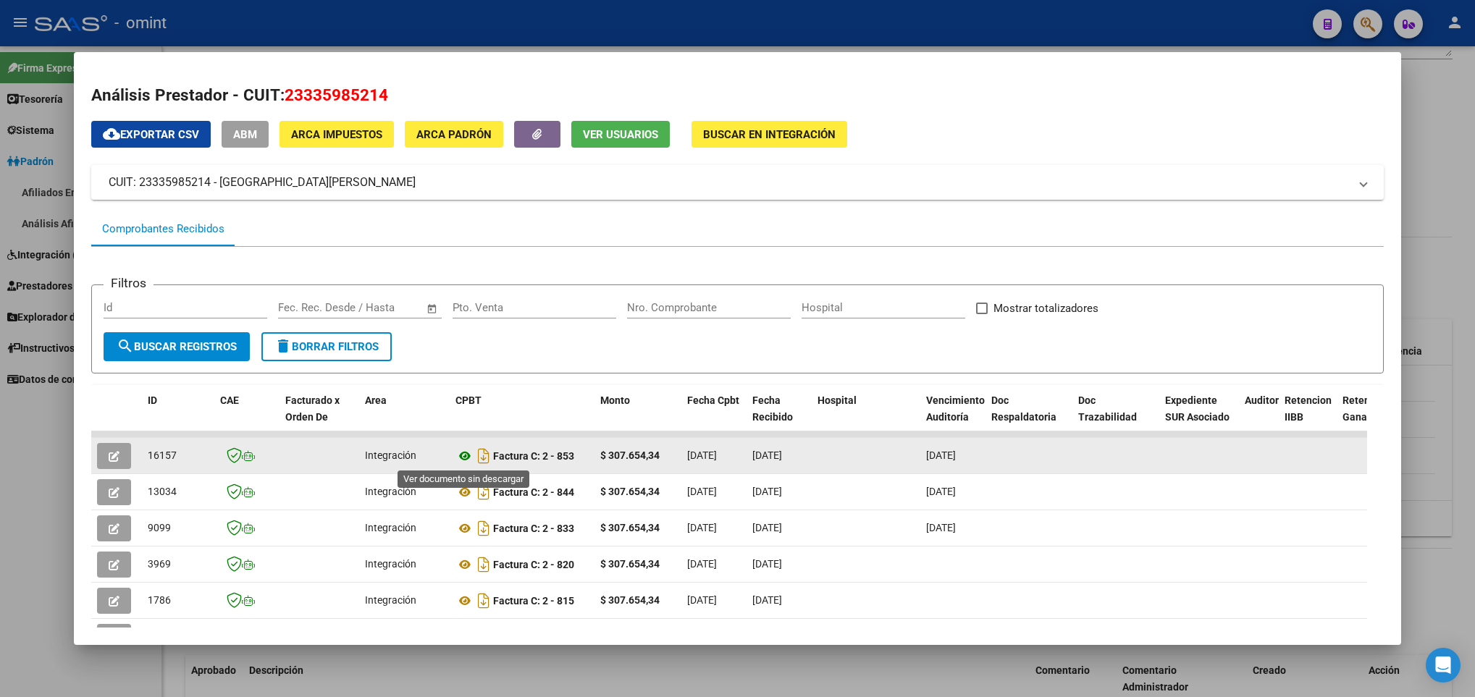
click at [463, 455] on icon at bounding box center [464, 456] width 19 height 17
click at [463, 457] on icon at bounding box center [464, 456] width 19 height 17
click at [119, 454] on icon "button" at bounding box center [114, 456] width 11 height 11
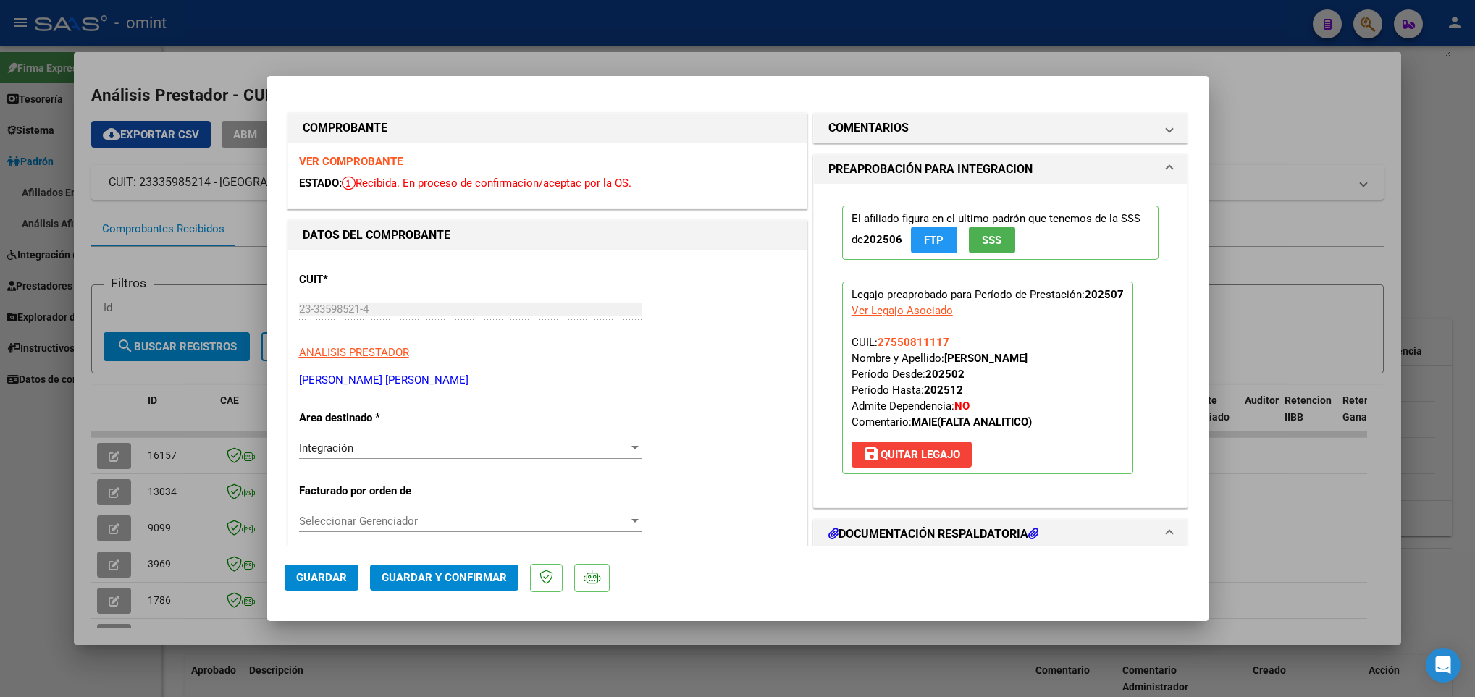
drag, startPoint x: 700, startPoint y: 663, endPoint x: 78, endPoint y: 596, distance: 624.9
click at [698, 663] on div at bounding box center [737, 348] width 1475 height 697
type input "$ 0,00"
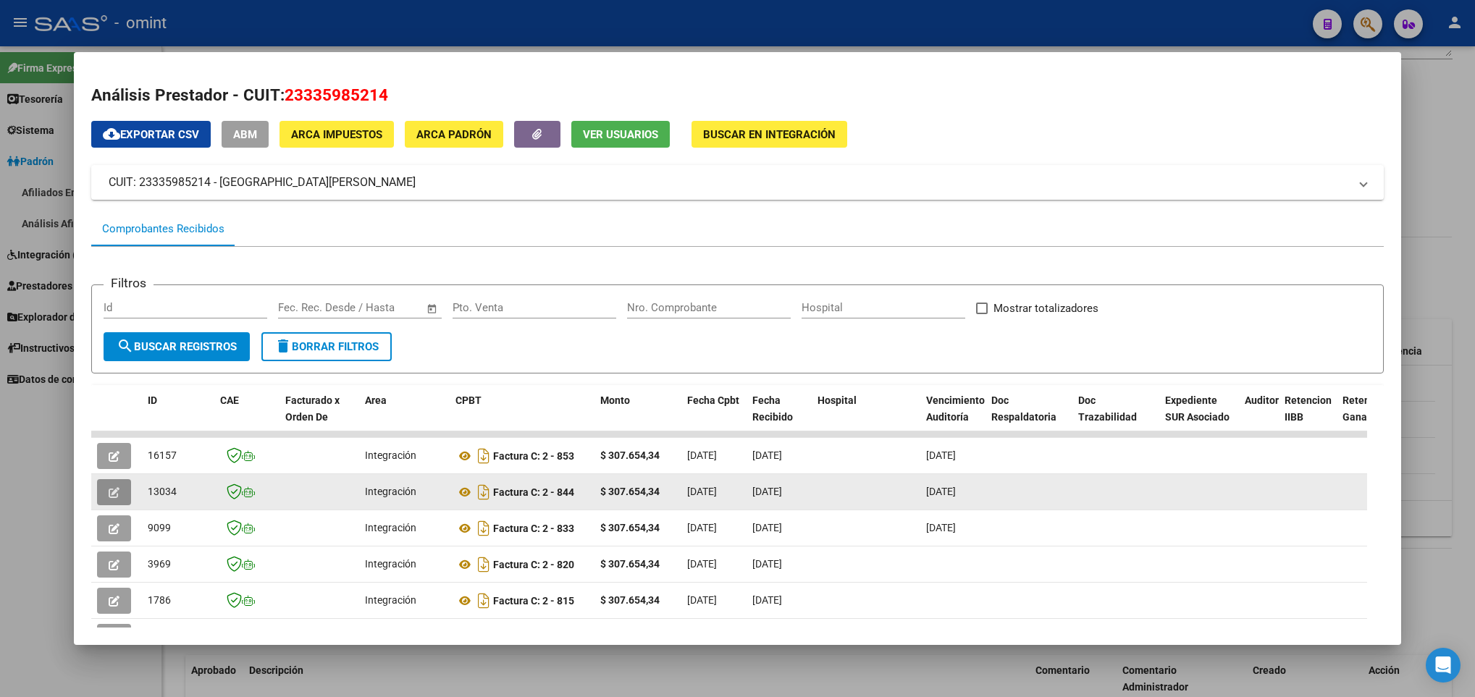
click at [118, 495] on icon "button" at bounding box center [114, 492] width 11 height 11
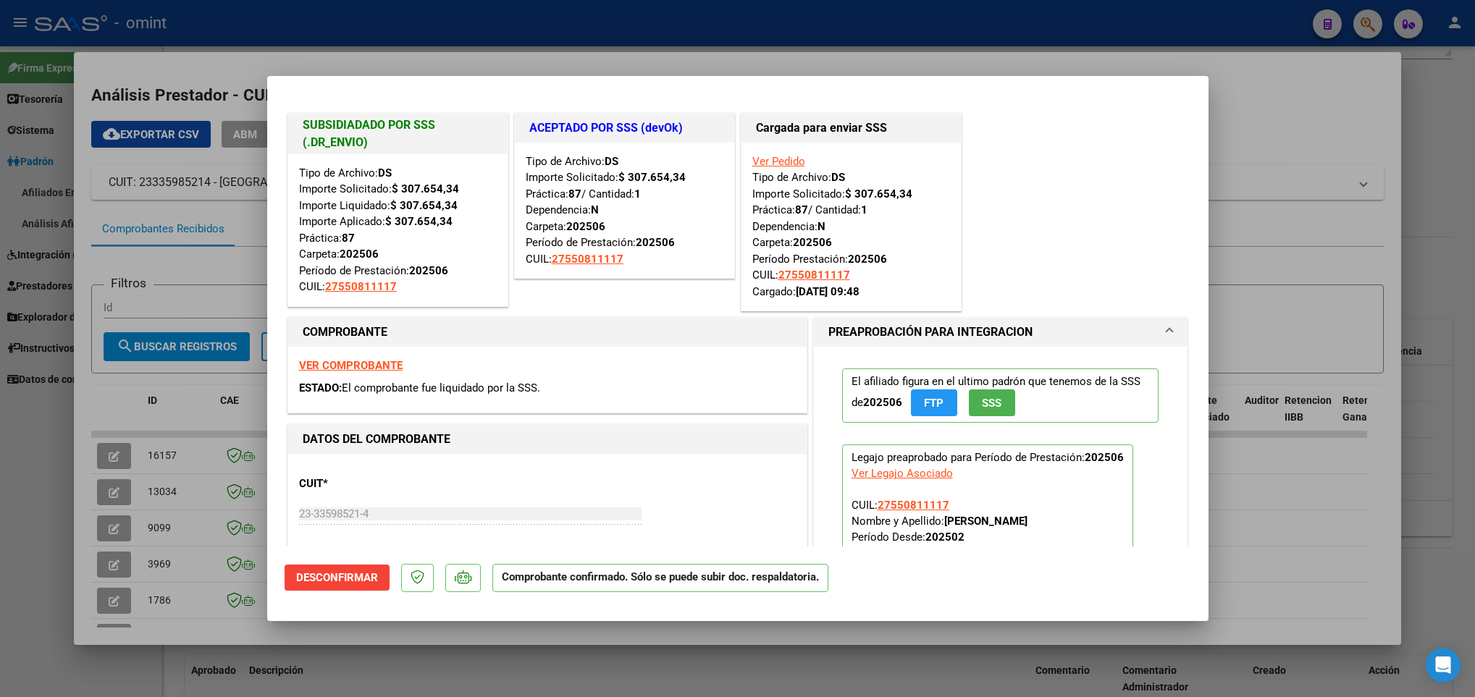
click at [765, 657] on div at bounding box center [737, 348] width 1475 height 697
type input "$ 0,00"
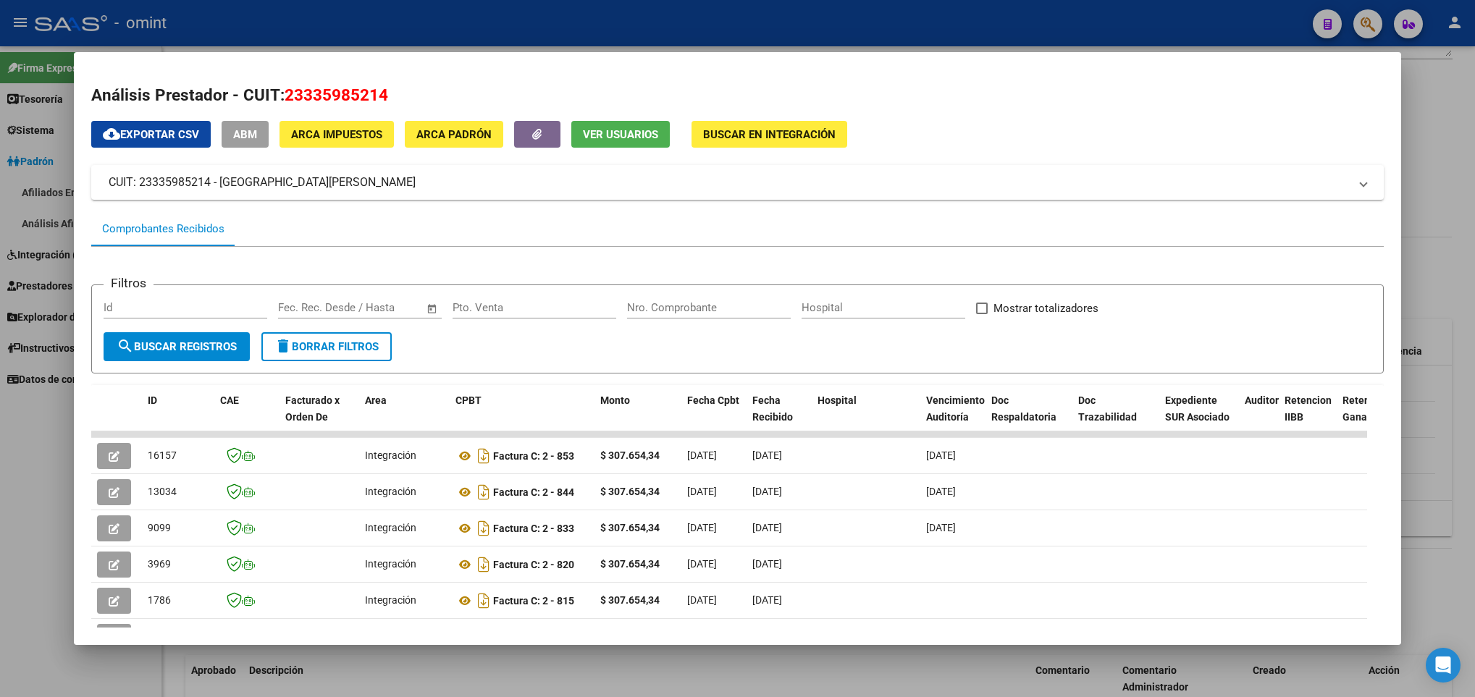
click at [655, 658] on div at bounding box center [737, 348] width 1475 height 697
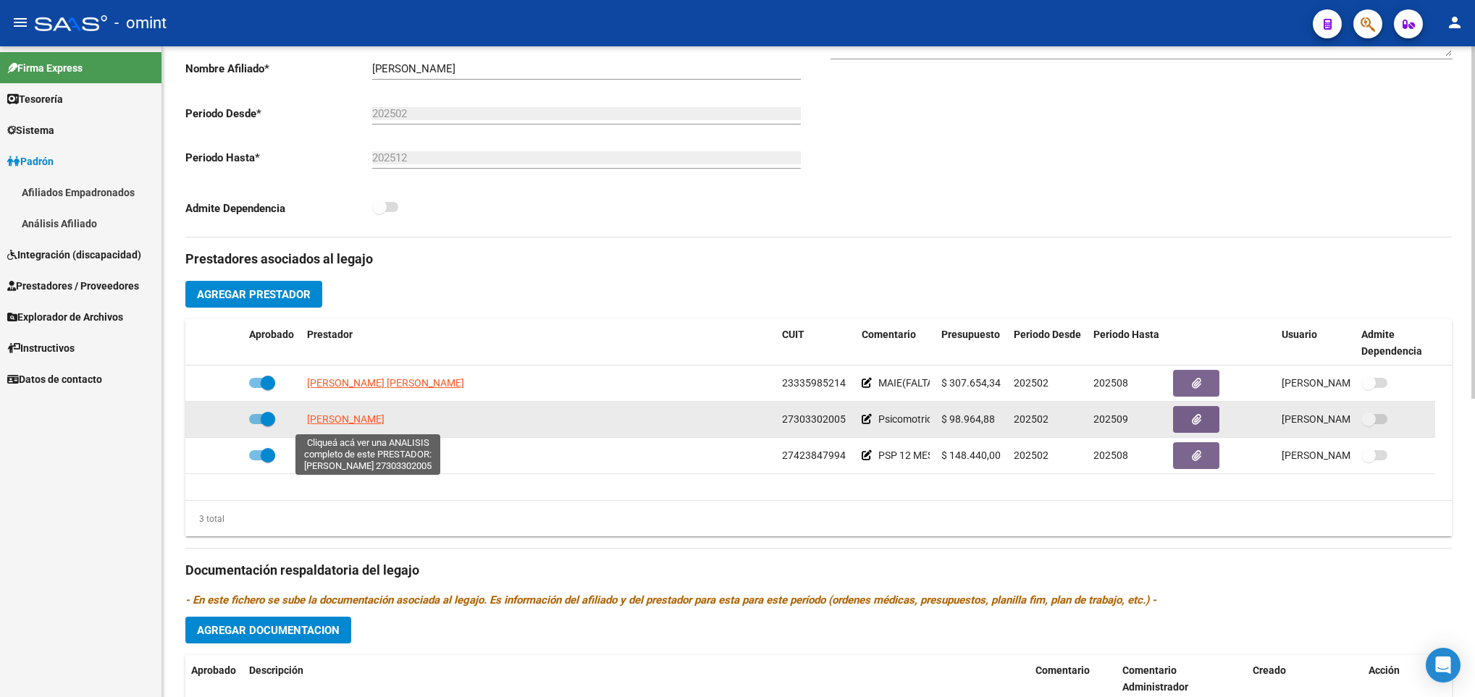
click at [385, 425] on span "[PERSON_NAME]" at bounding box center [345, 419] width 77 height 12
type textarea "27303302005"
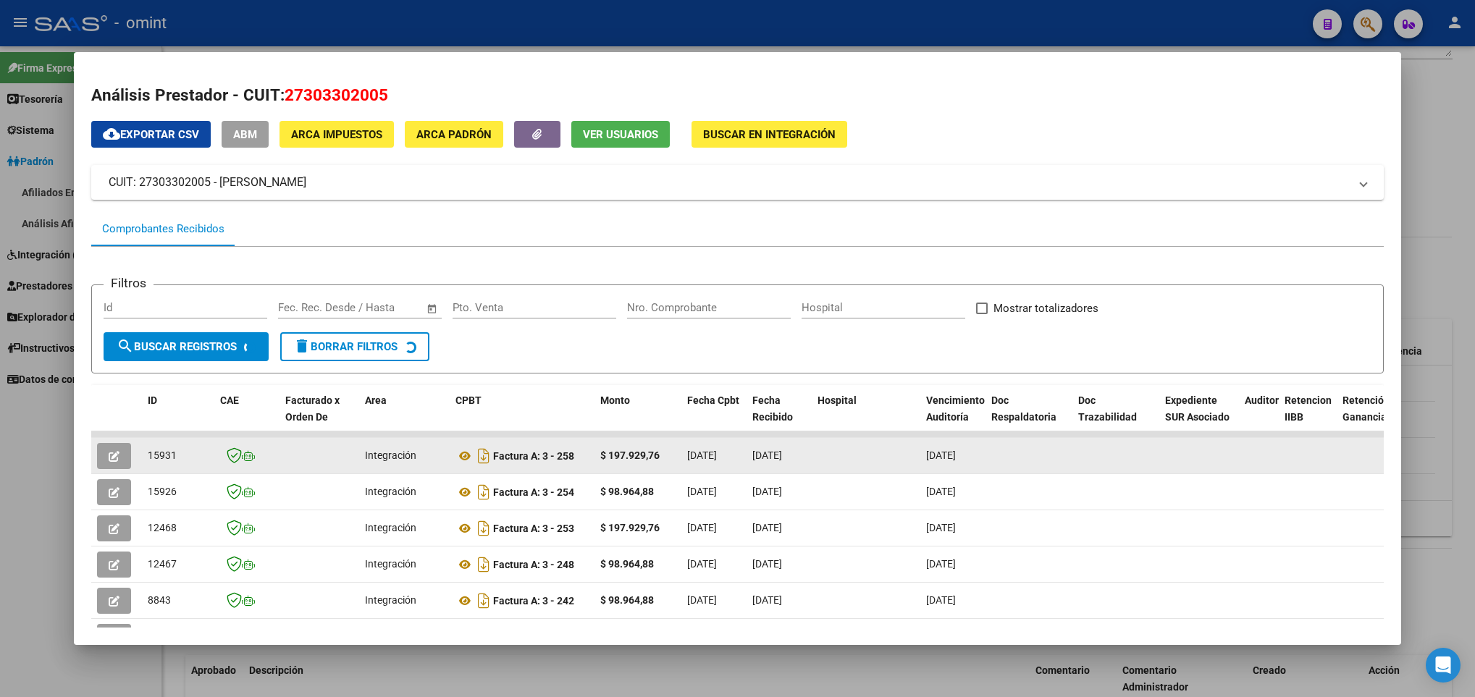
click at [116, 454] on icon "button" at bounding box center [114, 456] width 11 height 11
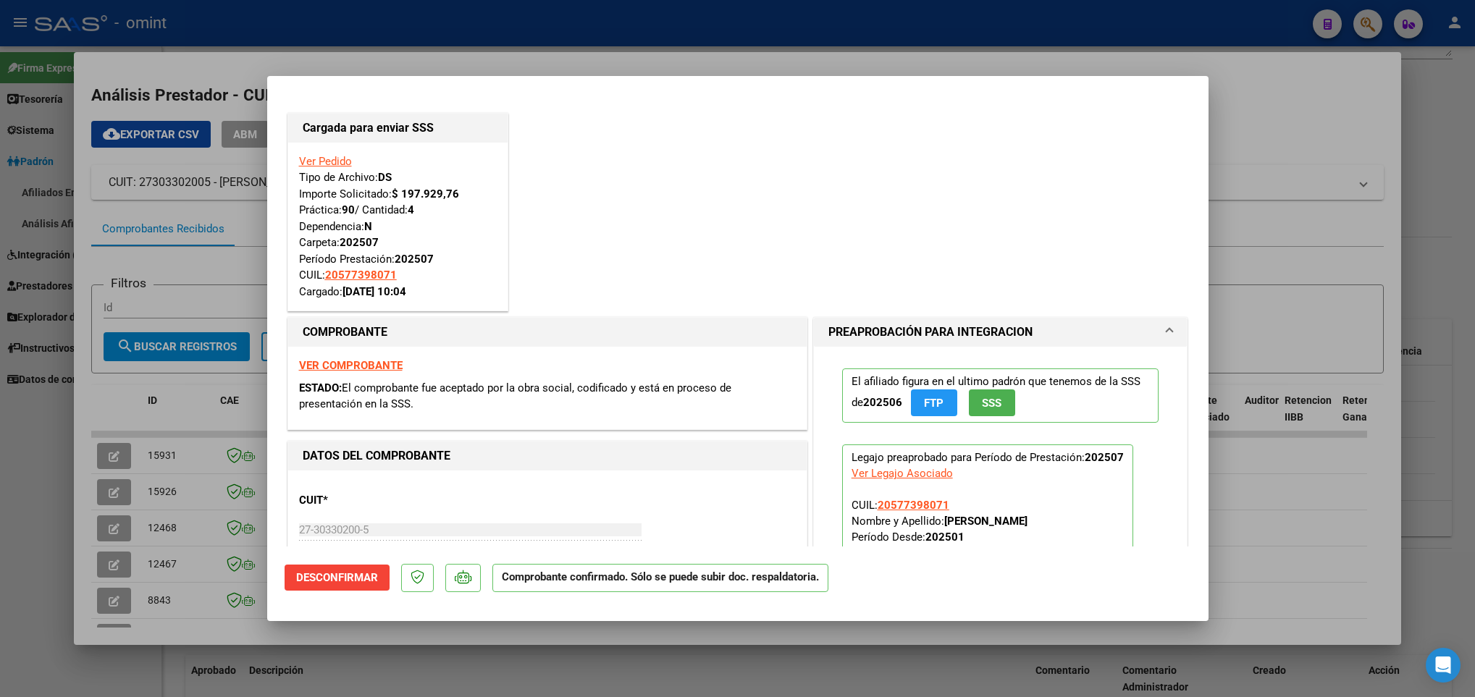
click at [731, 672] on div at bounding box center [737, 348] width 1475 height 697
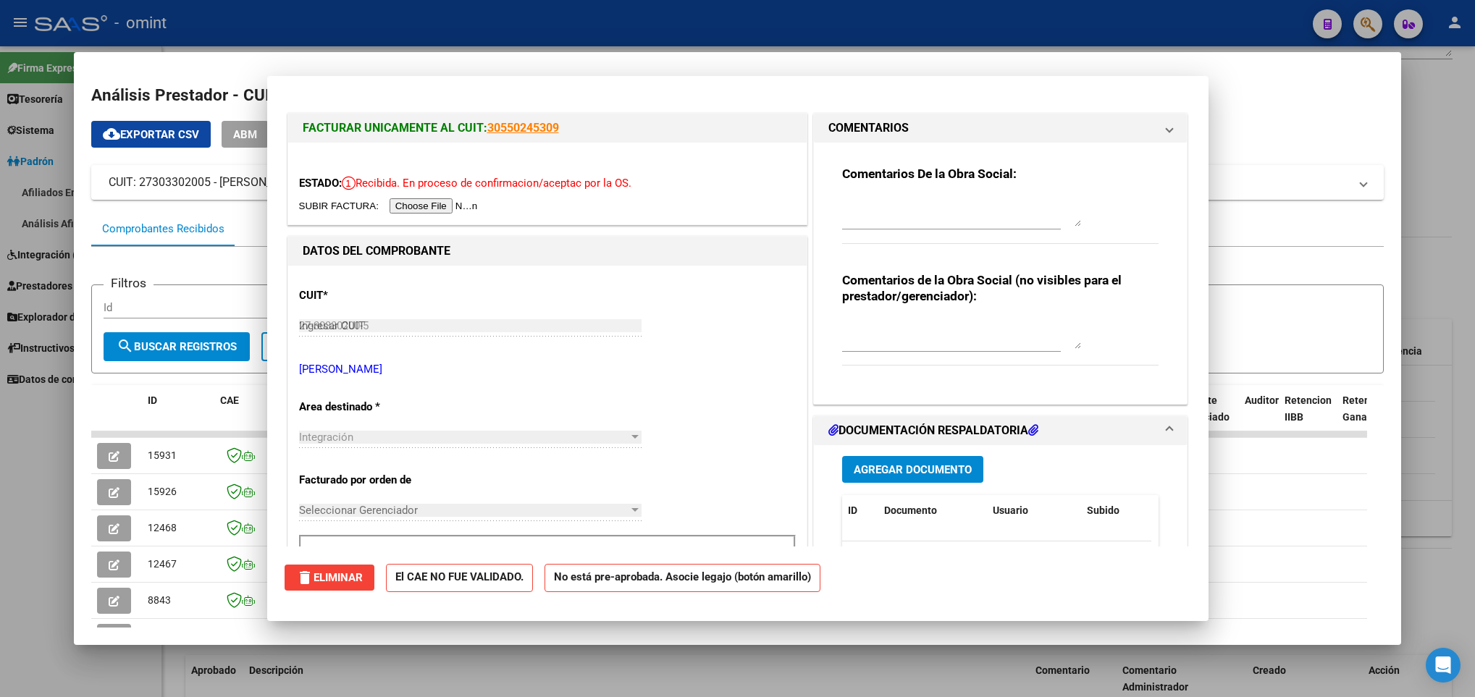
type input "$ 0,00"
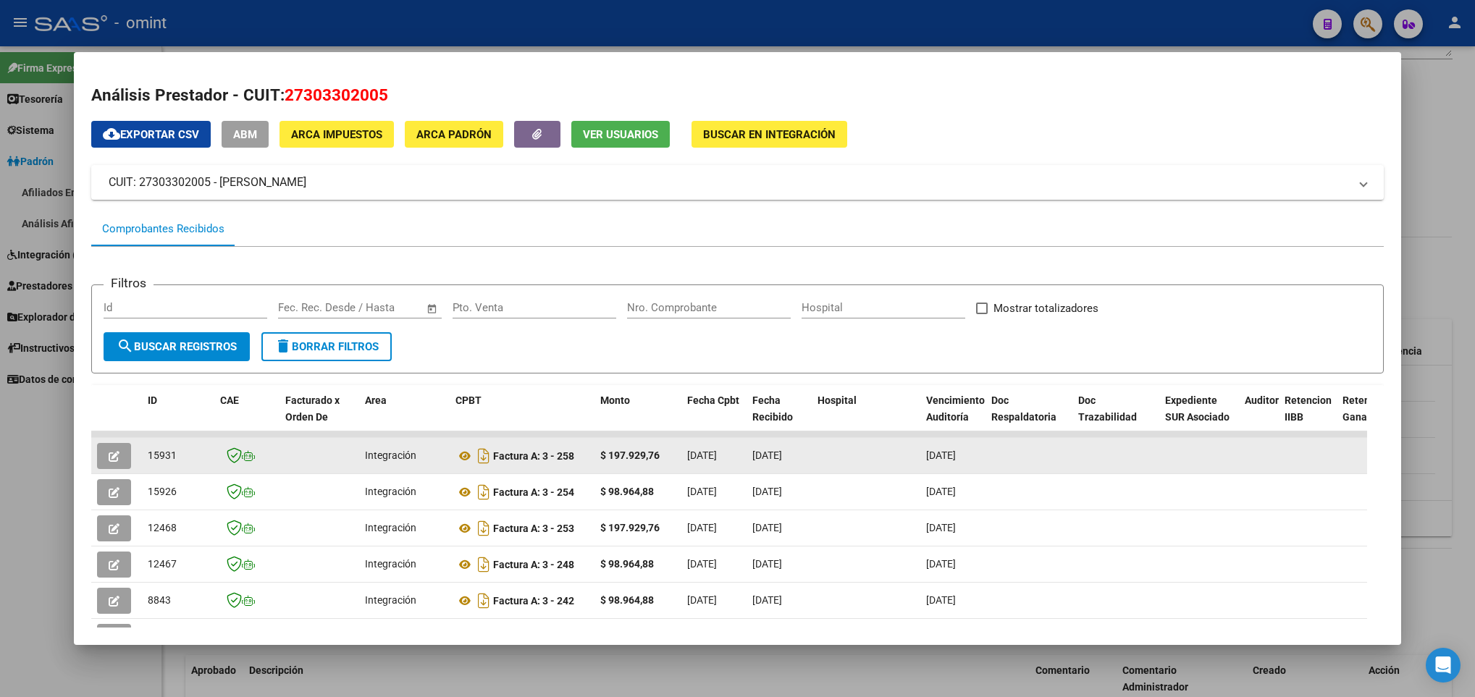
click at [117, 456] on icon "button" at bounding box center [114, 456] width 11 height 11
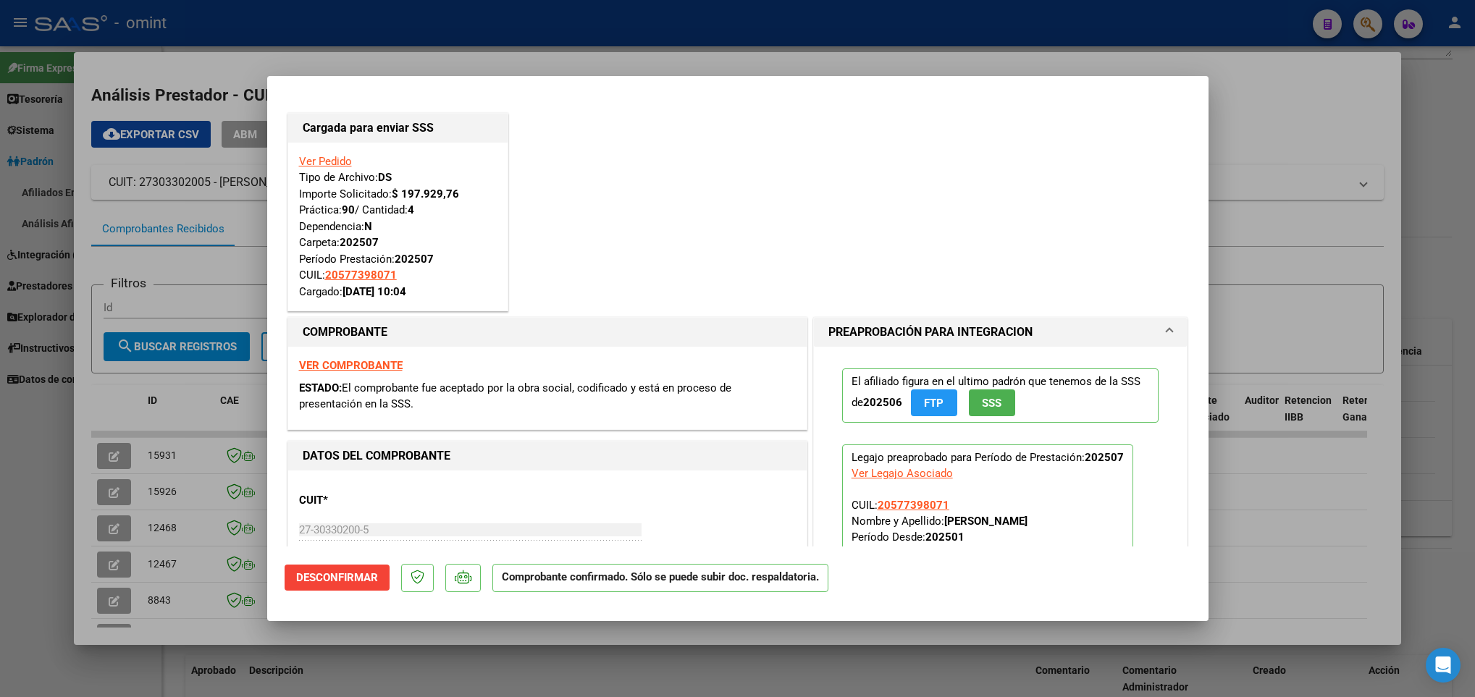
click at [1416, 600] on div at bounding box center [737, 348] width 1475 height 697
type input "$ 0,00"
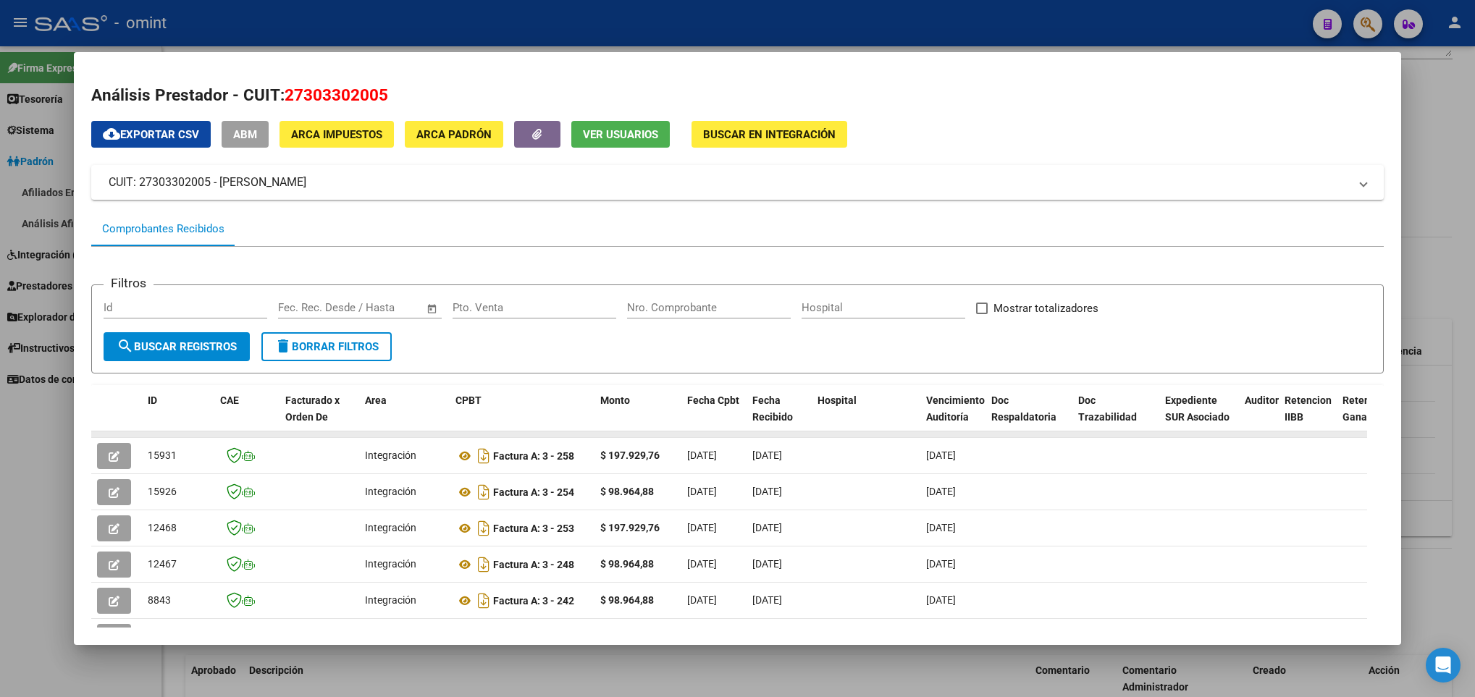
drag, startPoint x: 403, startPoint y: 673, endPoint x: 317, endPoint y: 431, distance: 257.2
click at [404, 671] on div at bounding box center [737, 348] width 1475 height 697
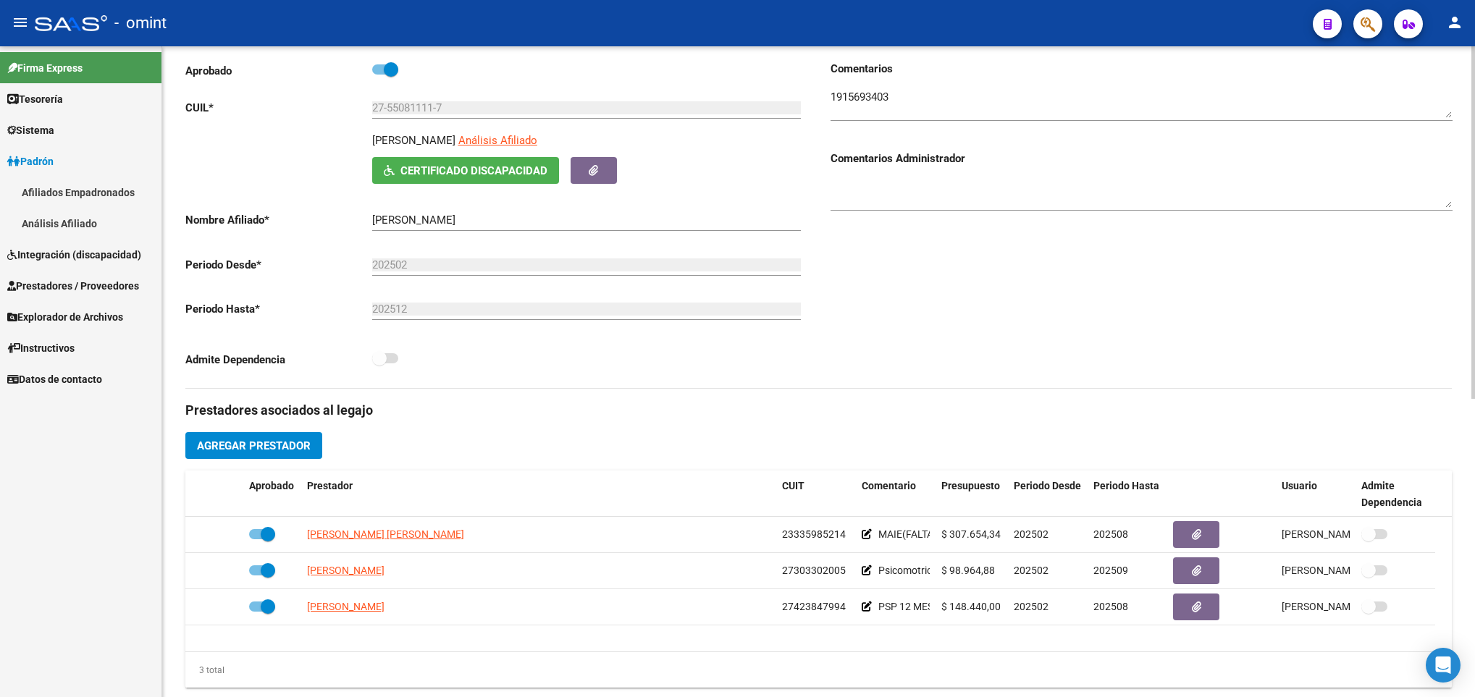
scroll to position [0, 0]
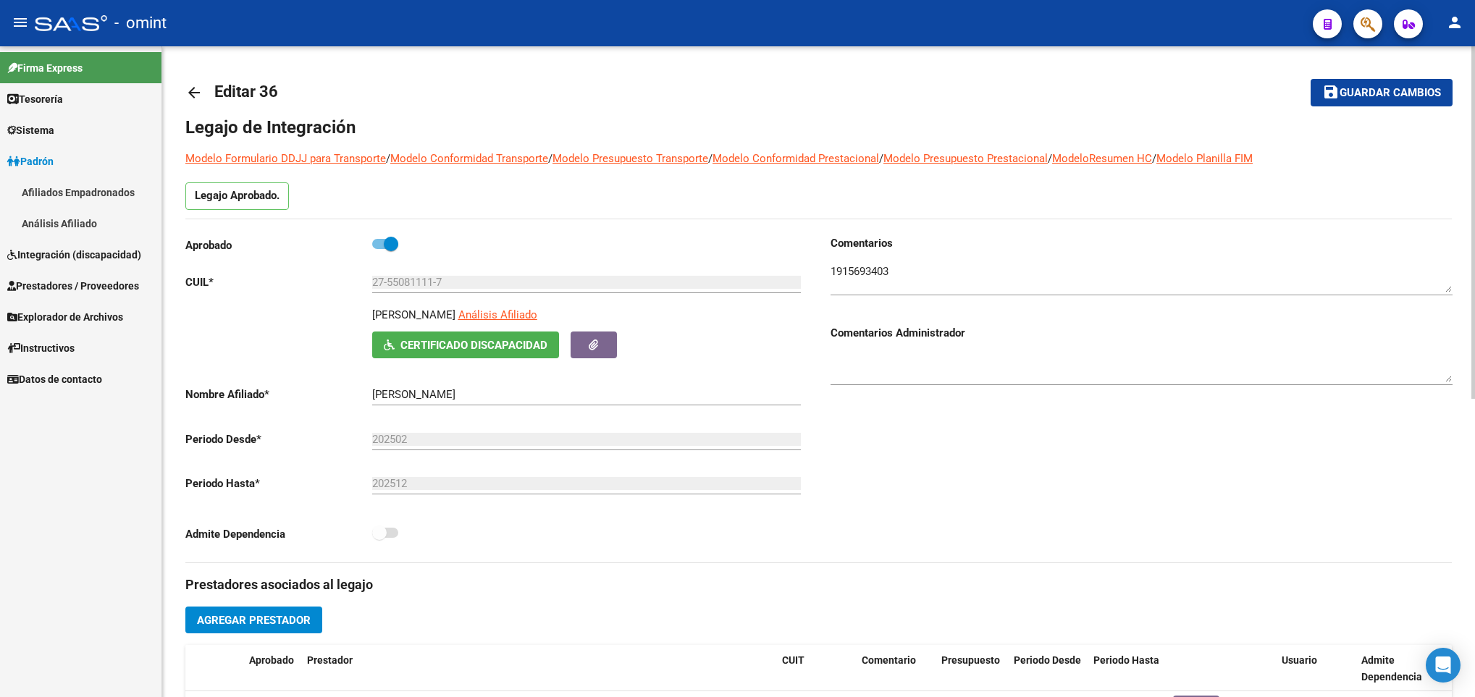
click at [192, 96] on mat-icon "arrow_back" at bounding box center [193, 92] width 17 height 17
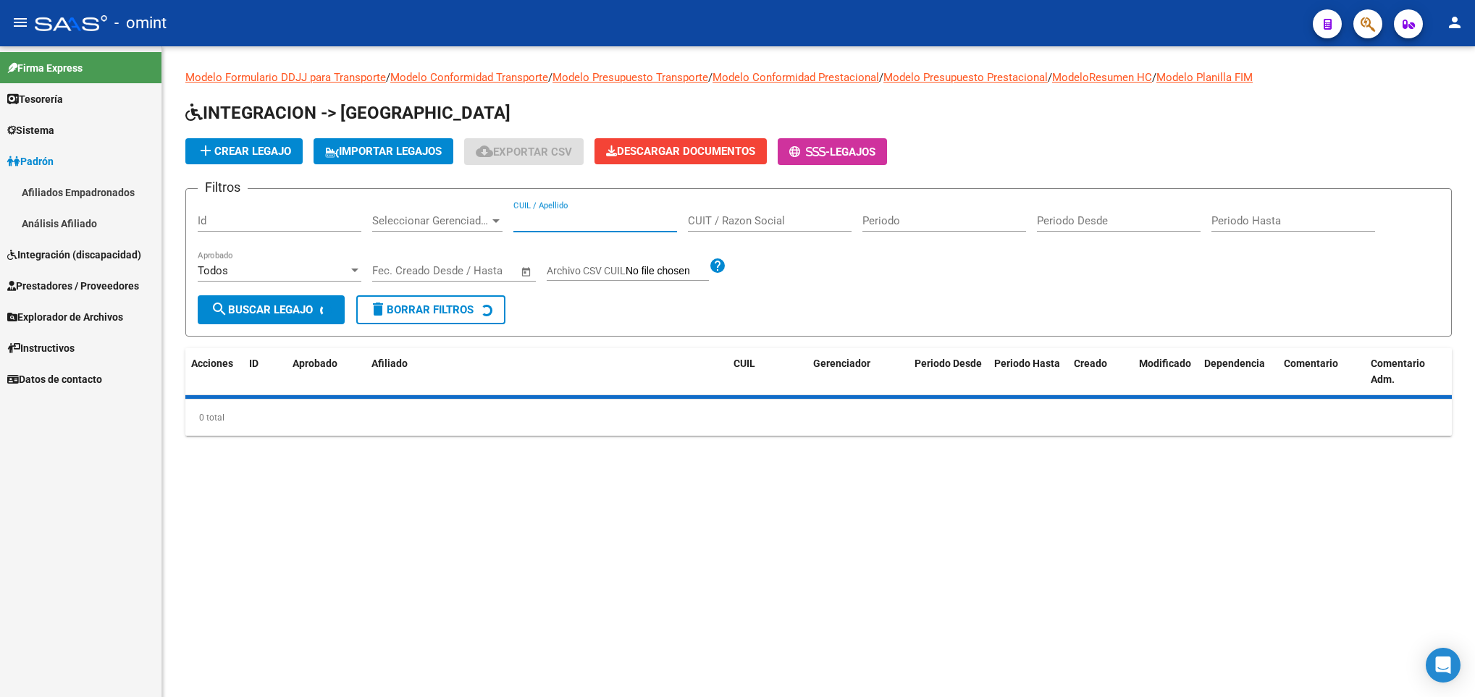
click at [580, 226] on input "CUIL / Apellido" at bounding box center [595, 220] width 164 height 13
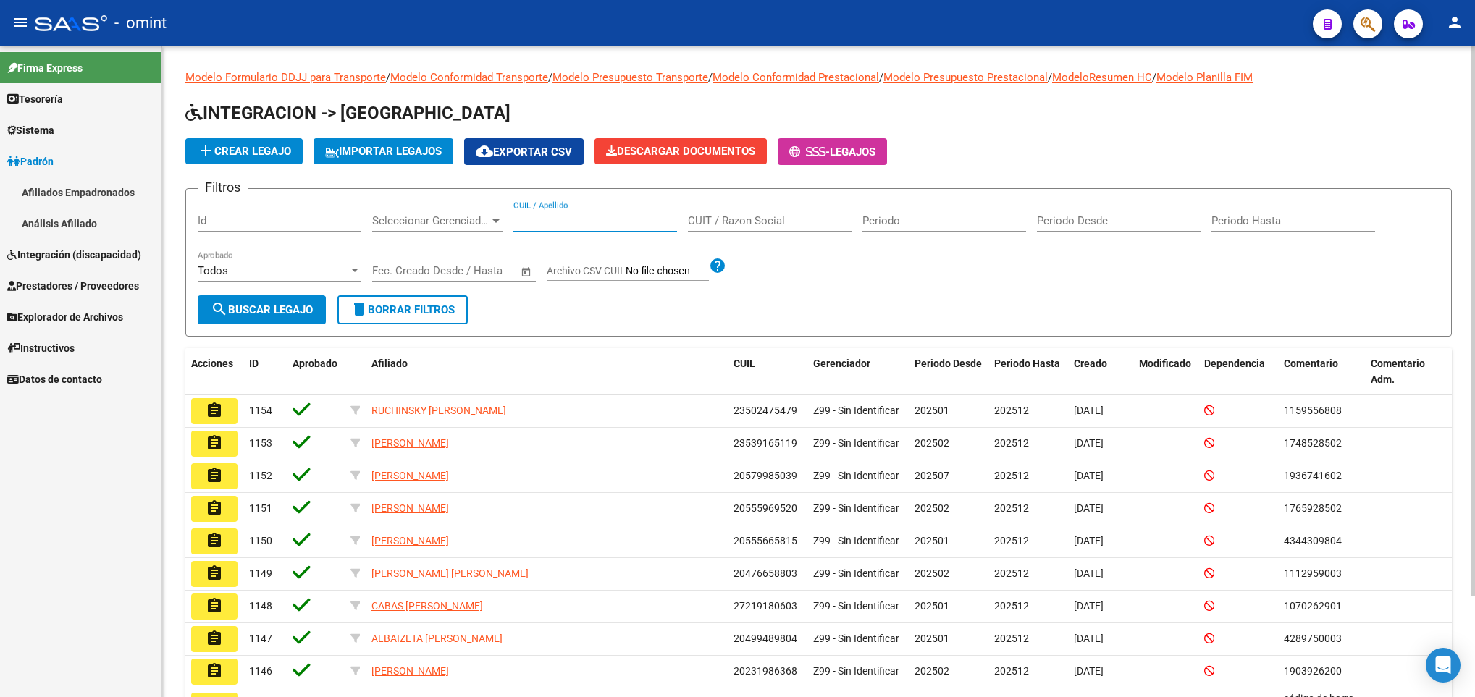
paste input "54381307"
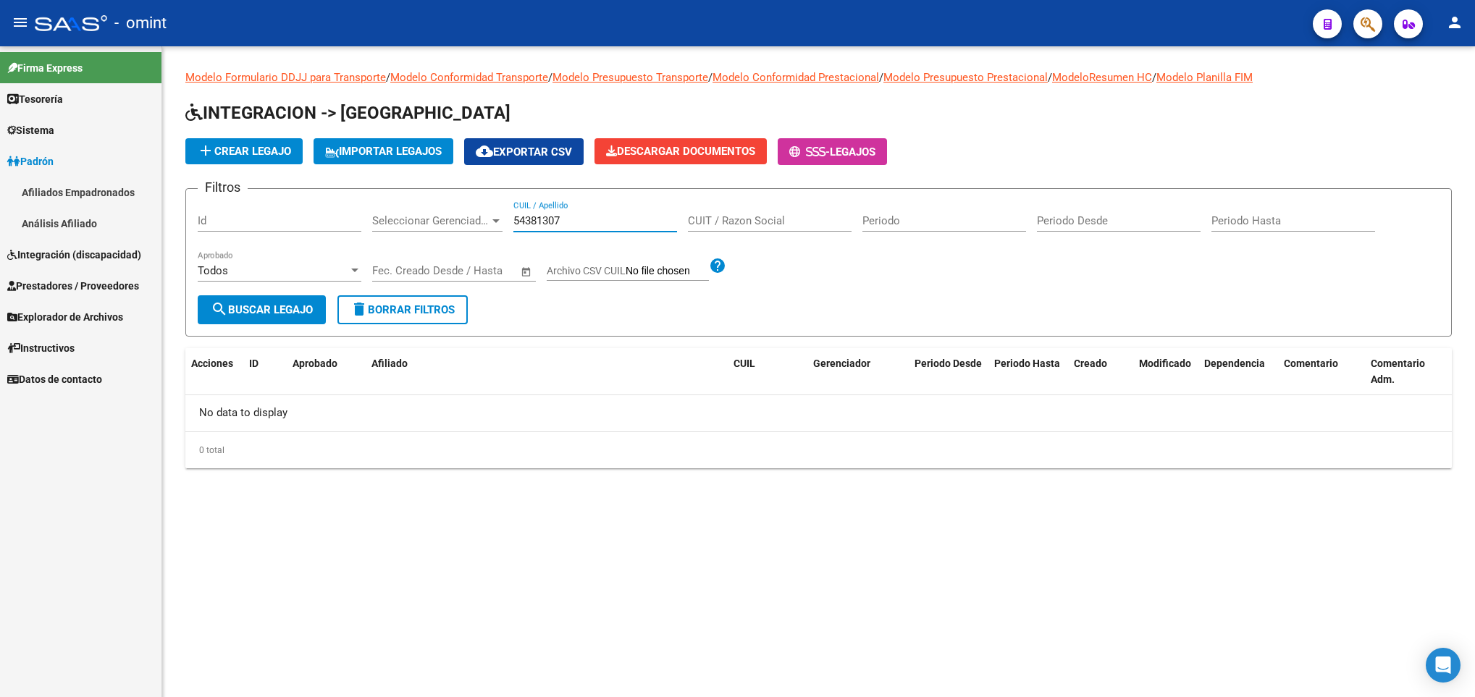
type input "54381307"
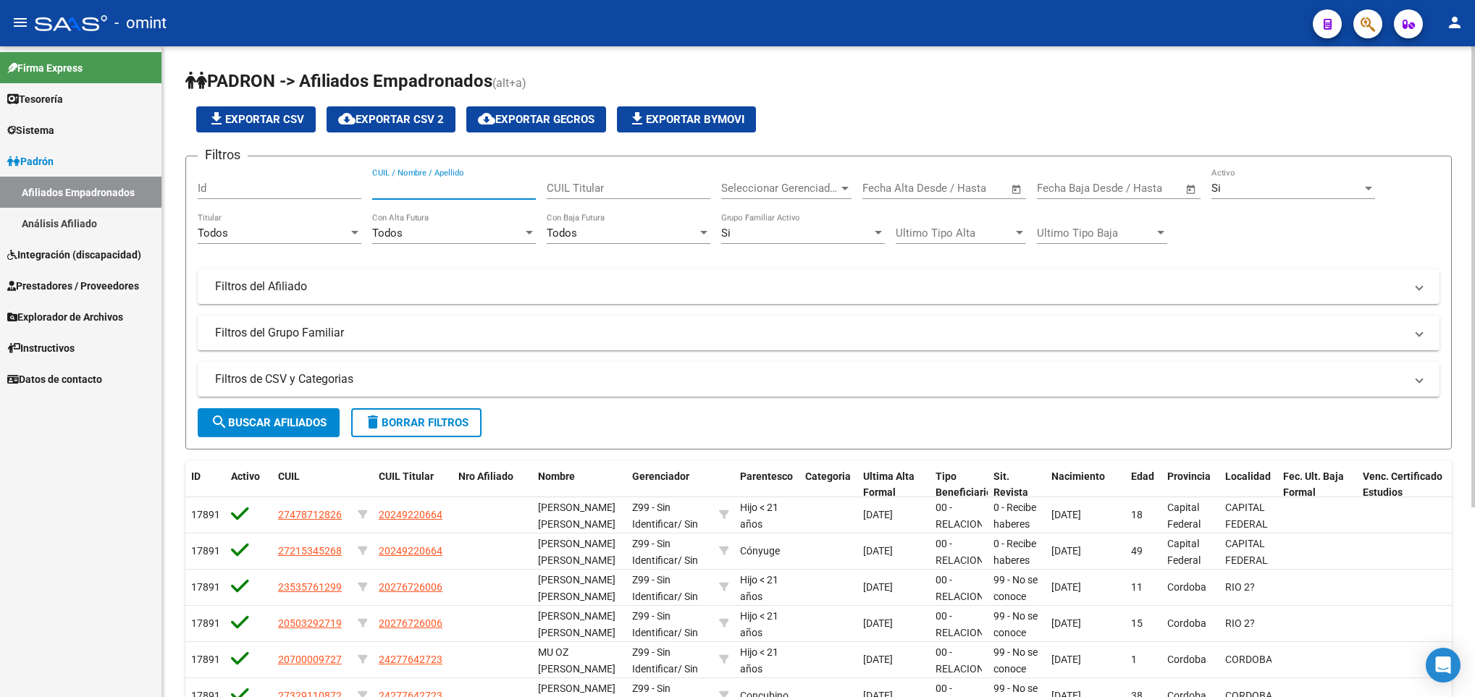
click at [505, 193] on input "CUIL / Nombre / Apellido" at bounding box center [454, 188] width 164 height 13
paste input "41646452"
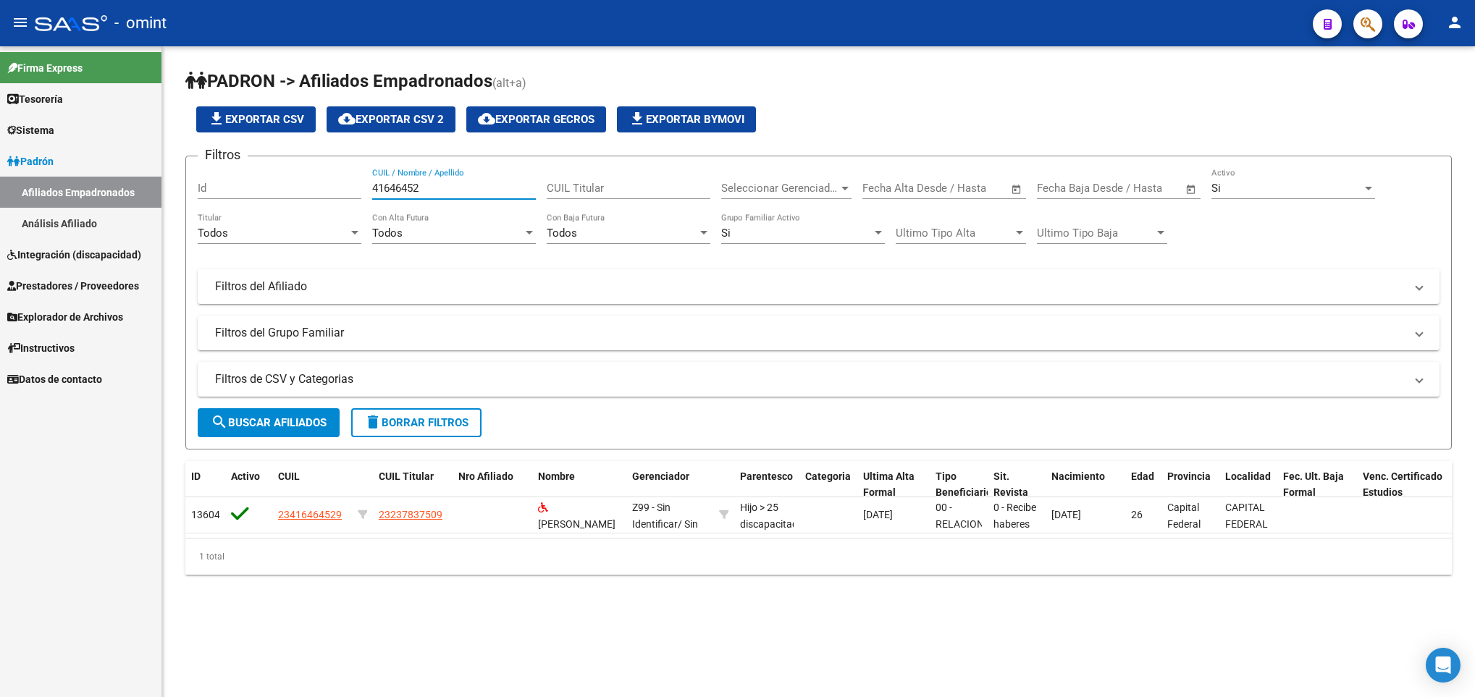
type input "41646452"
click at [77, 281] on span "Prestadores / Proveedores" at bounding box center [73, 286] width 132 height 16
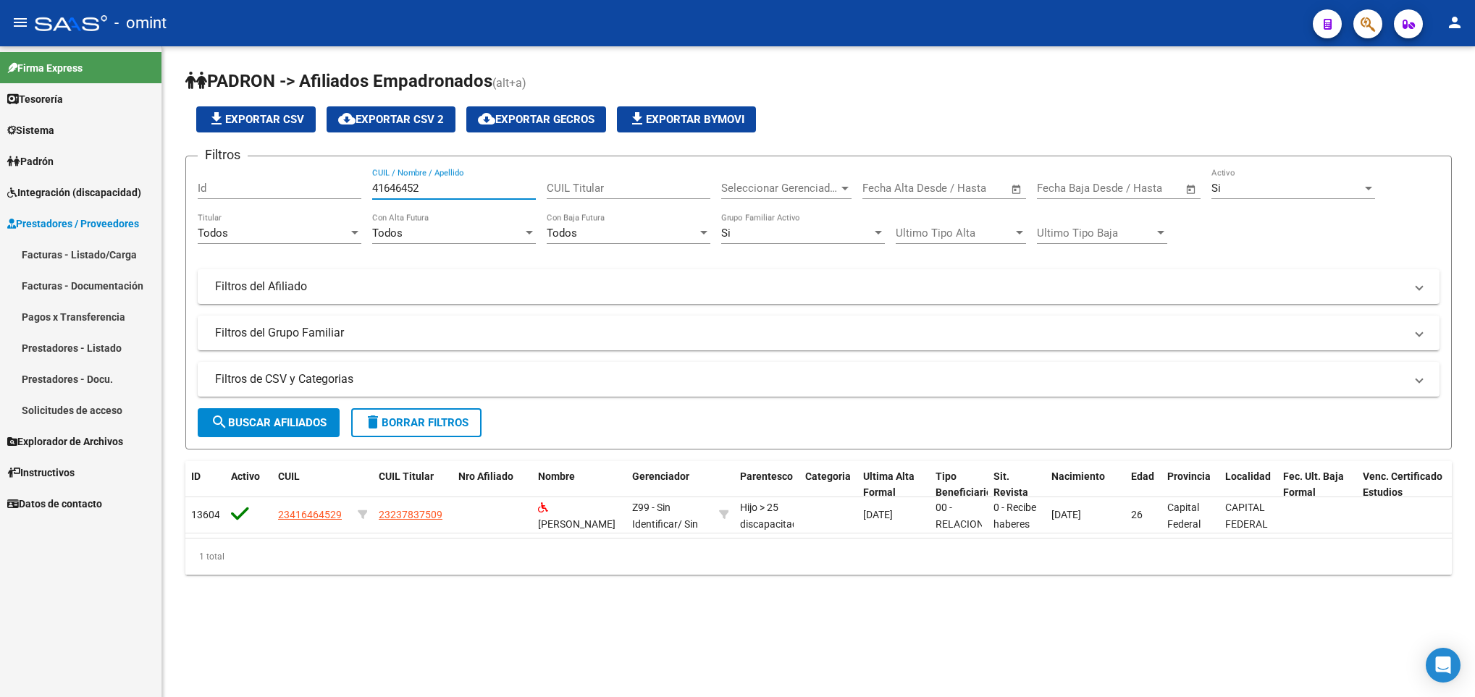
click at [452, 188] on input "41646452" at bounding box center [454, 188] width 164 height 13
click at [434, 188] on input "41646452" at bounding box center [454, 188] width 164 height 13
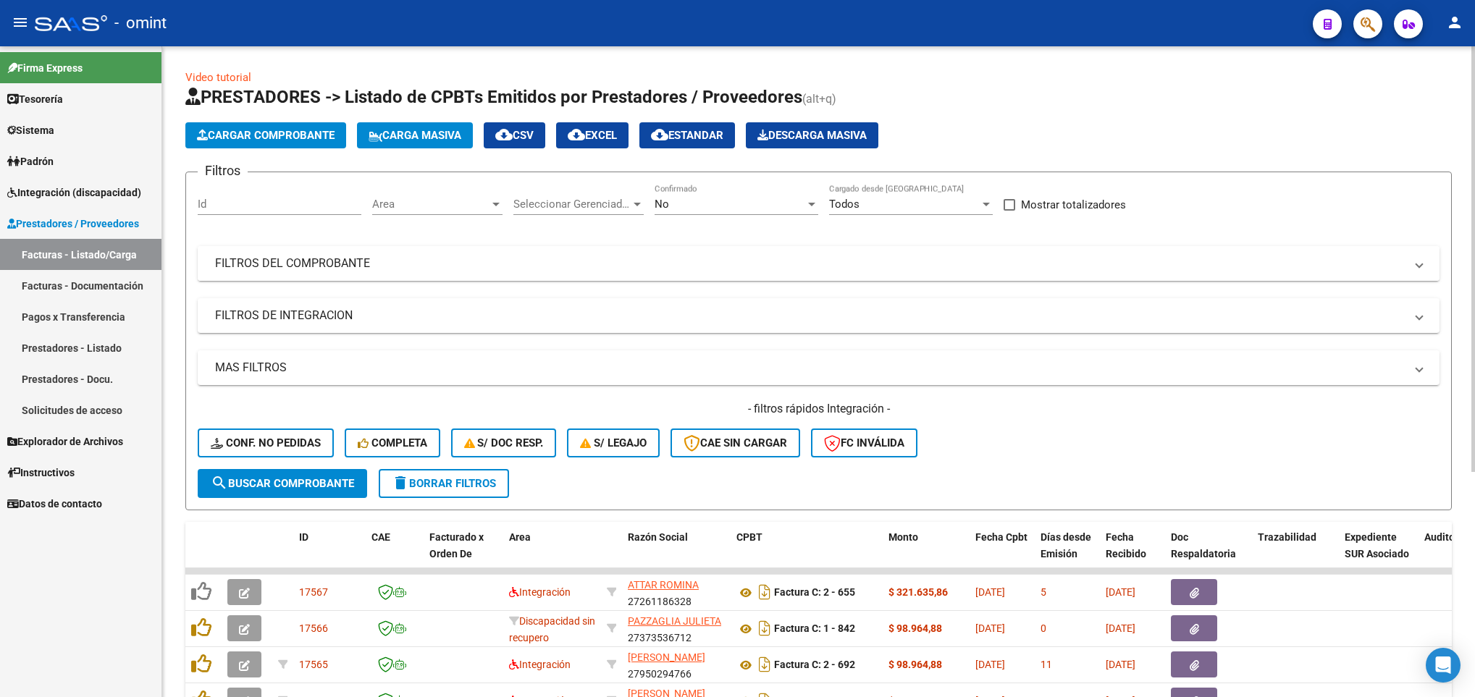
click at [1010, 280] on mat-expansion-panel-header "FILTROS DEL COMPROBANTE" at bounding box center [819, 263] width 1242 height 35
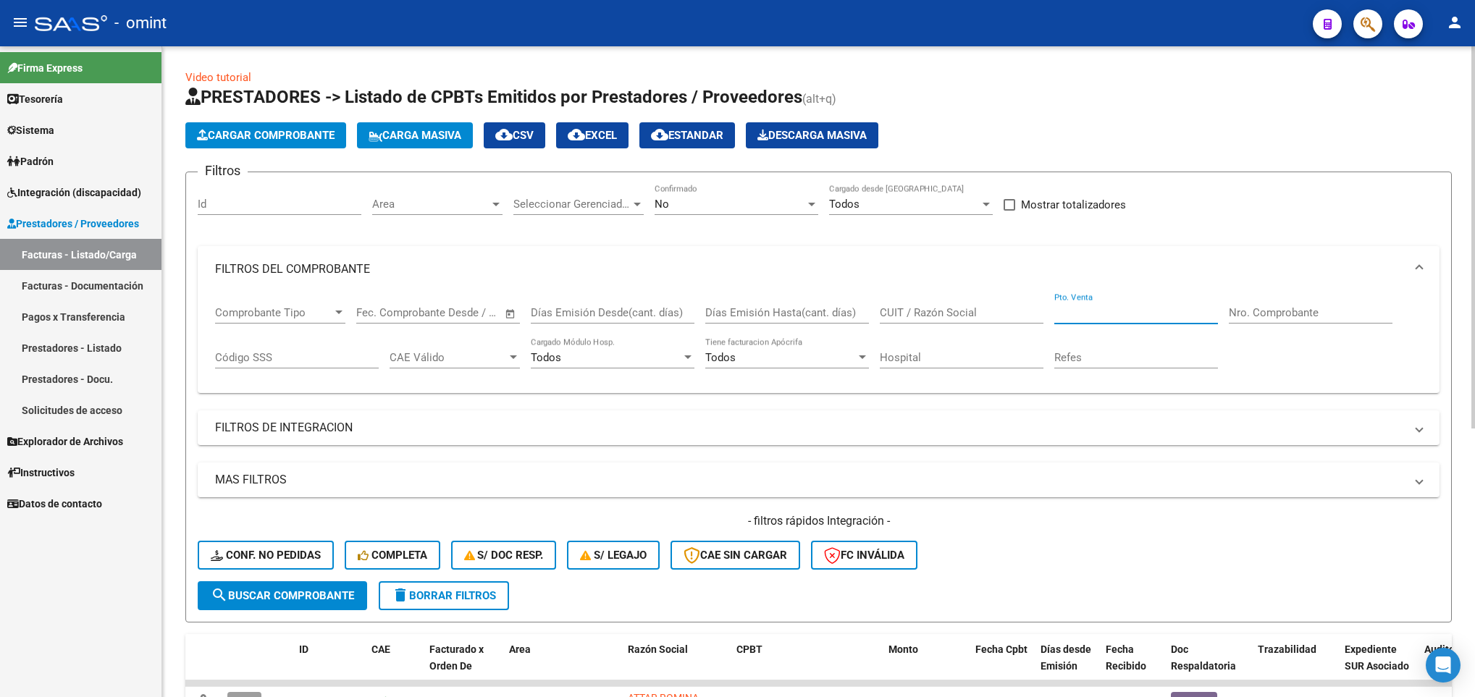
drag, startPoint x: 1076, startPoint y: 314, endPoint x: 1023, endPoint y: 314, distance: 52.9
click at [1076, 314] on input "Pto. Venta" at bounding box center [1136, 312] width 164 height 13
click at [974, 313] on input "CUIT / Razón Social" at bounding box center [962, 312] width 164 height 13
paste input "27-18057101-4"
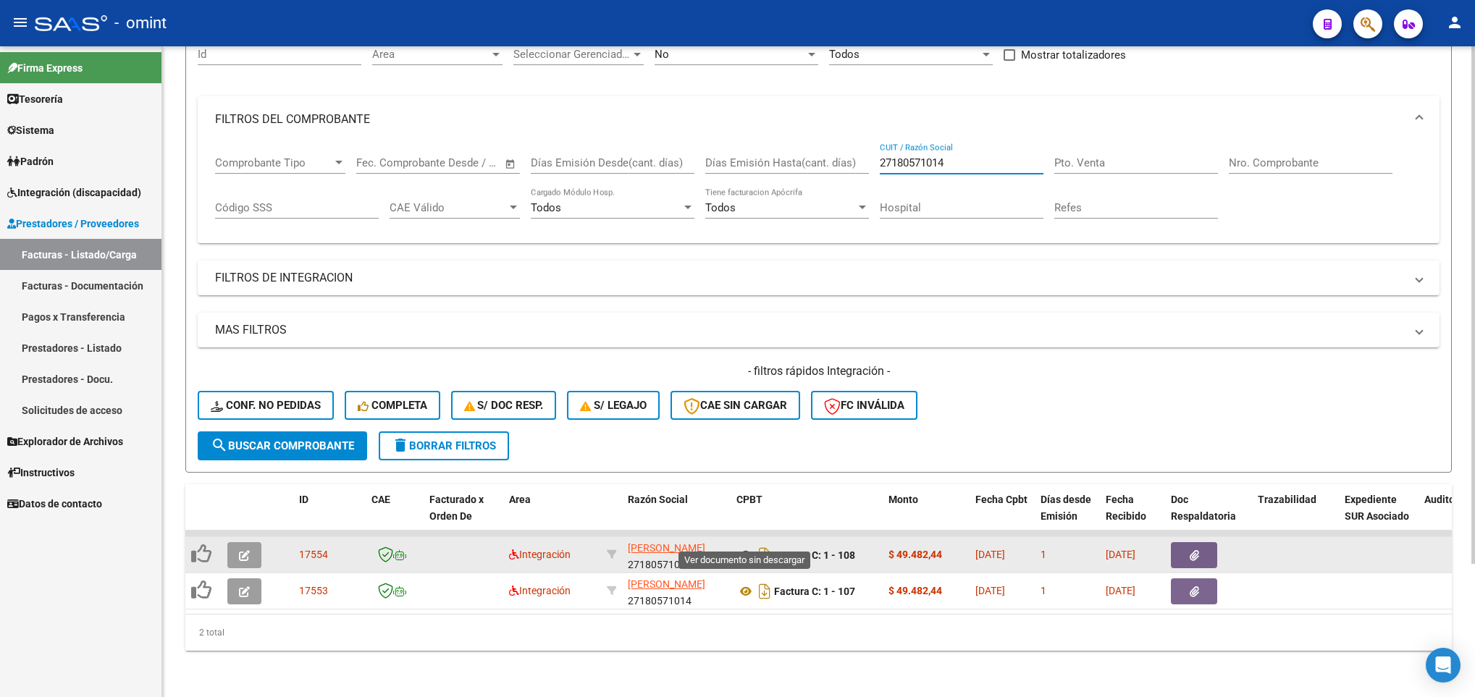
type input "27180571014"
click at [743, 547] on icon at bounding box center [745, 555] width 19 height 17
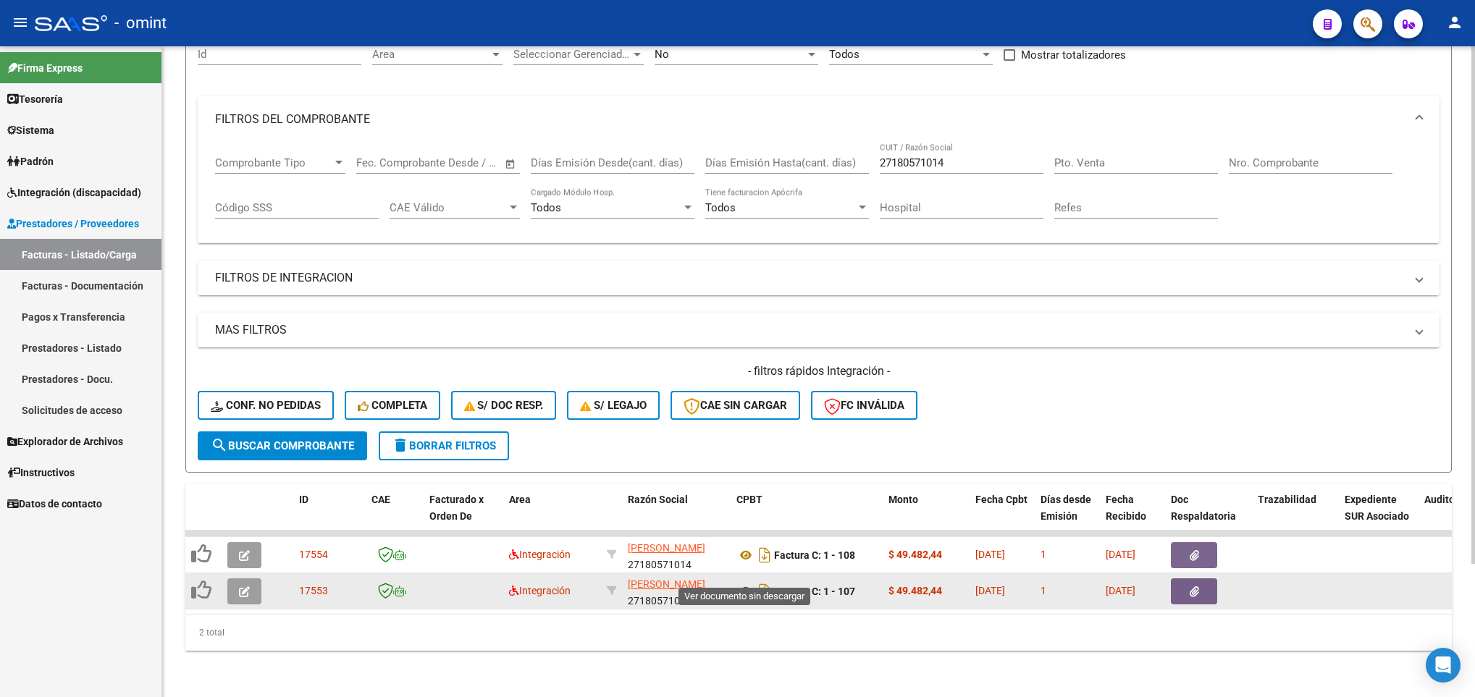
click at [746, 583] on icon at bounding box center [745, 591] width 19 height 17
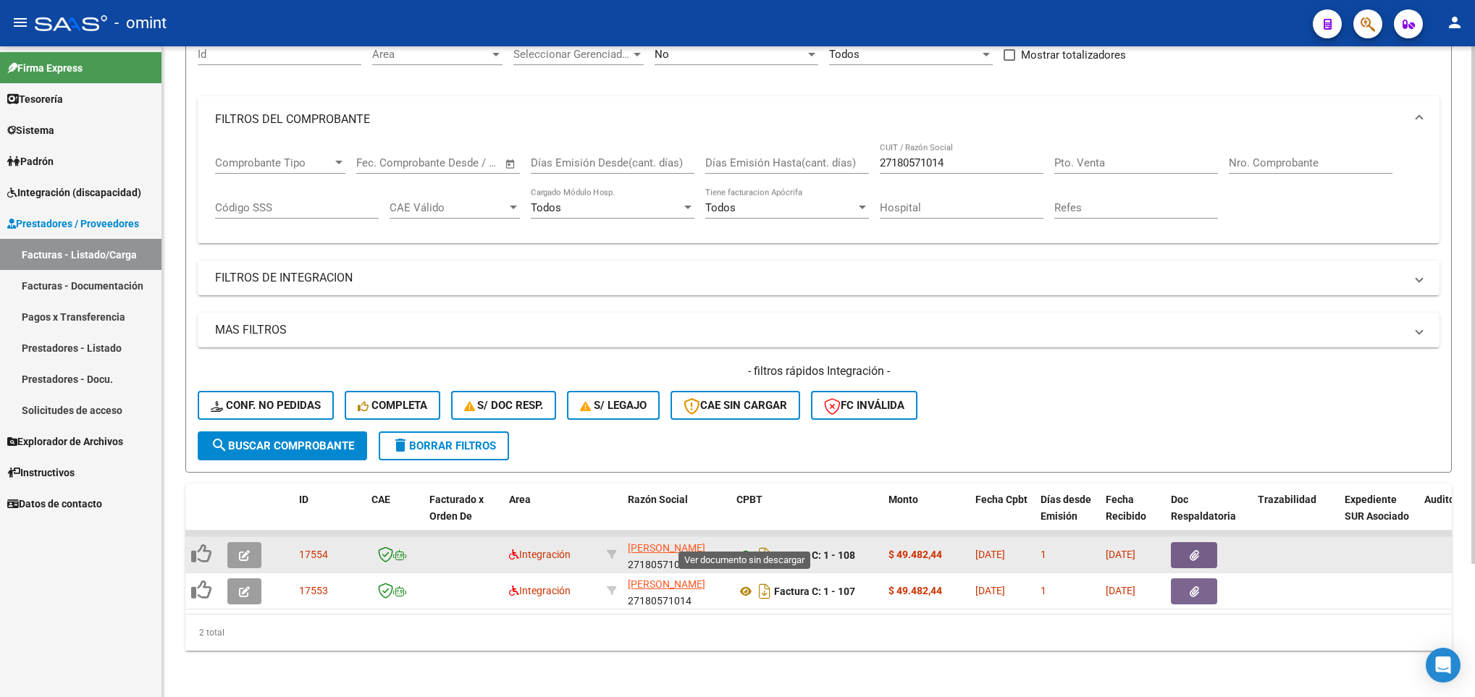
click at [743, 547] on icon at bounding box center [745, 555] width 19 height 17
